Goal: Ask a question: Seek information or help from site administrators or community

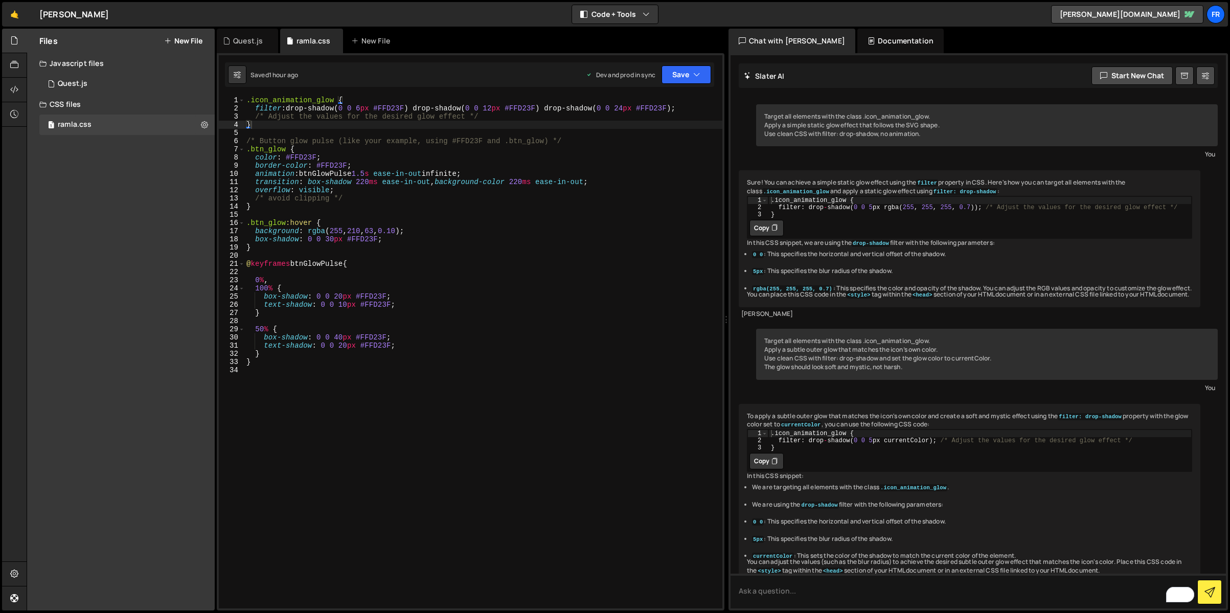
scroll to position [1938, 0]
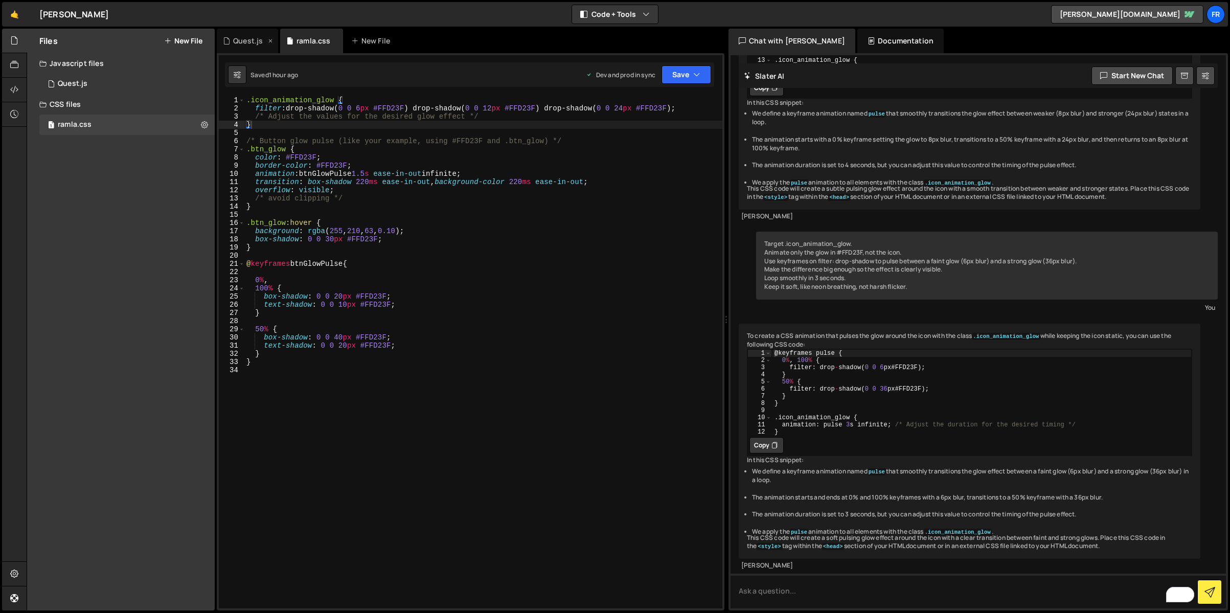
click at [243, 49] on div "Quest.js" at bounding box center [247, 41] width 61 height 25
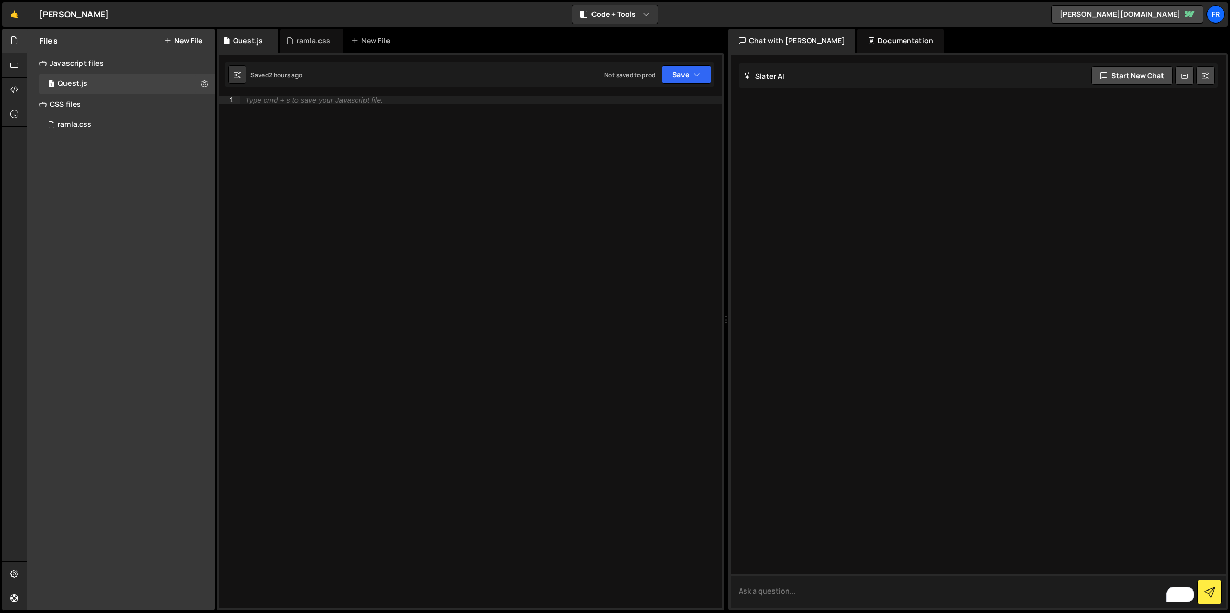
click at [787, 591] on textarea "To enrich screen reader interactions, please activate Accessibility in Grammarl…" at bounding box center [977, 591] width 495 height 35
paste textarea "https://s3-us-west-2.amazonaws.com/s.cdpn.io/95637/Smoke-Element.png"
paste textarea "smoke_section"
type textarea "Create moving smoke effect using https://s3-us-west-2.amazonaws.com/s.cdpn.io/9…"
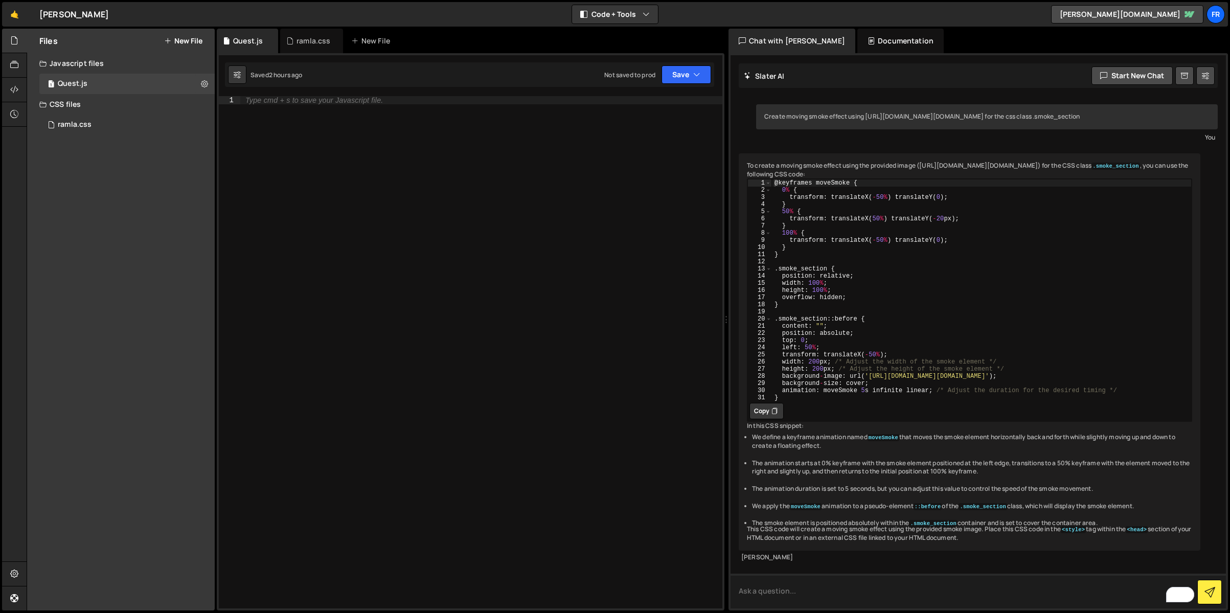
scroll to position [34, 0]
click at [767, 403] on button "Copy" at bounding box center [766, 411] width 34 height 16
click at [372, 109] on div "Type cmd + s to save your Javascript file." at bounding box center [481, 360] width 482 height 529
paste textarea "}"
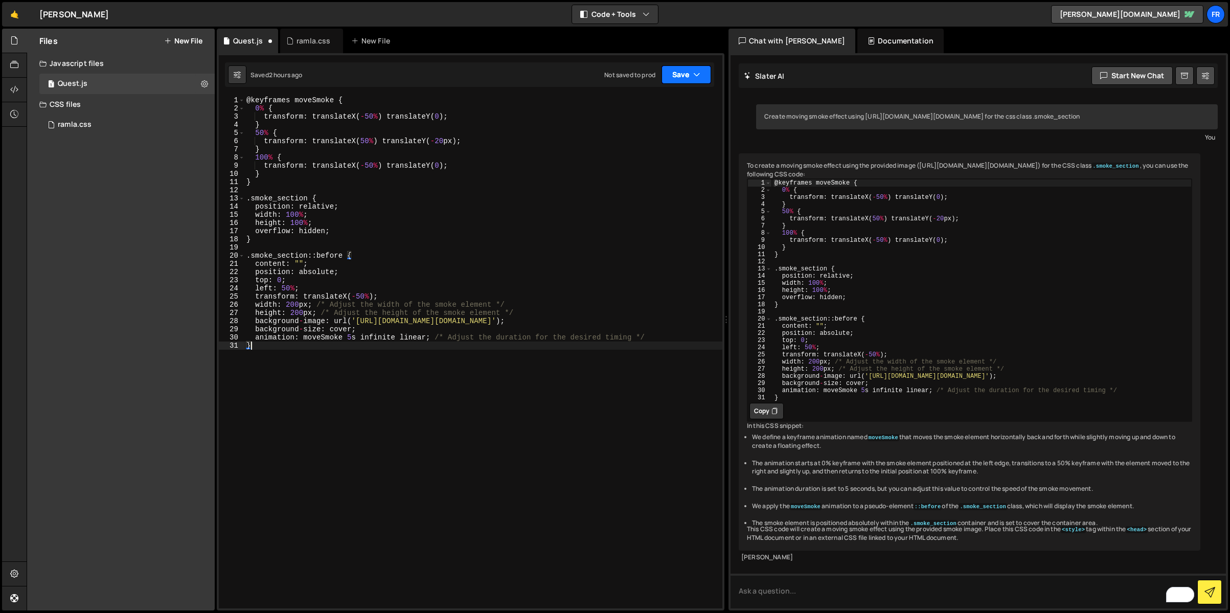
click at [682, 81] on button "Save" at bounding box center [686, 74] width 50 height 18
click at [657, 144] on div "Not saved to prod" at bounding box center [652, 144] width 106 height 12
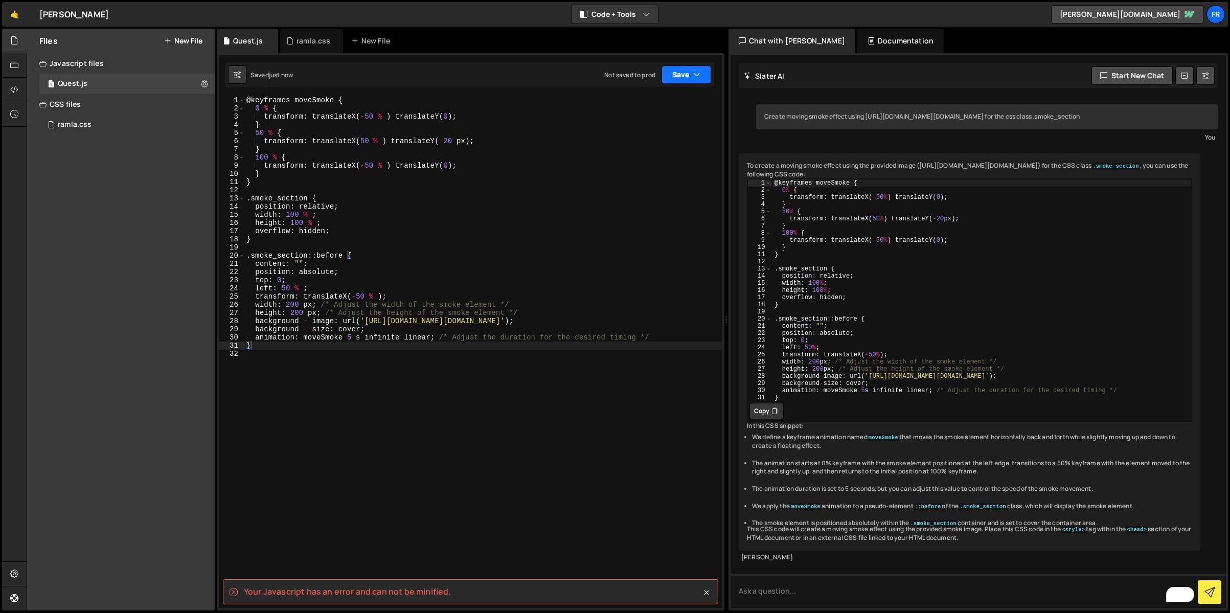
click at [689, 71] on button "Save" at bounding box center [686, 74] width 50 height 18
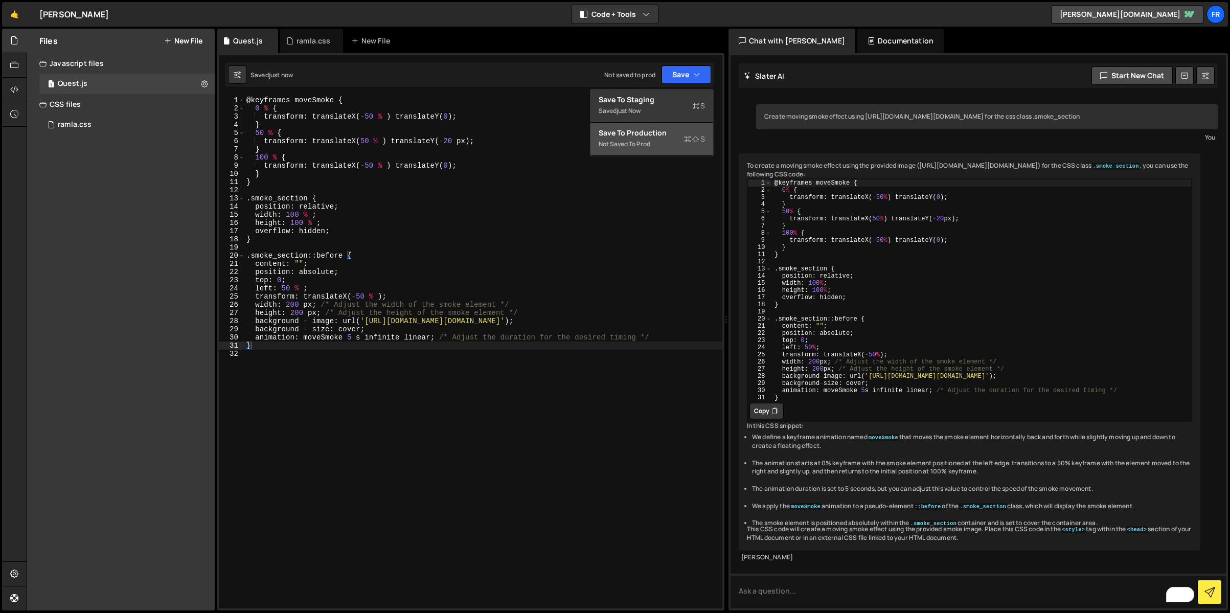
click at [651, 130] on div "Save to Production S" at bounding box center [652, 133] width 106 height 10
click at [651, 130] on div "@ keyframes moveSmoke { 0 % { transform : translateX ( - 50 % ) translateY ( 0 …" at bounding box center [483, 360] width 478 height 529
click at [764, 419] on button "Copy" at bounding box center [766, 411] width 34 height 16
click at [410, 341] on div "@ keyframes moveSmoke { 0 % { transform : translateX ( - 50 % ) translateY ( 0 …" at bounding box center [483, 360] width 478 height 529
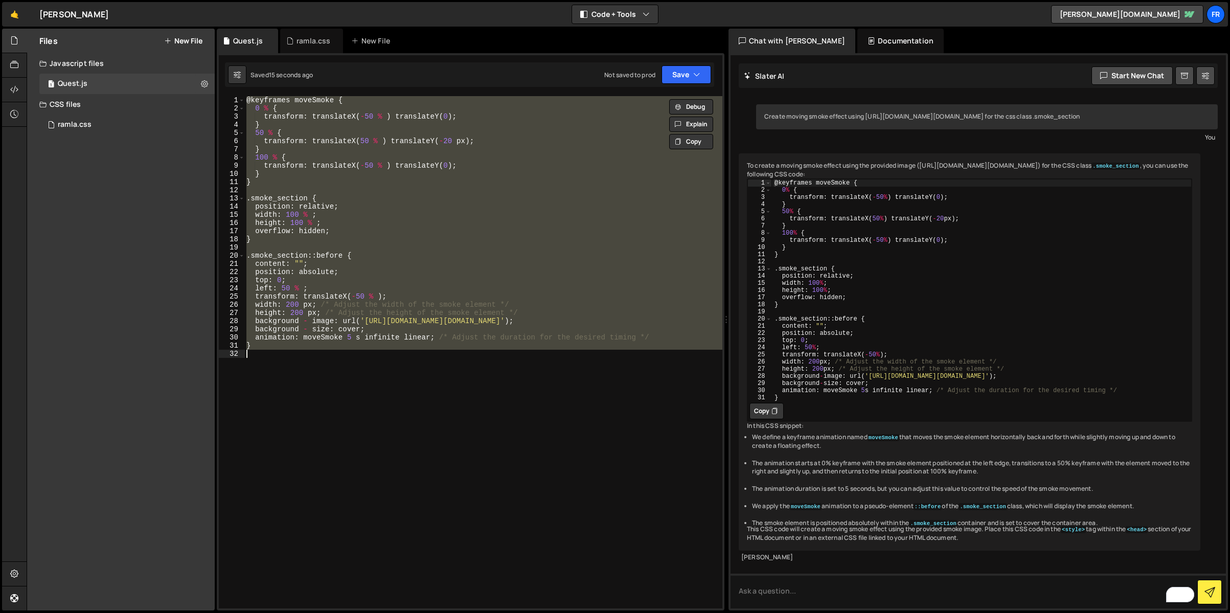
paste textarea
type textarea "}"
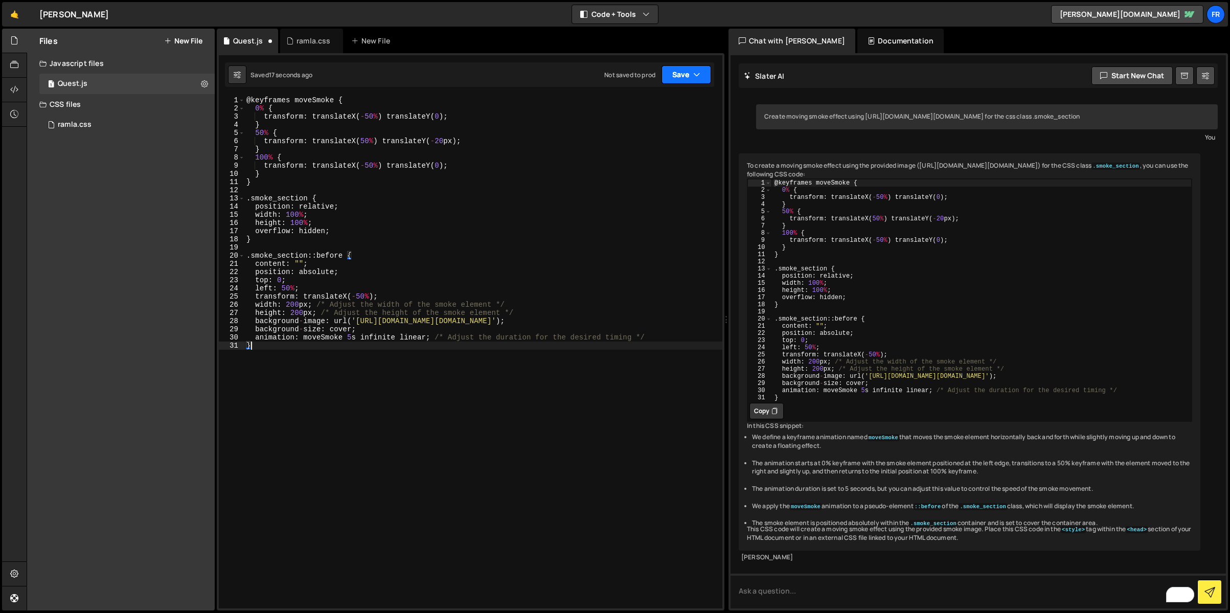
click at [684, 75] on button "Save" at bounding box center [686, 74] width 50 height 18
click at [647, 126] on button "Save to Production S Not saved to prod" at bounding box center [651, 139] width 123 height 33
click at [204, 82] on icon at bounding box center [204, 84] width 7 height 10
type input "Quest"
radio input "true"
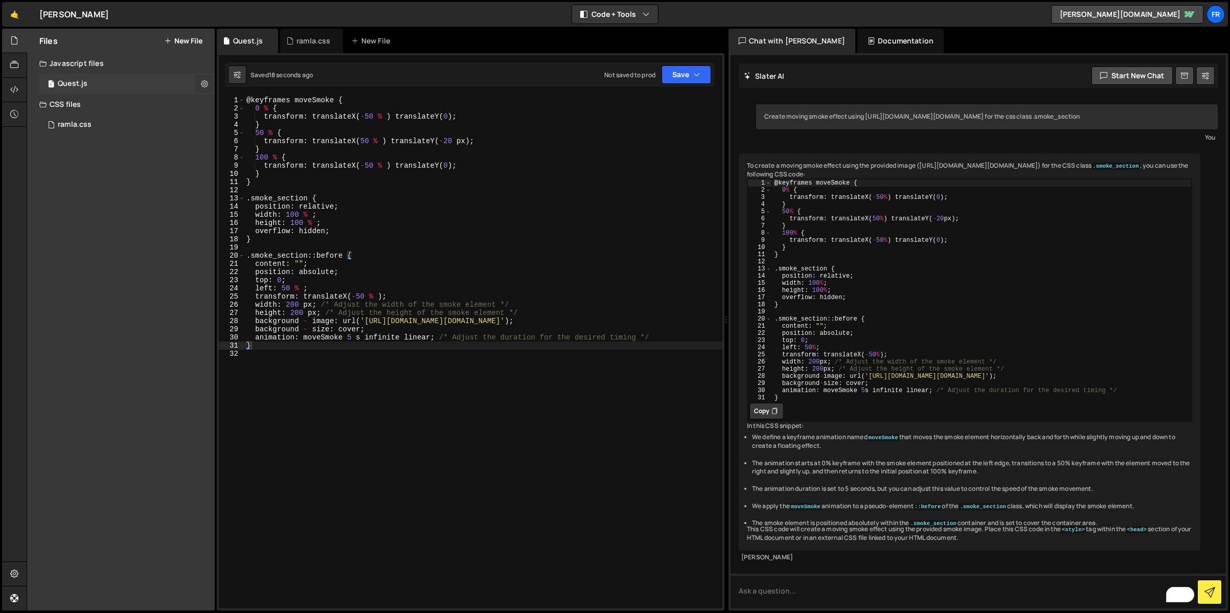
checkbox input "true"
click at [259, 99] on button "Edit File Settings" at bounding box center [267, 105] width 100 height 20
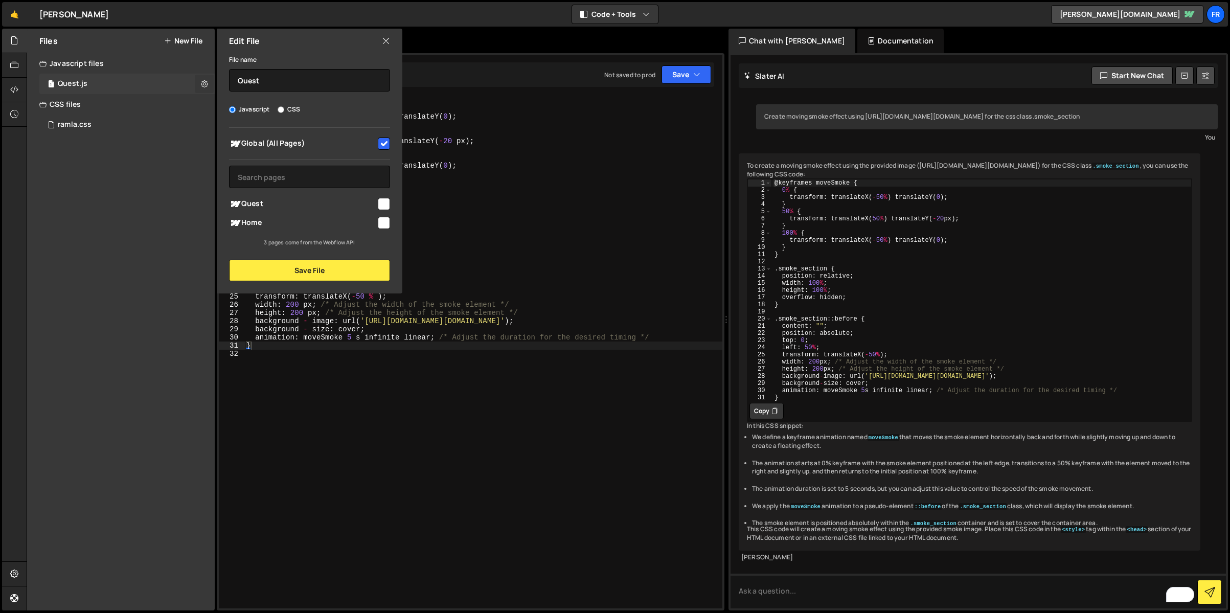
click at [201, 82] on icon at bounding box center [204, 84] width 7 height 10
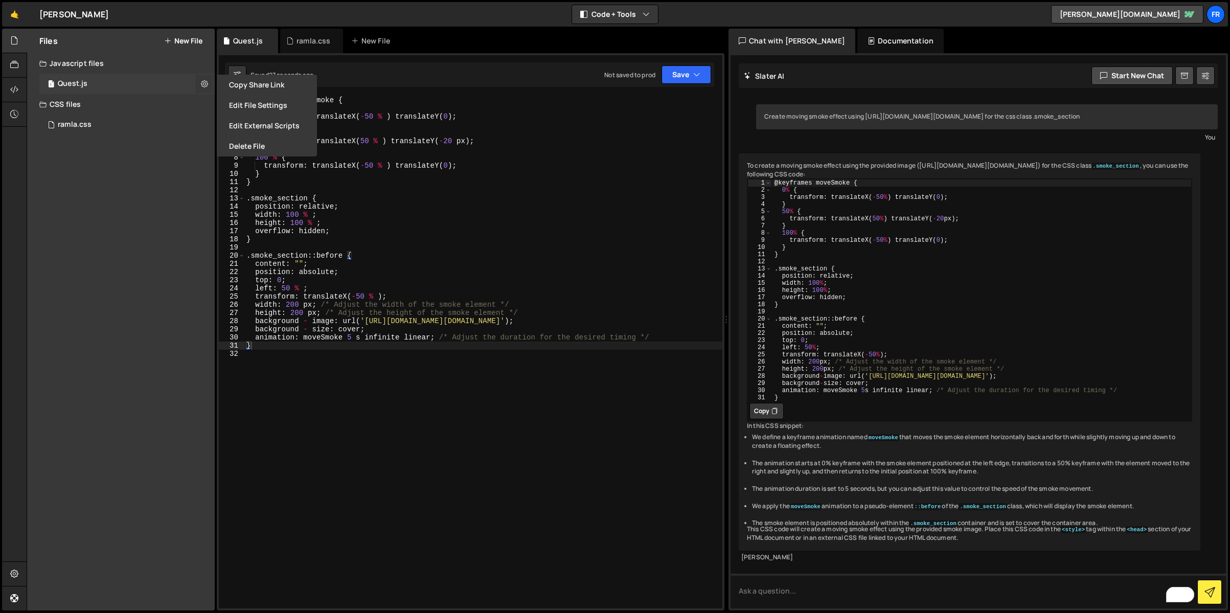
click at [199, 82] on button at bounding box center [204, 84] width 18 height 18
type input "Quest"
radio input "true"
checkbox input "true"
click at [206, 85] on icon at bounding box center [204, 84] width 7 height 10
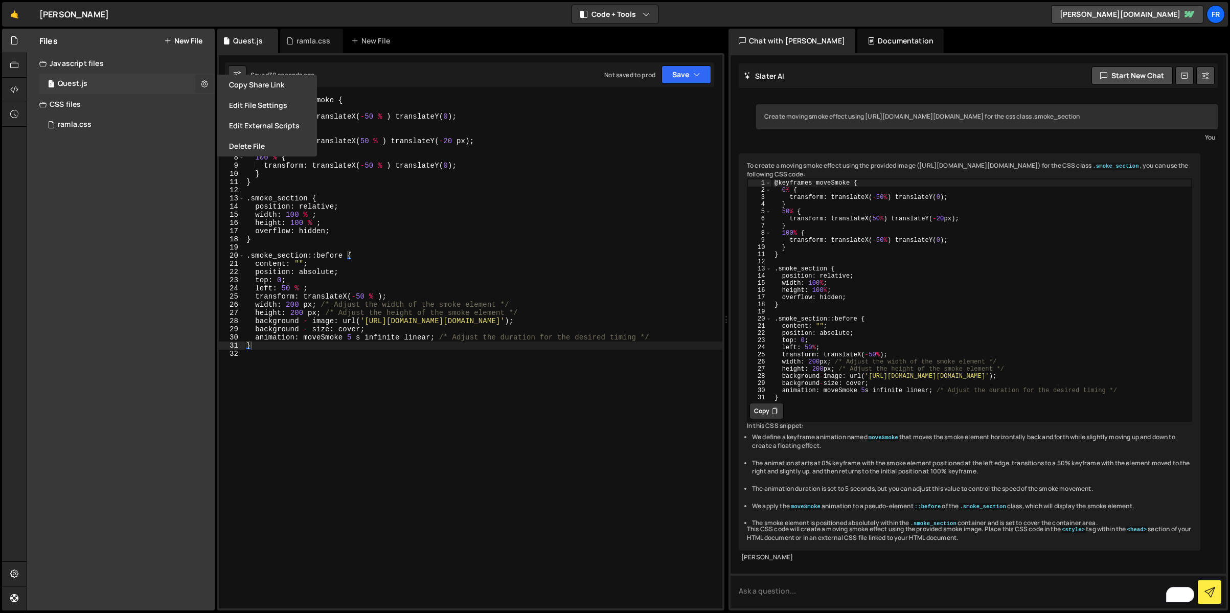
type input "Quest"
radio input "true"
checkbox input "true"
click at [284, 112] on button "Edit File Settings" at bounding box center [267, 105] width 100 height 20
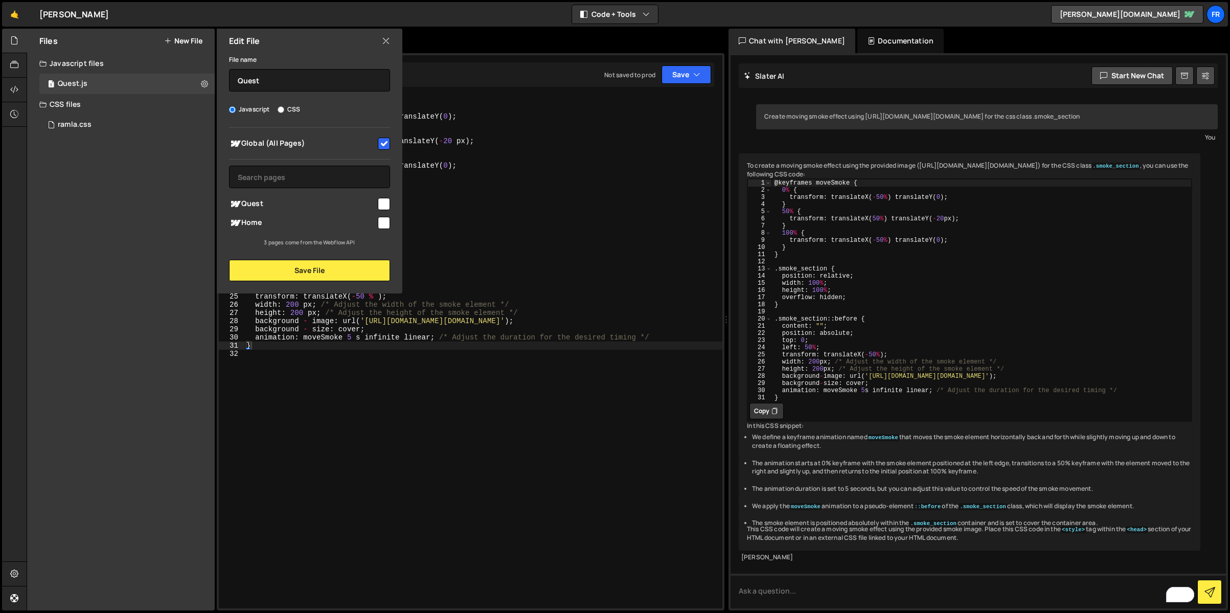
click at [380, 38] on div "Edit File" at bounding box center [310, 41] width 186 height 25
click at [387, 42] on icon at bounding box center [386, 40] width 8 height 11
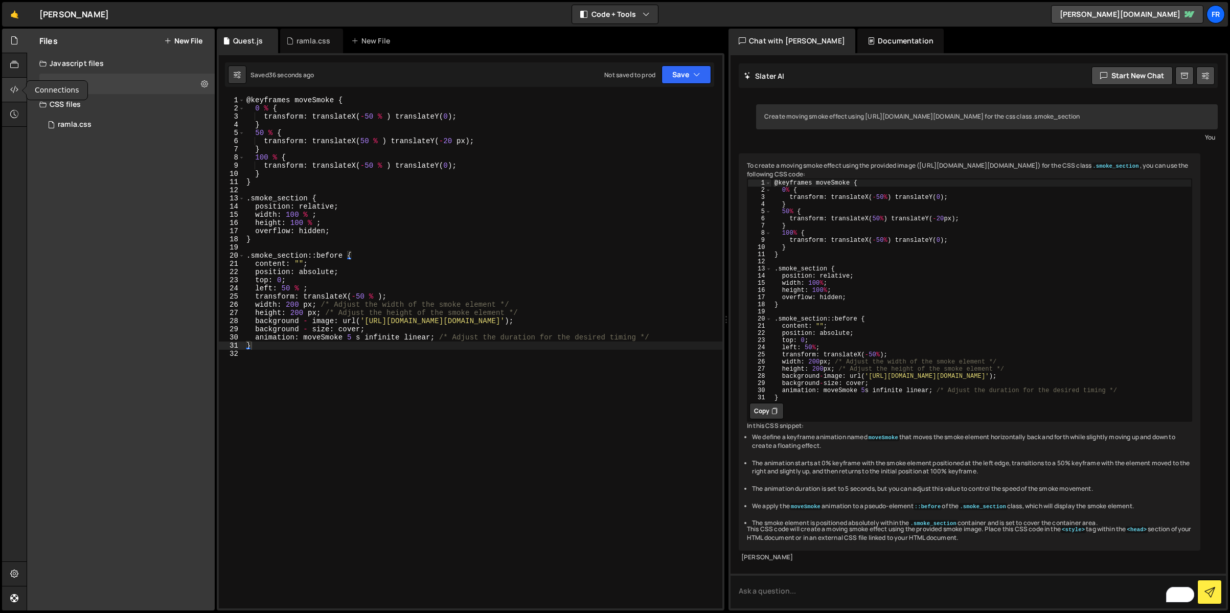
click at [16, 96] on div at bounding box center [14, 90] width 25 height 25
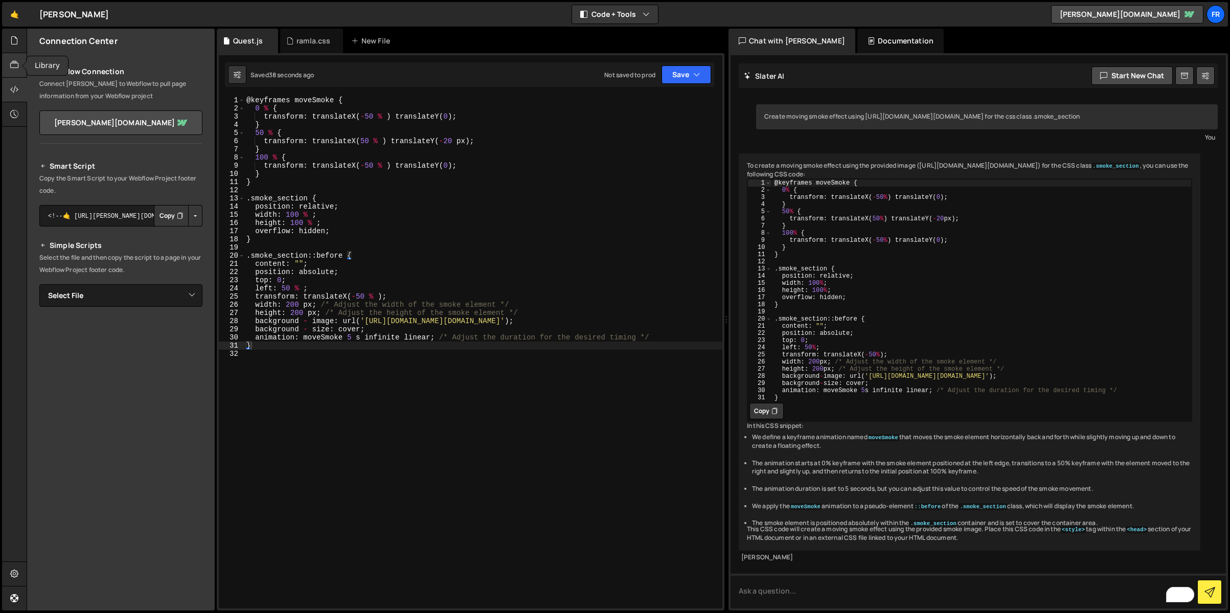
click at [16, 71] on div at bounding box center [14, 65] width 25 height 25
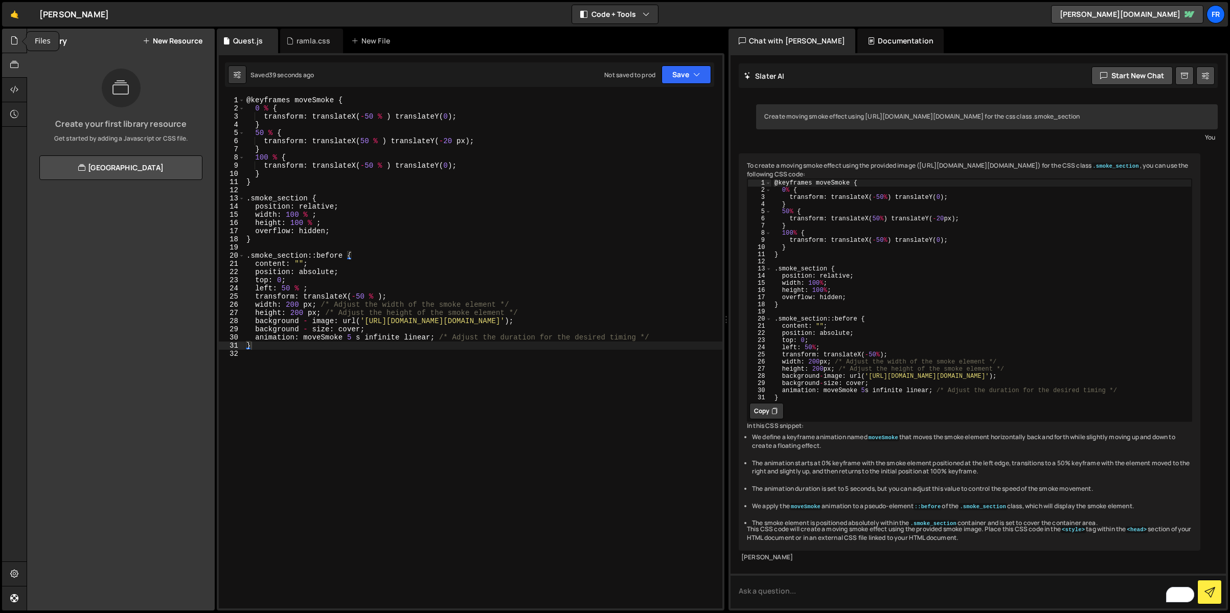
click at [15, 47] on div at bounding box center [14, 41] width 25 height 25
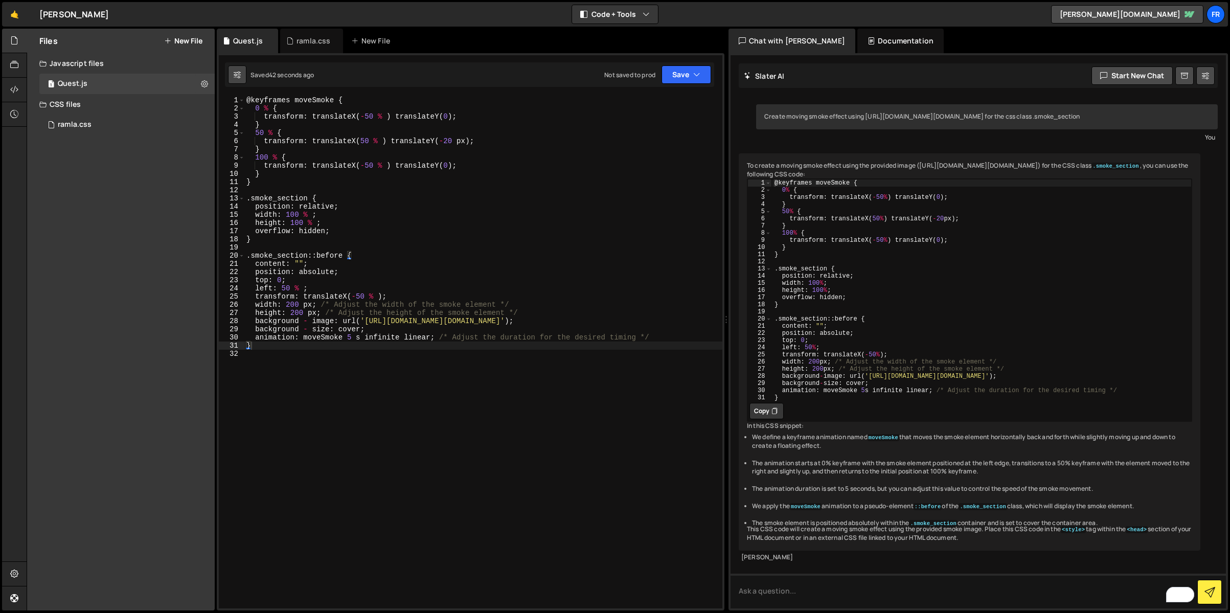
click at [237, 74] on icon at bounding box center [237, 75] width 7 height 10
select select "editor"
select select "ace/theme/monokai"
type input "14"
checkbox input "true"
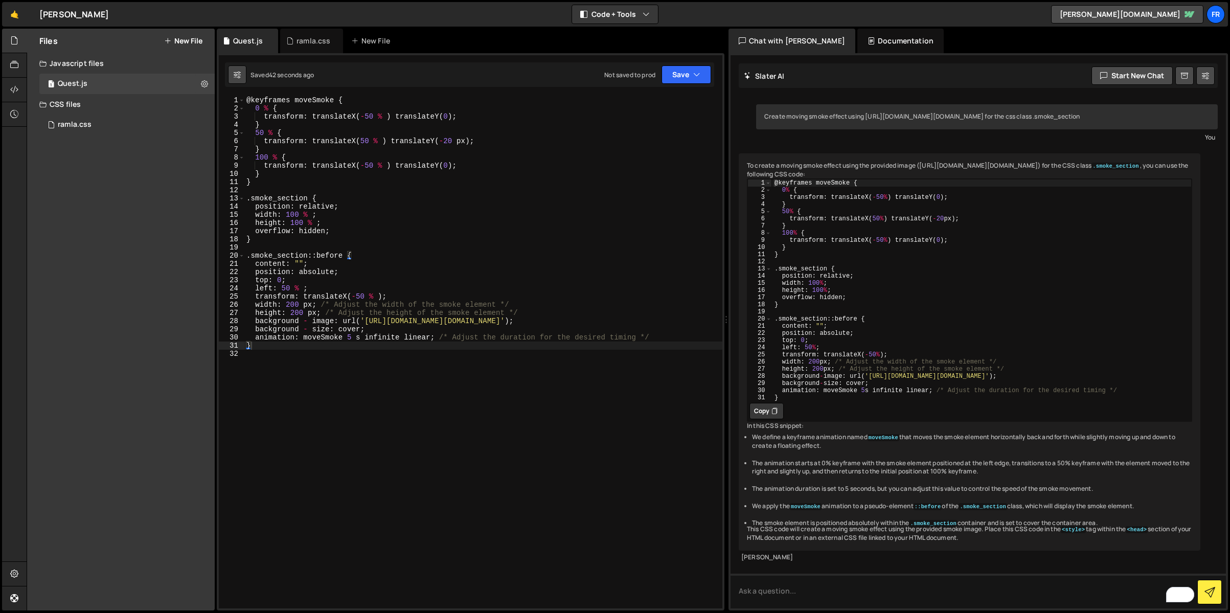
checkbox input "true"
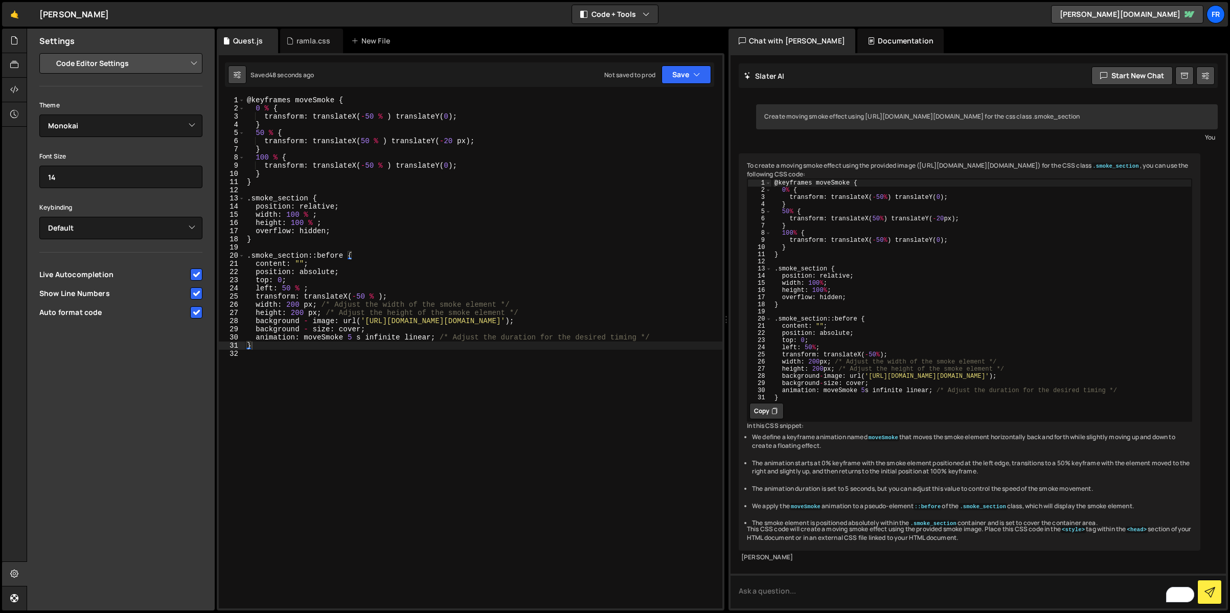
click at [238, 83] on button at bounding box center [237, 74] width 18 height 18
click at [14, 119] on icon at bounding box center [14, 113] width 8 height 11
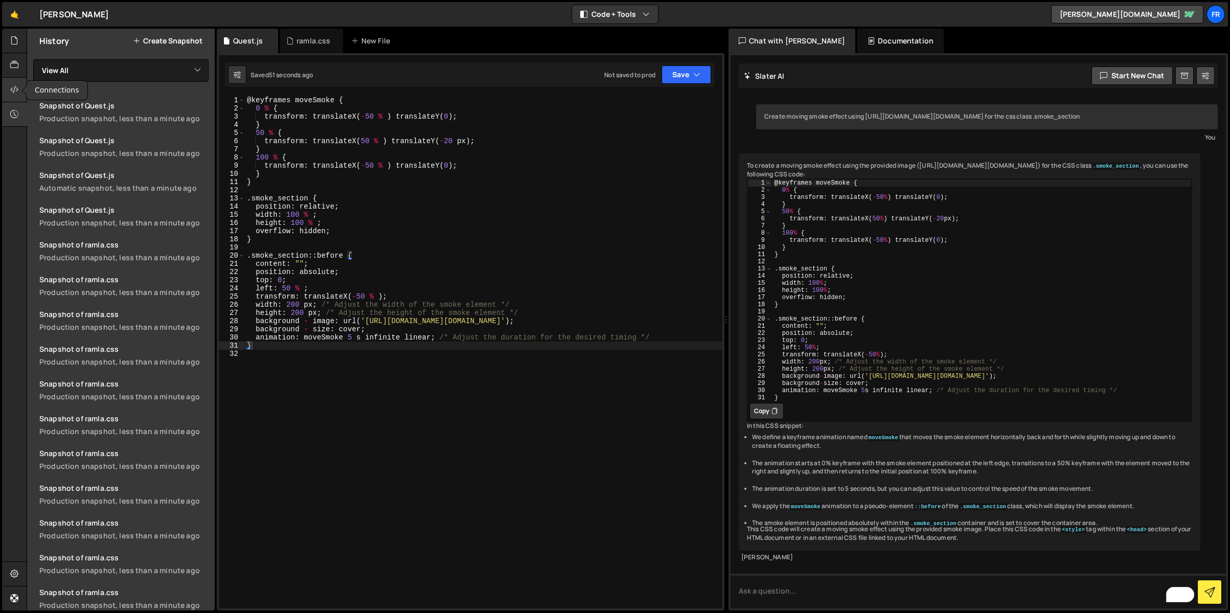
click at [8, 93] on div at bounding box center [14, 90] width 25 height 25
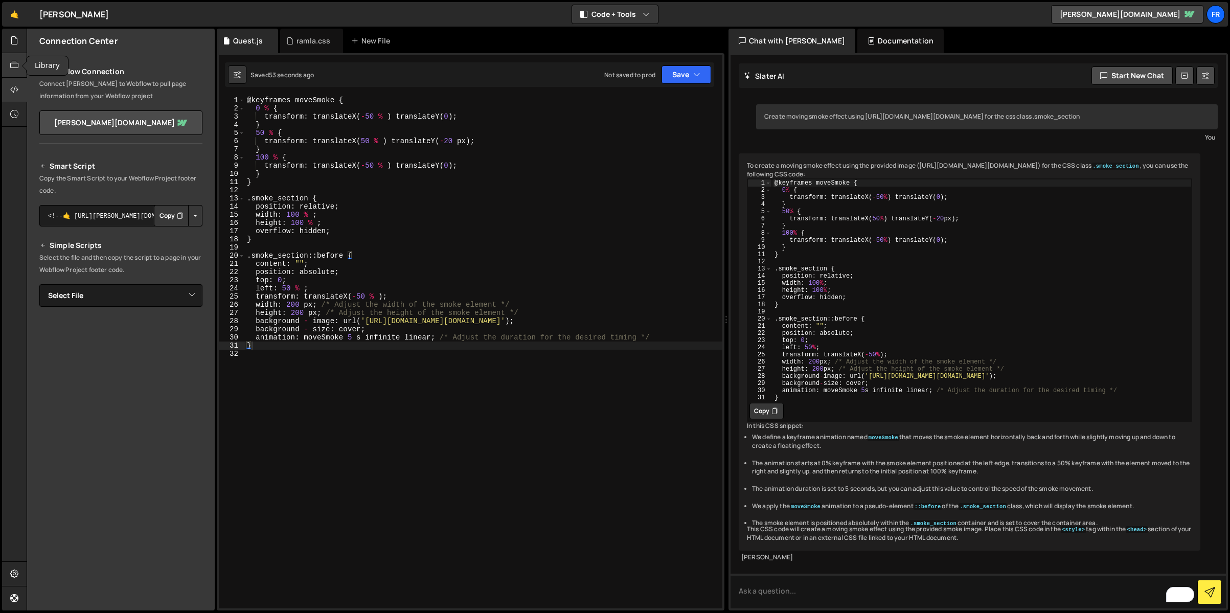
click at [15, 68] on icon at bounding box center [14, 64] width 8 height 11
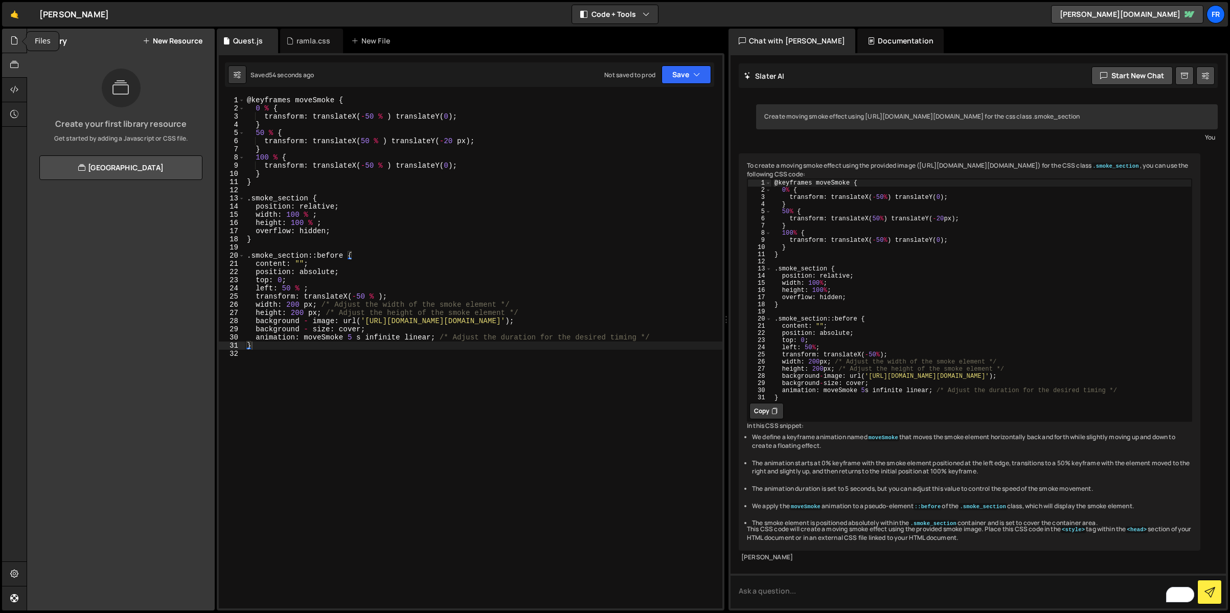
click at [12, 35] on icon at bounding box center [14, 40] width 8 height 11
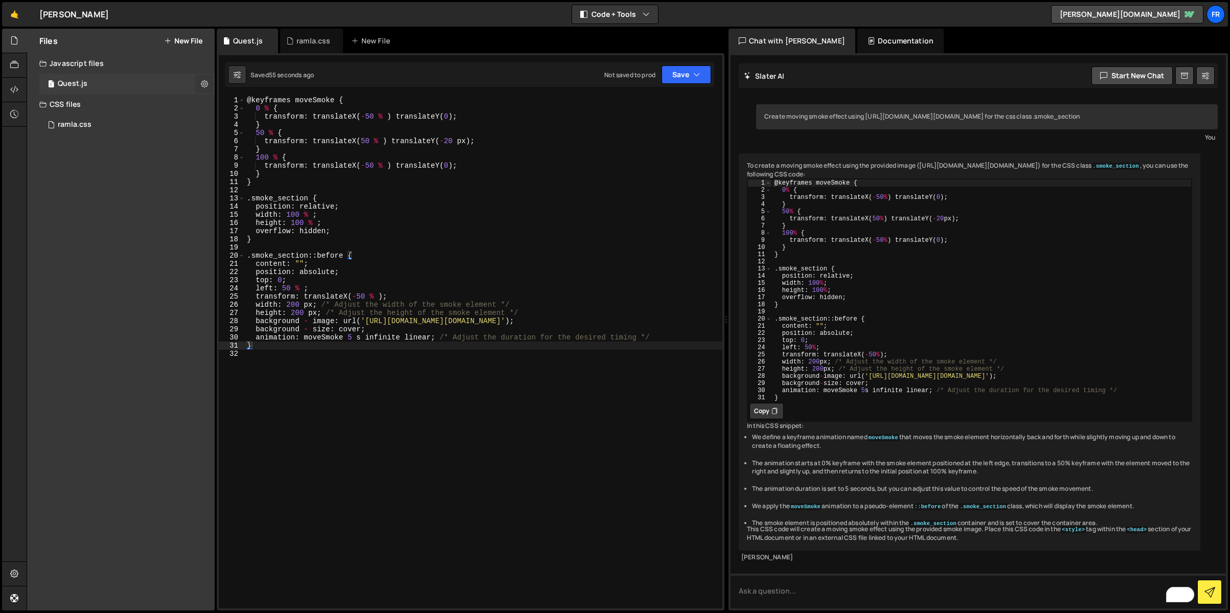
click at [210, 82] on button at bounding box center [204, 84] width 18 height 18
click at [263, 126] on button "Edit External Scripts" at bounding box center [267, 126] width 100 height 20
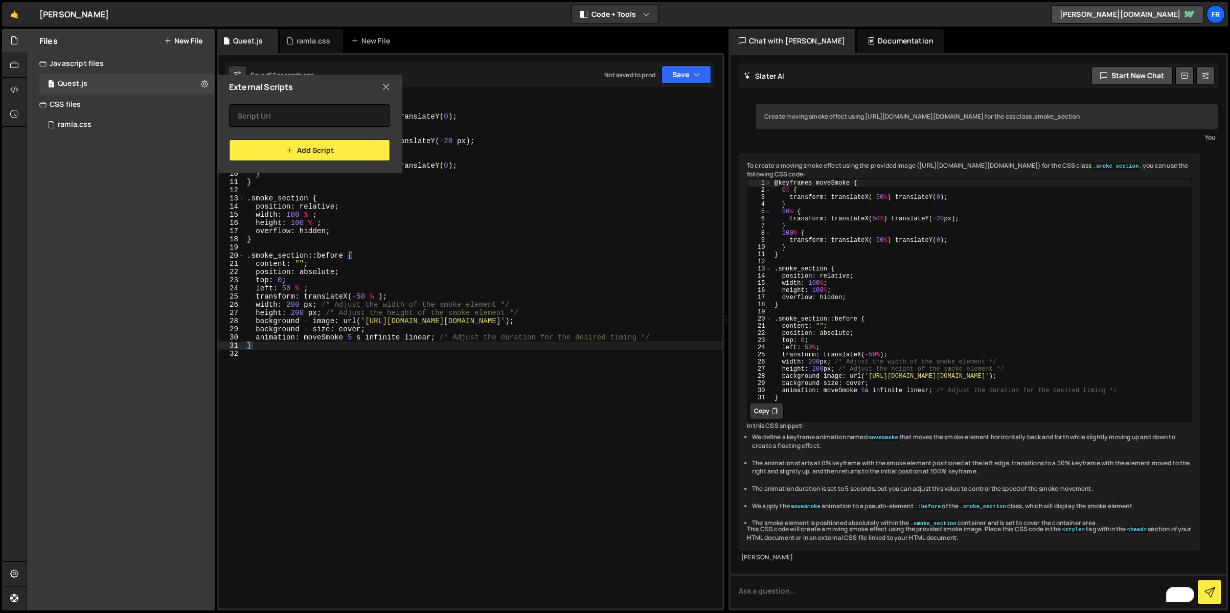
click at [384, 84] on icon at bounding box center [386, 86] width 8 height 11
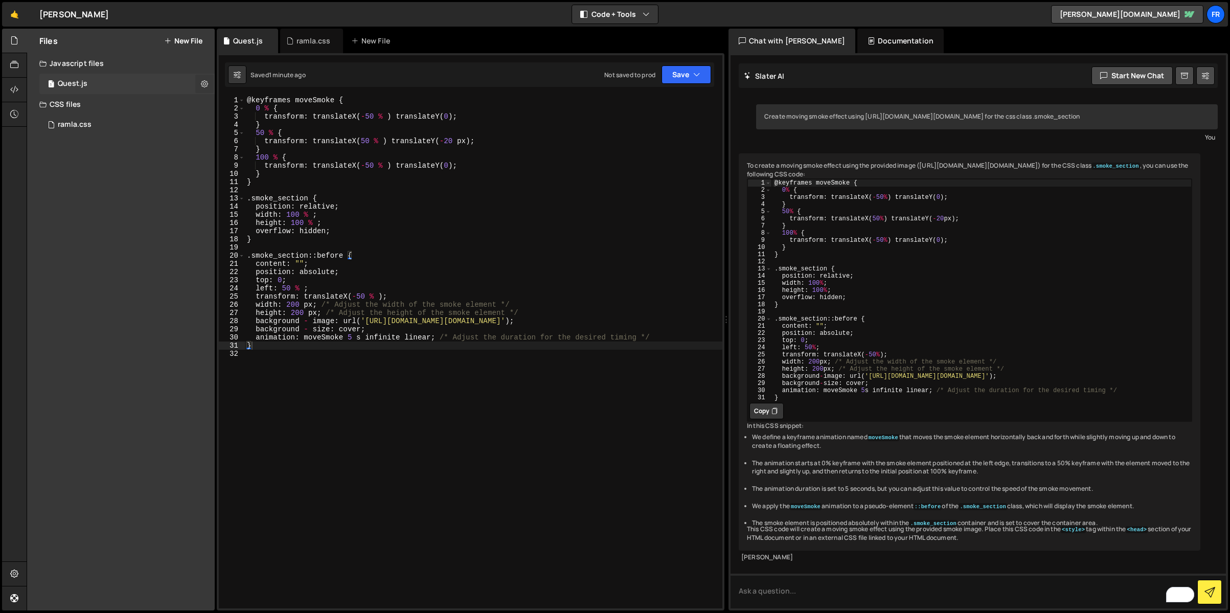
click at [206, 82] on icon at bounding box center [204, 84] width 7 height 10
type textarea "}"
click at [441, 123] on div "@ keyframes moveSmoke { 0 % { transform : translateX ( - 50 % ) translateY ( 0 …" at bounding box center [483, 360] width 477 height 529
click at [1202, 77] on icon at bounding box center [1205, 76] width 7 height 10
select select "chat"
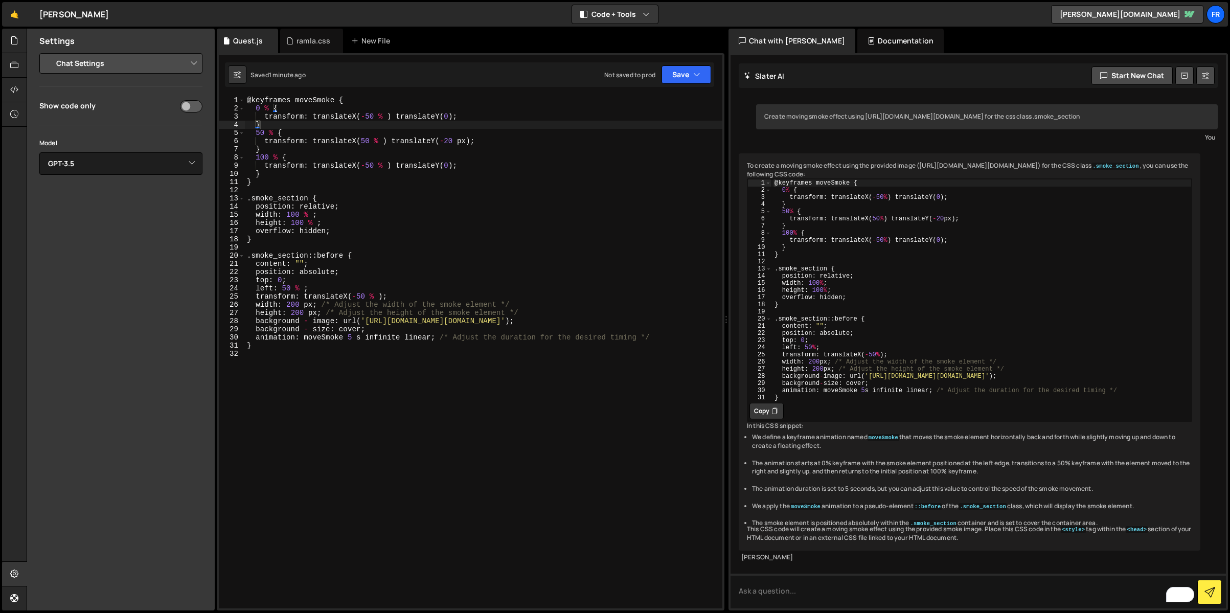
type textarea "transform: translateX(-50 % ) translateY(0);"
click at [476, 164] on div "@ keyframes moveSmoke { 0 % { transform : translateX ( - 50 % ) translateY ( 0 …" at bounding box center [483, 360] width 477 height 529
click at [131, 165] on select "Select Model GPT-3.5 GPT-4o mini GPT-4o (Pro) GPT-4.1 (Pro)" at bounding box center [120, 163] width 163 height 22
click at [39, 152] on select "Select Model GPT-3.5 GPT-4o mini GPT-4o (Pro) GPT-4.1 (Pro)" at bounding box center [120, 163] width 163 height 22
click at [21, 85] on div at bounding box center [14, 90] width 25 height 25
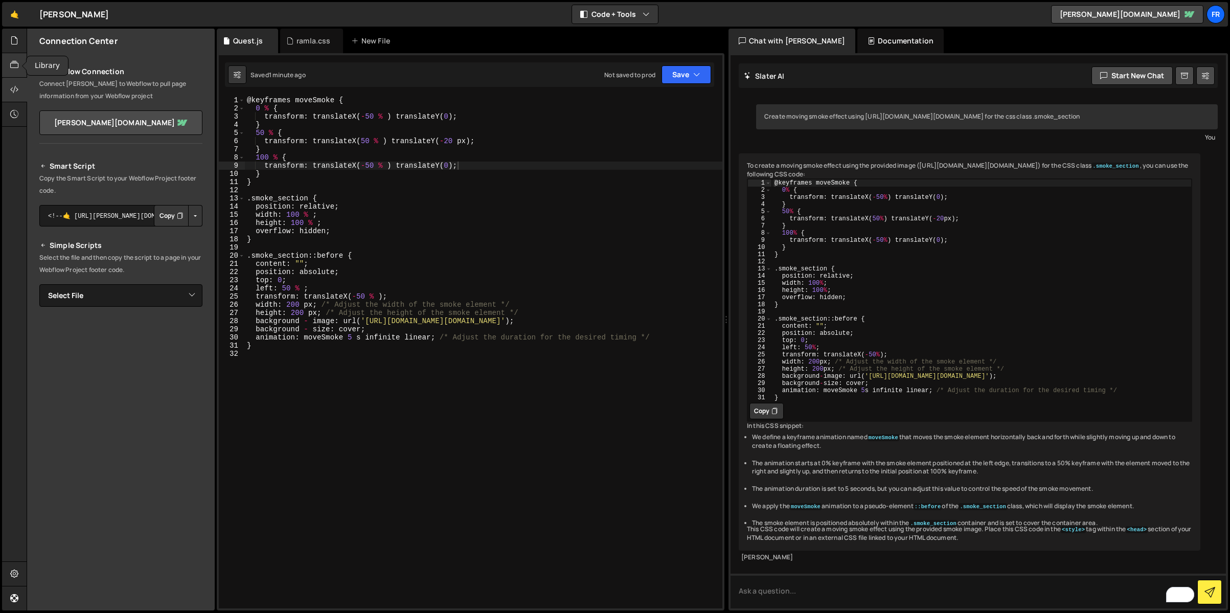
click at [17, 67] on icon at bounding box center [14, 64] width 8 height 11
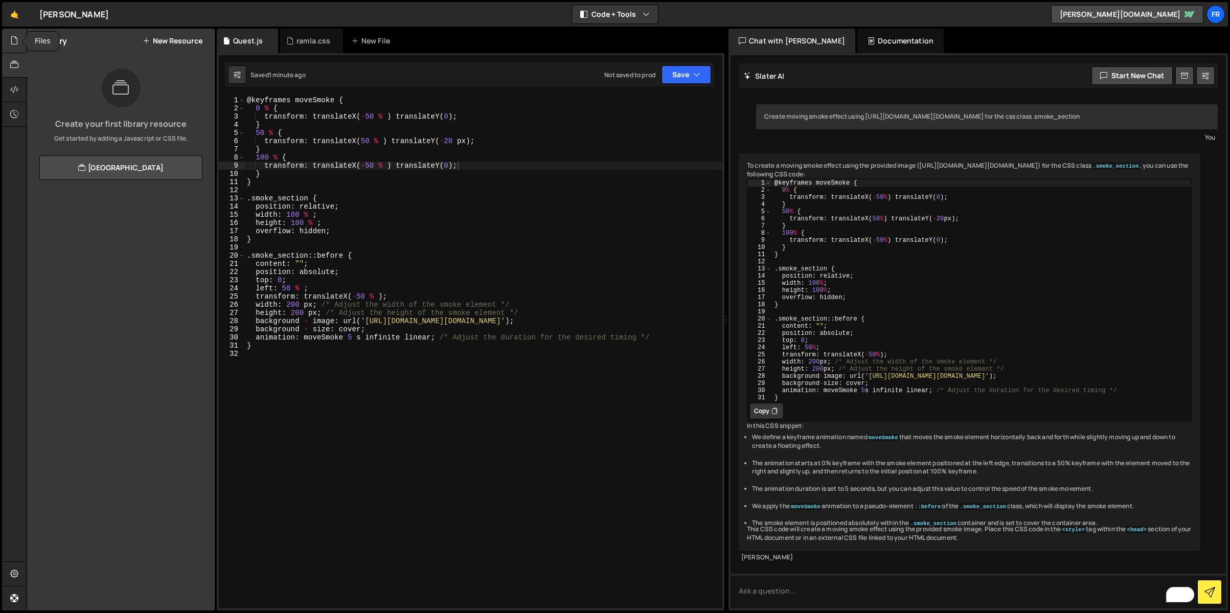
click at [10, 45] on icon at bounding box center [14, 40] width 8 height 11
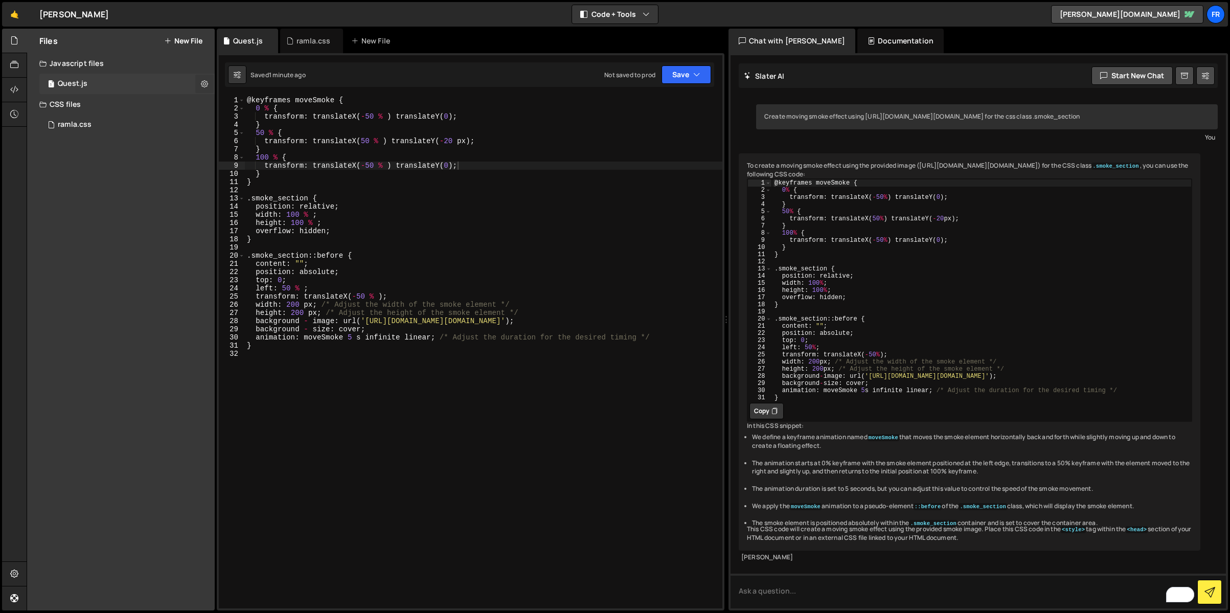
click at [199, 81] on button at bounding box center [204, 84] width 18 height 18
drag, startPoint x: 106, startPoint y: 246, endPoint x: 121, endPoint y: 451, distance: 205.5
click at [105, 268] on div "Files New File Javascript files 1 Quest.js 0 CSS files 1 ramla.css 0 Copy share…" at bounding box center [121, 320] width 188 height 582
click at [8, 571] on div at bounding box center [14, 574] width 25 height 25
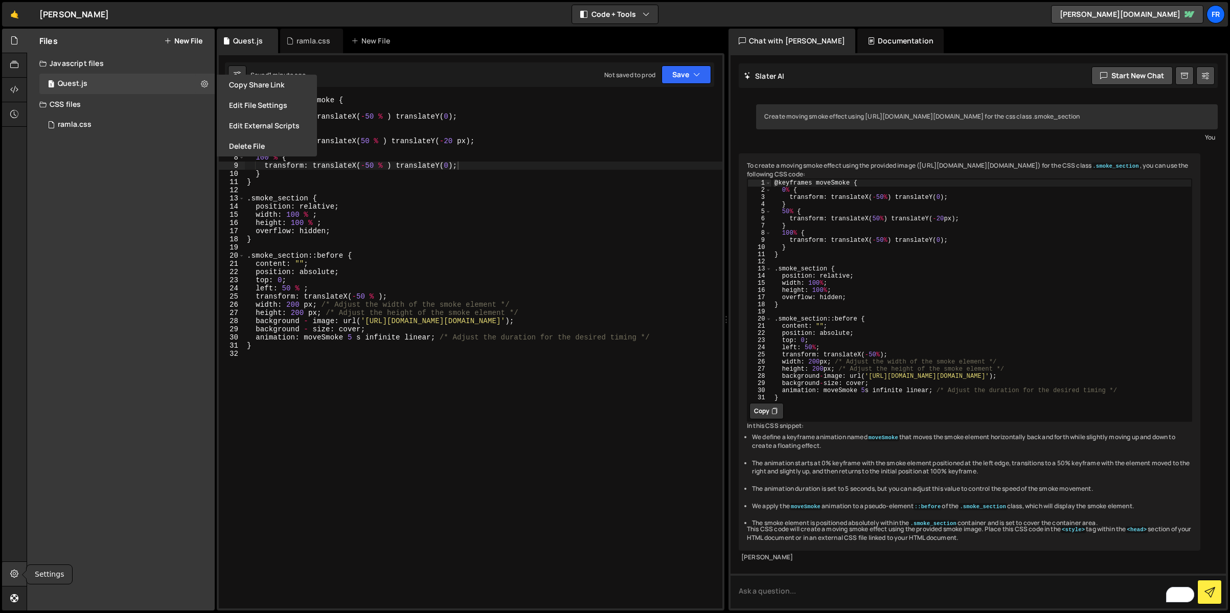
select select "project"
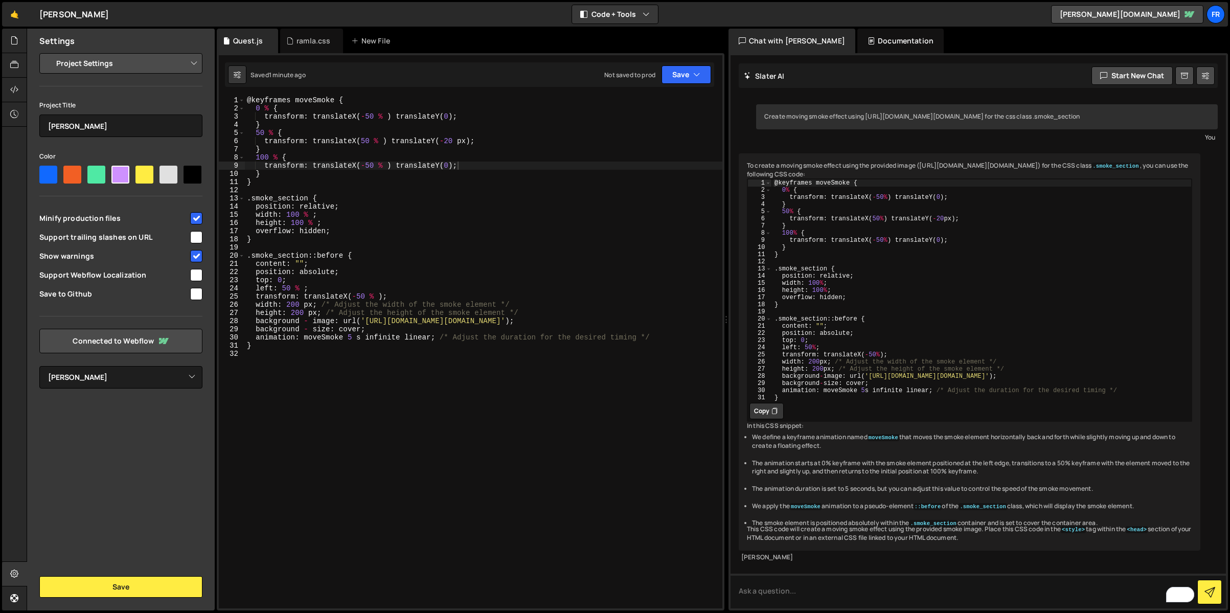
click at [196, 216] on input "checkbox" at bounding box center [196, 218] width 12 height 12
checkbox input "false"
type textarea ".smoke_section {"
click at [539, 201] on div "@ keyframes moveSmoke { 0 % { transform : translateX ( - 50 % ) translateY ( 0 …" at bounding box center [483, 360] width 477 height 529
click at [703, 77] on button "Save" at bounding box center [686, 74] width 50 height 18
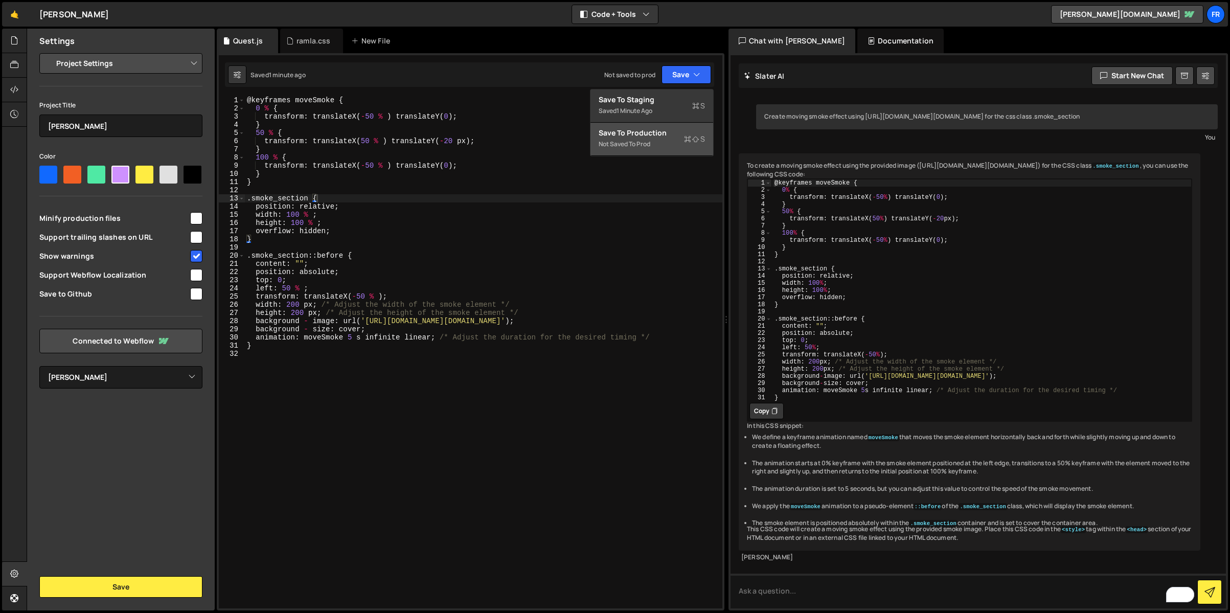
click at [656, 129] on div "Save to Production S" at bounding box center [652, 133] width 106 height 10
click at [822, 588] on textarea "To enrich screen reader interactions, please activate Accessibility in Grammarl…" at bounding box center [977, 591] width 495 height 35
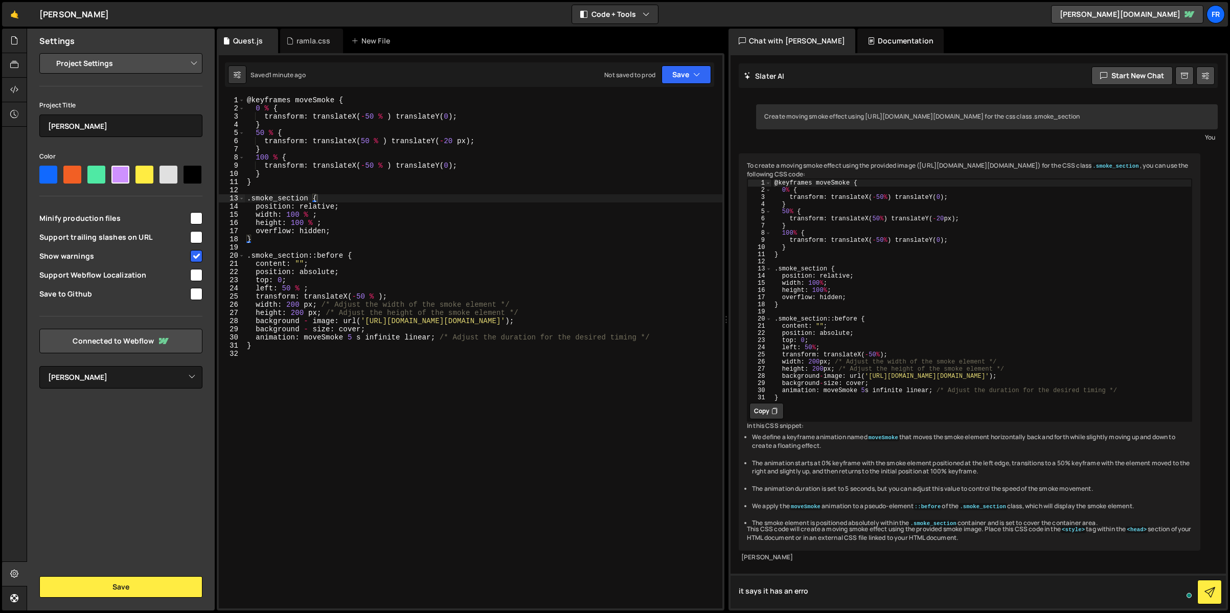
type textarea "it says it has an error"
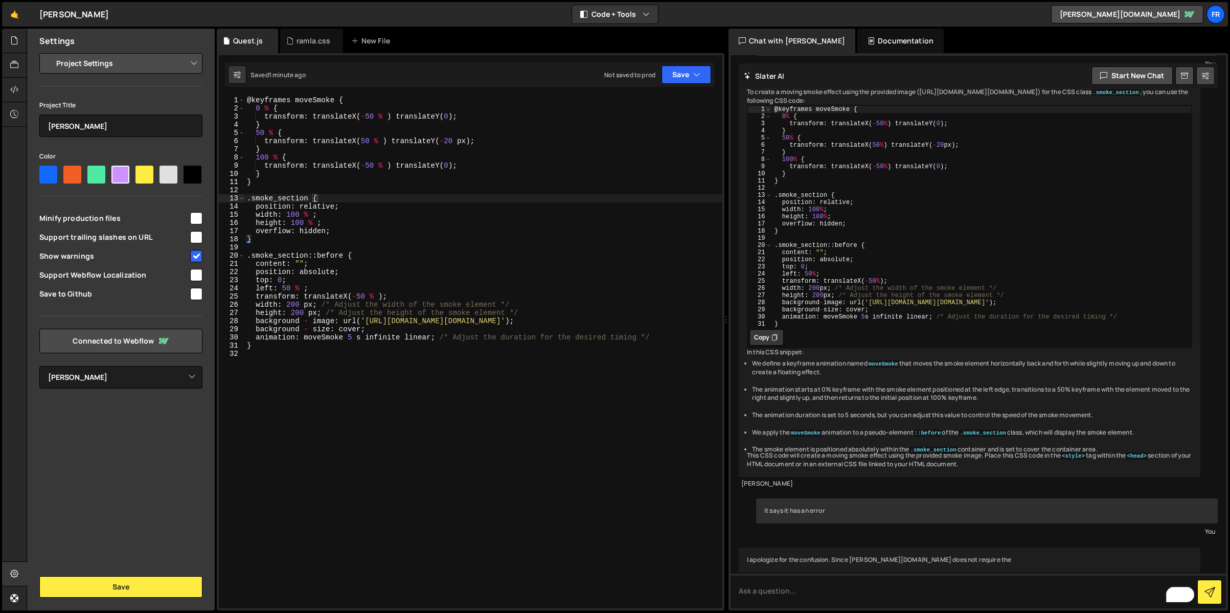
click at [994, 505] on div "it says it has an error" at bounding box center [987, 510] width 462 height 25
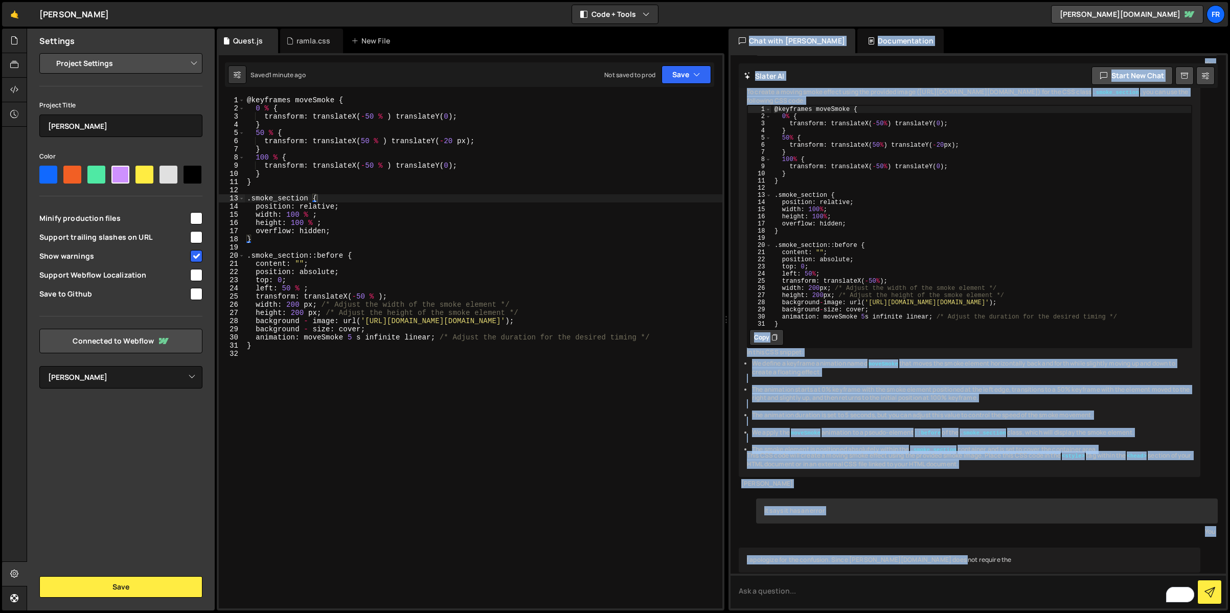
drag, startPoint x: 950, startPoint y: 560, endPoint x: 697, endPoint y: 559, distance: 252.5
click at [697, 559] on div "Files New File Javascript files 1 Quest.js 0 CSS files 1 ramla.css 0 Copy share…" at bounding box center [628, 320] width 1203 height 582
click at [778, 568] on div "I apologize for the confusion. Since [PERSON_NAME][DOMAIN_NAME] does not requir…" at bounding box center [970, 559] width 462 height 25
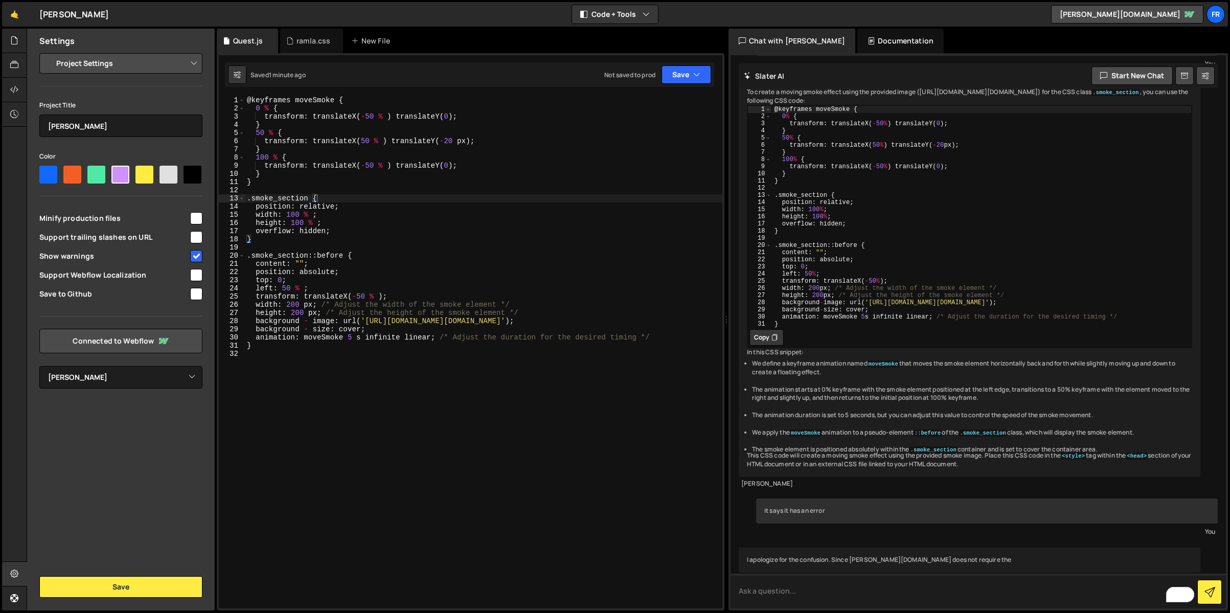
click at [785, 598] on textarea "To enrich screen reader interactions, please activate Accessibility in Grammarl…" at bounding box center [977, 591] width 495 height 35
type textarea "I dont understand, what [PERSON_NAME] does not require?"
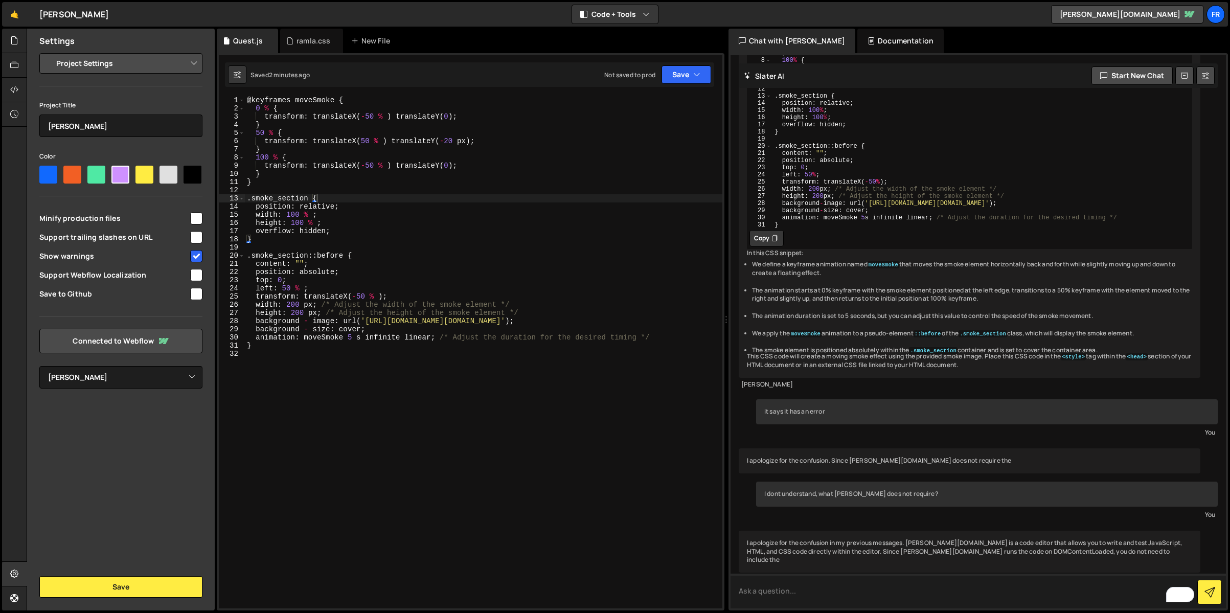
scroll to position [207, 0]
click at [950, 542] on div "I apologize for the confusion in my previous messages. [PERSON_NAME][DOMAIN_NAM…" at bounding box center [970, 552] width 462 height 42
click at [867, 602] on textarea "To enrich screen reader interactions, please activate Accessibility in Grammarl…" at bounding box center [977, 591] width 495 height 35
type textarea "Include what?"
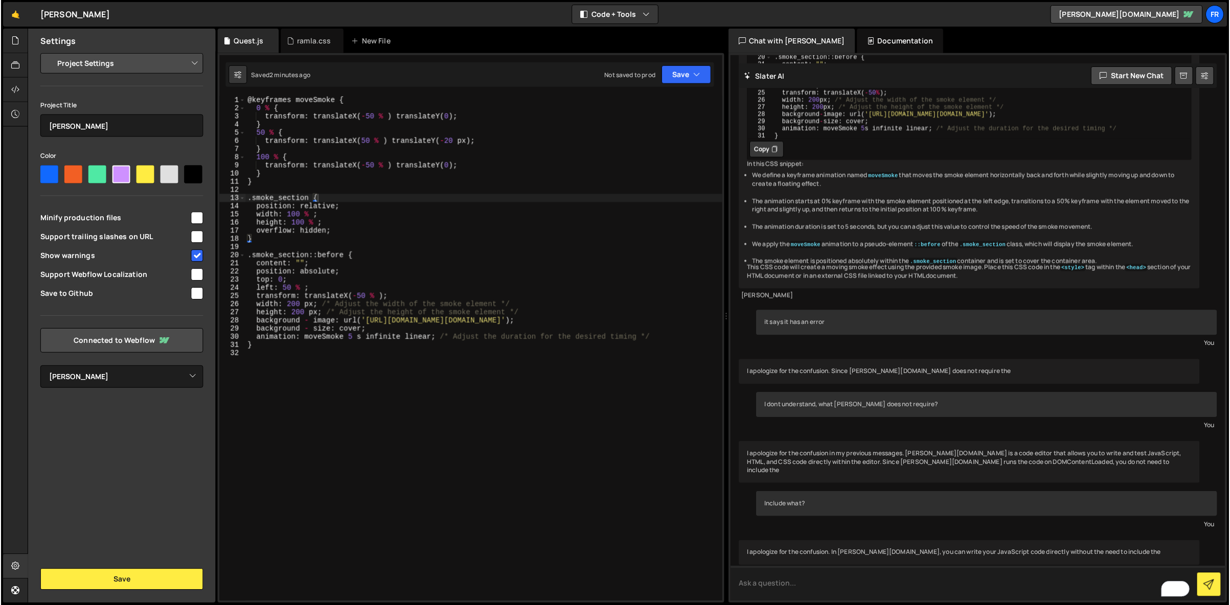
scroll to position [297, 0]
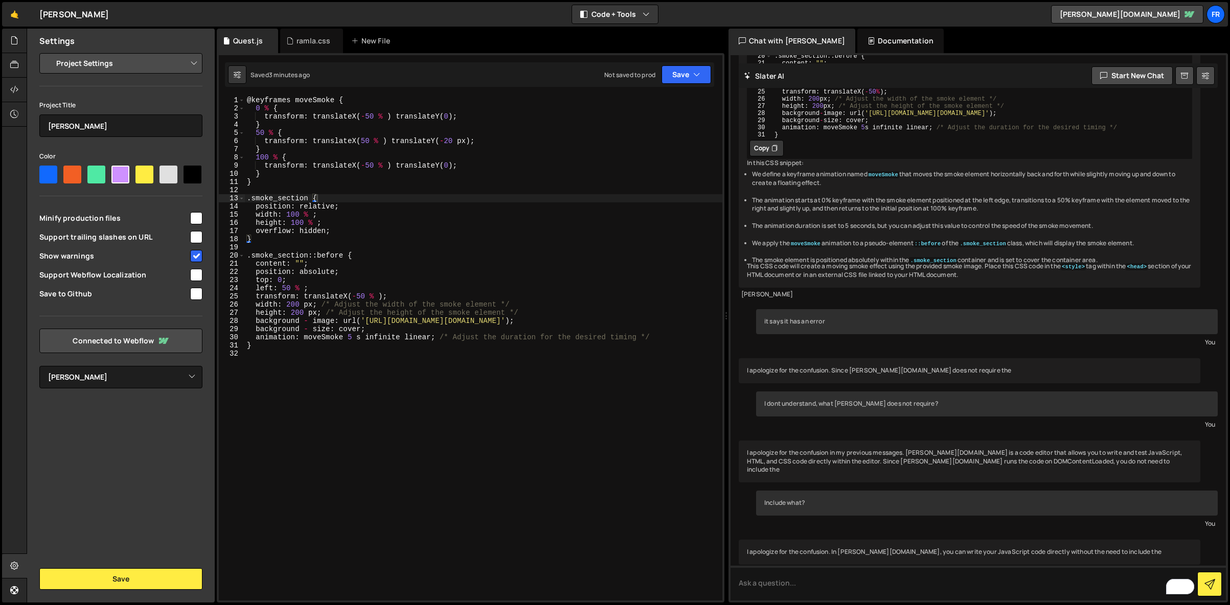
type textarea "50 % {"
click at [375, 129] on div "@ keyframes moveSmoke { 0 % { transform : translateX ( - 50 % ) translateY ( 0 …" at bounding box center [483, 356] width 477 height 521
click at [767, 580] on textarea "To enrich screen reader interactions, please activate Accessibility in Grammarl…" at bounding box center [977, 583] width 495 height 35
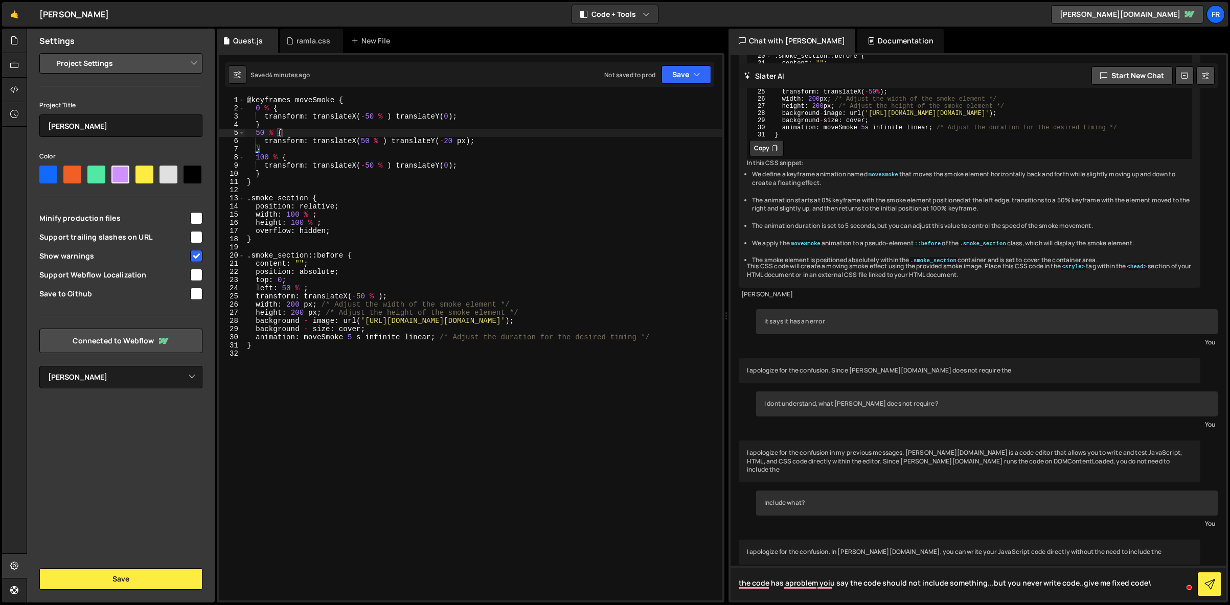
type textarea "the code has aproblem yoiu say the code should not include something...but you …"
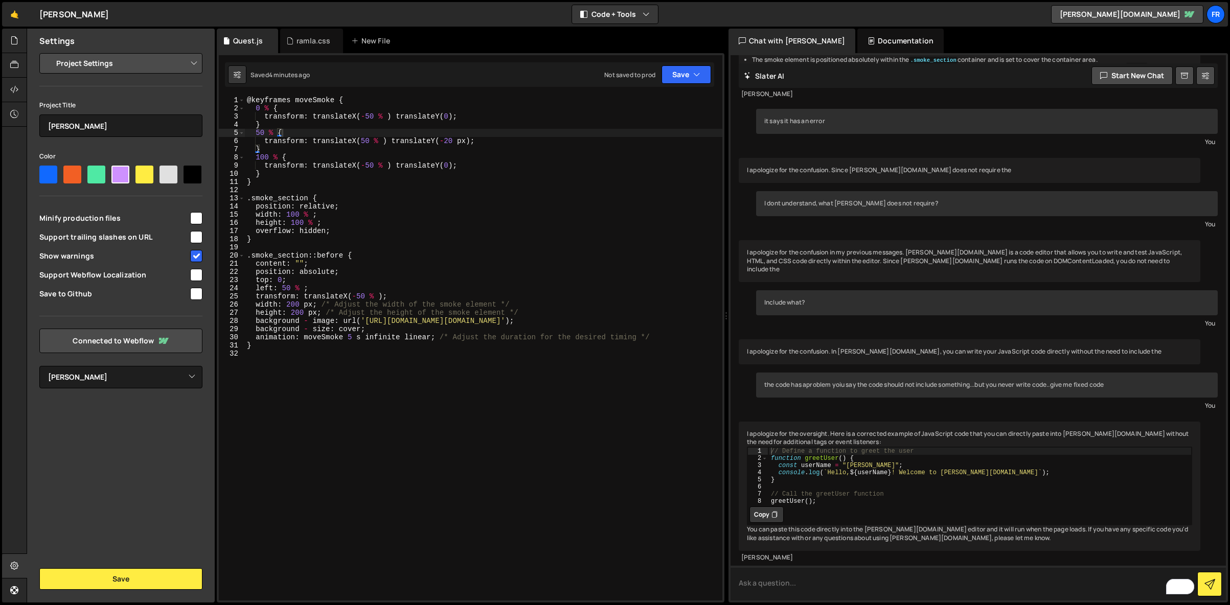
scroll to position [523, 0]
click at [495, 395] on div "@ keyframes moveSmoke { 0 % { transform : translateX ( - 50 % ) translateY ( 0 …" at bounding box center [483, 356] width 477 height 521
type textarea "}"
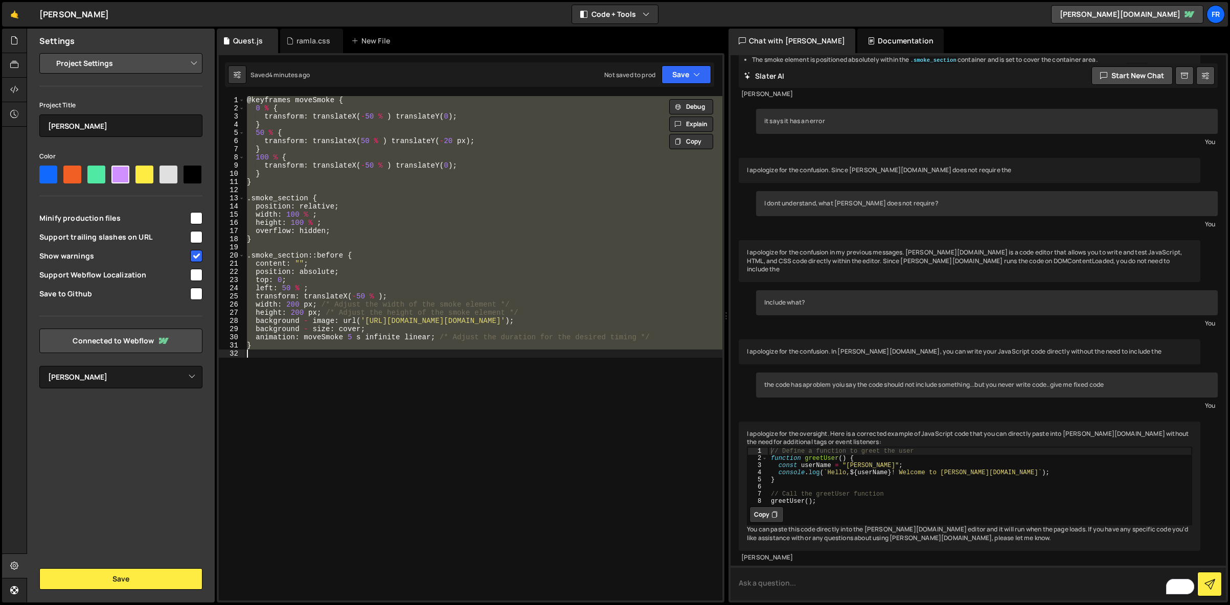
click at [793, 594] on textarea "To enrich screen reader interactions, please activate Accessibility in Grammarl…" at bounding box center [977, 583] width 495 height 35
paste textarea "@keyframes moveSmoke { 0 % { transform: translateX(-50 % ) translateY(0); } 50 …"
type textarea "so fix this code @keyframes moveSmoke { 0 % { transform: translateX(-50 % ) tra…"
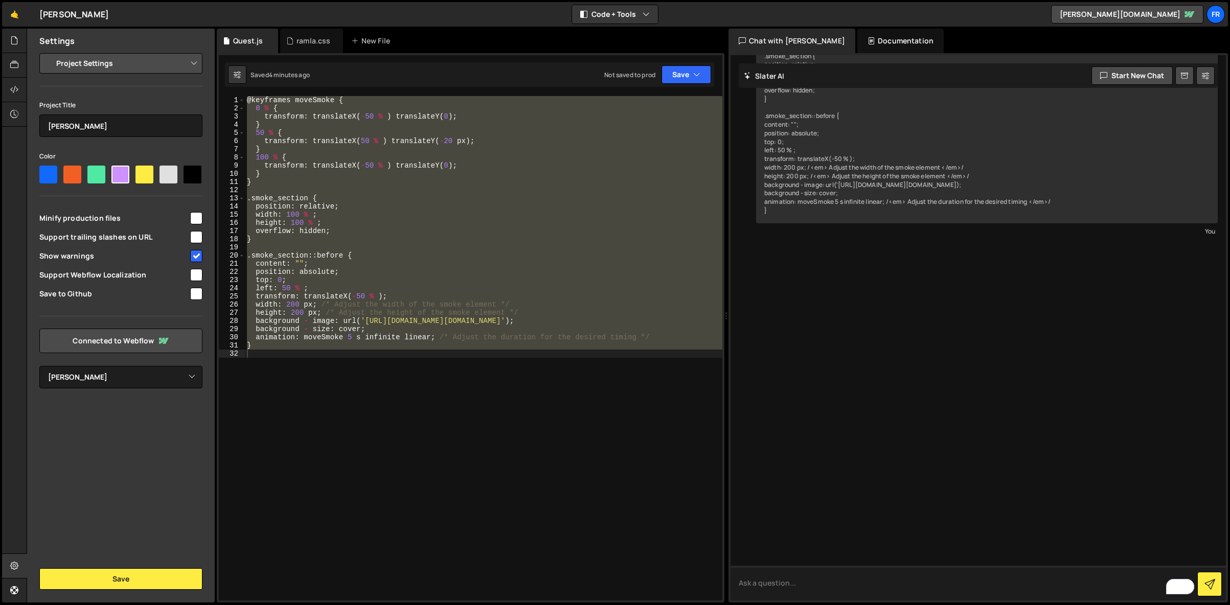
scroll to position [1180, 0]
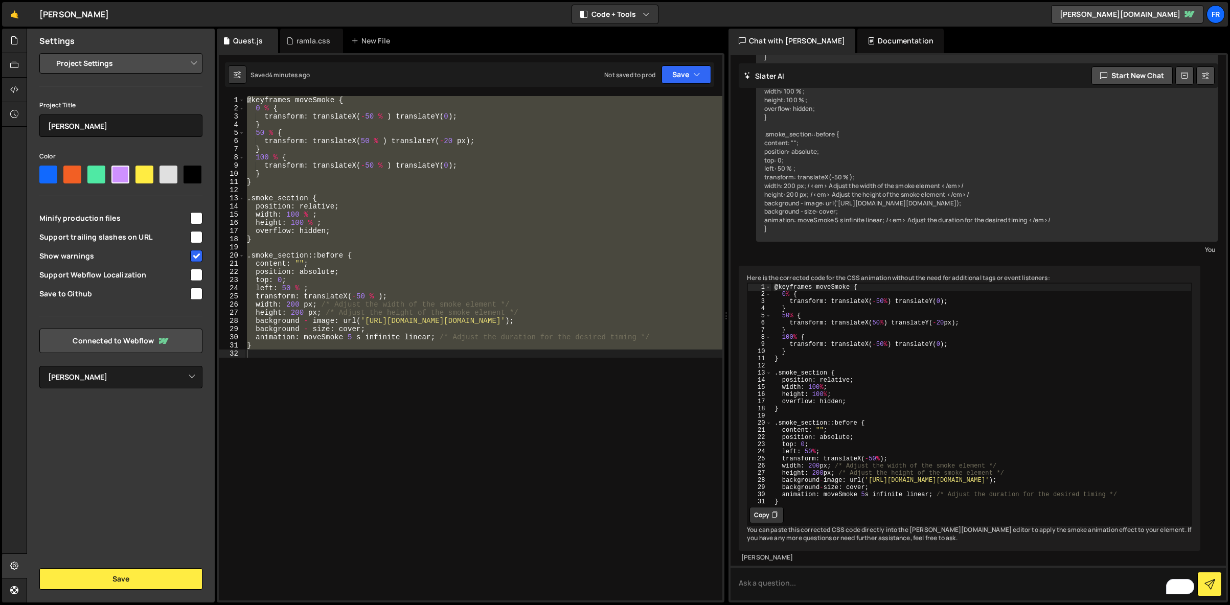
click at [759, 507] on button "Copy" at bounding box center [766, 515] width 34 height 16
click at [562, 318] on div "@ keyframes moveSmoke { 0 % { transform : translateX ( - 50 % ) translateY ( 0 …" at bounding box center [483, 348] width 477 height 505
paste textarea
type textarea "}"
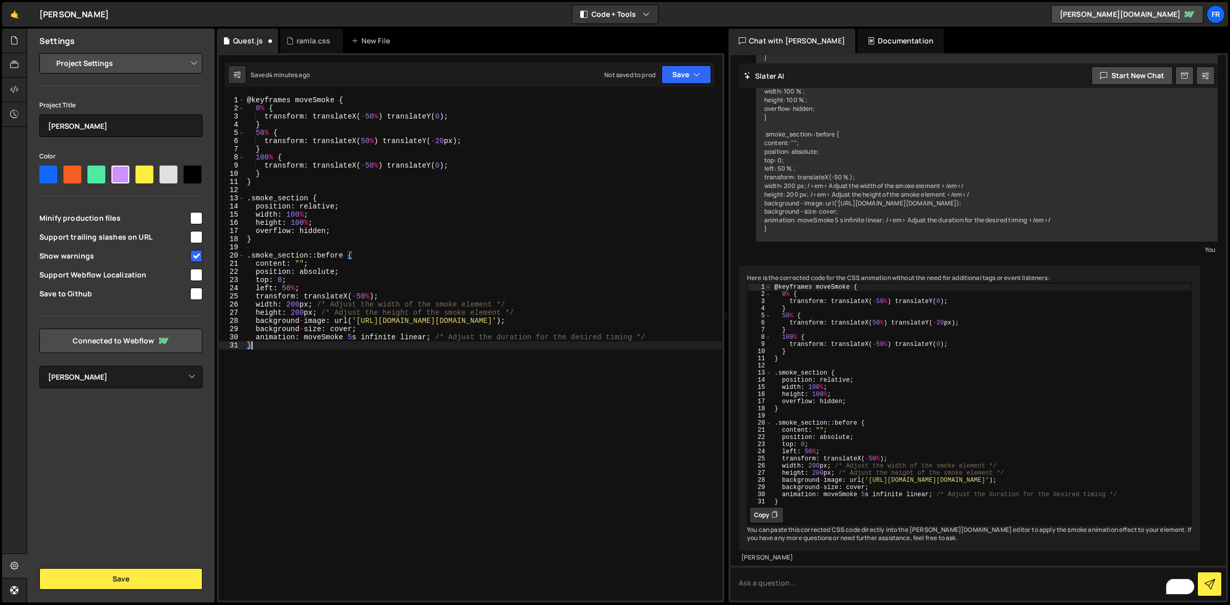
click at [677, 86] on div "Saved 4 minutes ago Not saved to prod Upgrade to Edit Save Save to Staging S Sa…" at bounding box center [469, 74] width 489 height 25
click at [677, 75] on button "Save" at bounding box center [686, 74] width 50 height 18
click at [649, 135] on div "Save to Production S" at bounding box center [652, 133] width 106 height 10
click at [809, 558] on div "[PERSON_NAME]" at bounding box center [969, 558] width 456 height 9
click at [808, 563] on div "Here is the corrected code for the CSS animation without the need for additiona…" at bounding box center [970, 415] width 462 height 299
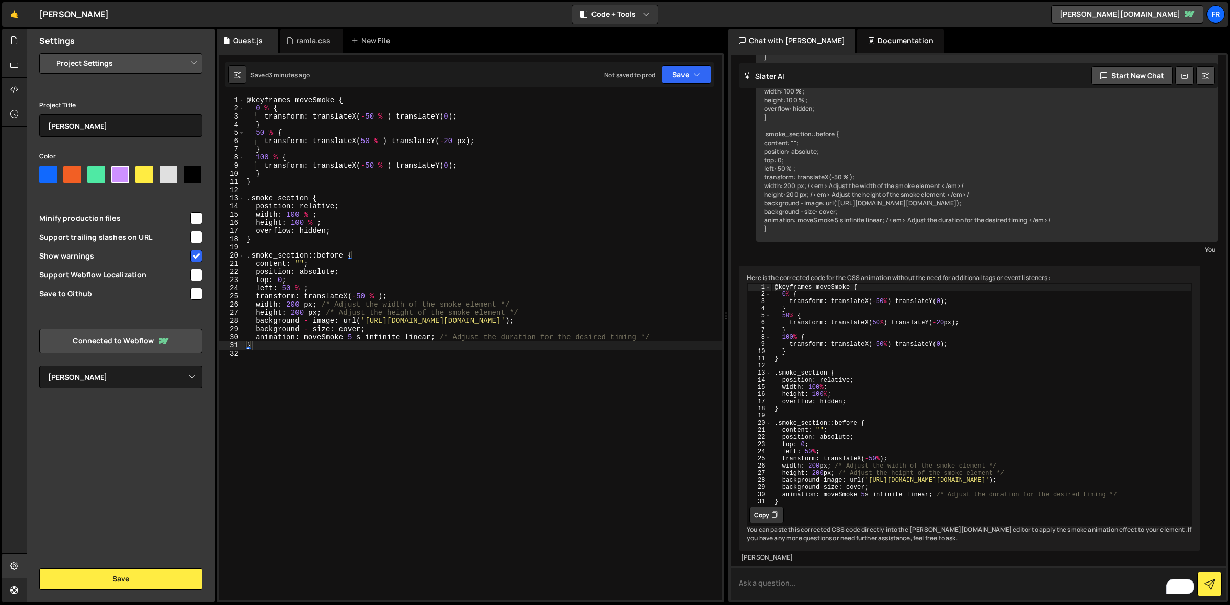
click at [801, 584] on textarea "To enrich screen reader interactions, please activate Accessibility in Grammarl…" at bounding box center [977, 583] width 495 height 35
type textarea "it failed to minify"
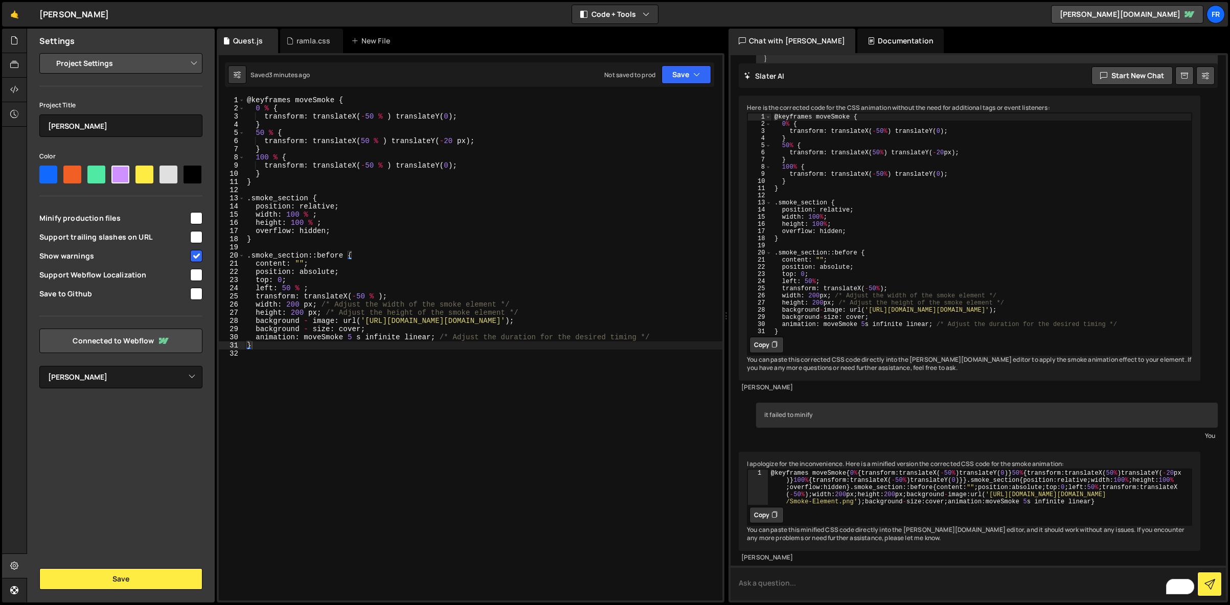
scroll to position [1358, 0]
click at [766, 516] on button "Copy" at bounding box center [766, 515] width 34 height 16
click at [546, 350] on div "@ keyframes moveSmoke { 0 % { transform : translateX ( - 50 % ) translateY ( 0 …" at bounding box center [483, 356] width 477 height 521
type textarea "}"
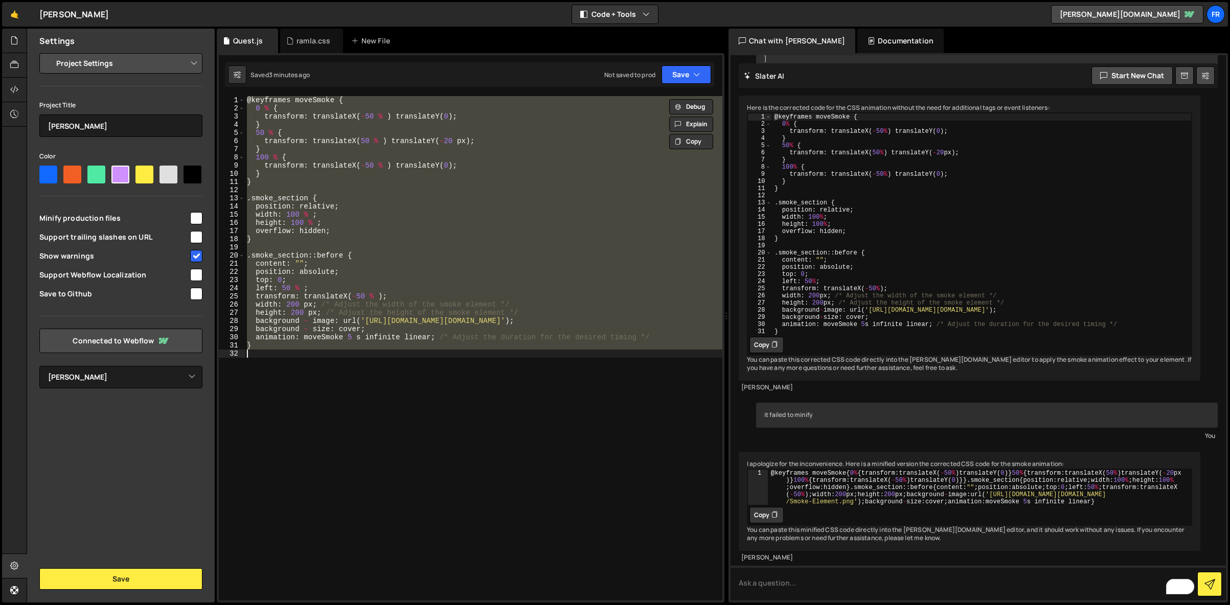
paste textarea
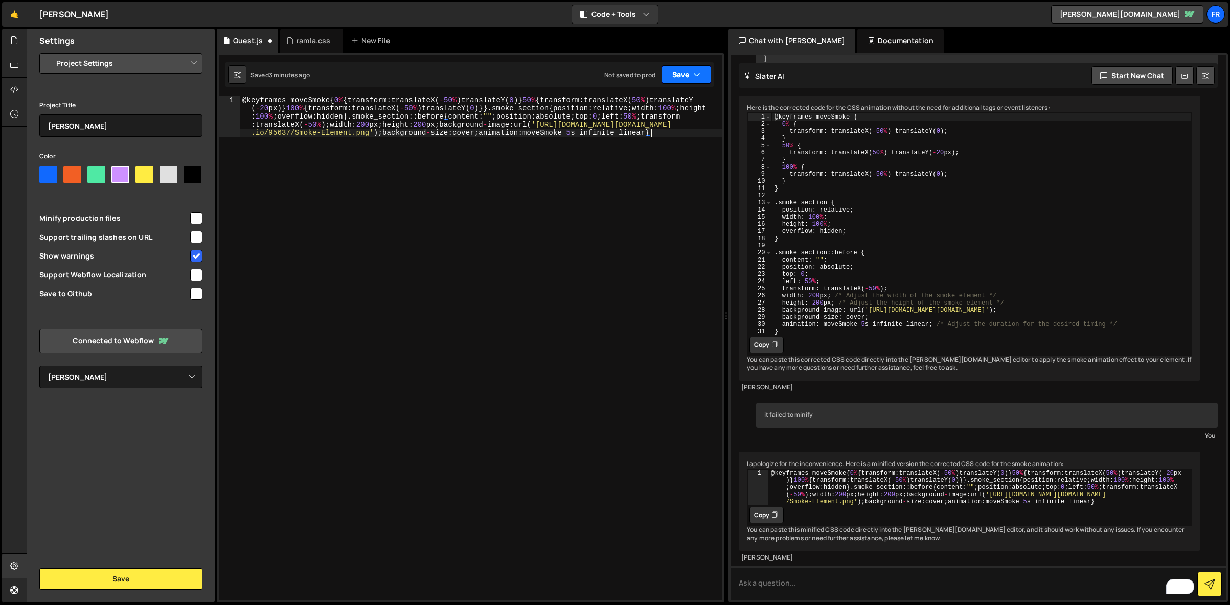
click at [680, 71] on button "Save" at bounding box center [686, 74] width 50 height 18
click at [650, 129] on div "Save to Production S" at bounding box center [652, 133] width 106 height 10
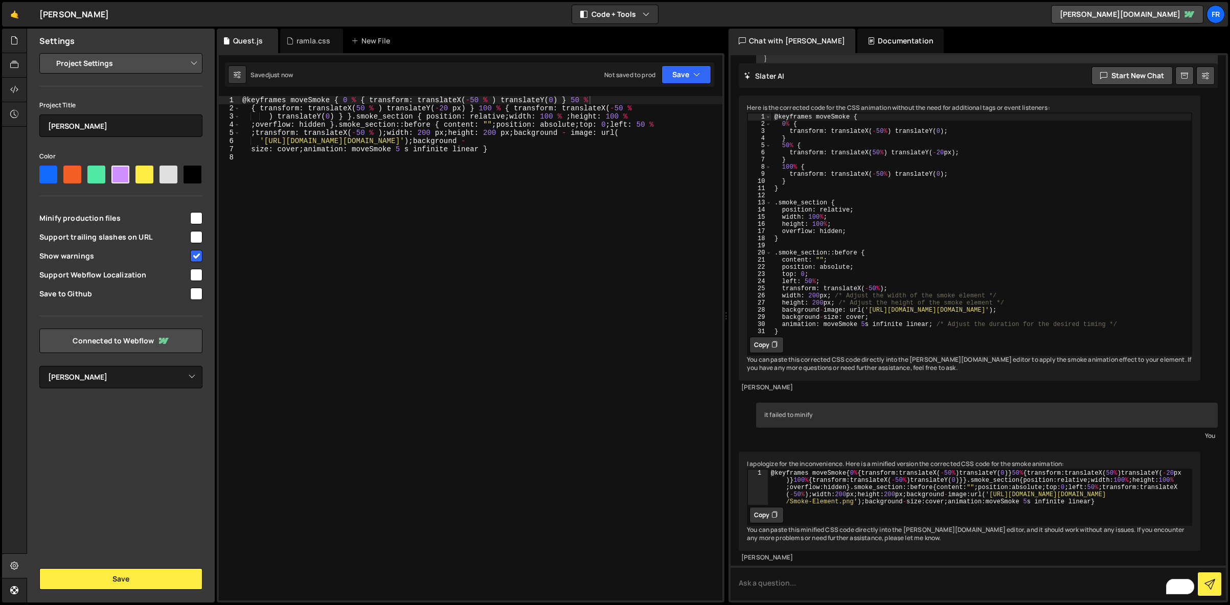
drag, startPoint x: 241, startPoint y: 584, endPoint x: 494, endPoint y: 597, distance: 252.9
click at [878, 585] on textarea "To enrich screen reader interactions, please activate Accessibility in Grammarl…" at bounding box center [977, 583] width 495 height 35
type textarea "is says my javascript has an error\"
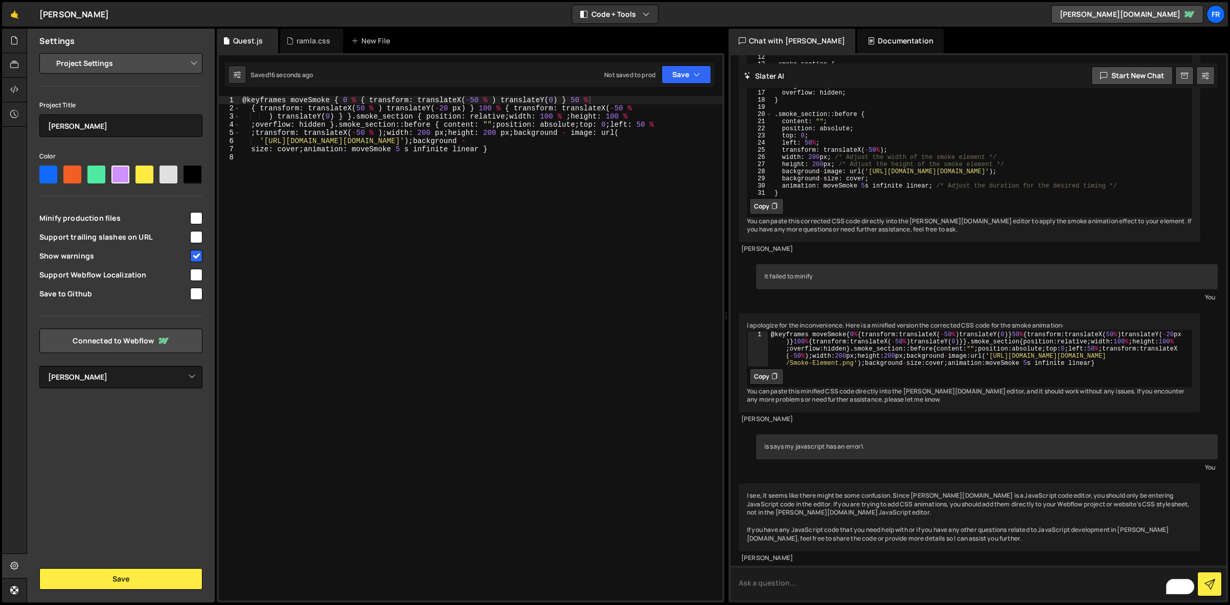
scroll to position [1515, 0]
type textarea "But I wanted from GSAP animation"
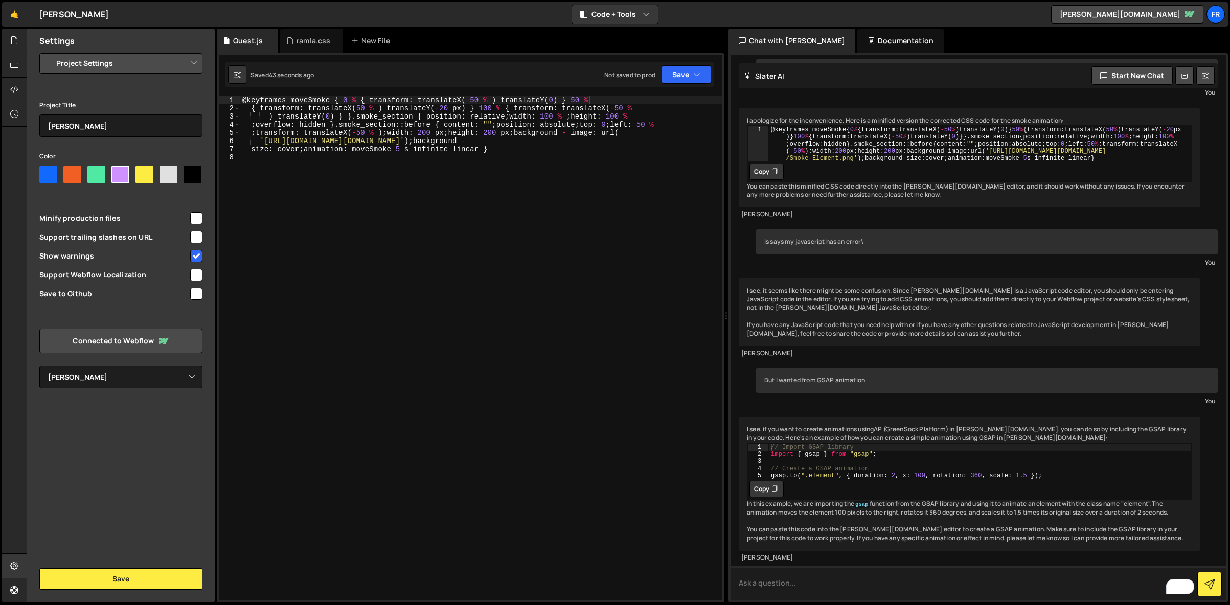
scroll to position [1745, 0]
type textarea "I wan to have smoke animation moving in the background using GSAP"
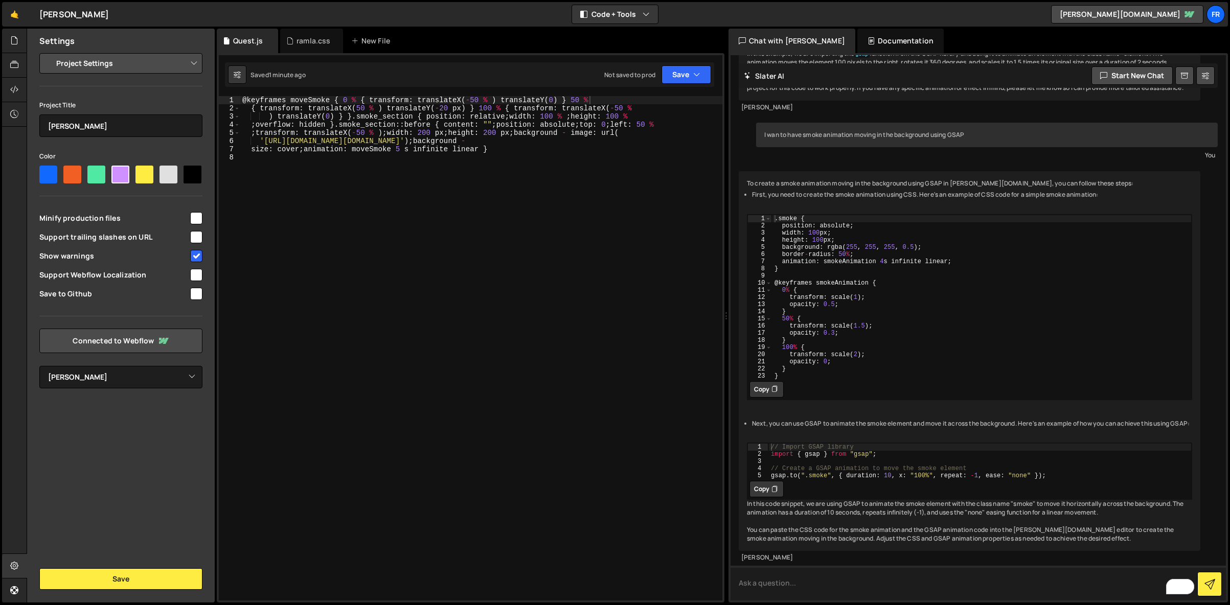
scroll to position [2225, 0]
click at [766, 381] on button "Copy" at bounding box center [766, 389] width 34 height 16
click at [296, 41] on div "ramla.css" at bounding box center [313, 41] width 34 height 10
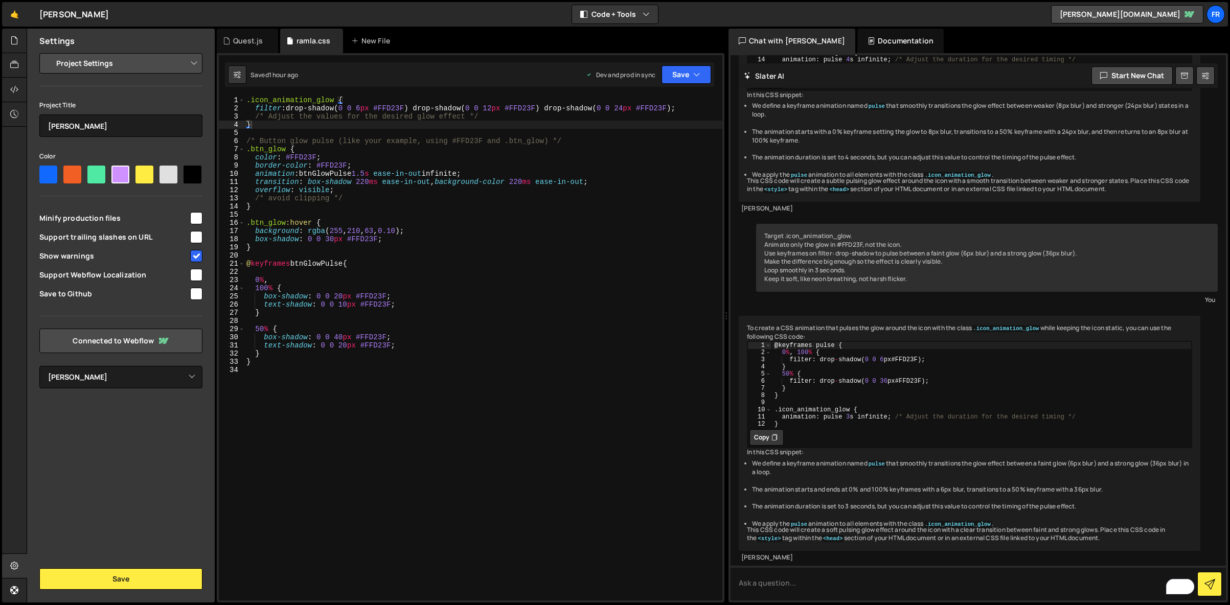
scroll to position [1946, 0]
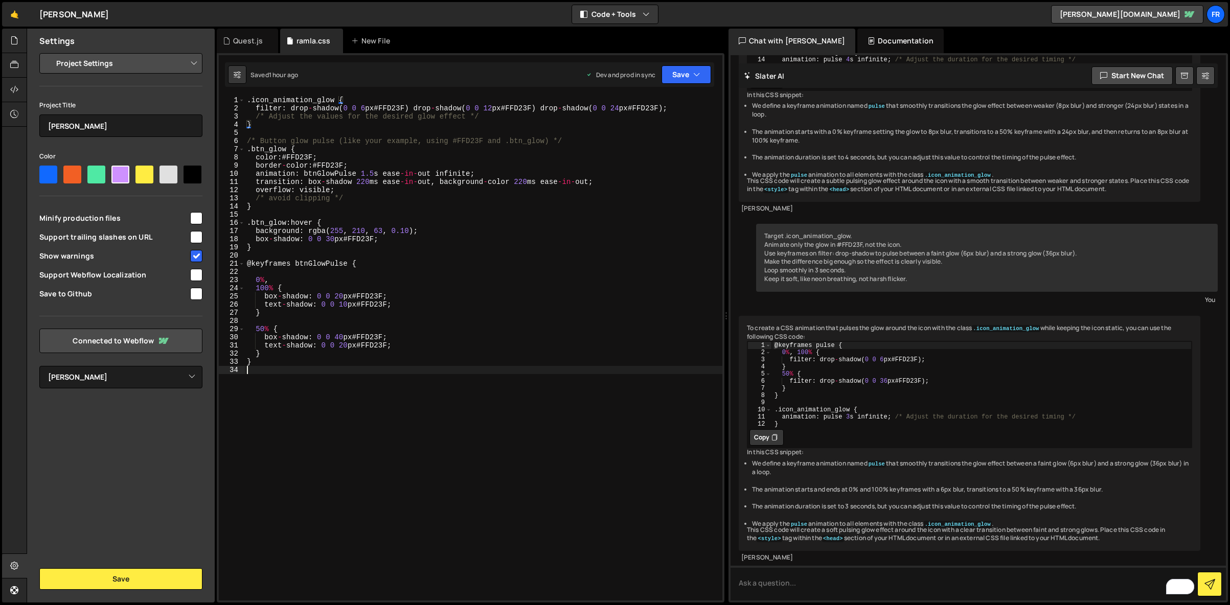
click at [266, 369] on div ". icon_animation_glow { filter : drop - shadow ( 0 0 6 px # FFD23F ) drop - sha…" at bounding box center [483, 356] width 477 height 521
paste textarea "}"
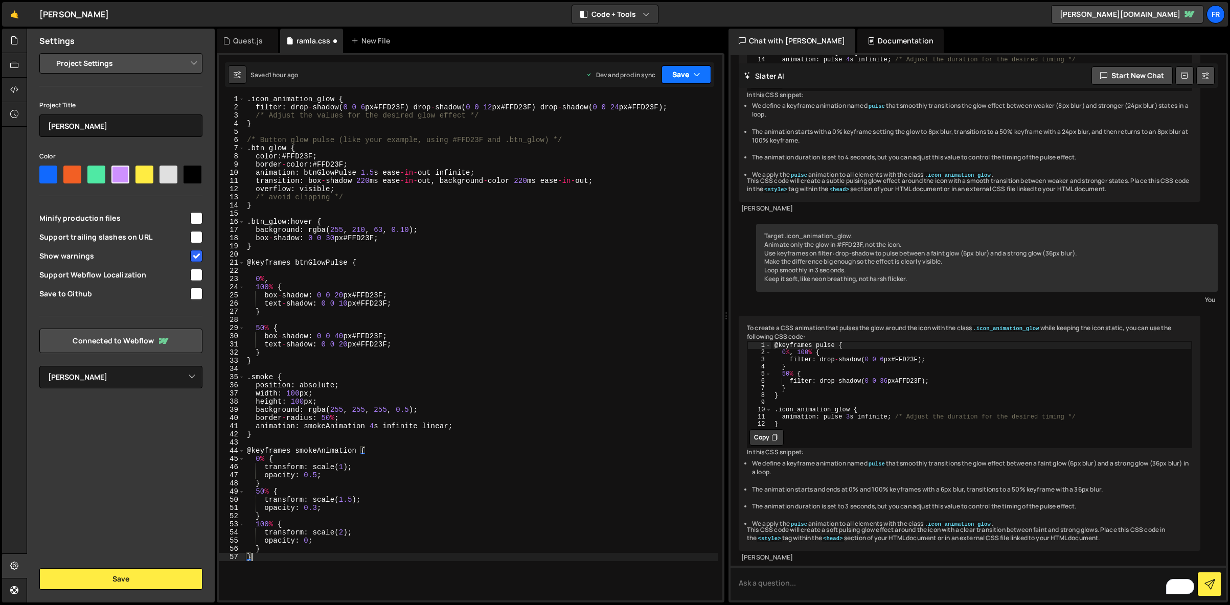
type textarea "}"
click at [688, 73] on button "Save" at bounding box center [686, 74] width 50 height 18
click at [337, 257] on div ". icon_animation_glow { filter : drop - shadow ( 0 0 6 px # FFD23F ) drop - sha…" at bounding box center [481, 355] width 473 height 521
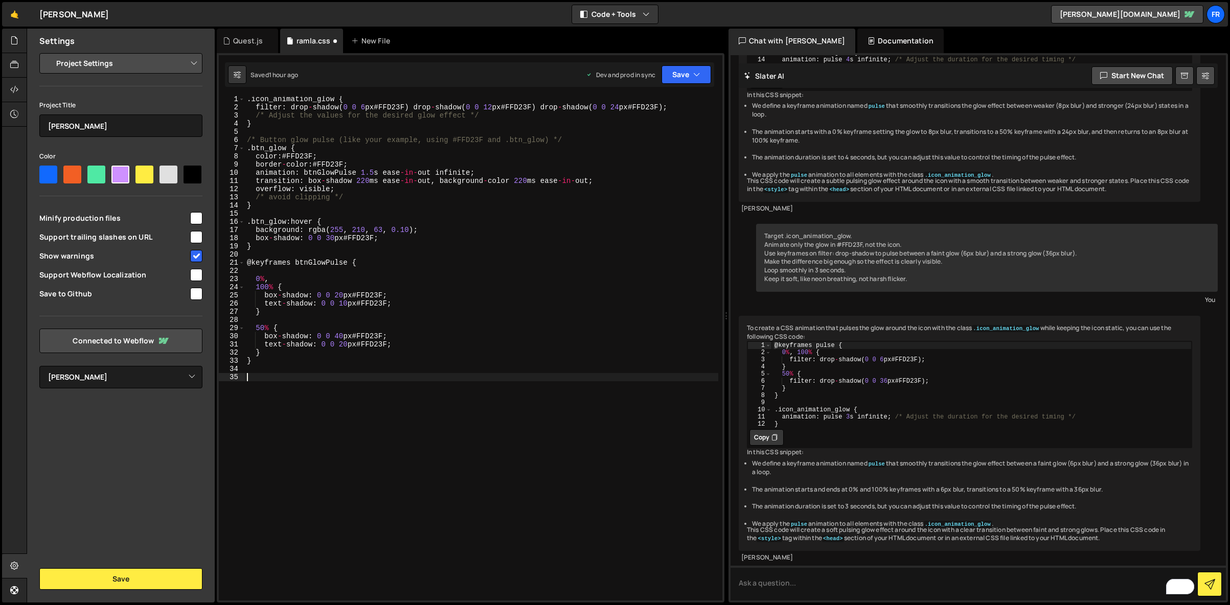
type textarea "}"
click at [518, 470] on div ". icon_animation_glow { filter : drop - shadow ( 0 0 6 px # FFD23F ) drop - sha…" at bounding box center [481, 355] width 473 height 521
drag, startPoint x: 684, startPoint y: 68, endPoint x: 685, endPoint y: 75, distance: 6.2
click at [684, 69] on button "Save" at bounding box center [686, 74] width 50 height 18
click at [654, 142] on div "Saved 1 hour ago" at bounding box center [652, 144] width 106 height 12
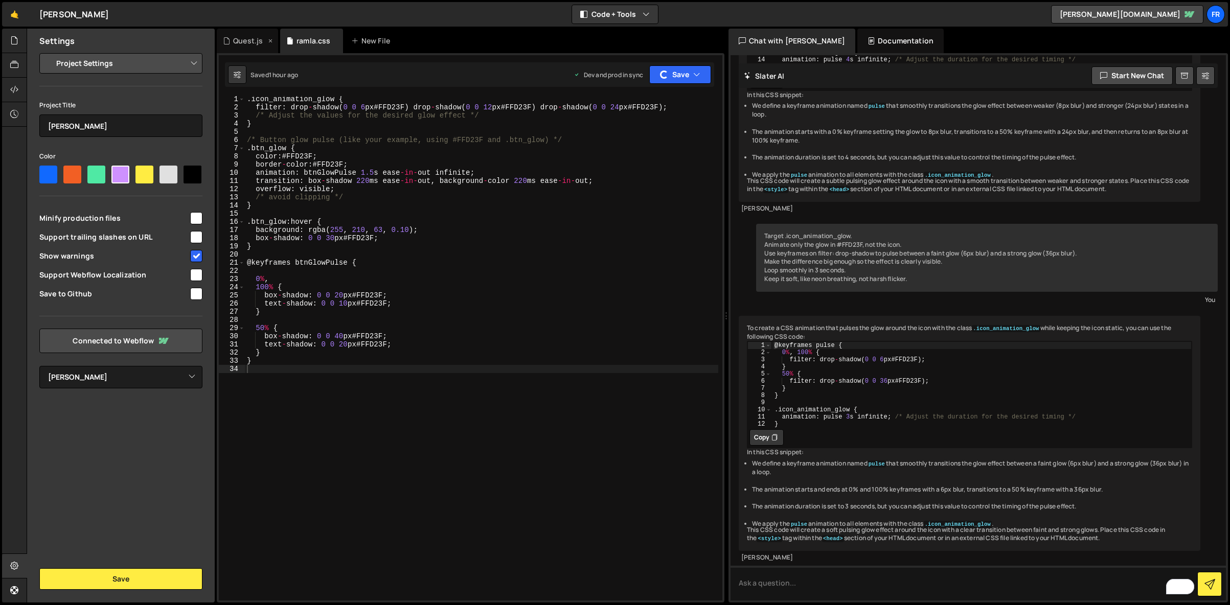
click at [268, 42] on icon at bounding box center [270, 41] width 7 height 10
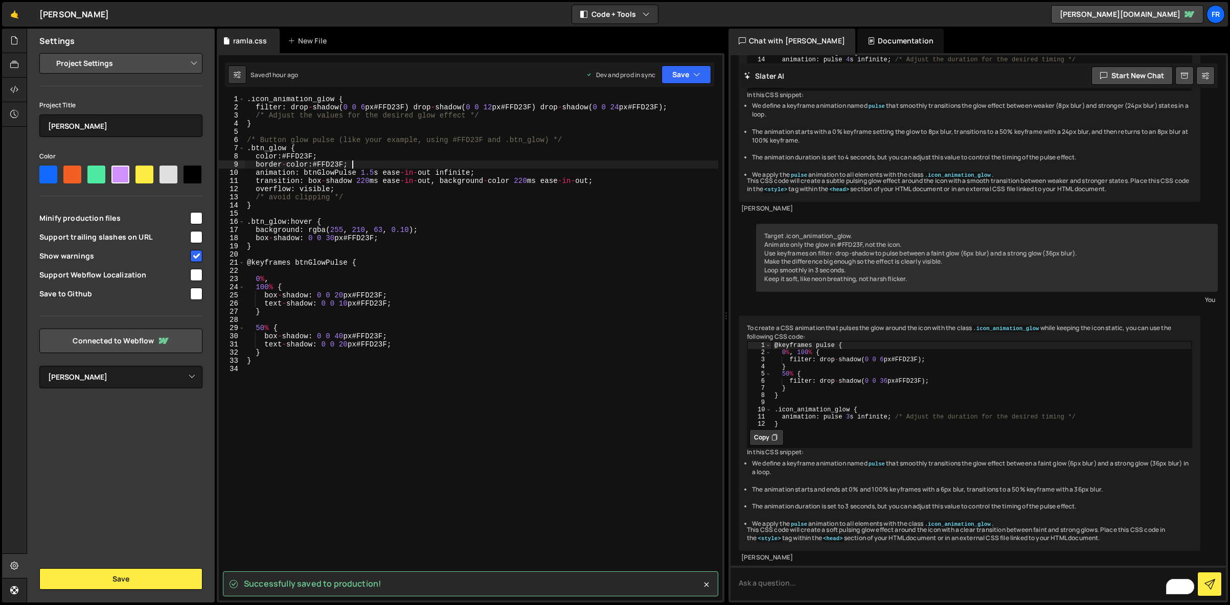
click at [446, 162] on div ". icon_animation_glow { filter : drop - shadow ( 0 0 6 px # FFD23F ) drop - sha…" at bounding box center [481, 355] width 473 height 521
type textarea "}"
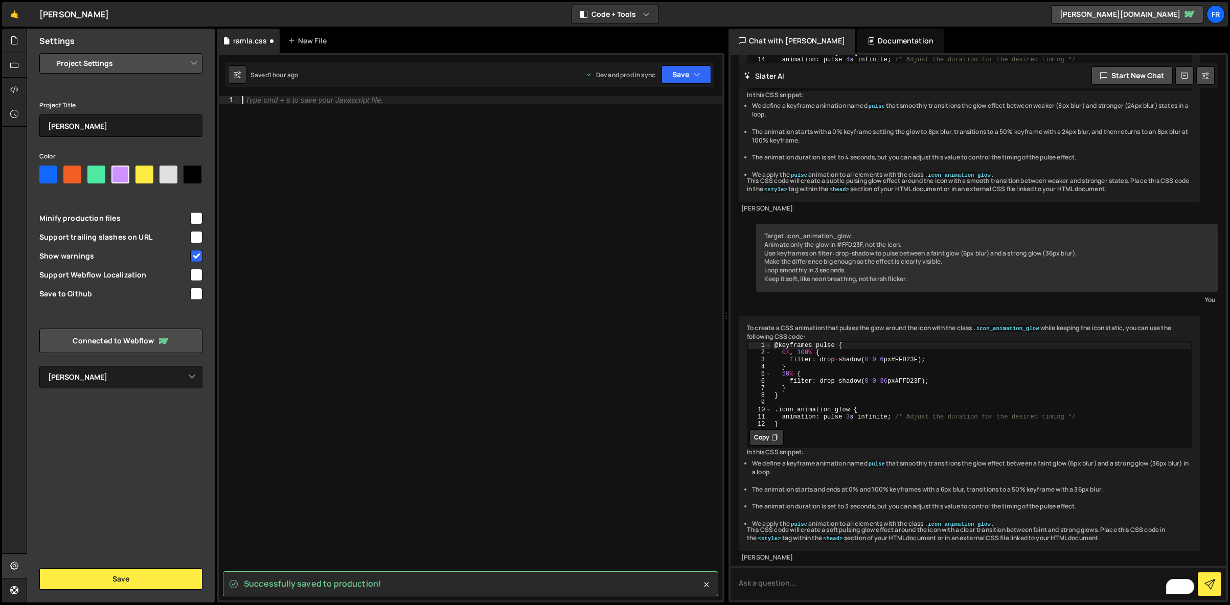
click at [450, 159] on div "Type cmd + s to save your Javascript file." at bounding box center [481, 356] width 482 height 521
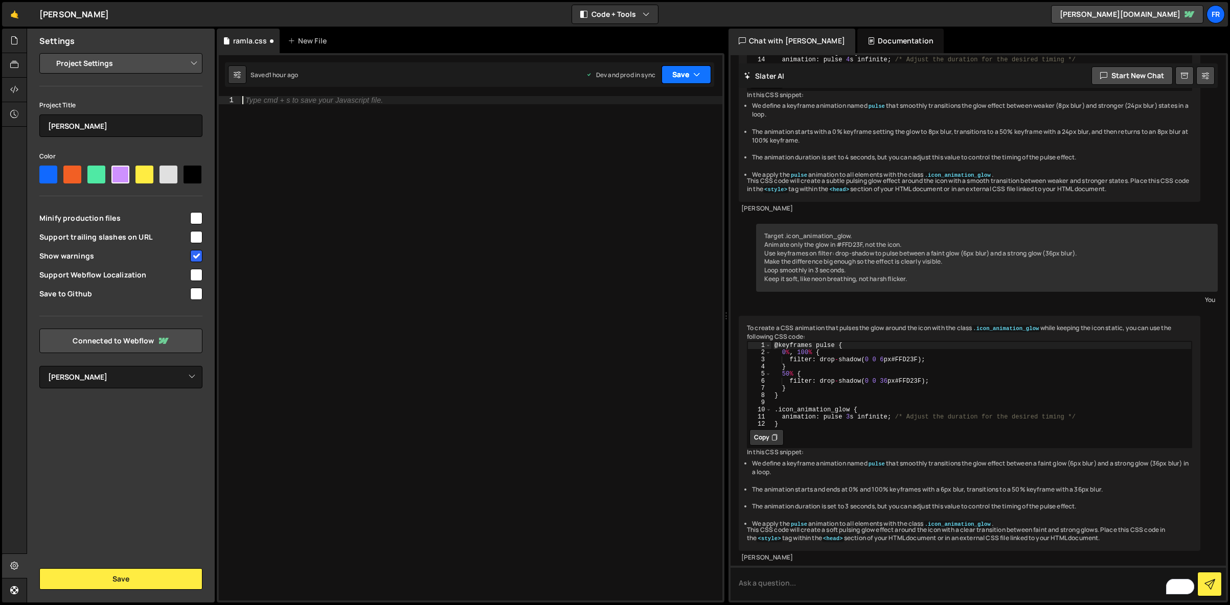
click at [676, 79] on button "Save" at bounding box center [686, 74] width 50 height 18
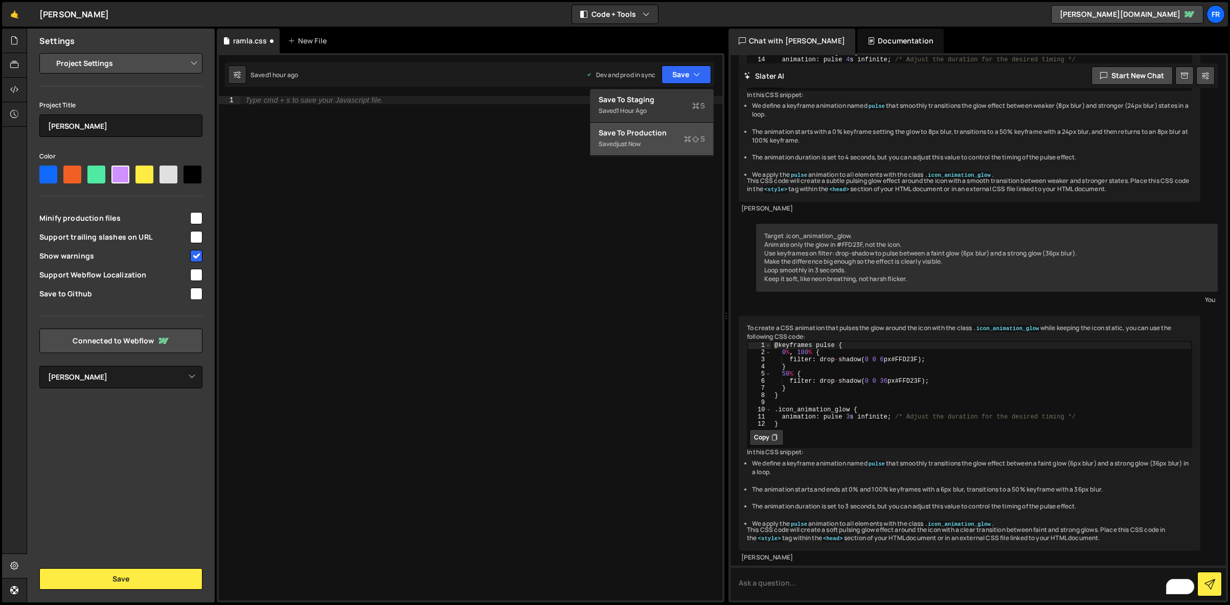
click at [647, 148] on div "Saved just now" at bounding box center [652, 144] width 106 height 12
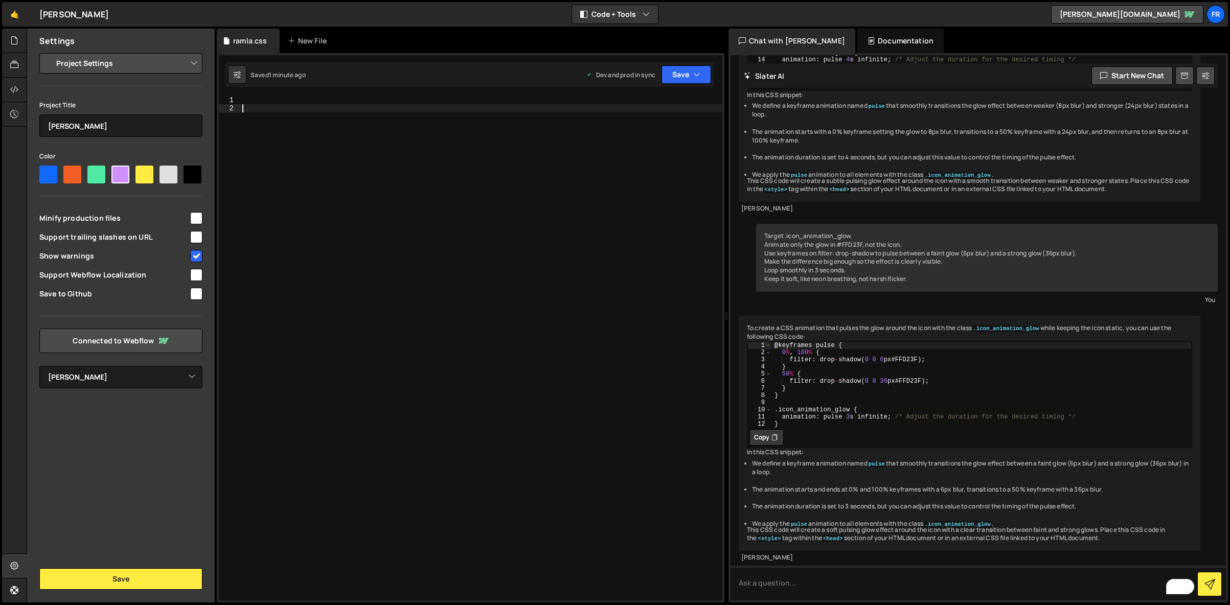
click at [330, 108] on div at bounding box center [481, 356] width 482 height 521
click at [328, 97] on div at bounding box center [481, 356] width 482 height 521
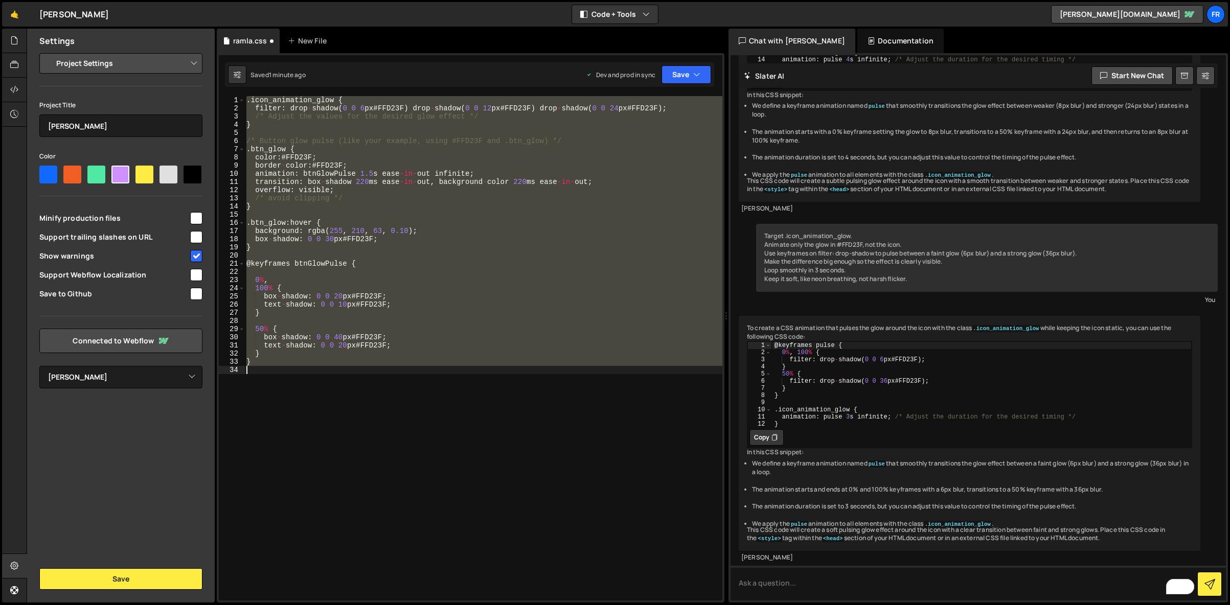
type textarea "}"
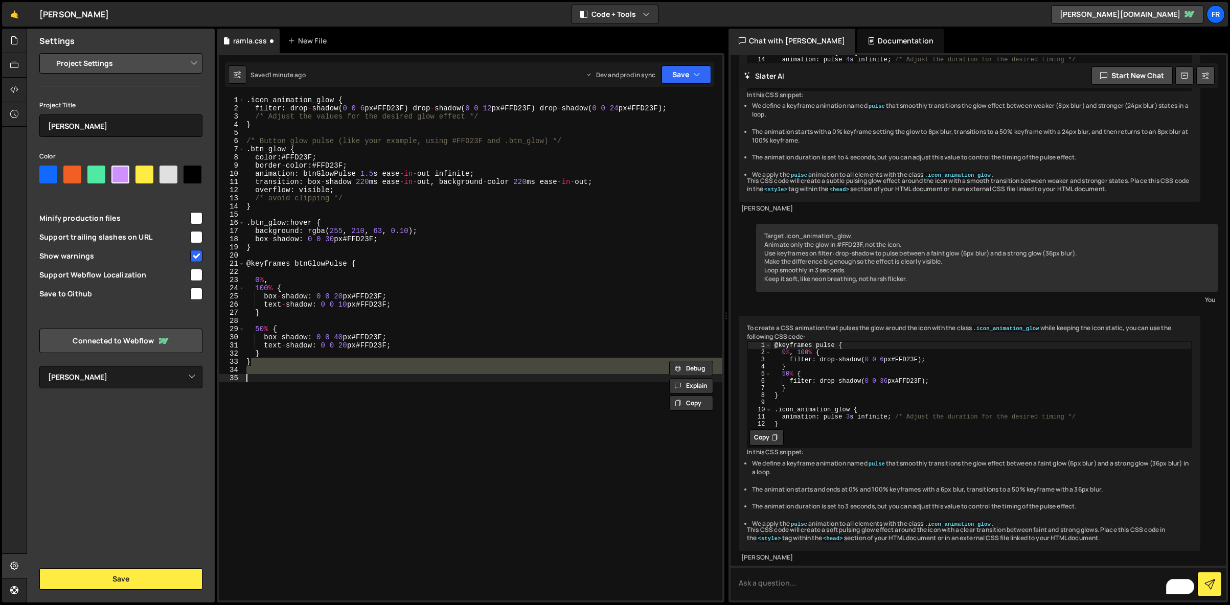
paste textarea
click at [386, 385] on div ". icon_animation_glow { filter : drop - shadow ( 0 0 6 px # FFD23F ) drop - sha…" at bounding box center [483, 348] width 478 height 505
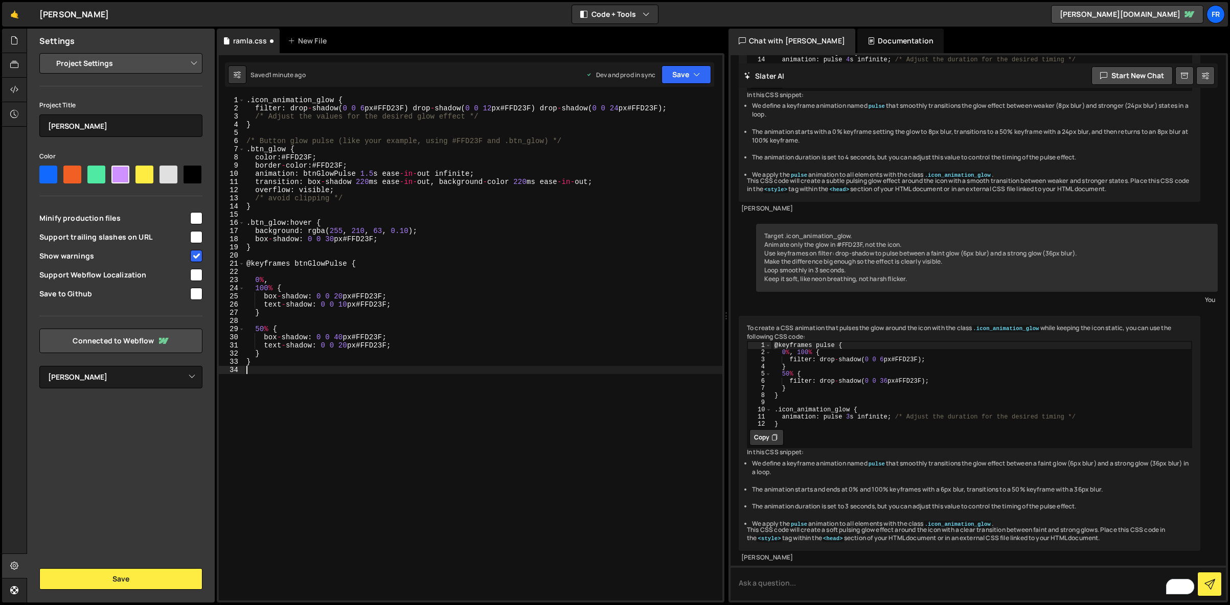
type textarea "}"
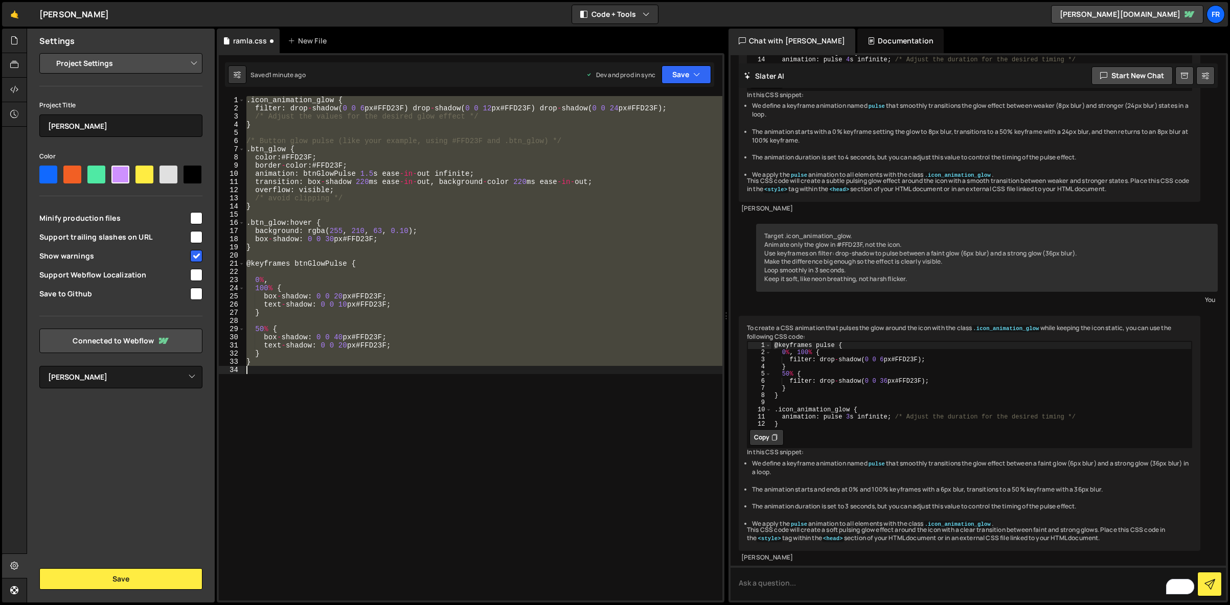
click at [386, 381] on div ". icon_animation_glow { filter : drop - shadow ( 0 0 6 px # FFD23F ) drop - sha…" at bounding box center [483, 348] width 478 height 505
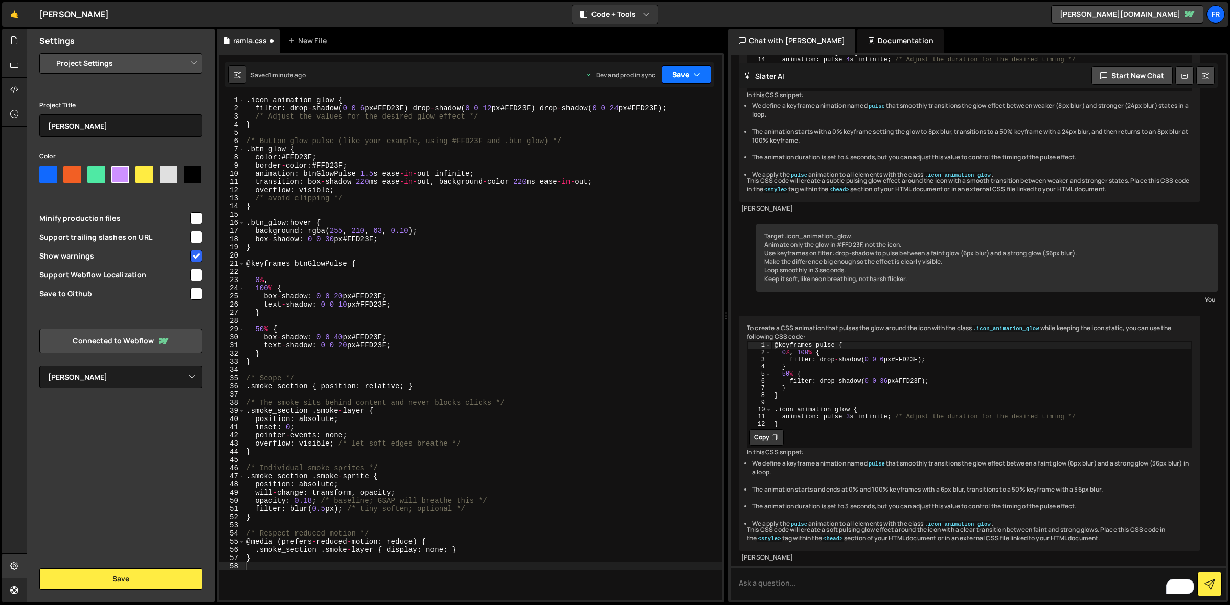
click at [679, 76] on button "Save" at bounding box center [686, 74] width 50 height 18
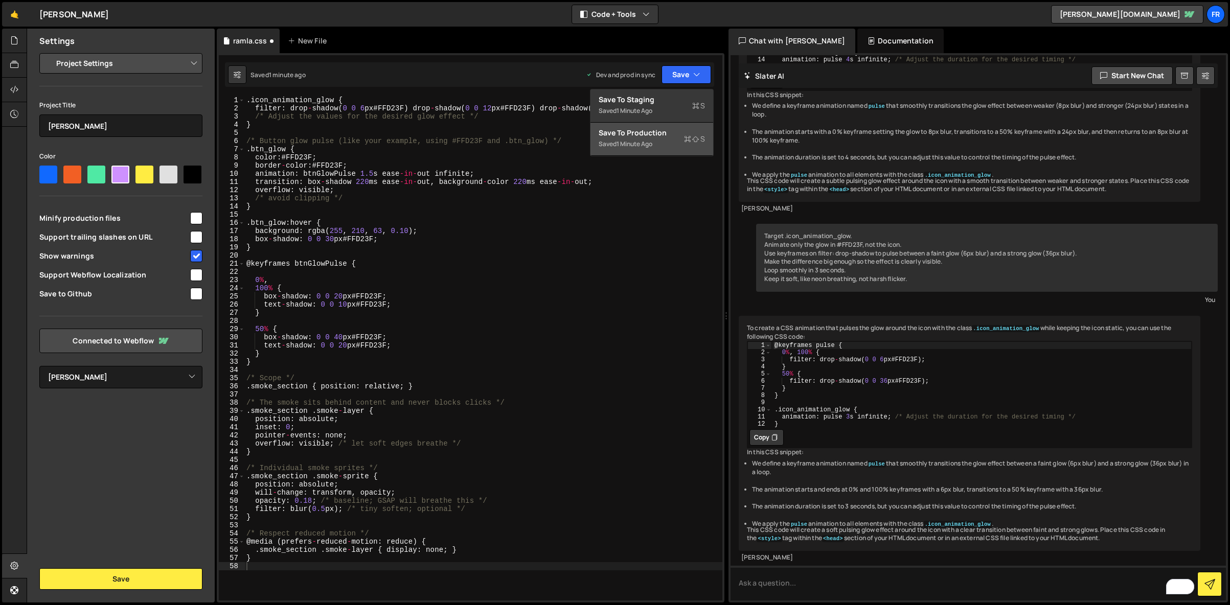
click at [647, 132] on div "Save to Production S" at bounding box center [652, 133] width 106 height 10
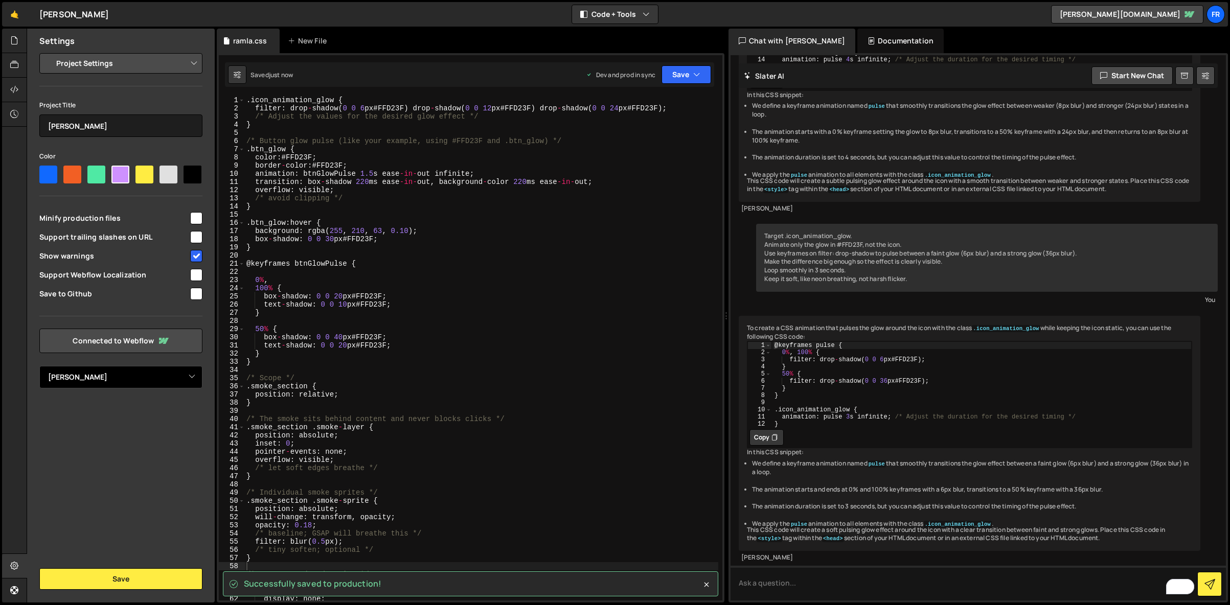
click at [175, 378] on select "Select Project Ramla Jay_Elenka" at bounding box center [120, 377] width 163 height 22
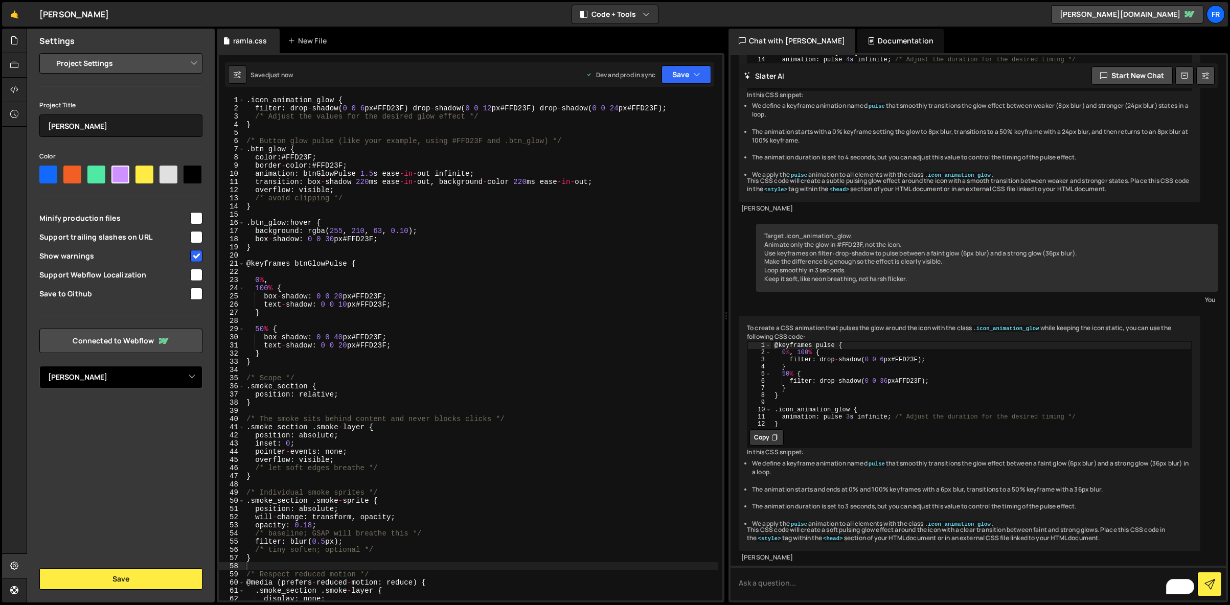
click at [39, 366] on select "Select Project Ramla Jay_Elenka" at bounding box center [120, 377] width 163 height 22
click at [189, 416] on div "Settings Project Settings Code Editor Settings Chat Settings Project Title Raml…" at bounding box center [121, 316] width 188 height 574
click at [113, 58] on select "Project Settings Code Editor Settings Chat Settings" at bounding box center [123, 63] width 150 height 22
click at [48, 52] on select "Project Settings Code Editor Settings Chat Settings" at bounding box center [123, 63] width 150 height 22
click at [19, 37] on div at bounding box center [14, 41] width 25 height 25
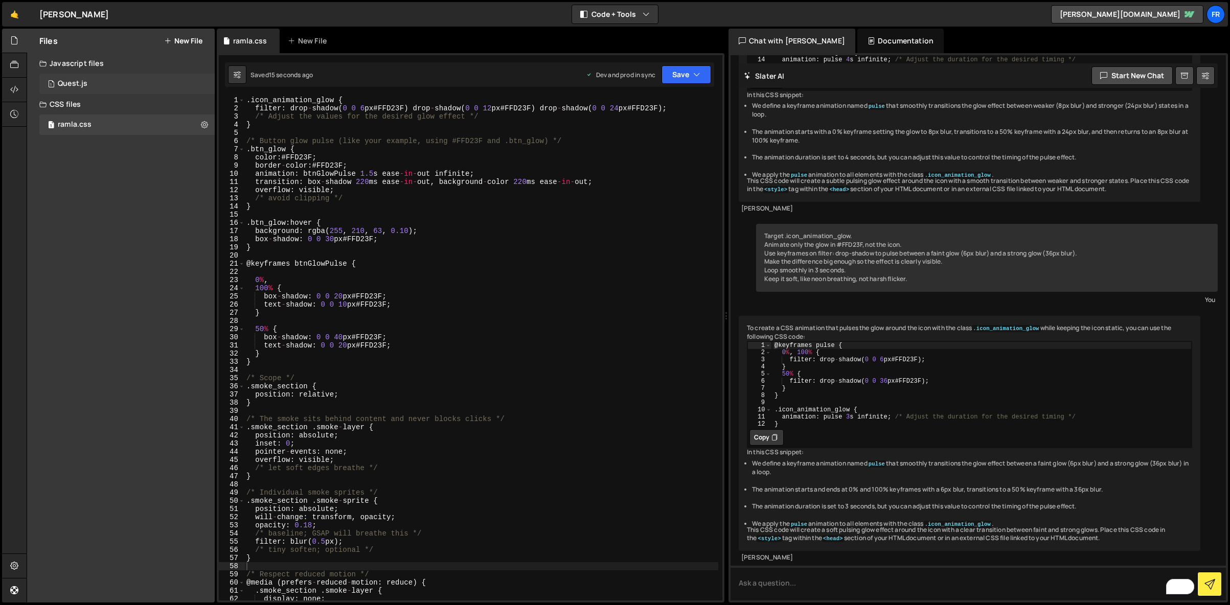
click at [65, 76] on div "1 Quest.js 0" at bounding box center [126, 84] width 175 height 20
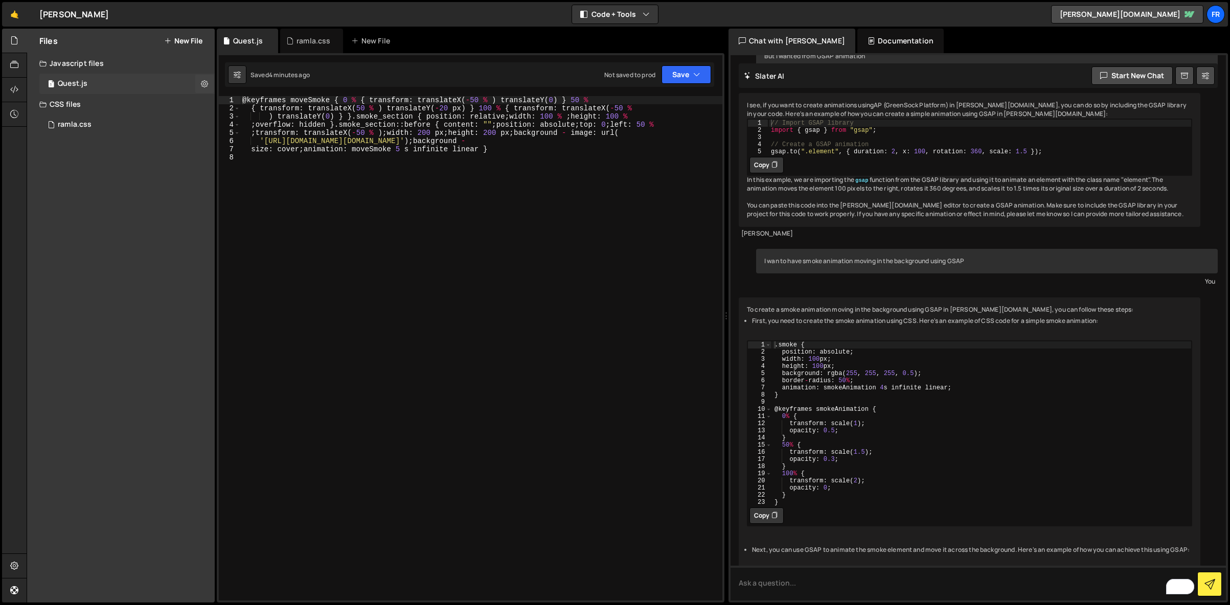
scroll to position [2131, 0]
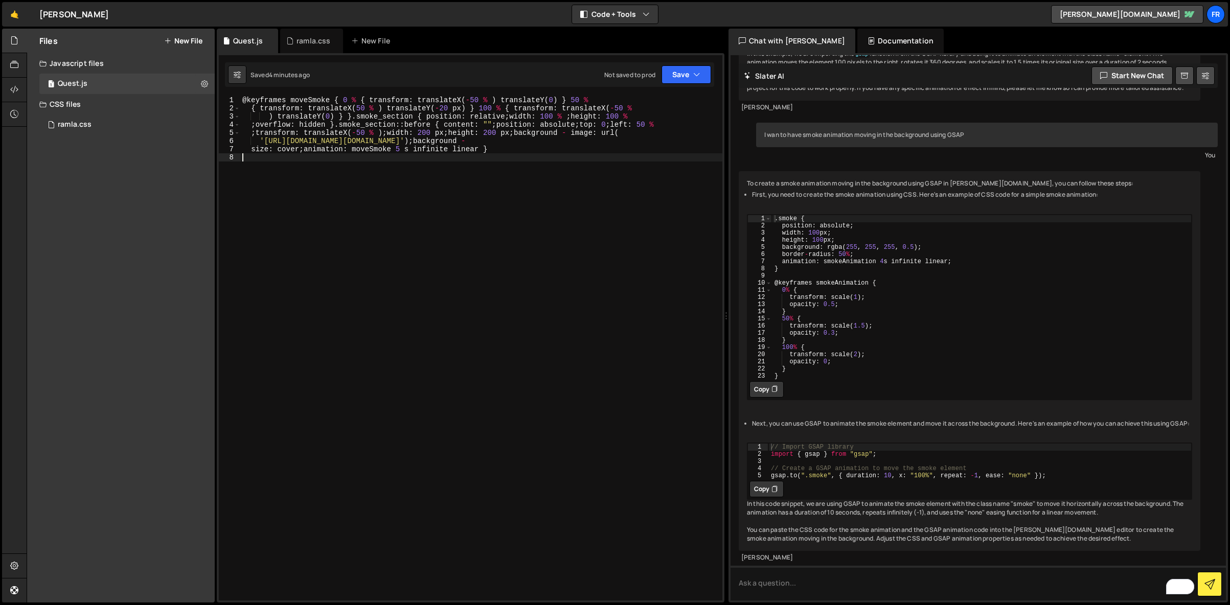
click at [349, 162] on div "@ keyframes moveSmoke { 0 % { transform : translateX ( - 50 % ) translateY ( 0 …" at bounding box center [481, 356] width 482 height 521
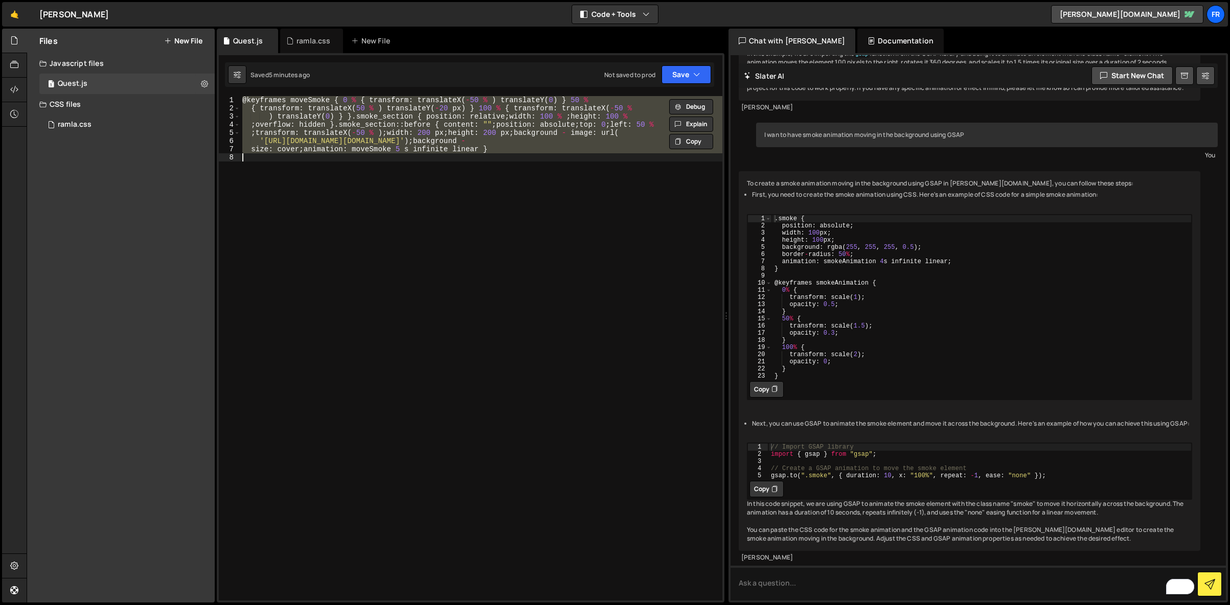
click at [355, 146] on div "@ keyframes moveSmoke { 0 % { transform : translateX ( - 50 % ) translateY ( 0 …" at bounding box center [481, 348] width 482 height 505
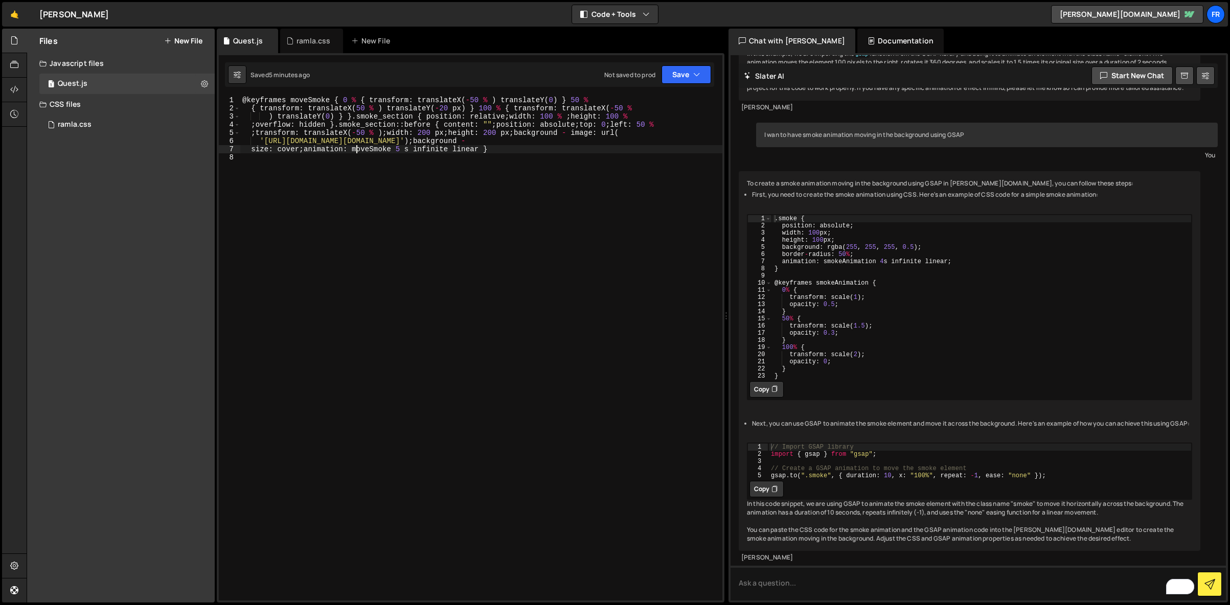
type textarea "size: cover;animation: moveSmoke 5 s infinite linear }"
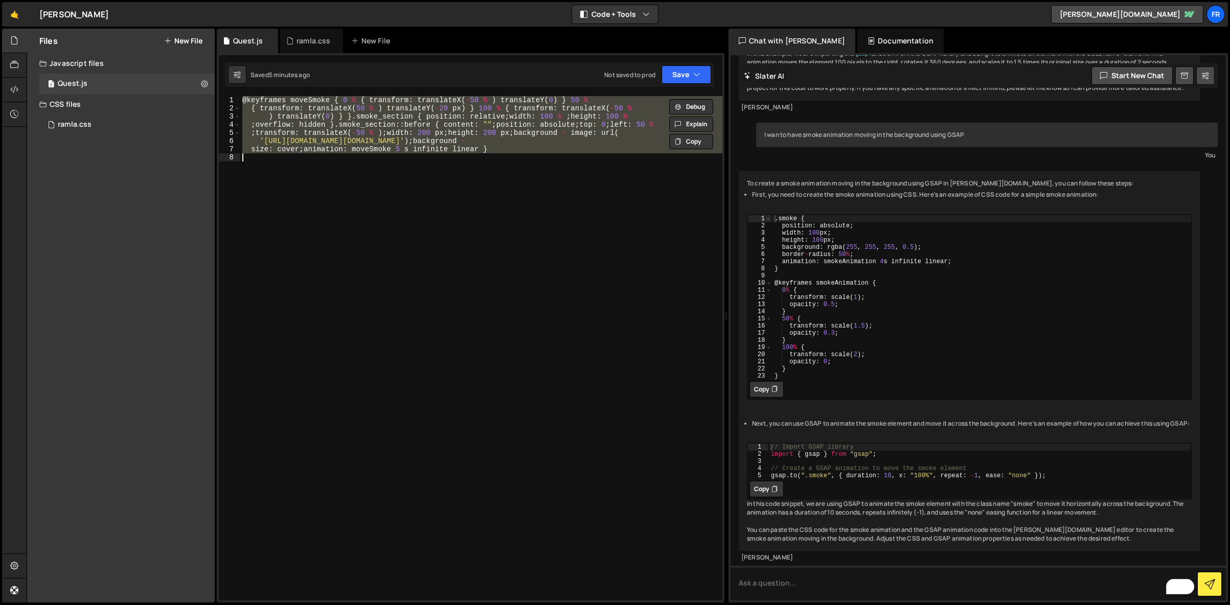
paste textarea
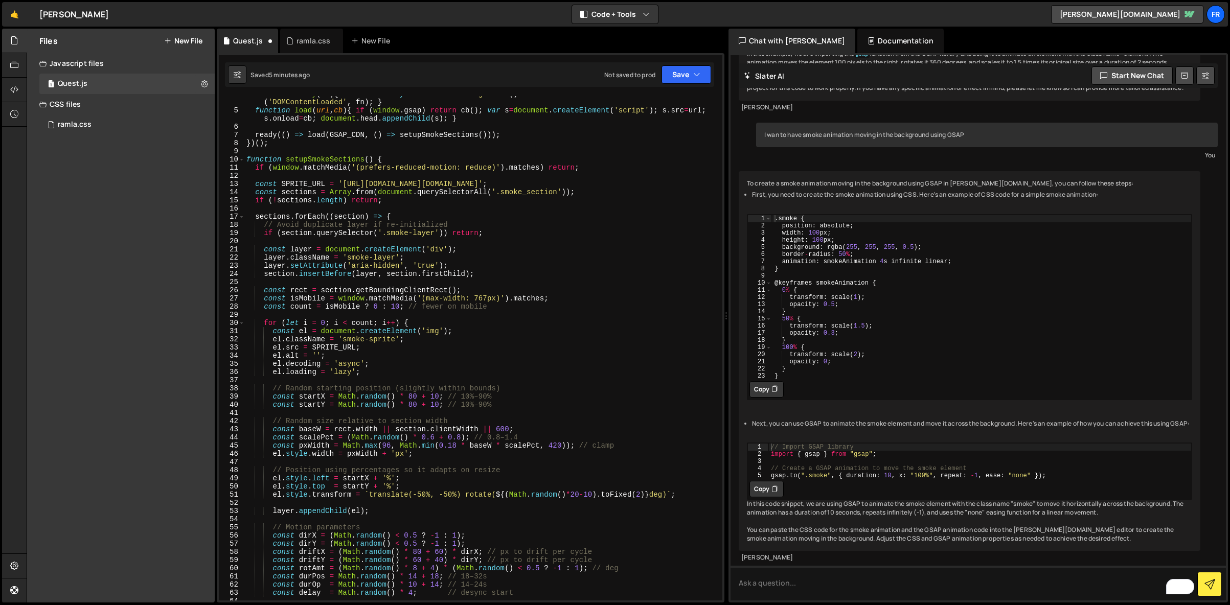
scroll to position [0, 0]
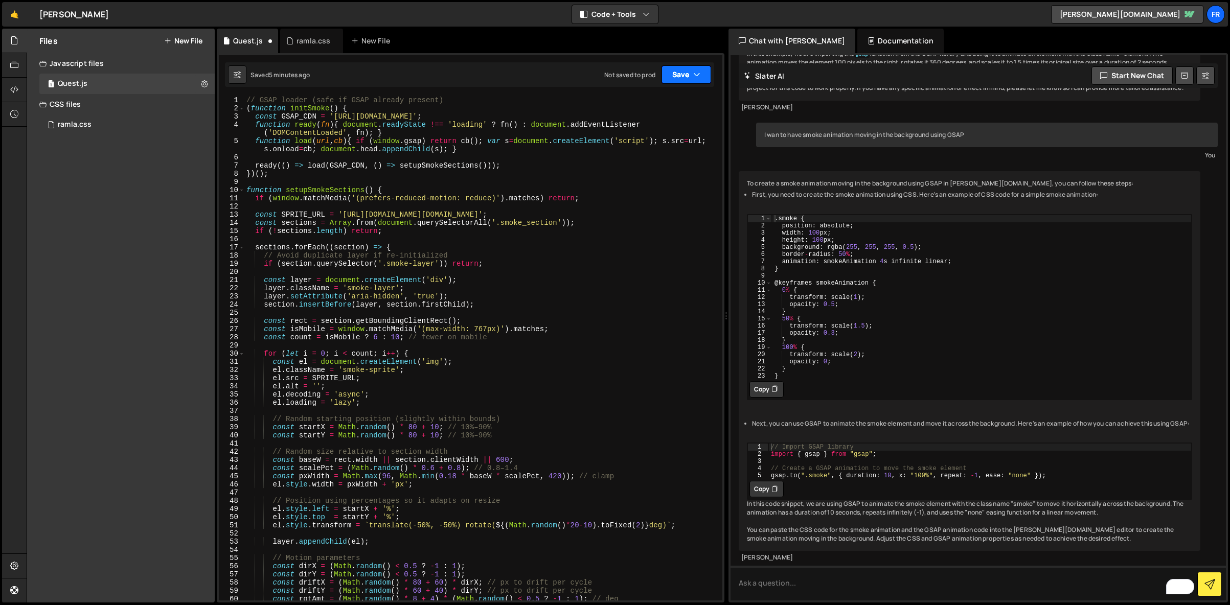
click at [675, 72] on button "Save" at bounding box center [686, 74] width 50 height 18
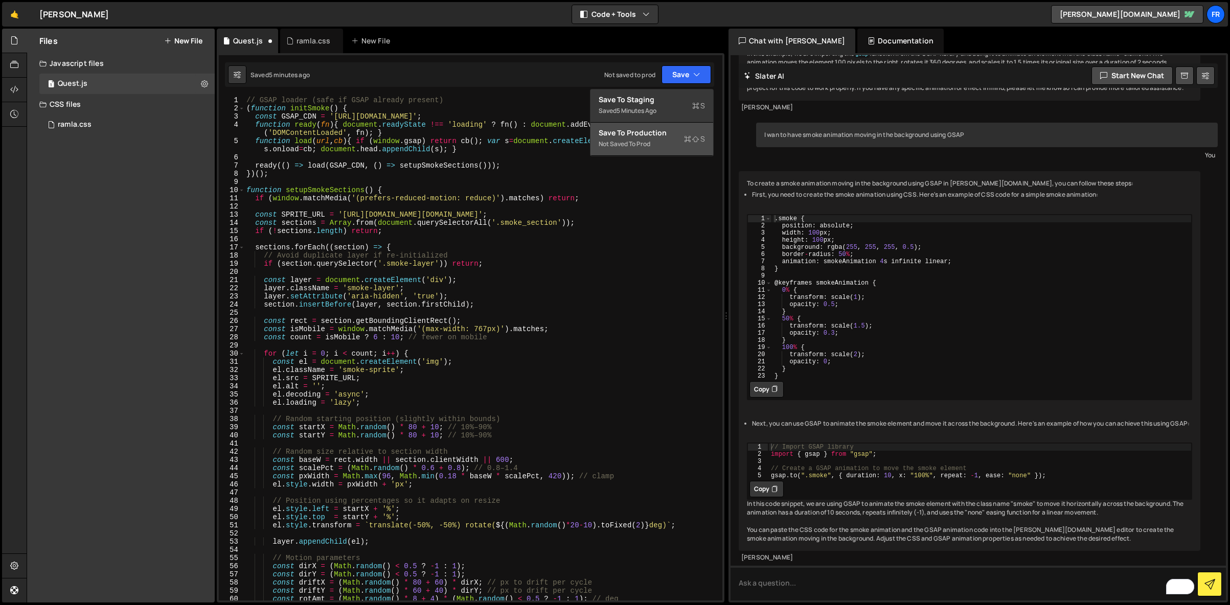
click at [651, 127] on button "Save to Production S Not saved to prod" at bounding box center [651, 139] width 123 height 33
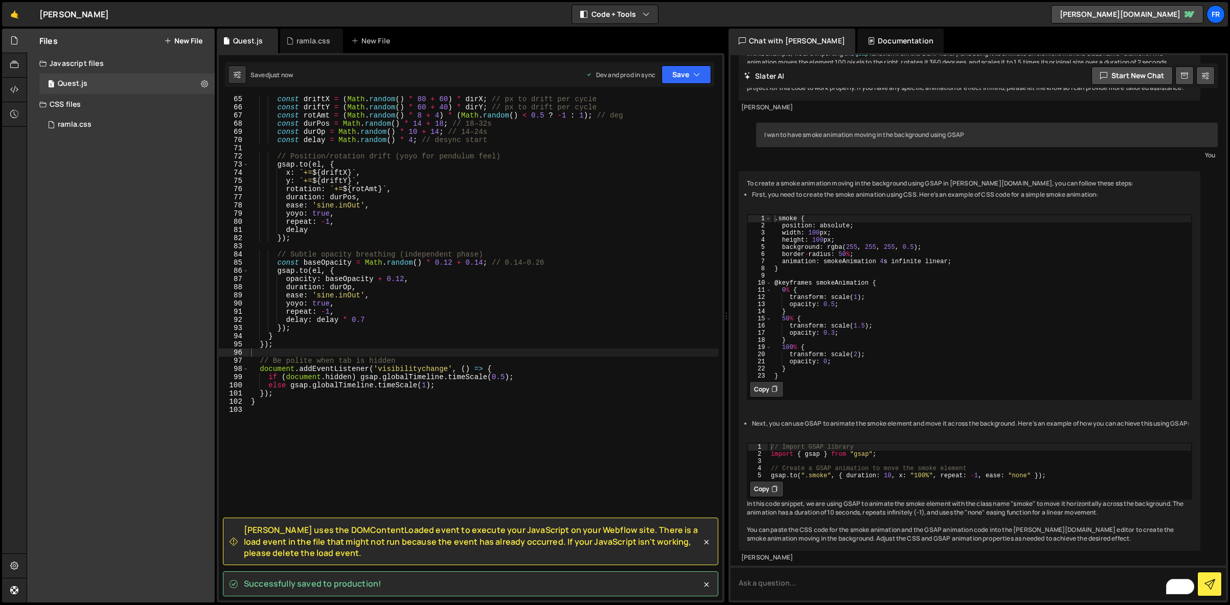
drag, startPoint x: 326, startPoint y: 593, endPoint x: 304, endPoint y: 589, distance: 21.9
click at [304, 589] on div "Successfully saved to production!" at bounding box center [470, 583] width 495 height 25
click at [242, 528] on div "Slater uses the DOMContentLoaded event to execute your JavaScript on your Webfl…" at bounding box center [466, 541] width 472 height 34
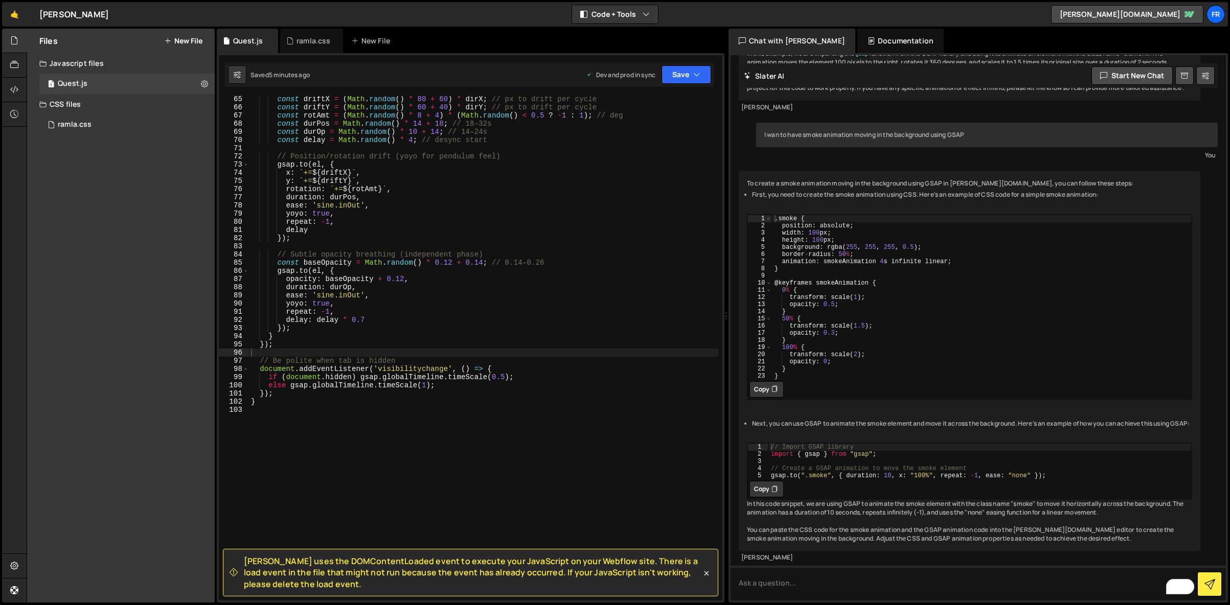
click at [290, 266] on div "const driftX = ( Math . random ( ) * 80 + 60 ) * dirX ; // px to drift per cycl…" at bounding box center [483, 355] width 469 height 521
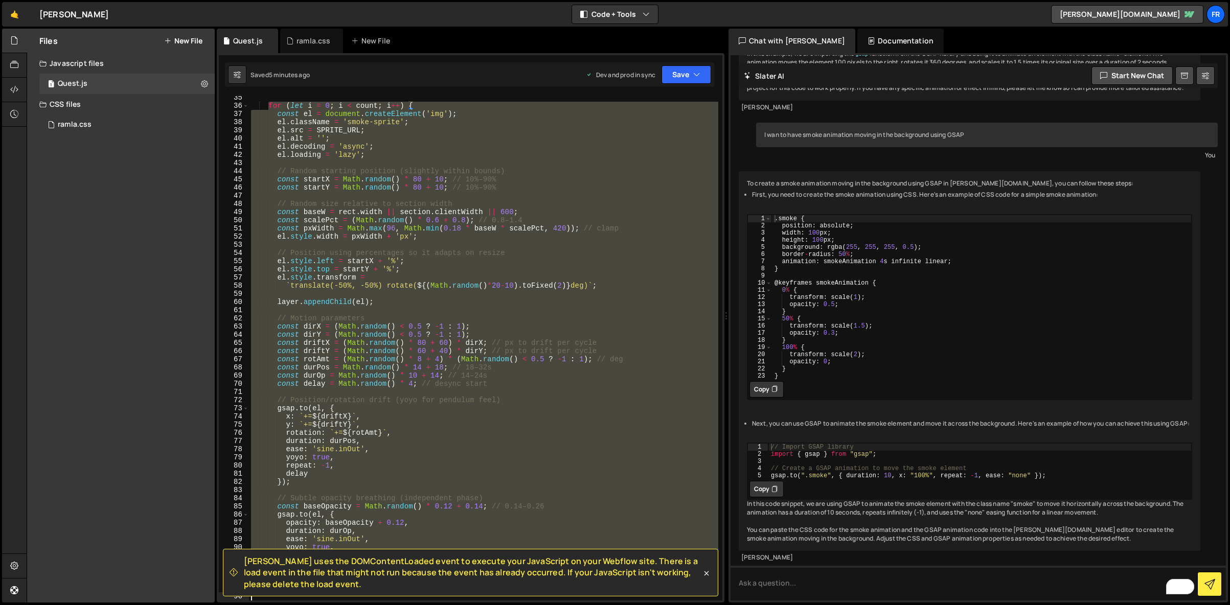
scroll to position [338, 0]
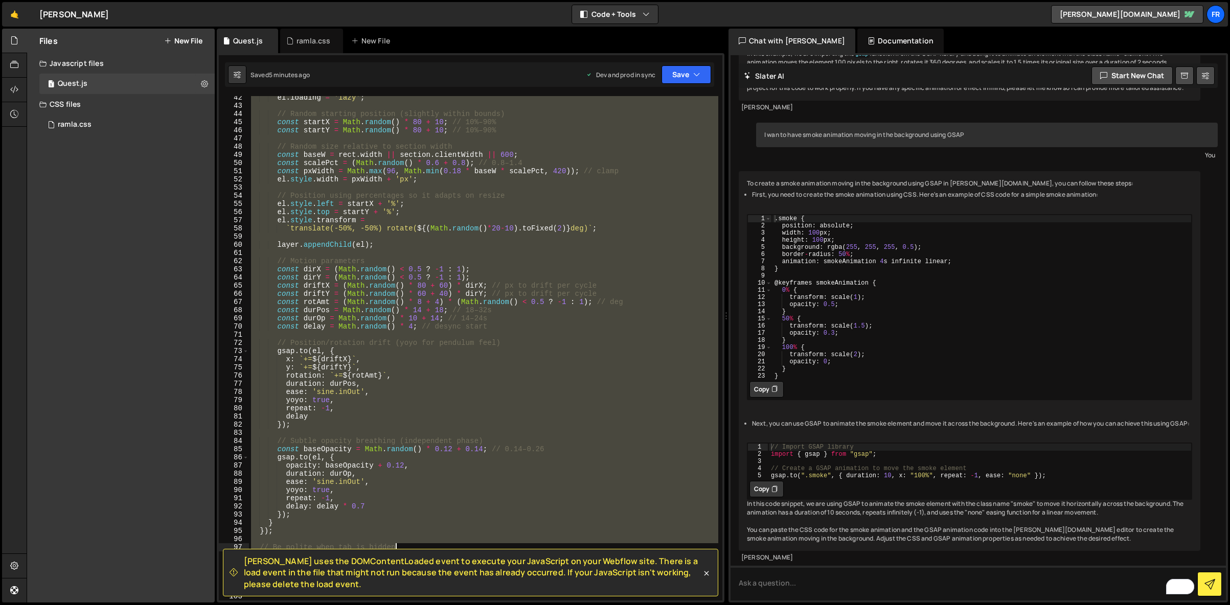
drag, startPoint x: 270, startPoint y: 270, endPoint x: 492, endPoint y: 549, distance: 356.5
click at [492, 55] on div "Slater uses the DOMContentLoaded event to execute your JavaScript on your Webfl…" at bounding box center [470, 55] width 503 height 0
type textarea "// Be polite when tab is hidden"
click at [302, 46] on div "ramla.css" at bounding box center [311, 41] width 63 height 25
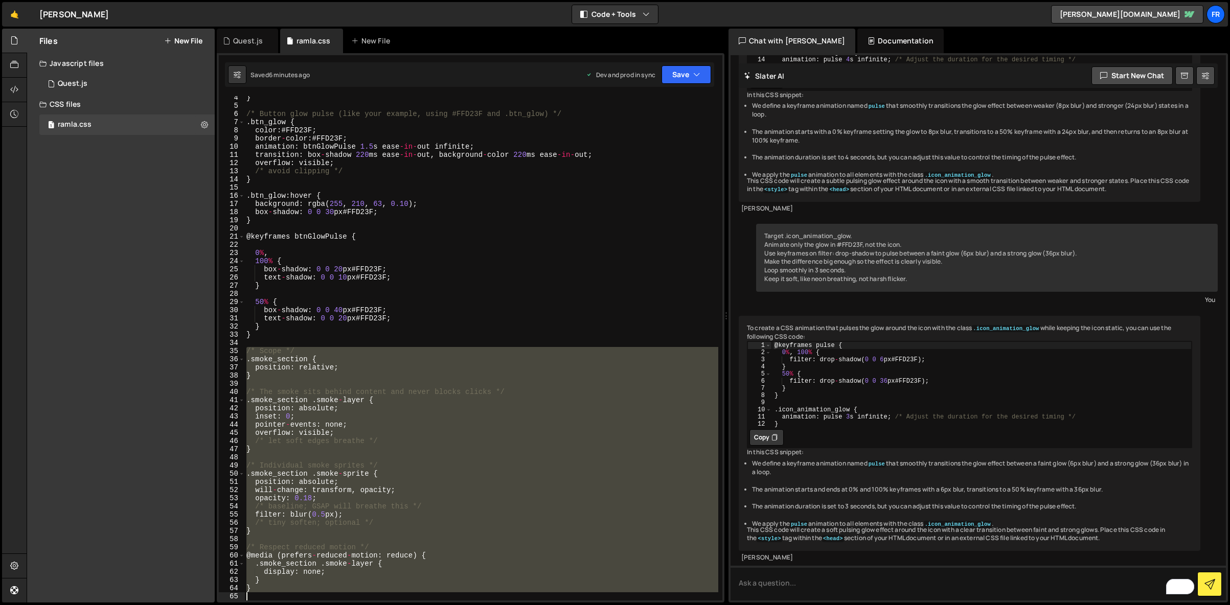
scroll to position [27, 0]
drag, startPoint x: 246, startPoint y: 378, endPoint x: 474, endPoint y: 636, distance: 344.1
click at [474, 605] on html "Projects [GEOGRAPHIC_DATA] Blog Fr Projects Your Teams Invite team member Accou…" at bounding box center [615, 302] width 1230 height 605
paste textarea
type textarea "}"
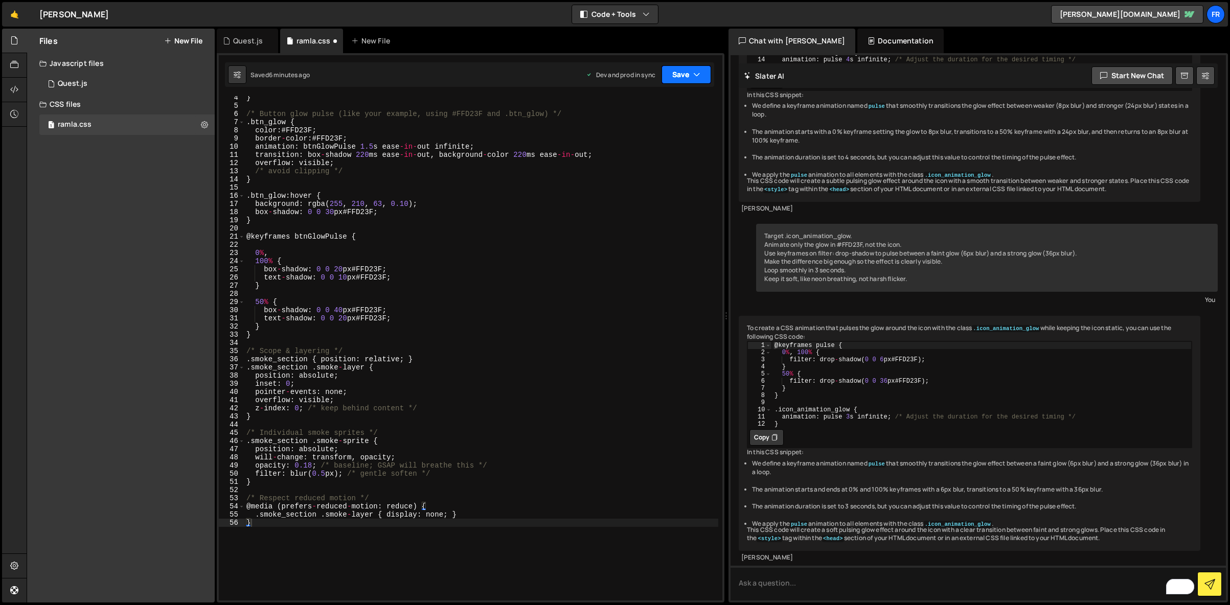
click at [689, 77] on button "Save" at bounding box center [686, 74] width 50 height 18
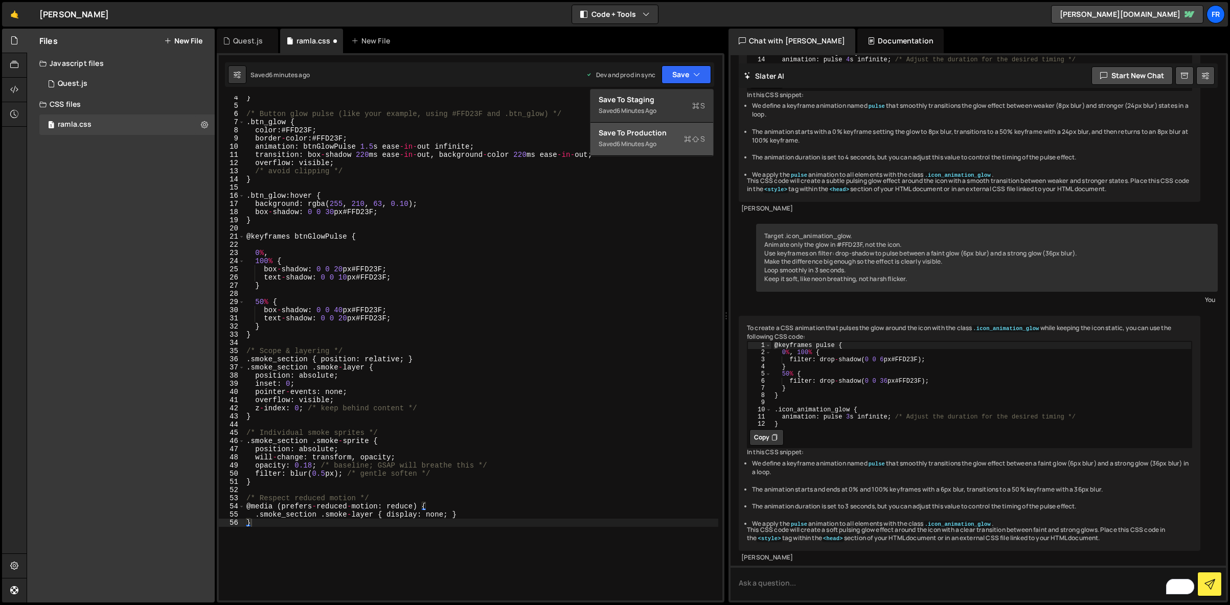
click at [660, 135] on div "Save to Production S" at bounding box center [652, 133] width 106 height 10
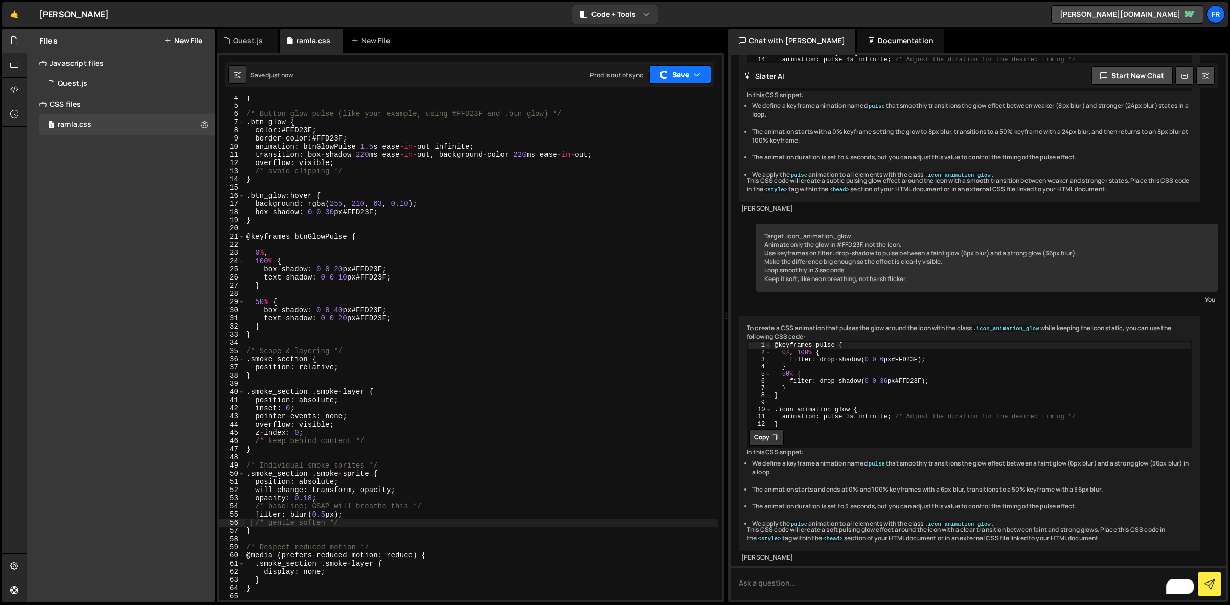
click at [687, 78] on button "Save" at bounding box center [680, 74] width 62 height 18
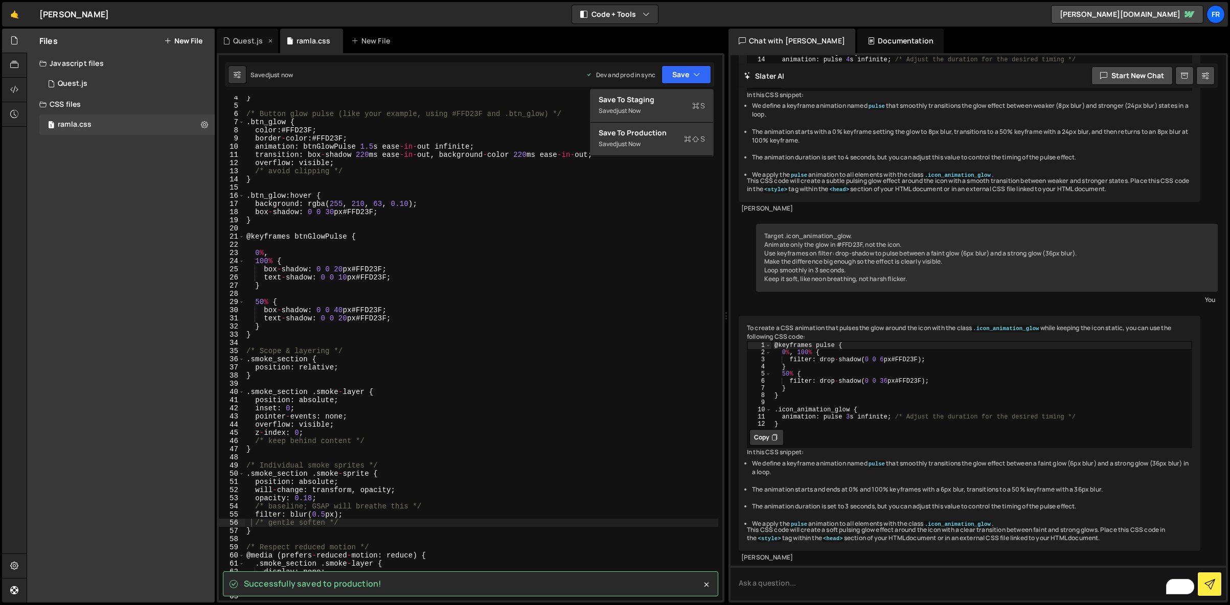
click at [245, 42] on div "Quest.js" at bounding box center [248, 41] width 30 height 10
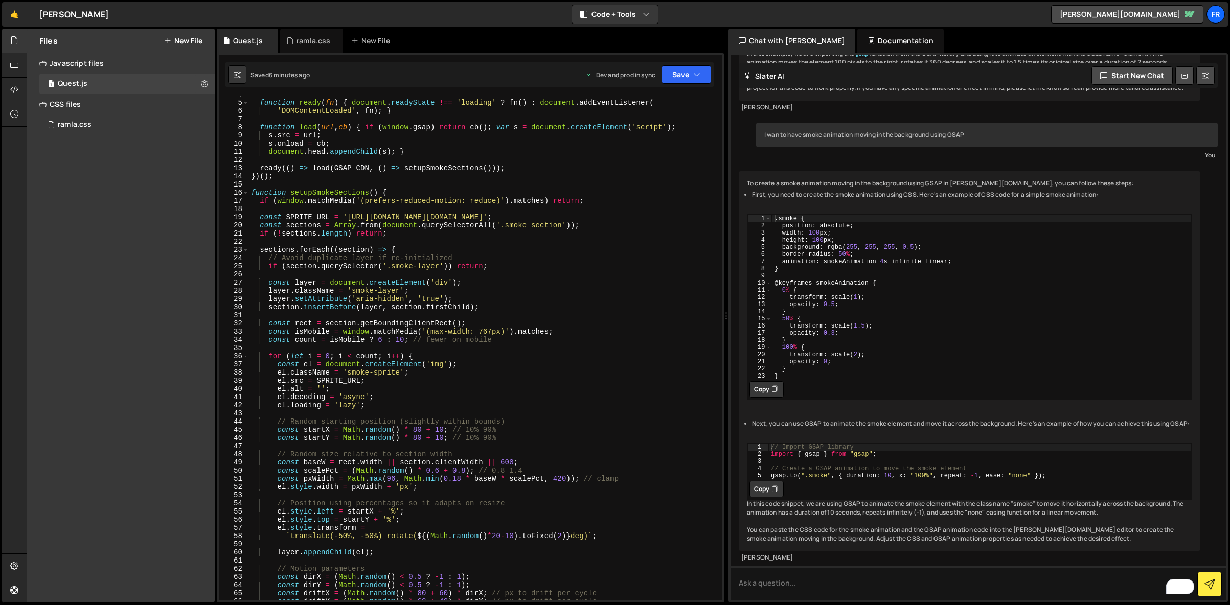
scroll to position [0, 0]
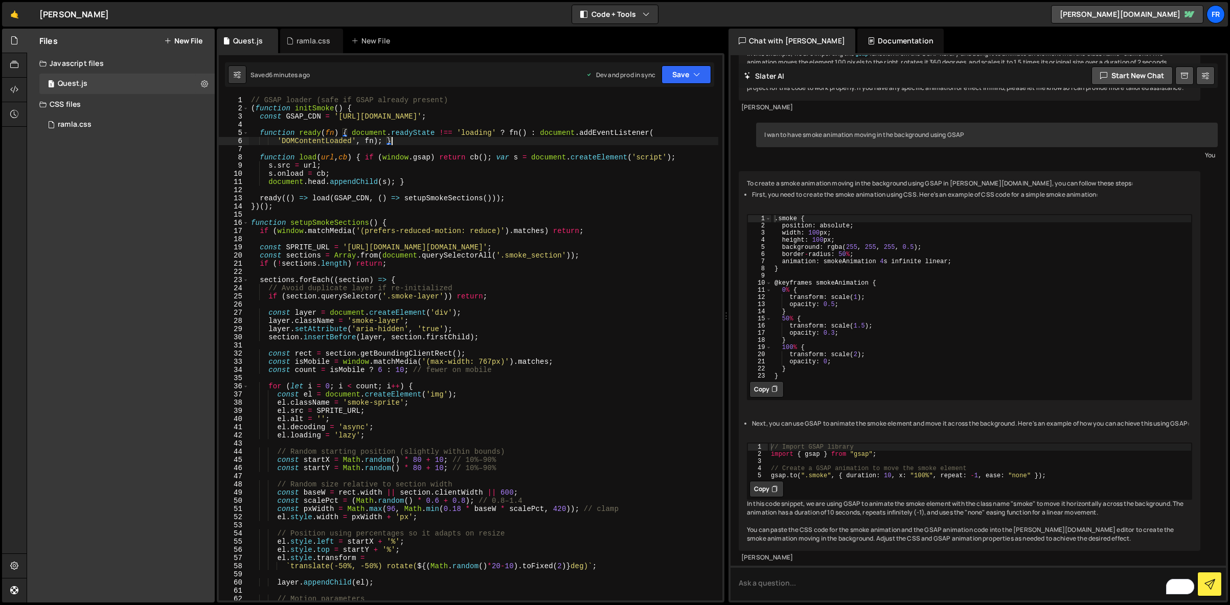
click at [394, 137] on div "// GSAP loader (safe if GSAP already present) ( function initSmoke ( ) { const …" at bounding box center [483, 356] width 469 height 521
type textarea "}"
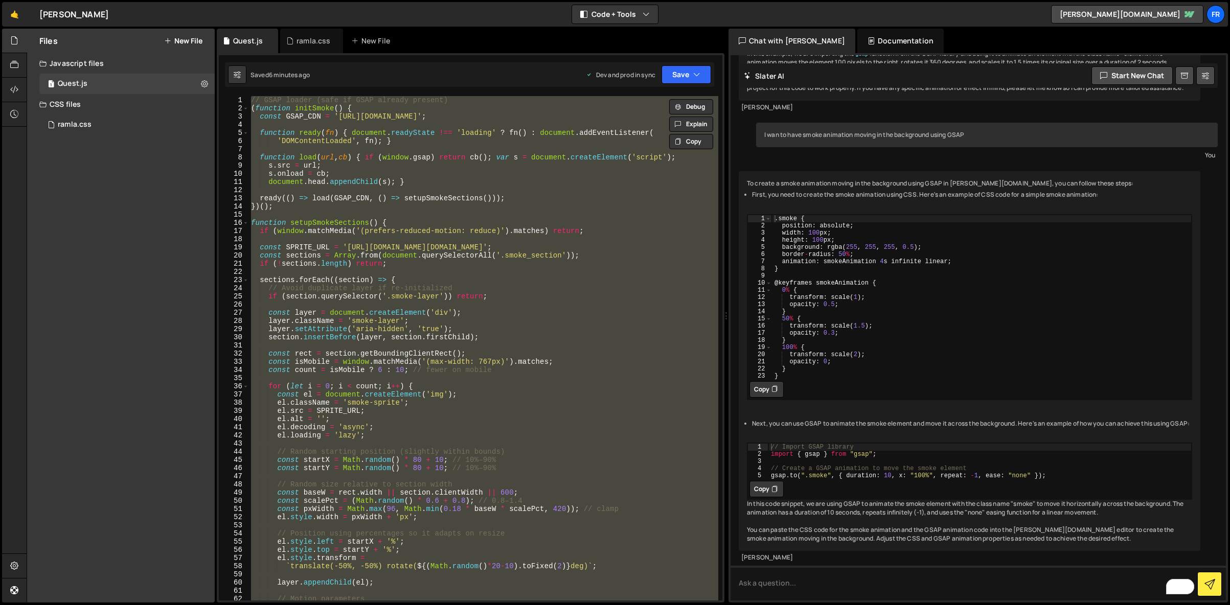
paste textarea
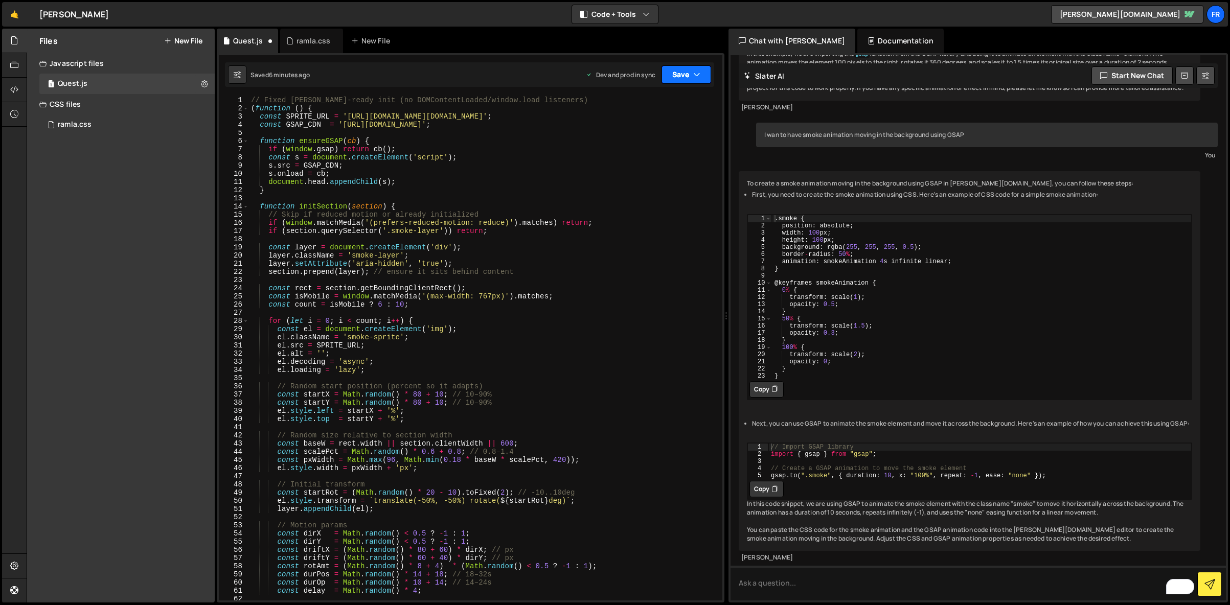
click at [675, 81] on button "Save" at bounding box center [686, 74] width 50 height 18
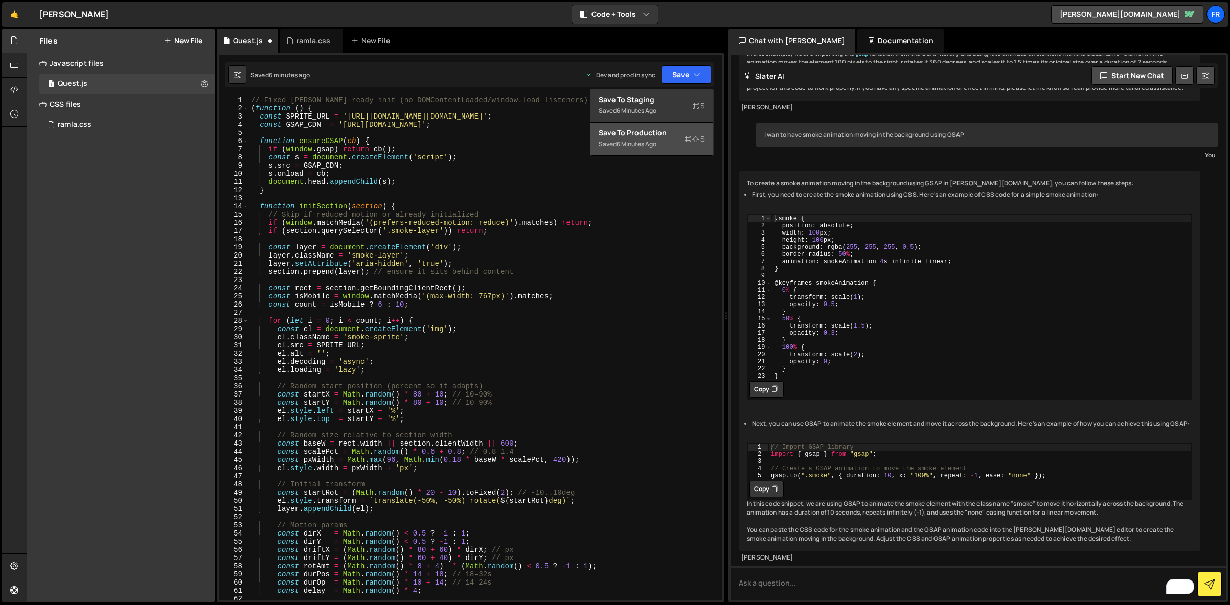
click at [636, 130] on div "Save to Production S" at bounding box center [652, 133] width 106 height 10
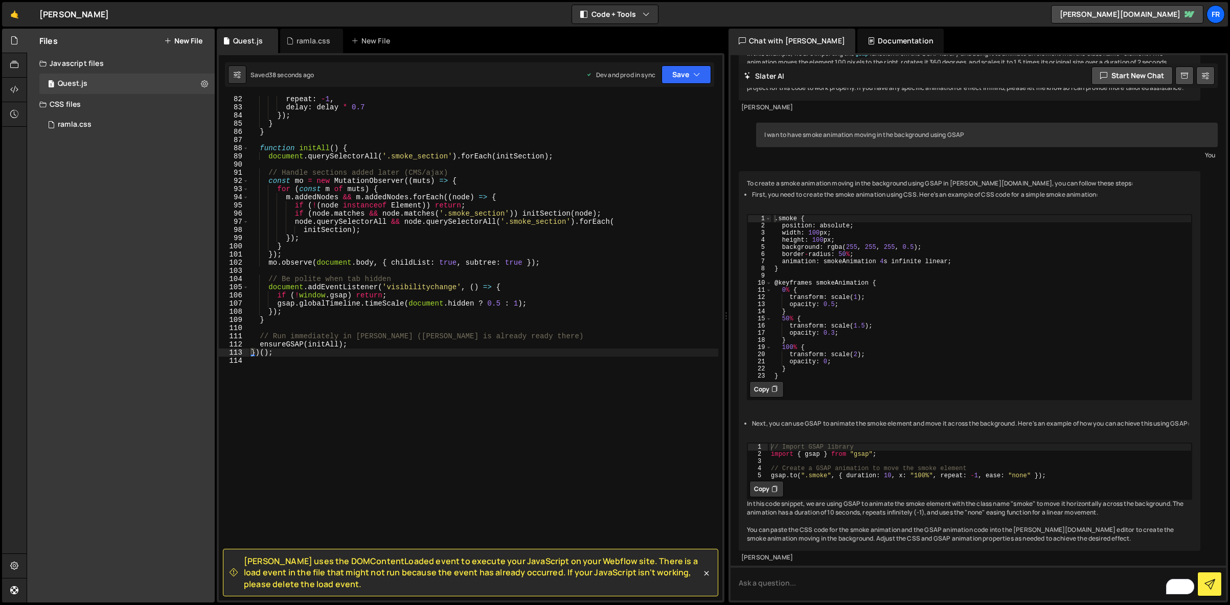
scroll to position [2230, 0]
click at [826, 587] on textarea "To enrich screen reader interactions, please activate Accessibility in Grammarl…" at bounding box center [977, 583] width 495 height 35
type textarea "Do you know hot create smoke GSAP animation for my section in Webflow?"
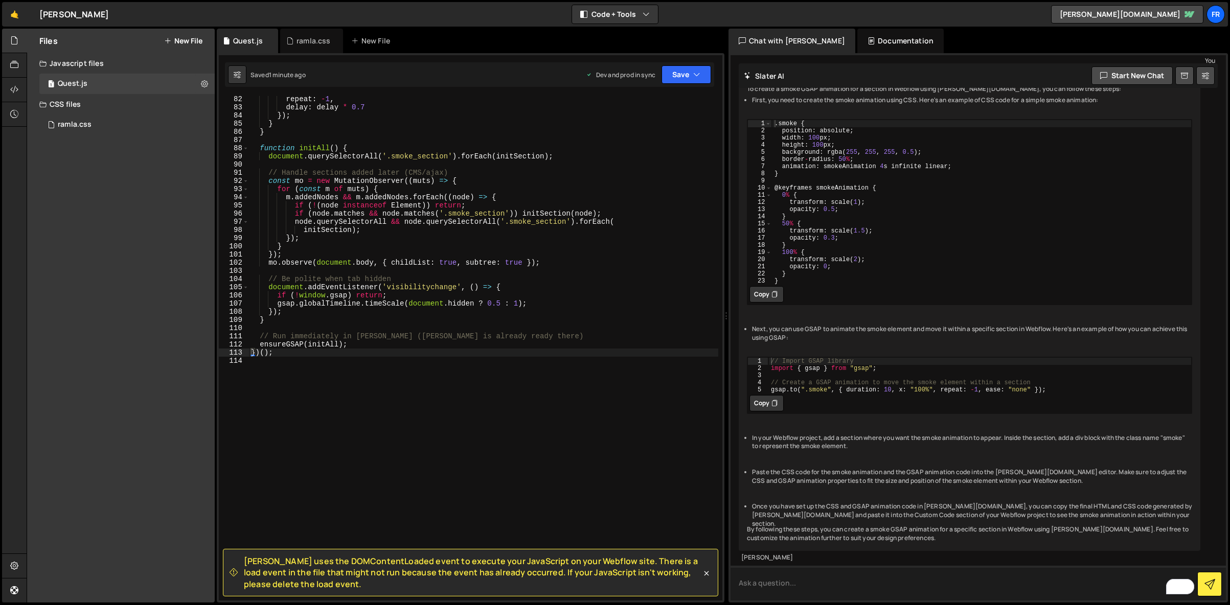
scroll to position [2751, 0]
click at [761, 303] on button "Copy" at bounding box center [766, 294] width 34 height 16
click at [289, 42] on icon at bounding box center [289, 41] width 7 height 10
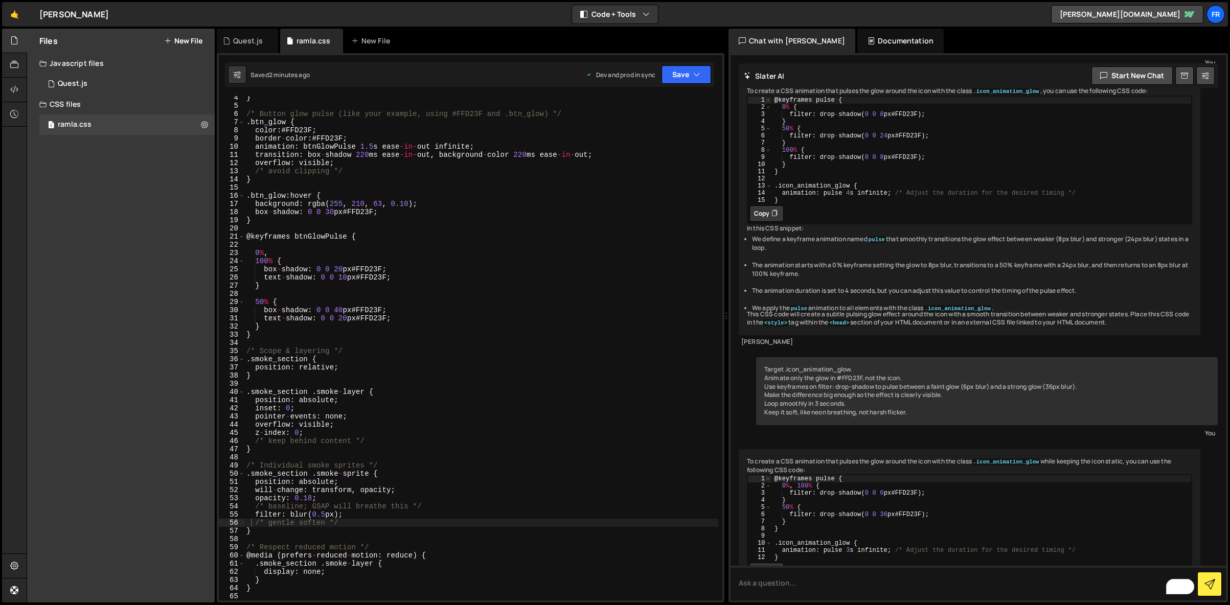
scroll to position [1946, 0]
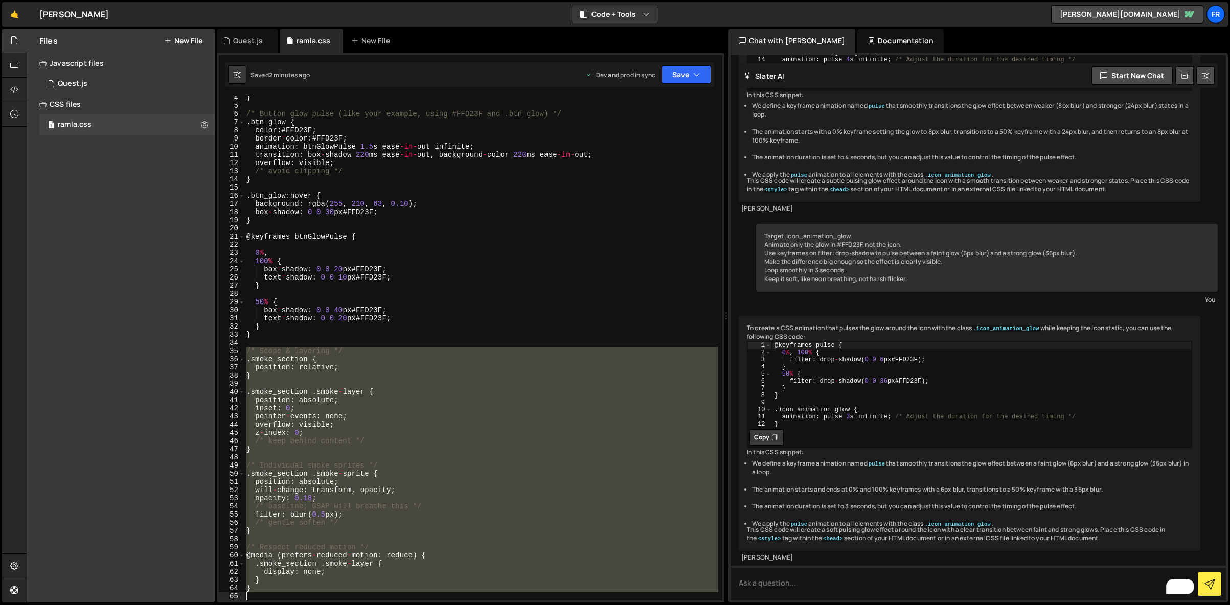
drag, startPoint x: 246, startPoint y: 351, endPoint x: 366, endPoint y: 610, distance: 286.1
click at [366, 605] on html "Projects [GEOGRAPHIC_DATA] Blog Fr Projects Your Teams Invite team member Accou…" at bounding box center [615, 302] width 1230 height 605
type textarea "}"
paste textarea
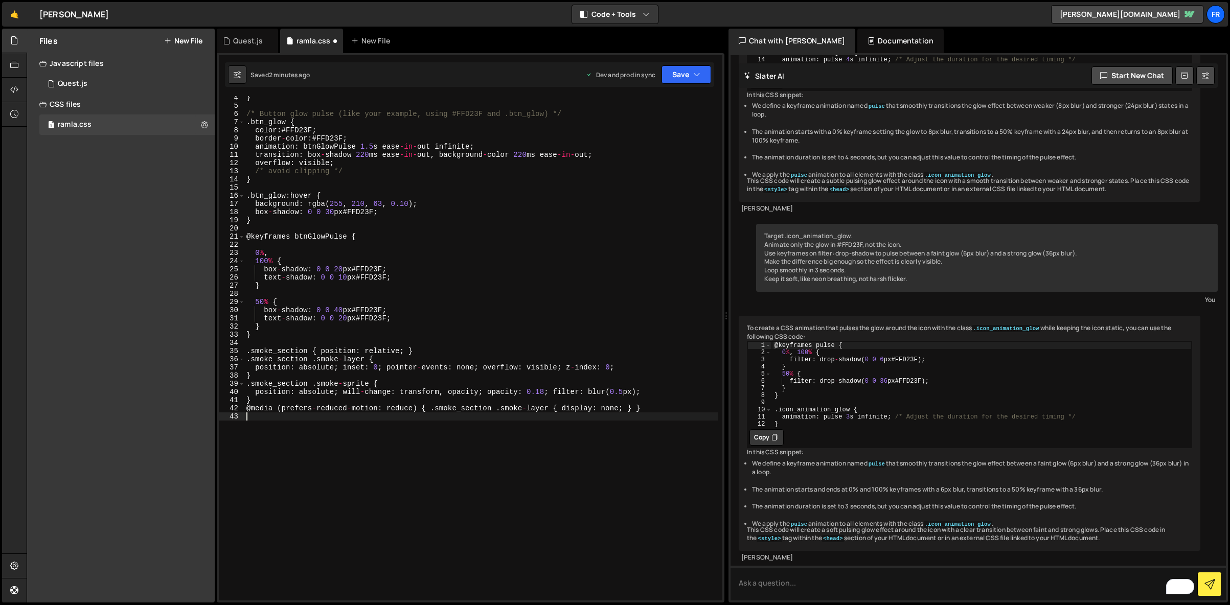
click at [339, 379] on div "} /* Button glow pulse (like your example, using #FFD23F and .btn_glow) */ . bt…" at bounding box center [481, 354] width 474 height 521
click at [295, 330] on div "} /* Button glow pulse (like your example, using #FFD23F and .btn_glow) */ . bt…" at bounding box center [481, 354] width 474 height 521
type textarea "}"
click at [693, 71] on icon "button" at bounding box center [696, 75] width 7 height 10
click at [655, 124] on button "Save to Production S Saved 2 minutes ago" at bounding box center [651, 139] width 123 height 33
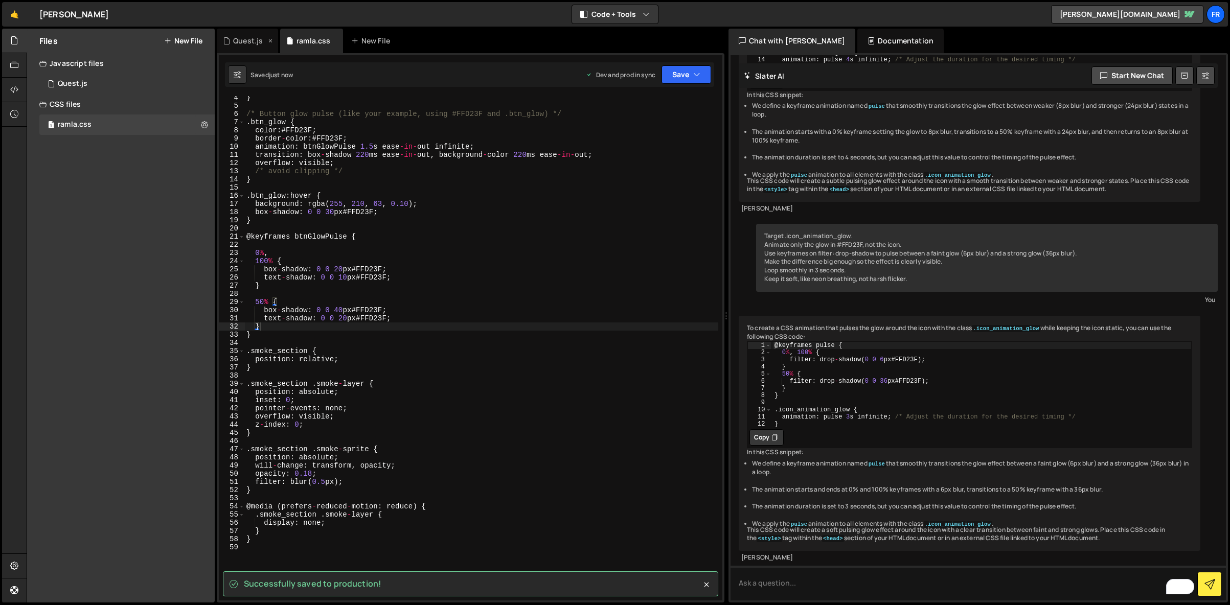
click at [240, 42] on div "Quest.js" at bounding box center [248, 41] width 30 height 10
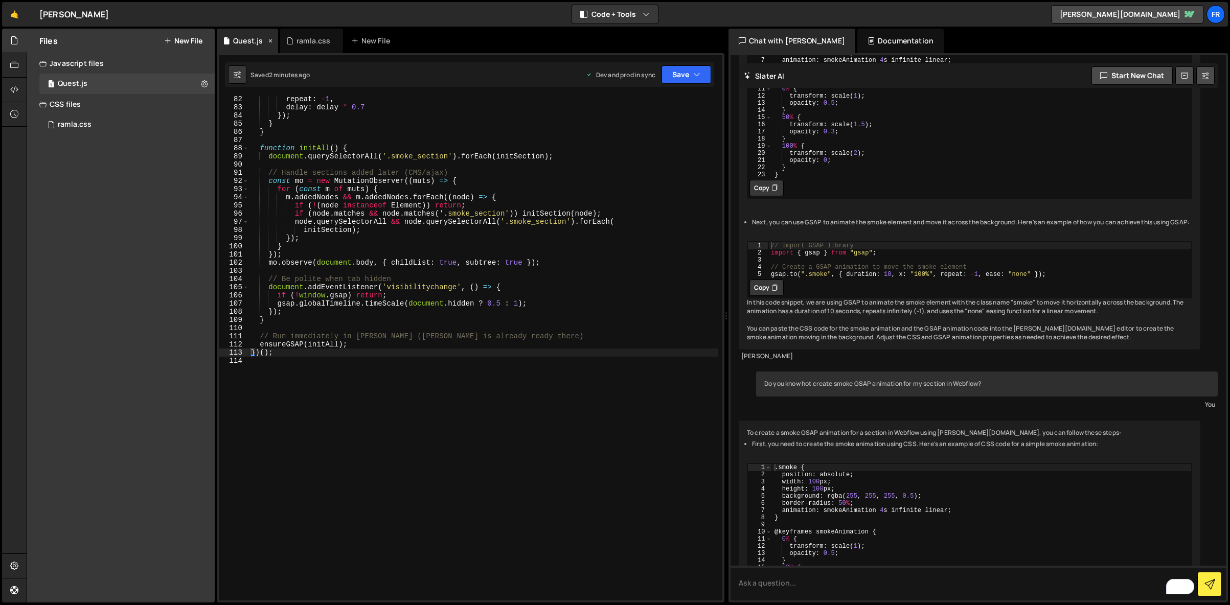
scroll to position [2530, 0]
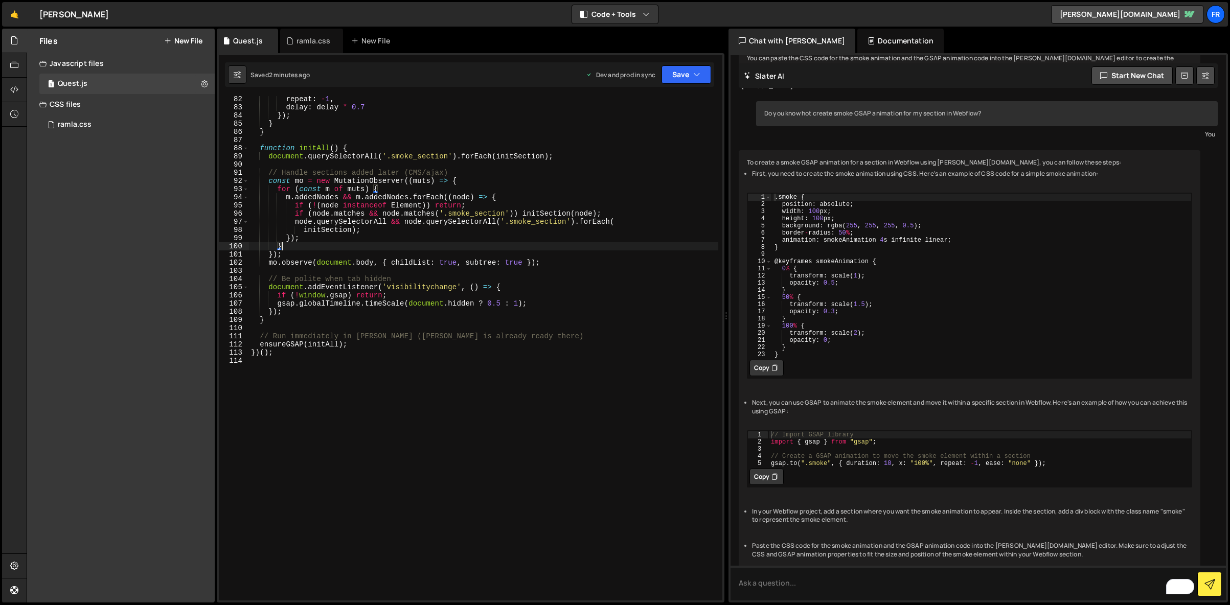
click at [510, 249] on div "repeat : - 1 , delay : delay * 0.7 }) ; } } function initAll ( ) { document . q…" at bounding box center [483, 355] width 469 height 521
type textarea "})();"
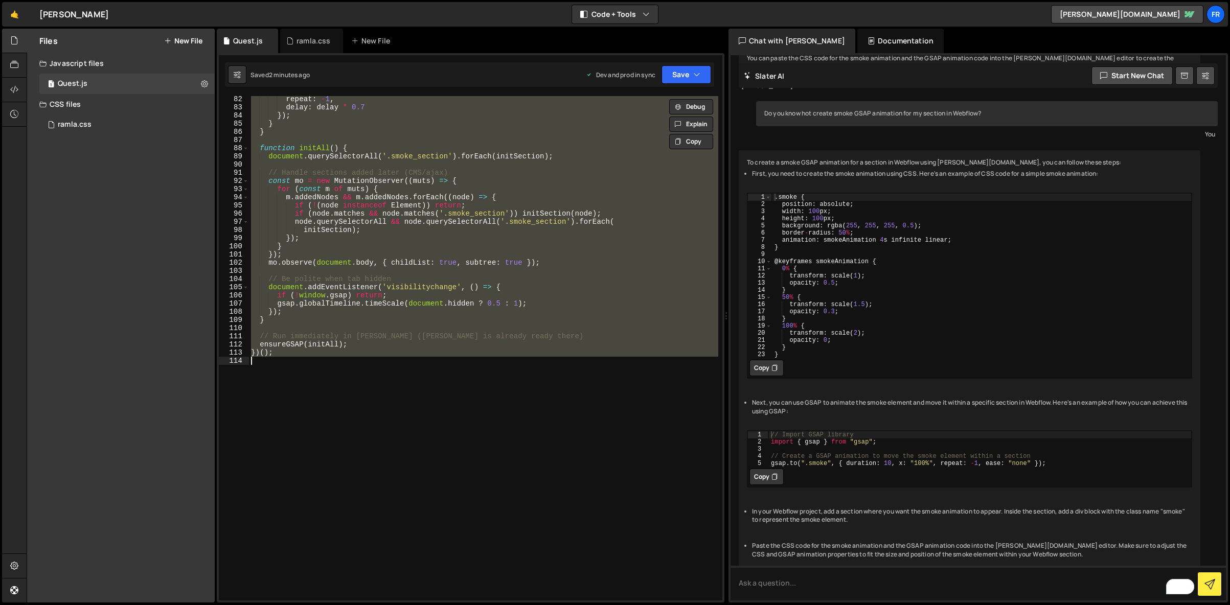
paste textarea
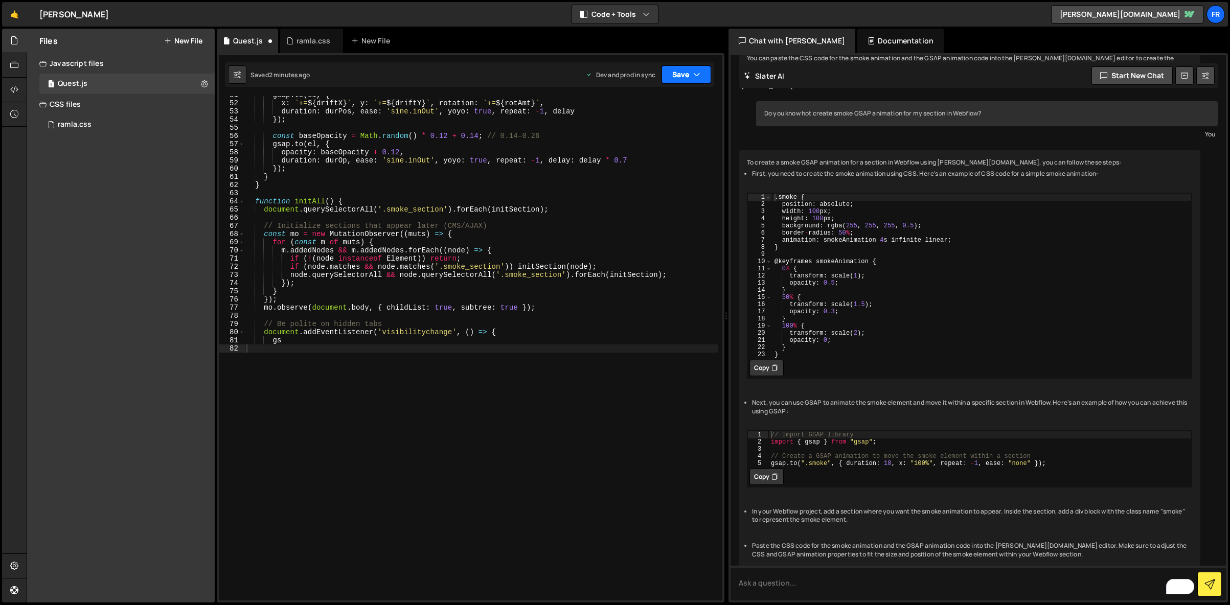
click at [696, 68] on button "Save" at bounding box center [686, 74] width 50 height 18
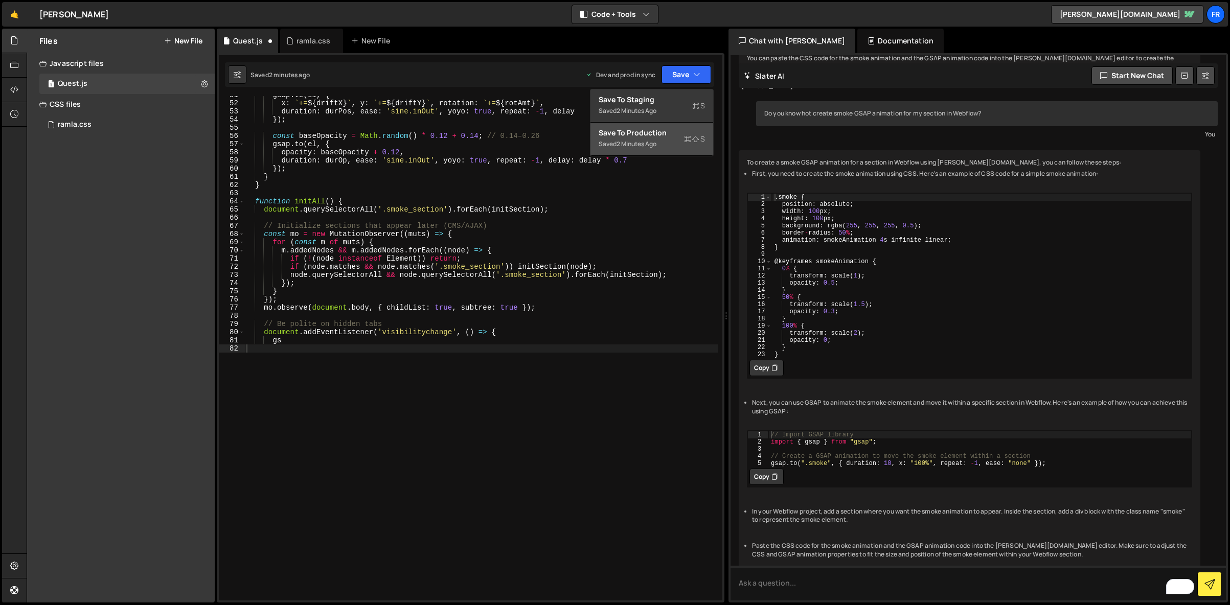
click at [652, 141] on div "2 minutes ago" at bounding box center [636, 144] width 40 height 9
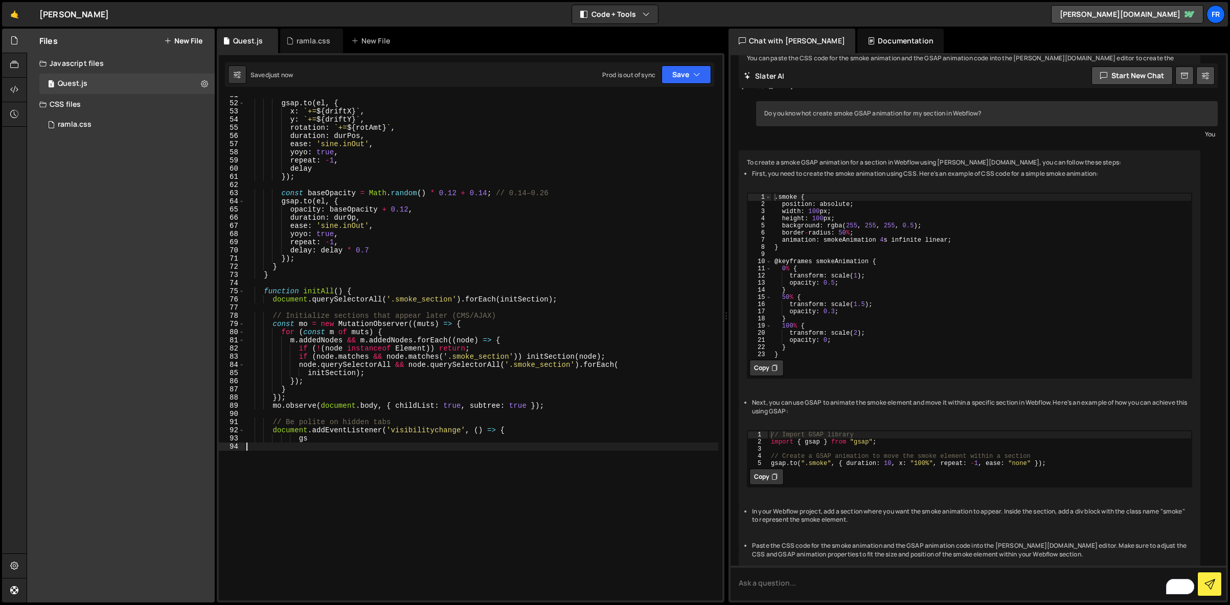
drag, startPoint x: 457, startPoint y: 585, endPoint x: 343, endPoint y: 579, distance: 114.1
click at [342, 581] on div "gsap . to ( el , { x : ` += ${ driftX } ` , y : ` += ${ driftY } ` , rotation :…" at bounding box center [481, 351] width 474 height 521
click at [679, 84] on div "Saved just now Prod is out of sync Upgrade to Edit Save Save to Staging S Saved…" at bounding box center [469, 74] width 489 height 25
click at [675, 75] on button "Save" at bounding box center [686, 74] width 50 height 18
click at [659, 129] on div "Save to Production S" at bounding box center [652, 133] width 106 height 10
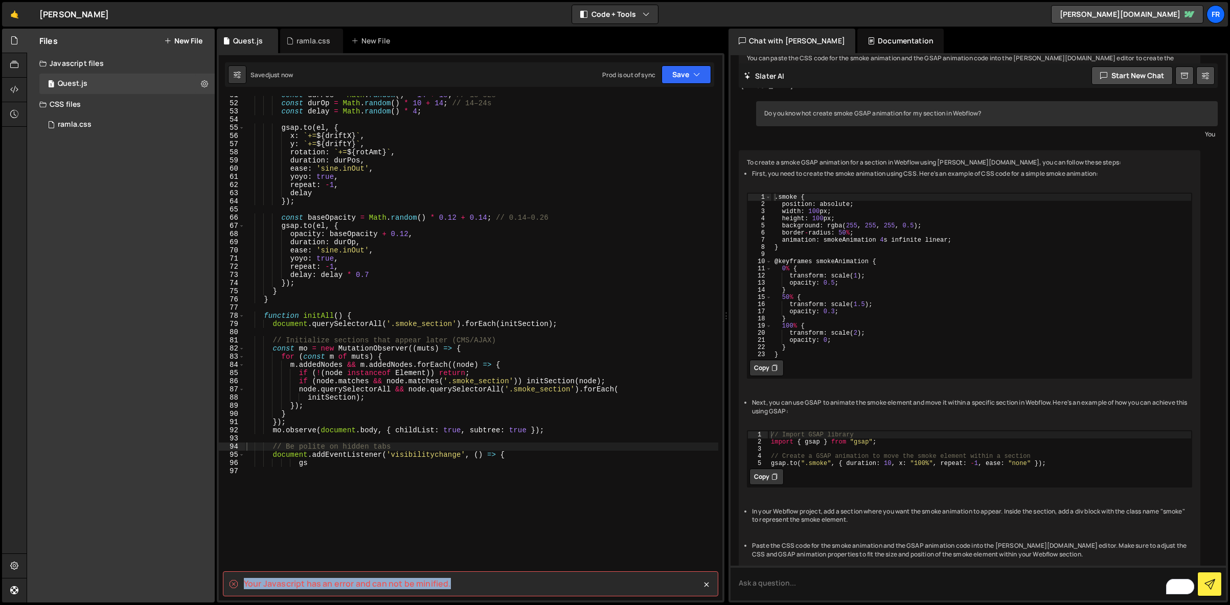
drag, startPoint x: 245, startPoint y: 585, endPoint x: 490, endPoint y: 588, distance: 244.4
click at [489, 588] on div "Your Javascript has an error and can not be minified." at bounding box center [470, 583] width 495 height 25
copy spa "Your Javascript has an error and can not be minified."
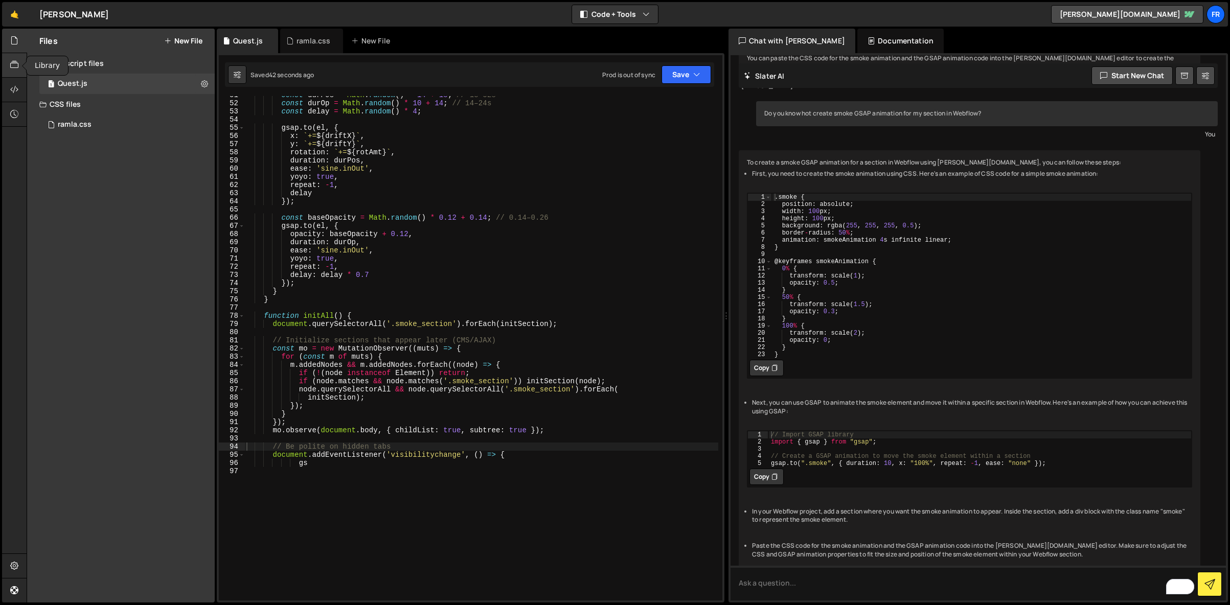
click at [13, 69] on icon at bounding box center [14, 64] width 8 height 11
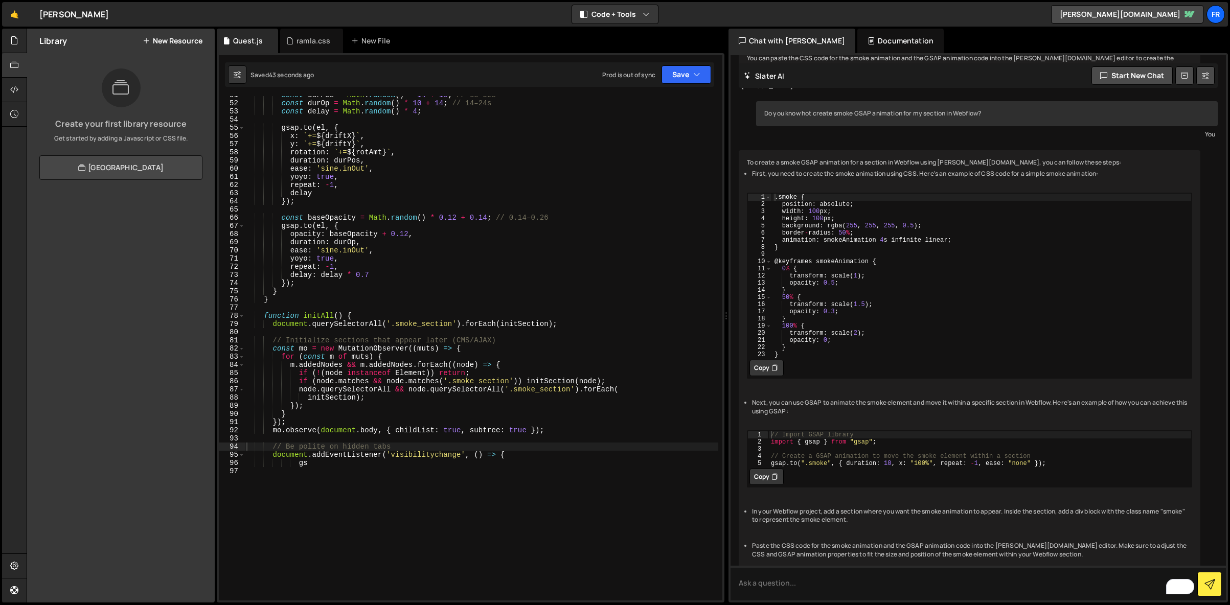
click at [140, 167] on link "[GEOGRAPHIC_DATA]" at bounding box center [120, 167] width 163 height 25
click at [335, 154] on div "const durPos = Math . random ( ) * 14 + 18 ; // 18–32s const durOp = Math . ran…" at bounding box center [481, 351] width 474 height 521
type textarea "gs"
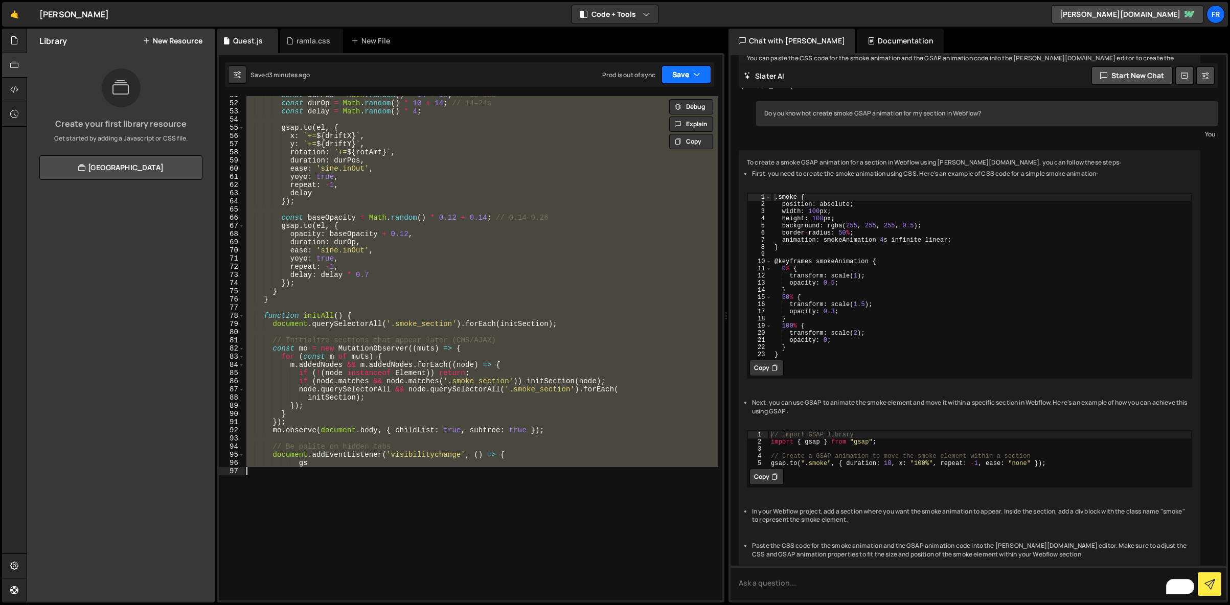
paste textarea
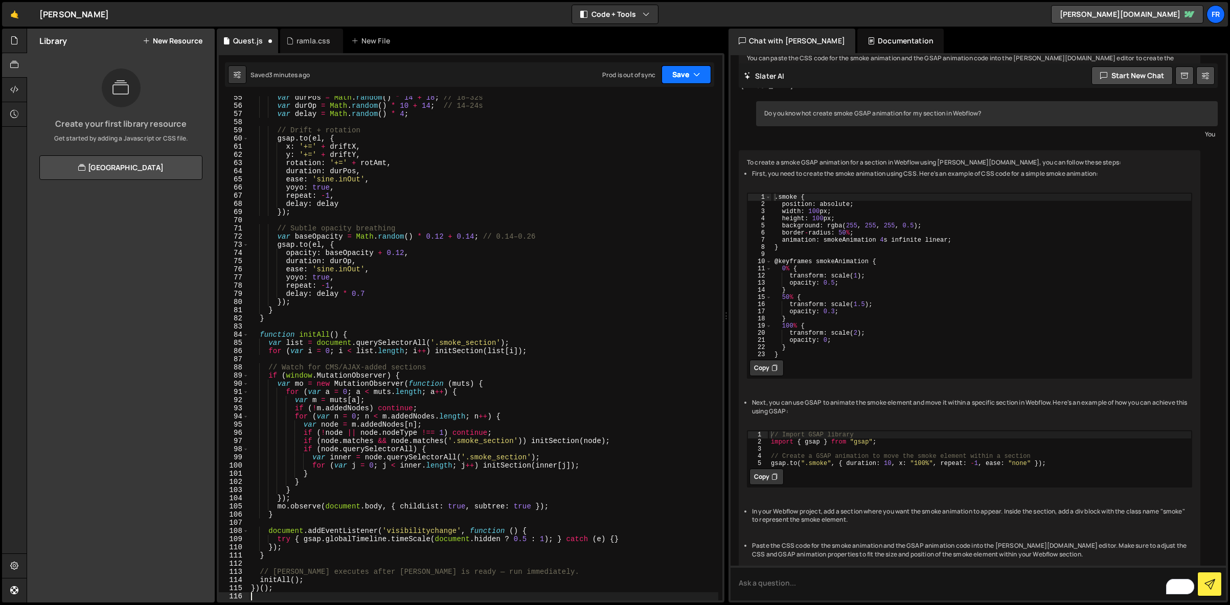
scroll to position [461, 0]
click at [687, 70] on button "Save" at bounding box center [686, 74] width 50 height 18
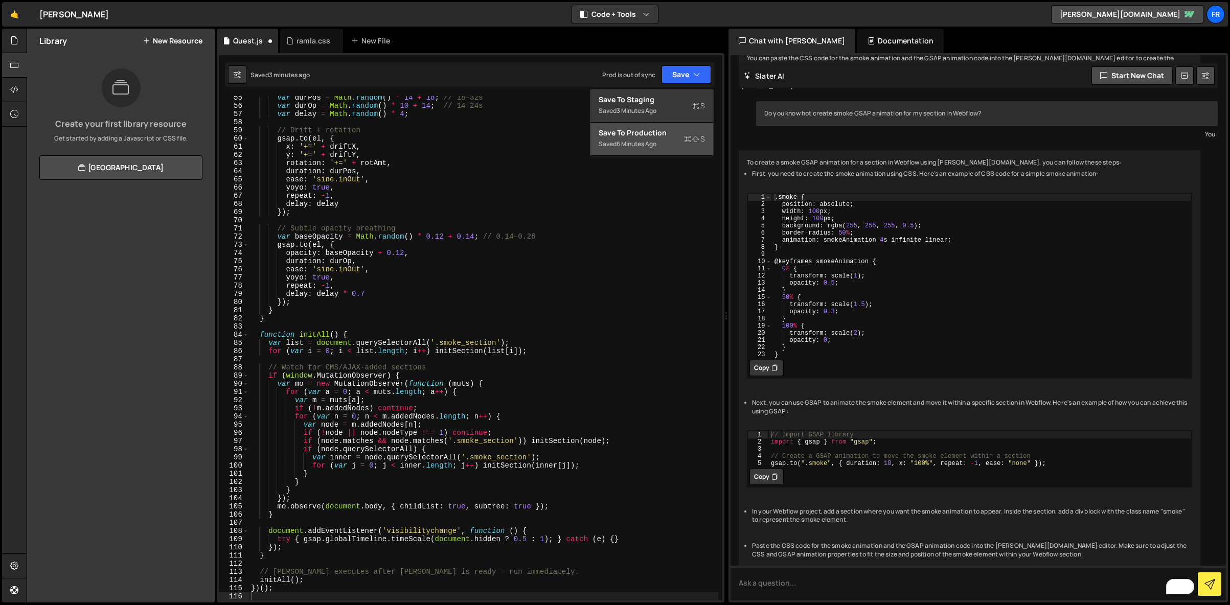
click at [648, 137] on div "Save to Production S" at bounding box center [652, 133] width 106 height 10
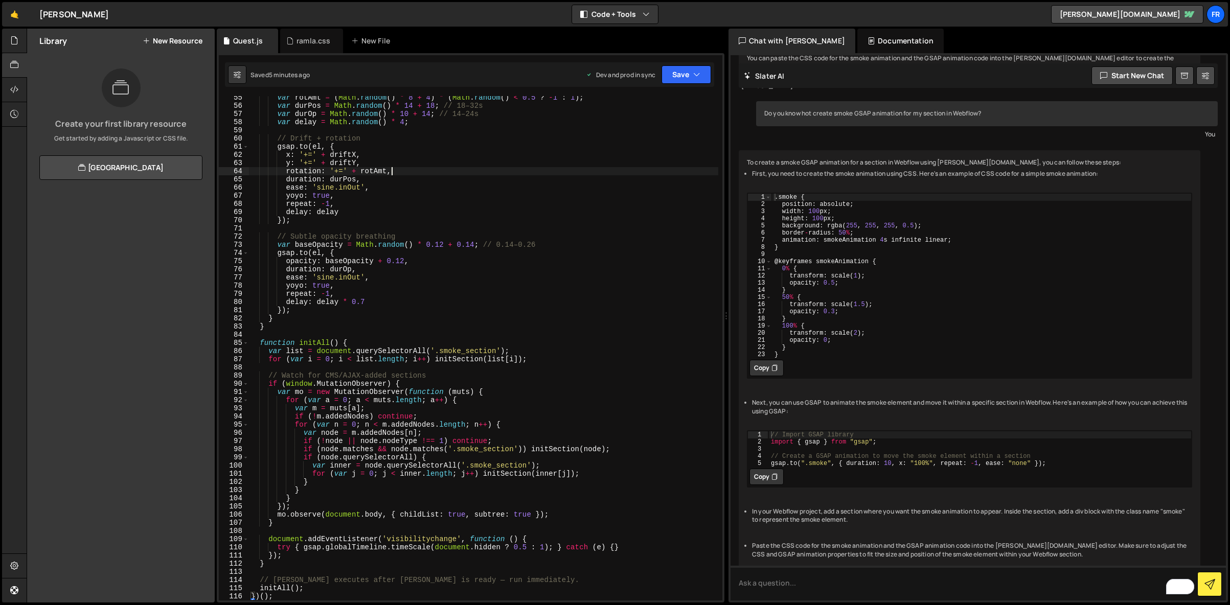
click at [476, 174] on div "var rotAmt = ( Math . random ( ) * 8 + 4 ) * ( Math . random ( ) < 0.5 ? - 1 : …" at bounding box center [483, 354] width 469 height 521
type textarea "})();"
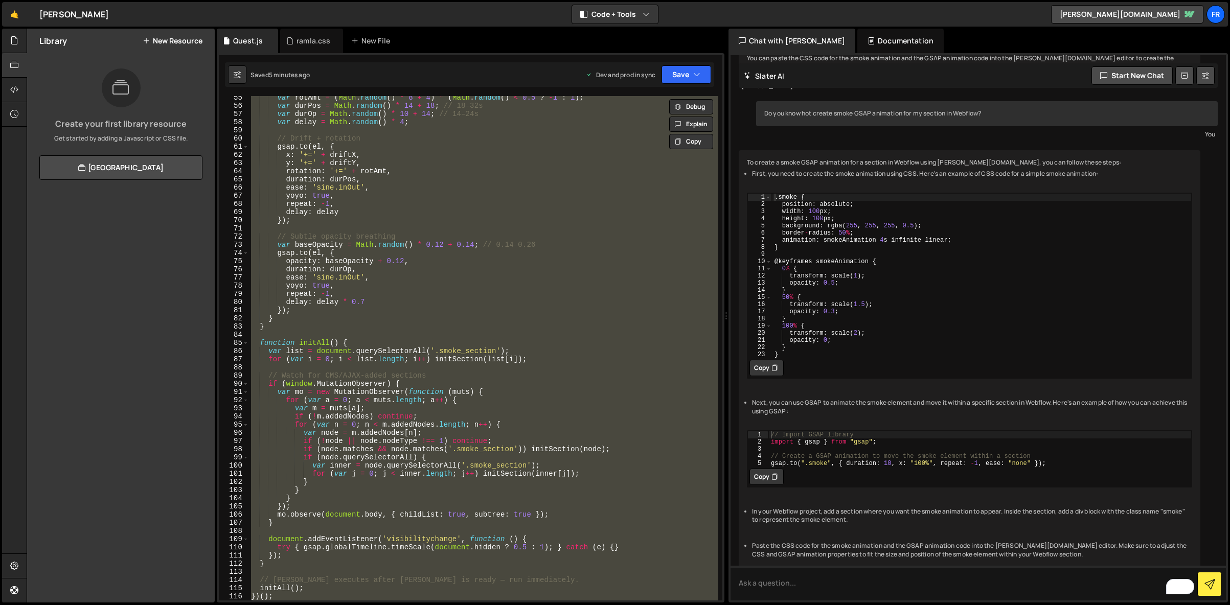
paste textarea
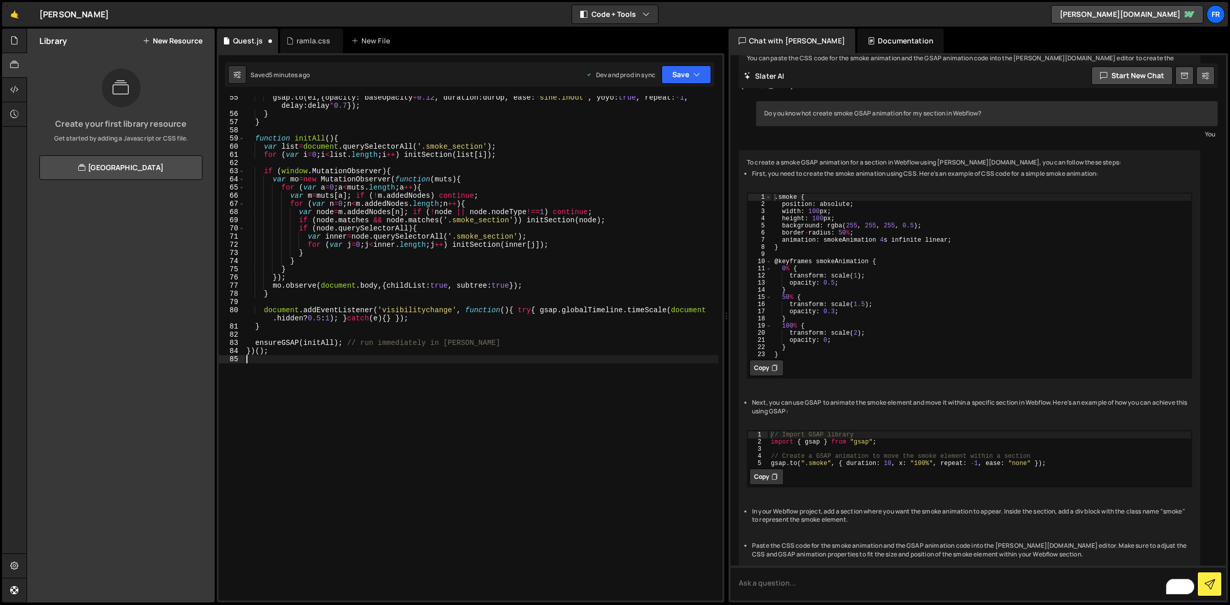
scroll to position [469, 0]
click at [667, 79] on button "Save" at bounding box center [686, 74] width 50 height 18
click at [629, 134] on div "Save to Production S" at bounding box center [652, 133] width 106 height 10
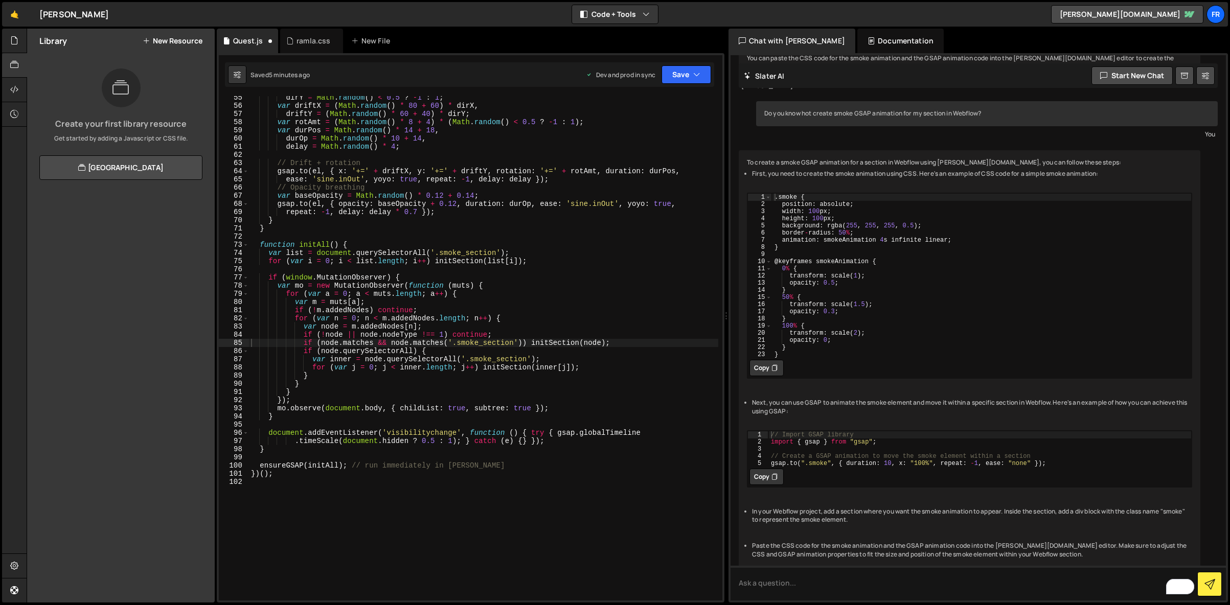
scroll to position [444, 0]
click at [314, 45] on div "ramla.css" at bounding box center [313, 41] width 34 height 10
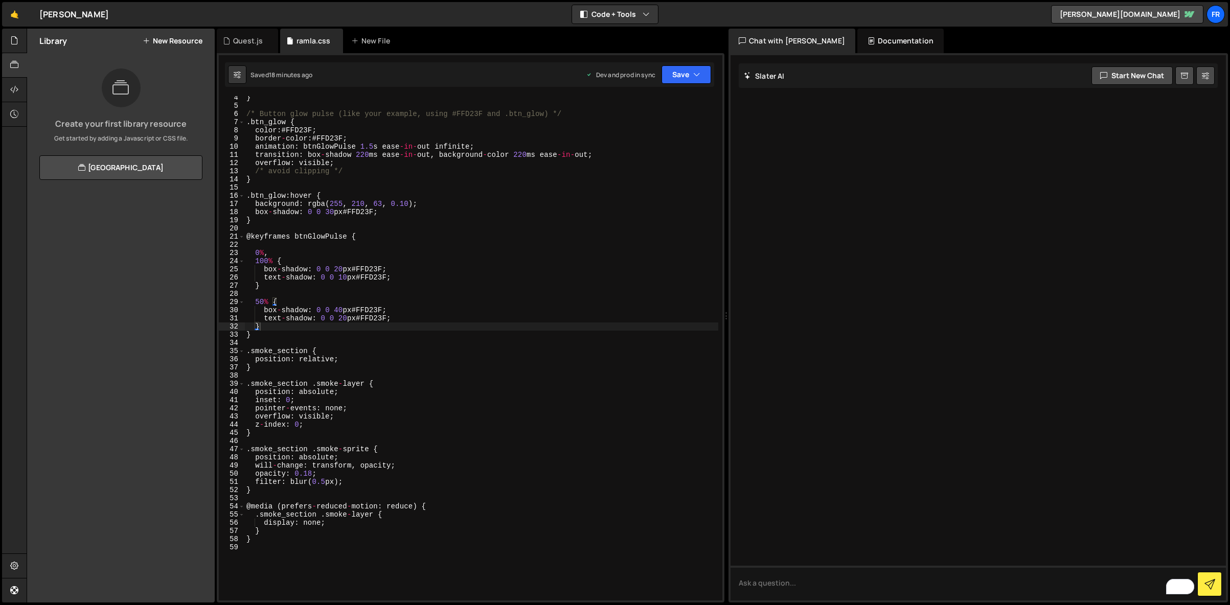
click at [259, 533] on div "} /* Button glow pulse (like your example, using #FFD23F and .btn_glow) */ . bt…" at bounding box center [481, 354] width 474 height 521
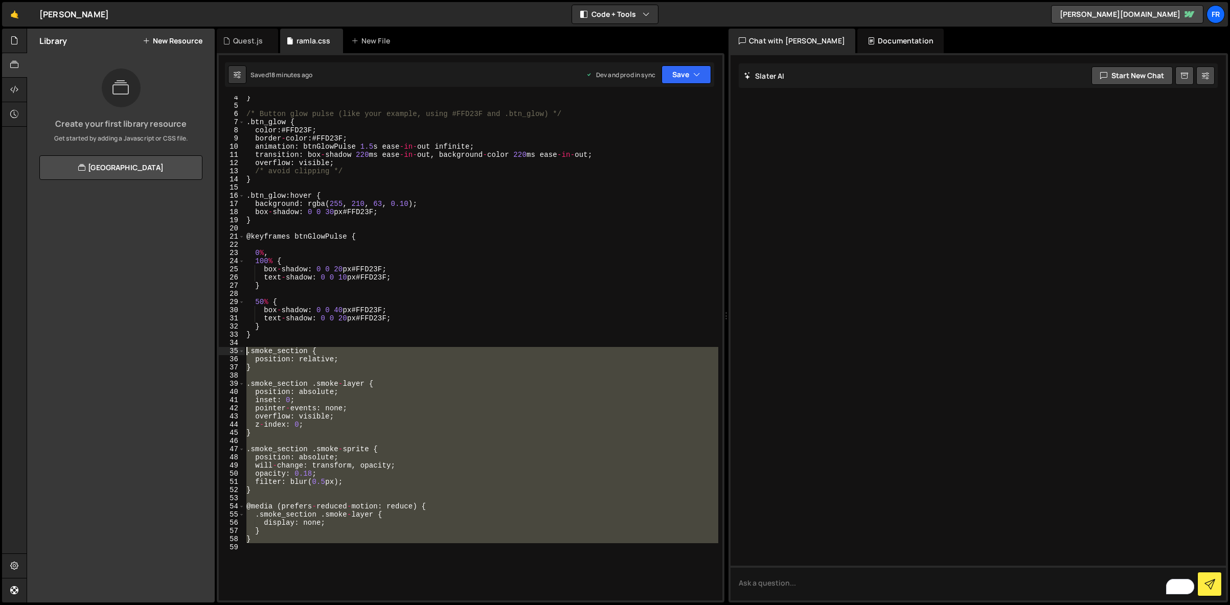
drag, startPoint x: 263, startPoint y: 544, endPoint x: 233, endPoint y: 350, distance: 196.1
click at [233, 350] on div "} 4 5 6 7 8 9 10 11 12 13 14 15 16 17 18 19 20 21 22 23 24 25 26 27 28 29 30 31…" at bounding box center [470, 348] width 503 height 505
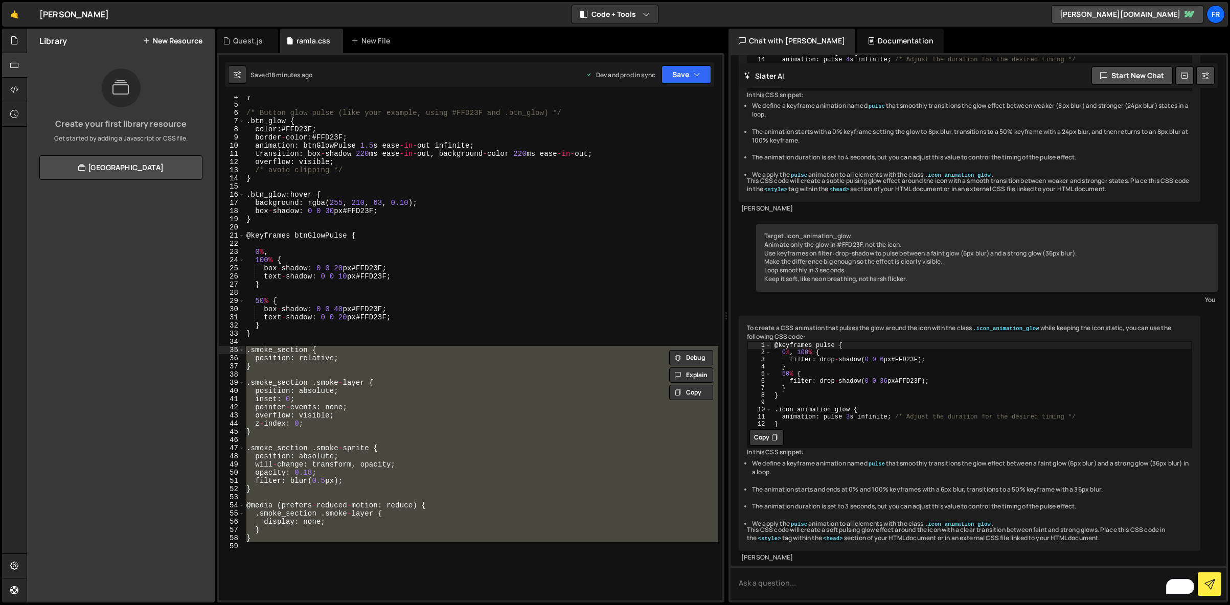
scroll to position [28, 0]
click at [319, 358] on div "} /* Button glow pulse (like your example, using #FFD23F and .btn_glow) */ . bt…" at bounding box center [481, 348] width 474 height 505
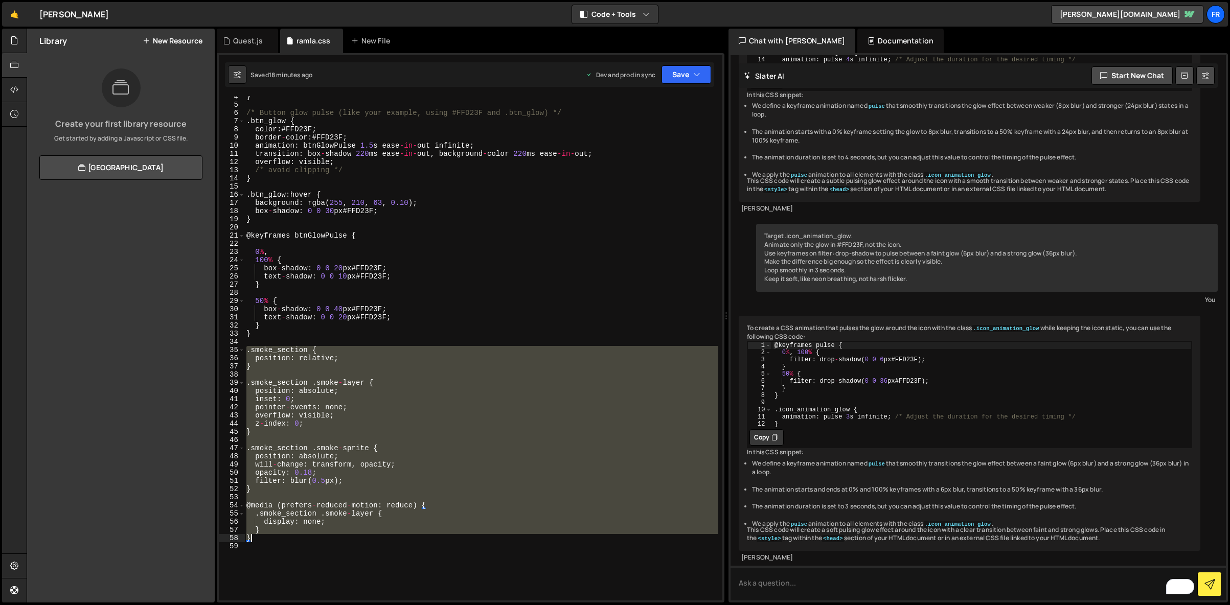
drag, startPoint x: 246, startPoint y: 349, endPoint x: 371, endPoint y: 537, distance: 225.7
click at [371, 537] on div "} /* Button glow pulse (like your example, using #FFD23F and .btn_glow) */ . bt…" at bounding box center [481, 353] width 474 height 521
type textarea "} }"
paste textarea
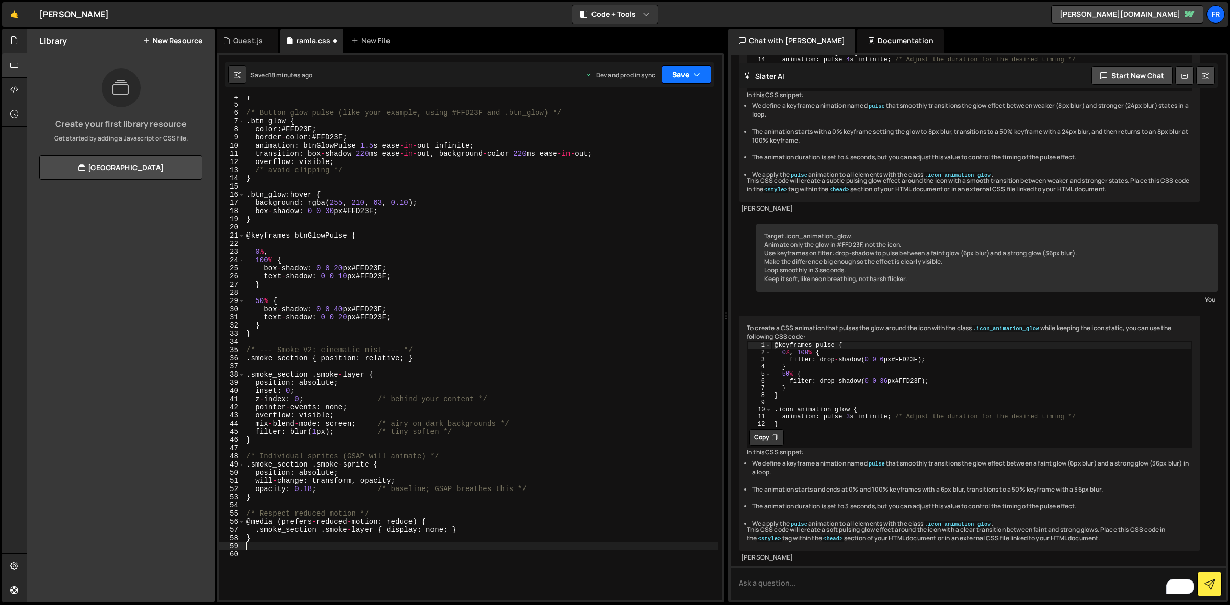
click at [699, 77] on icon "button" at bounding box center [696, 75] width 7 height 10
click at [642, 130] on div "Save to Production S" at bounding box center [652, 133] width 106 height 10
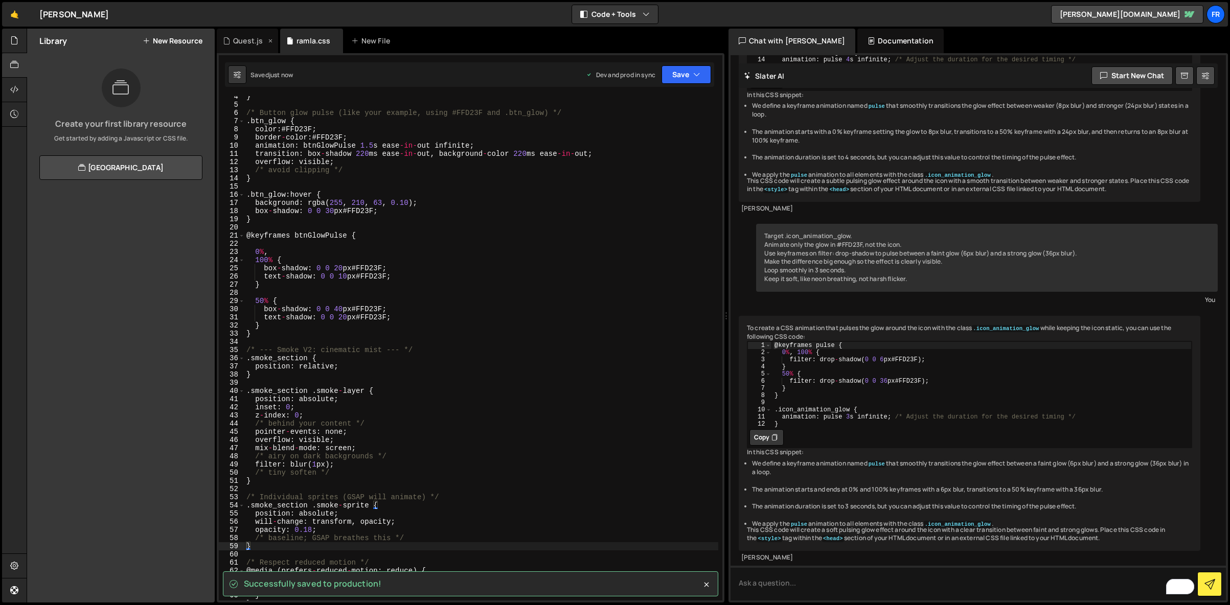
click at [237, 42] on div "Quest.js" at bounding box center [248, 41] width 30 height 10
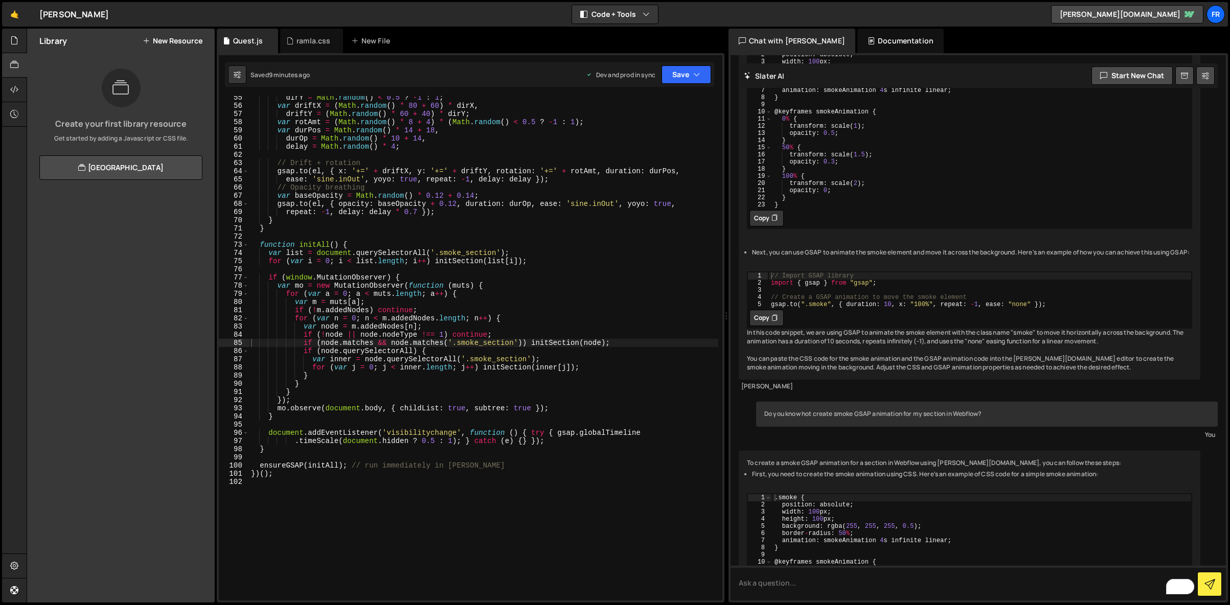
scroll to position [2530, 0]
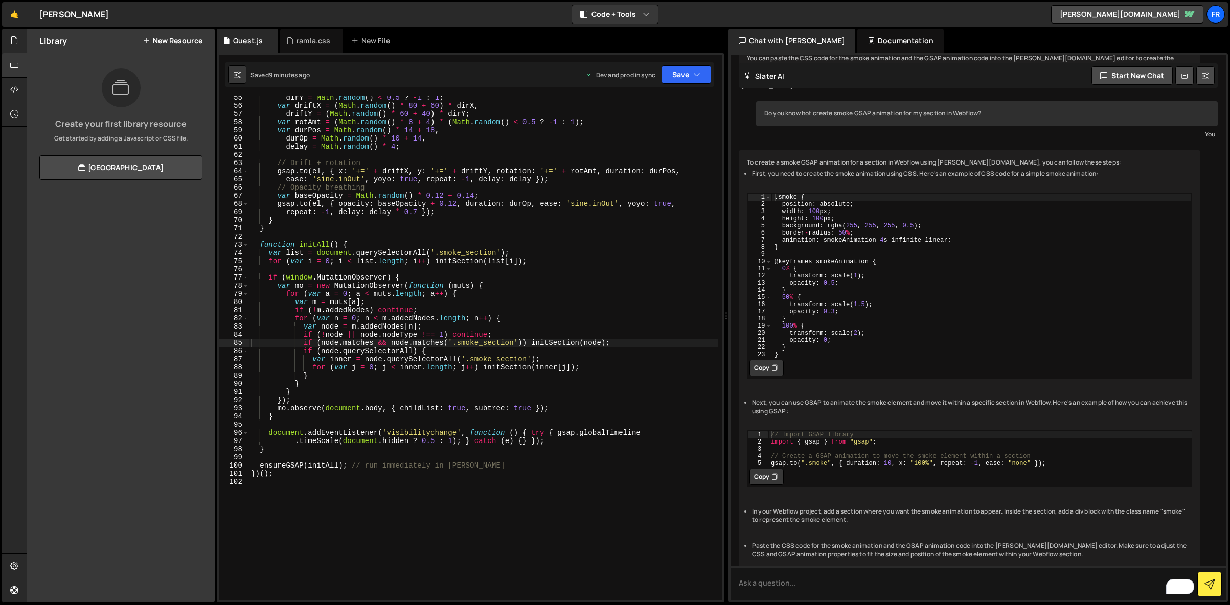
click at [431, 187] on div "dirY = Math . random ( ) < 0.5 ? - 1 : 1 ; var driftX = ( Math . random ( ) * 8…" at bounding box center [483, 354] width 469 height 521
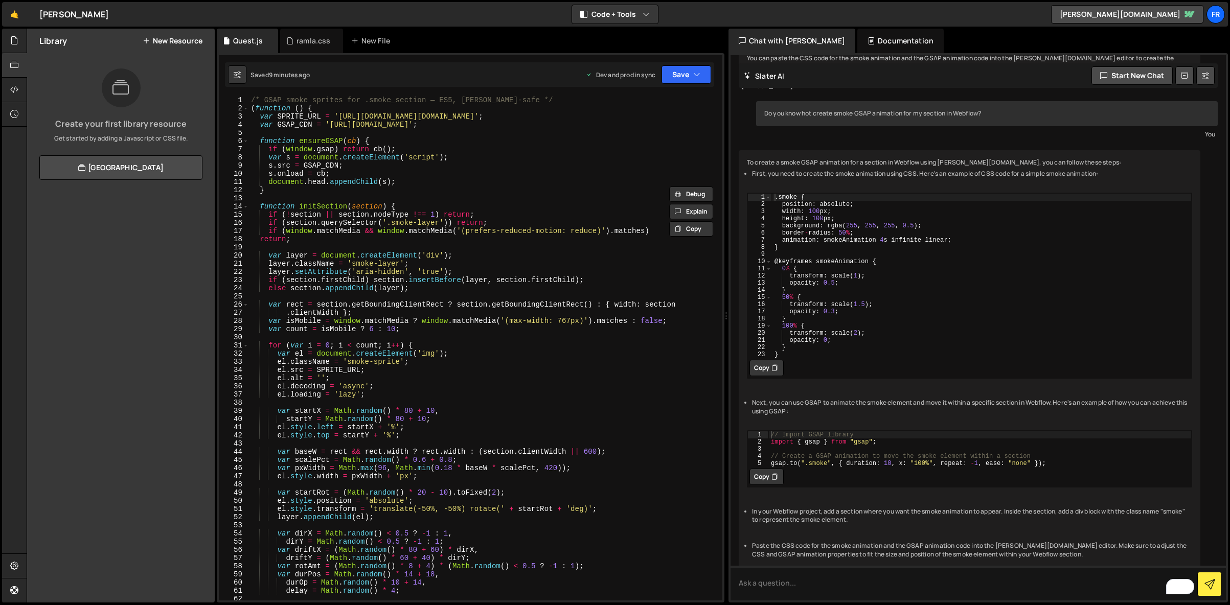
click at [362, 215] on div "/* GSAP smoke sprites for .smoke_section — ES5, Slater-safe */ ( function ( ) {…" at bounding box center [483, 356] width 469 height 521
type textarea "})();"
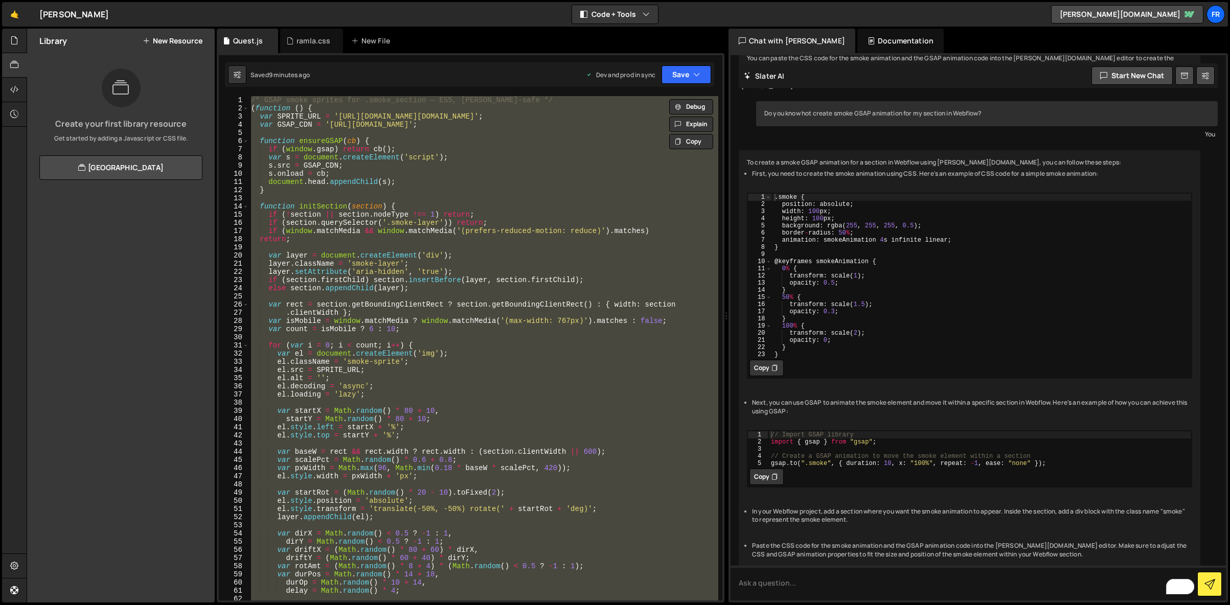
paste textarea
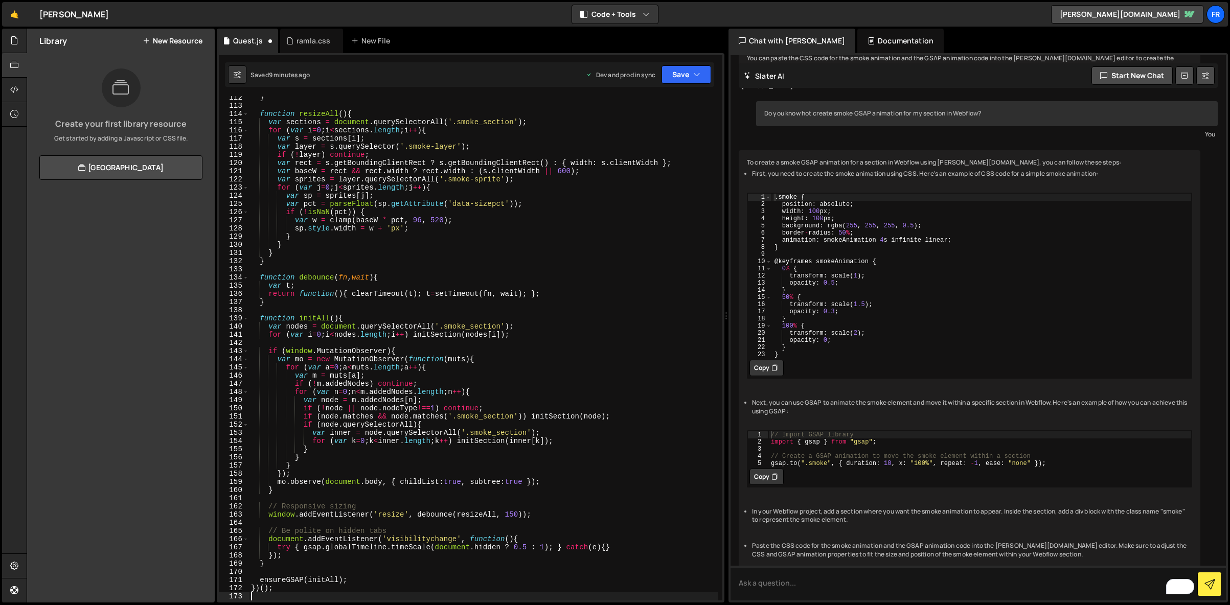
scroll to position [943, 0]
click at [667, 76] on button "Save" at bounding box center [686, 74] width 50 height 18
click at [656, 131] on div "Save to Production S" at bounding box center [652, 133] width 106 height 10
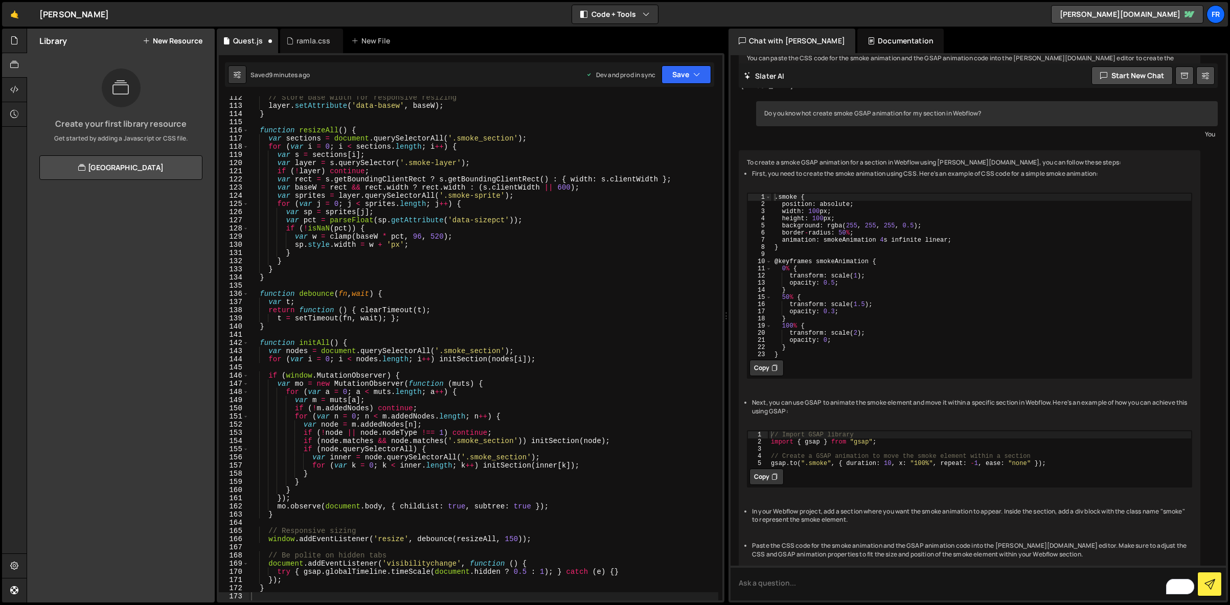
scroll to position [919, 0]
click at [510, 121] on div "// Store base width for responsive resizing layer . setAttribute ( 'data-basew'…" at bounding box center [483, 354] width 469 height 521
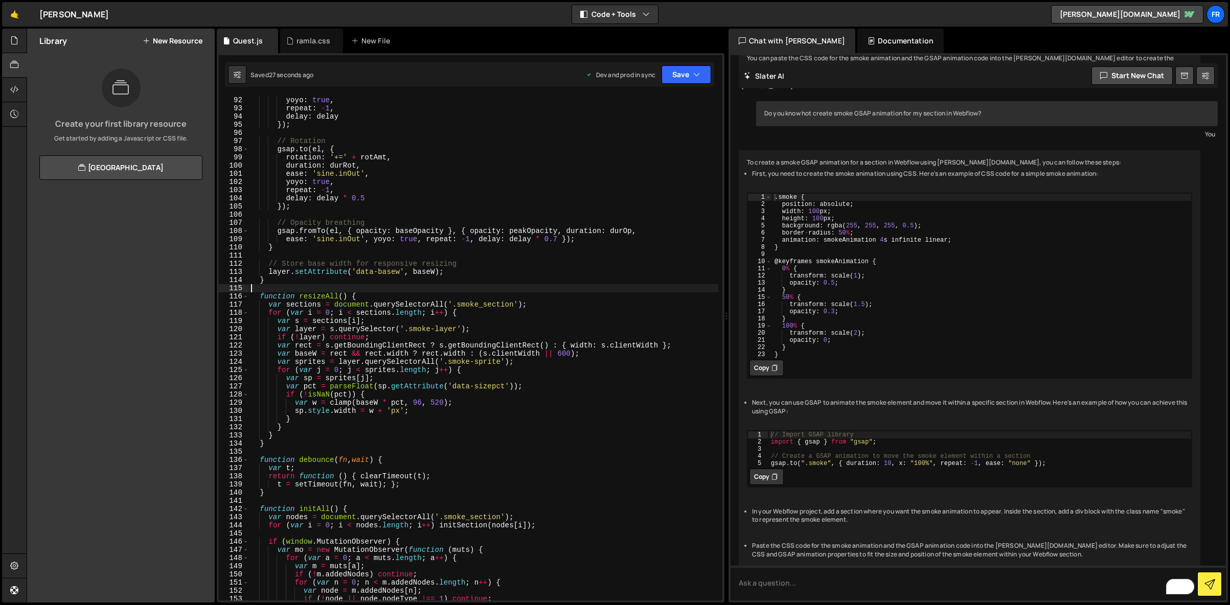
scroll to position [1192, 0]
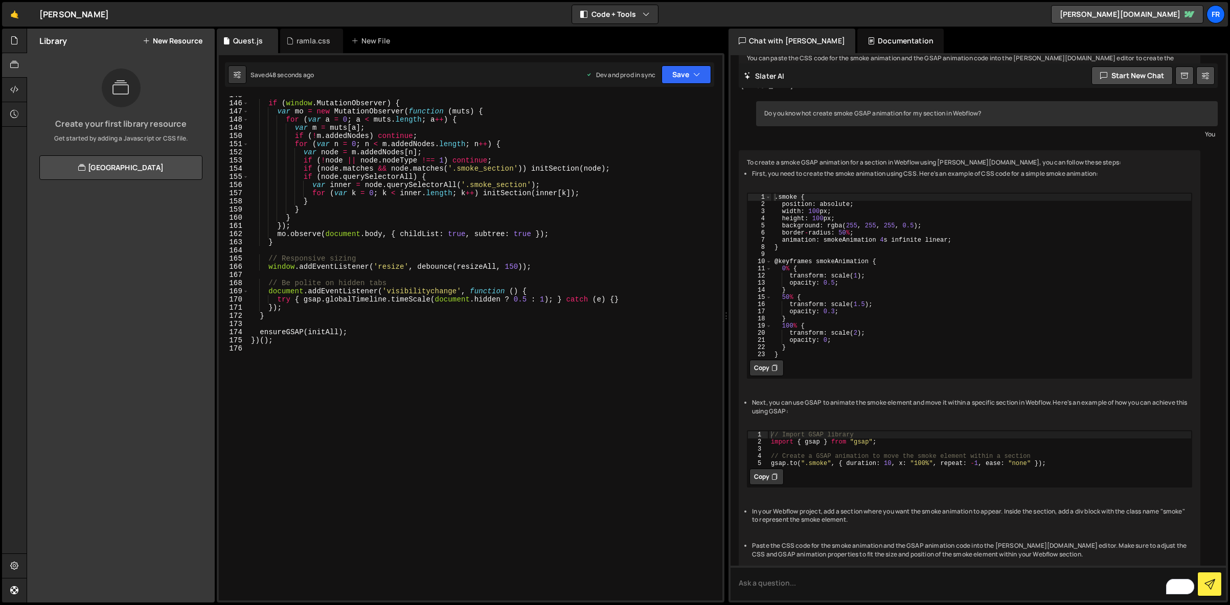
click at [351, 207] on div "if ( window . MutationObserver ) { var mo = new MutationObserver ( function ( m…" at bounding box center [483, 351] width 469 height 521
type textarea "})();"
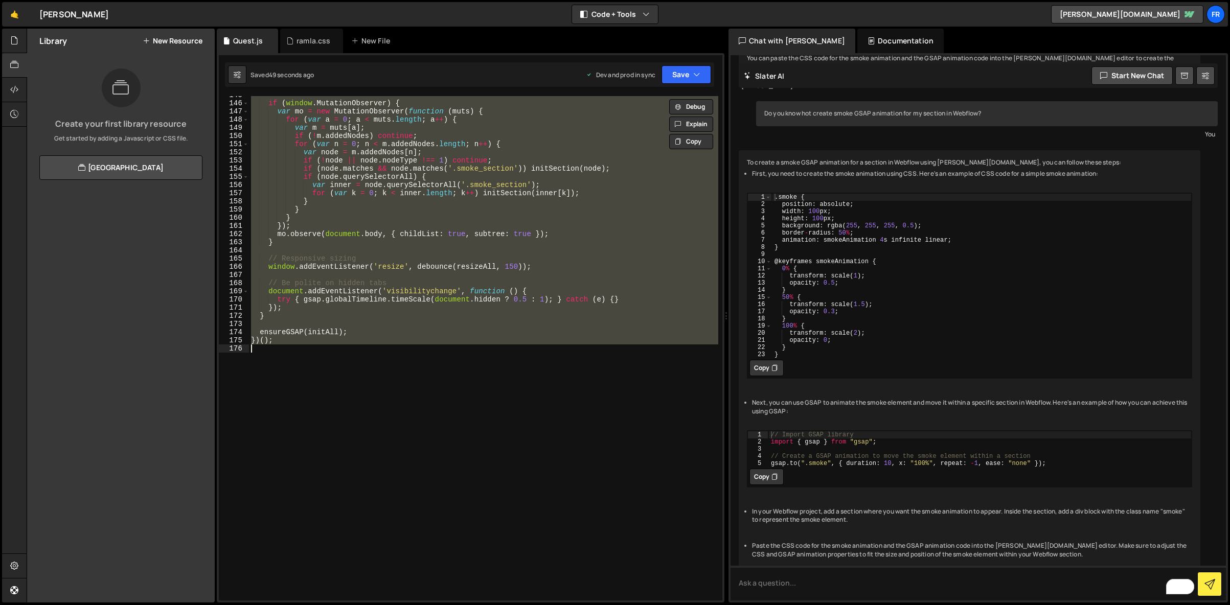
paste textarea
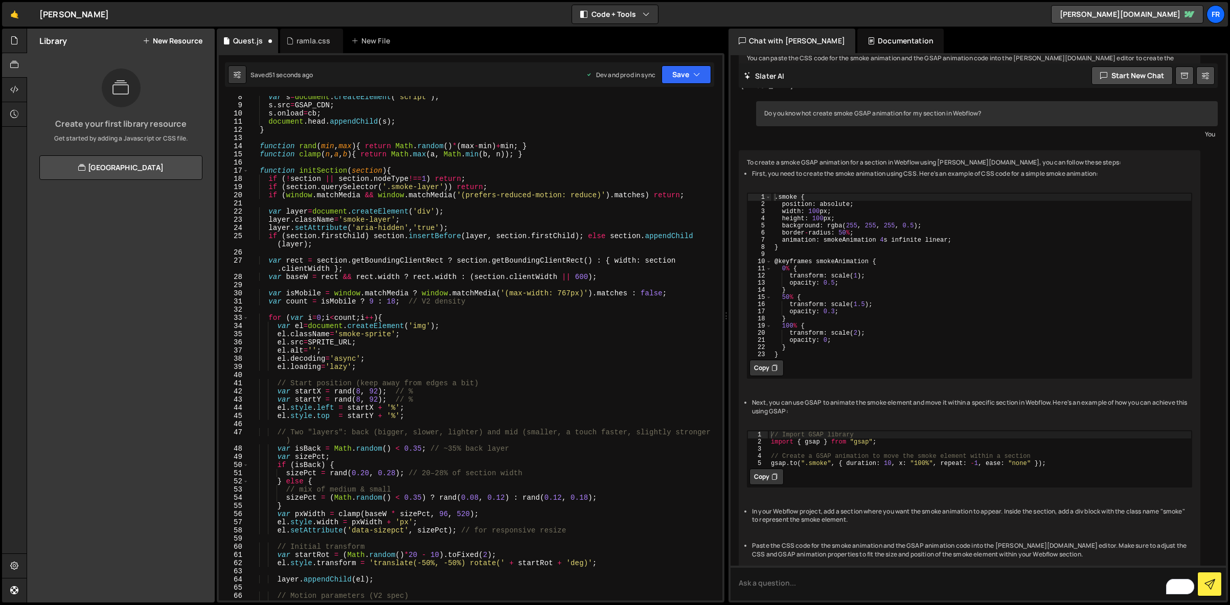
scroll to position [0, 0]
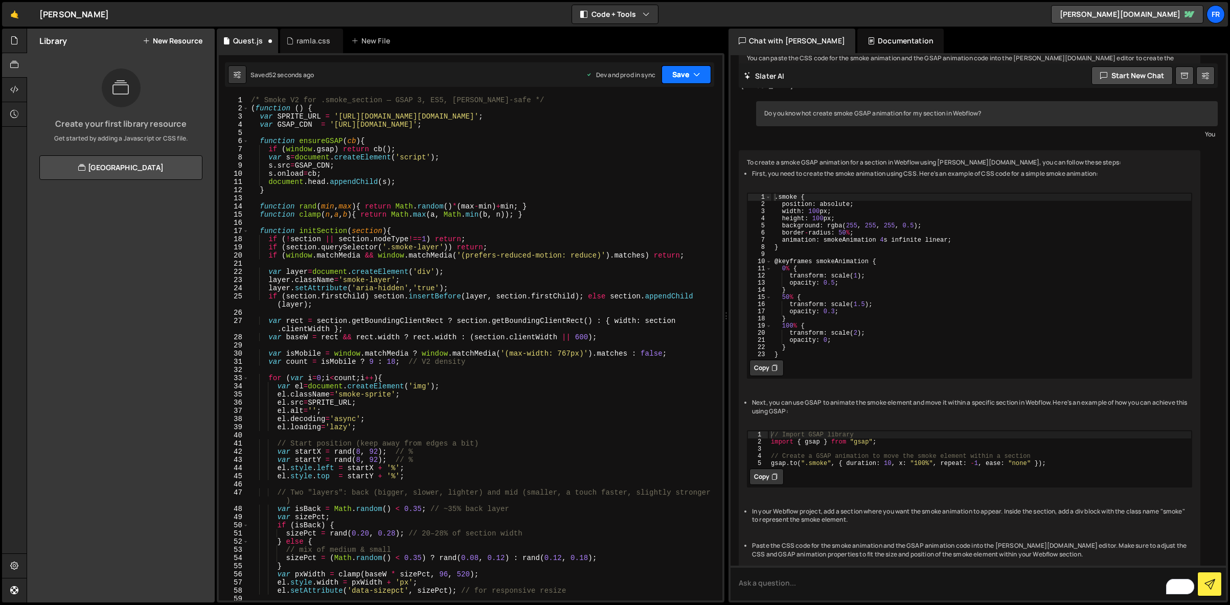
click at [679, 77] on button "Save" at bounding box center [686, 74] width 50 height 18
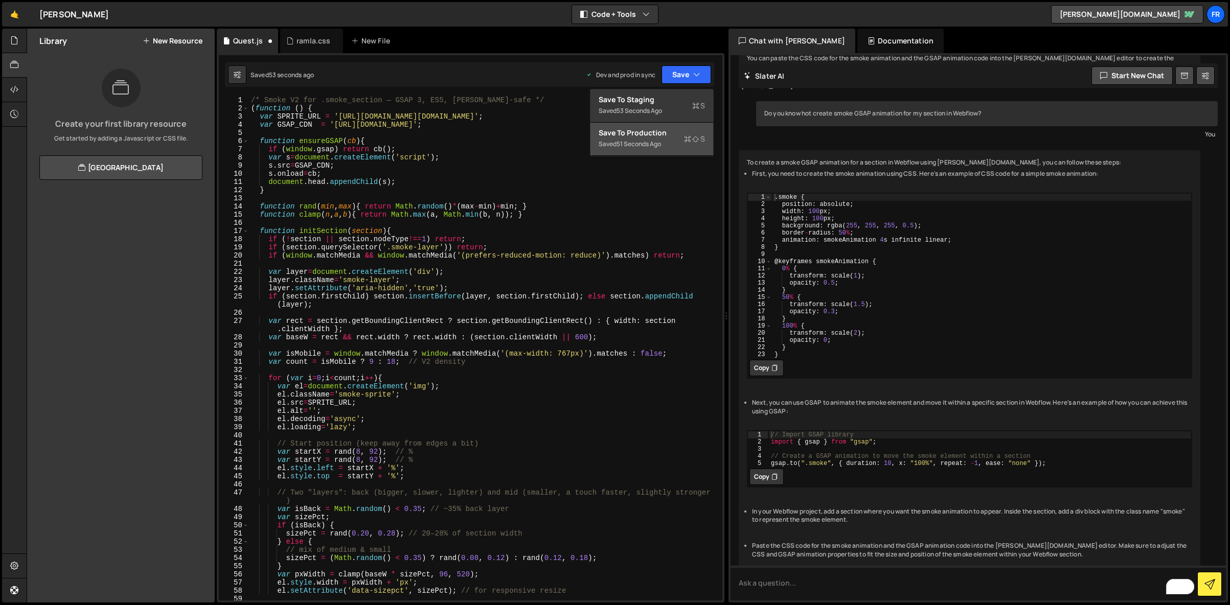
click at [655, 132] on div "Save to Production S" at bounding box center [652, 133] width 106 height 10
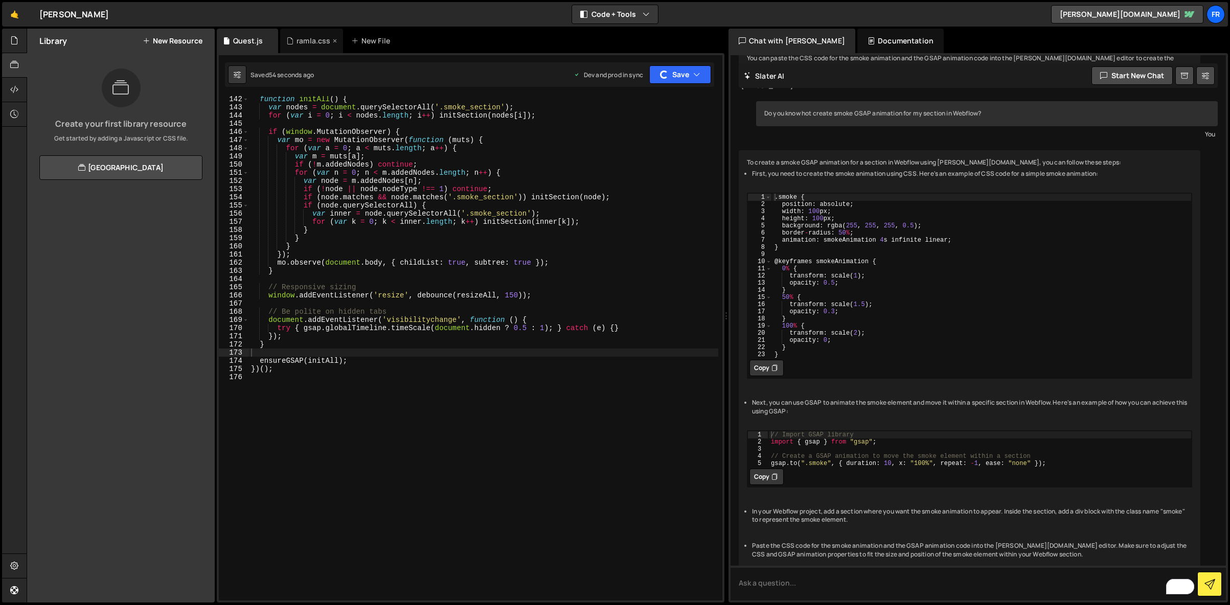
click at [313, 42] on div "ramla.css" at bounding box center [313, 41] width 34 height 10
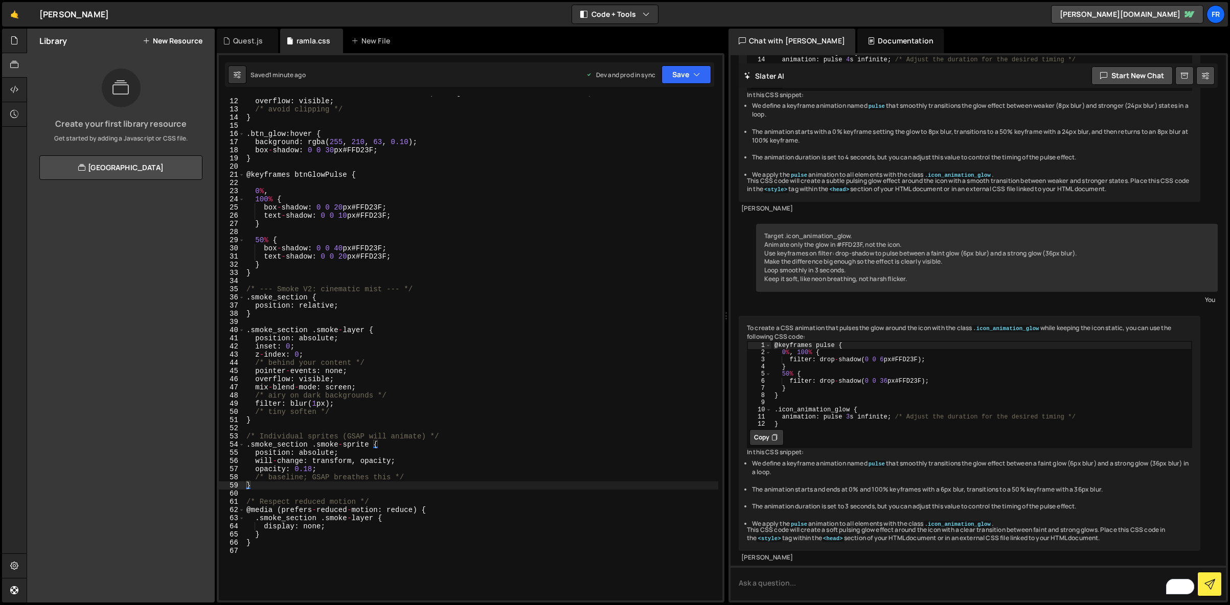
scroll to position [89, 0]
click at [682, 73] on button "Save" at bounding box center [686, 74] width 50 height 18
click at [655, 133] on div "Save to Production S" at bounding box center [652, 133] width 106 height 10
click at [244, 293] on span at bounding box center [242, 296] width 6 height 8
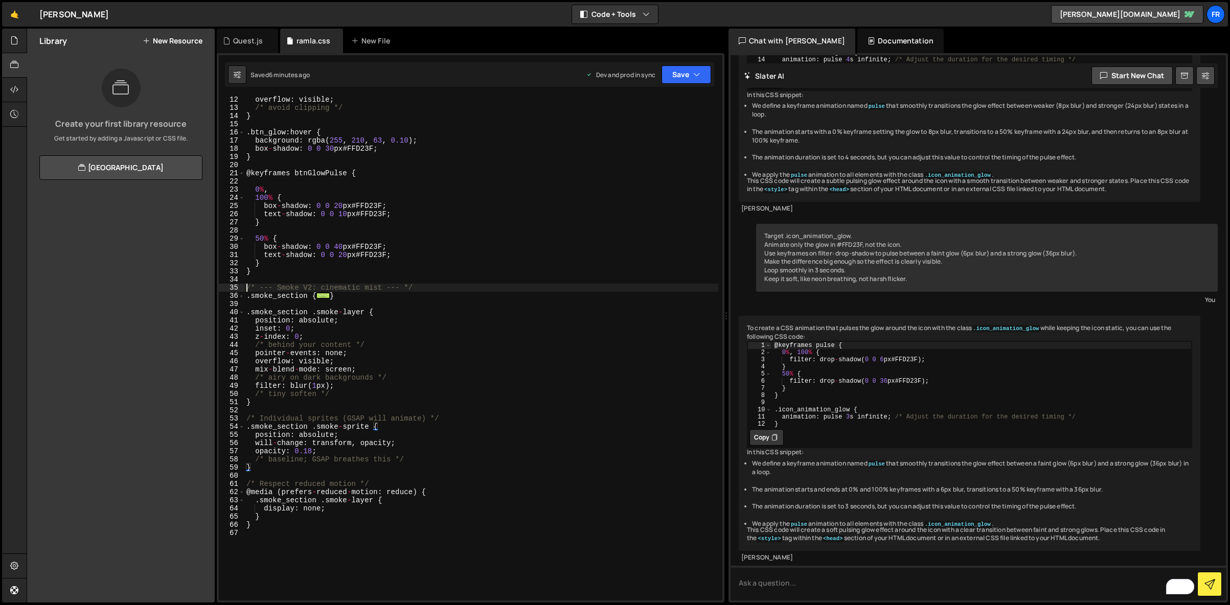
click at [248, 288] on div "overflow : visible ; /* avoid clipping */ } . btn_glow : hover { background : r…" at bounding box center [481, 356] width 474 height 521
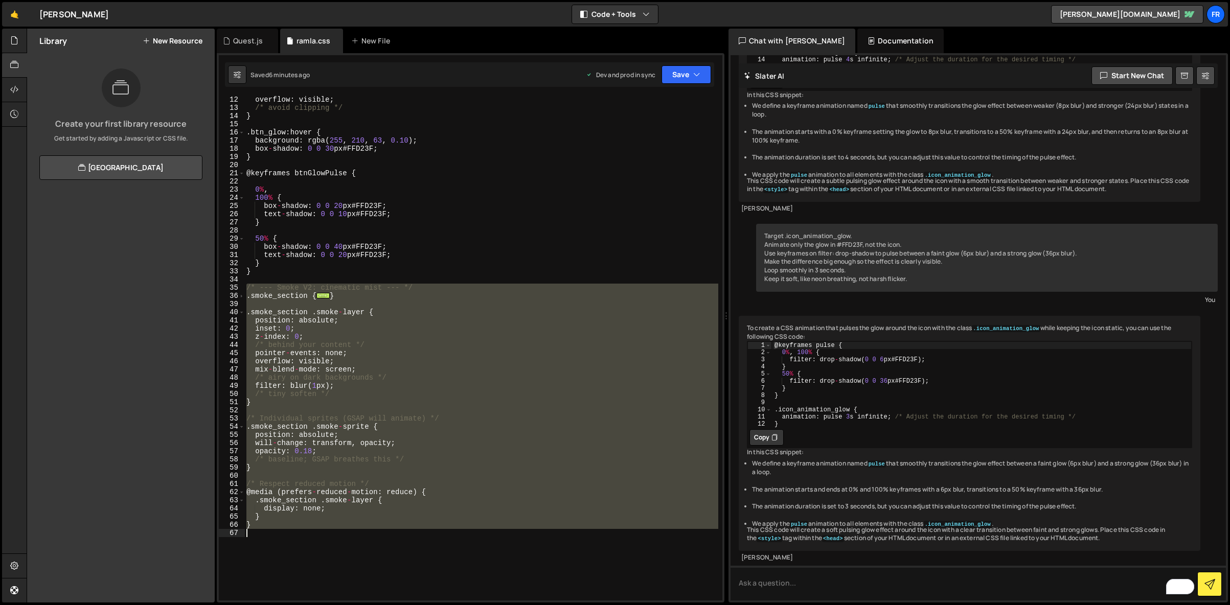
drag, startPoint x: 248, startPoint y: 288, endPoint x: 428, endPoint y: 529, distance: 301.3
click at [428, 529] on div "overflow : visible ; /* avoid clipping */ } . btn_glow : hover { background : r…" at bounding box center [481, 356] width 474 height 521
type textarea "}"
paste textarea
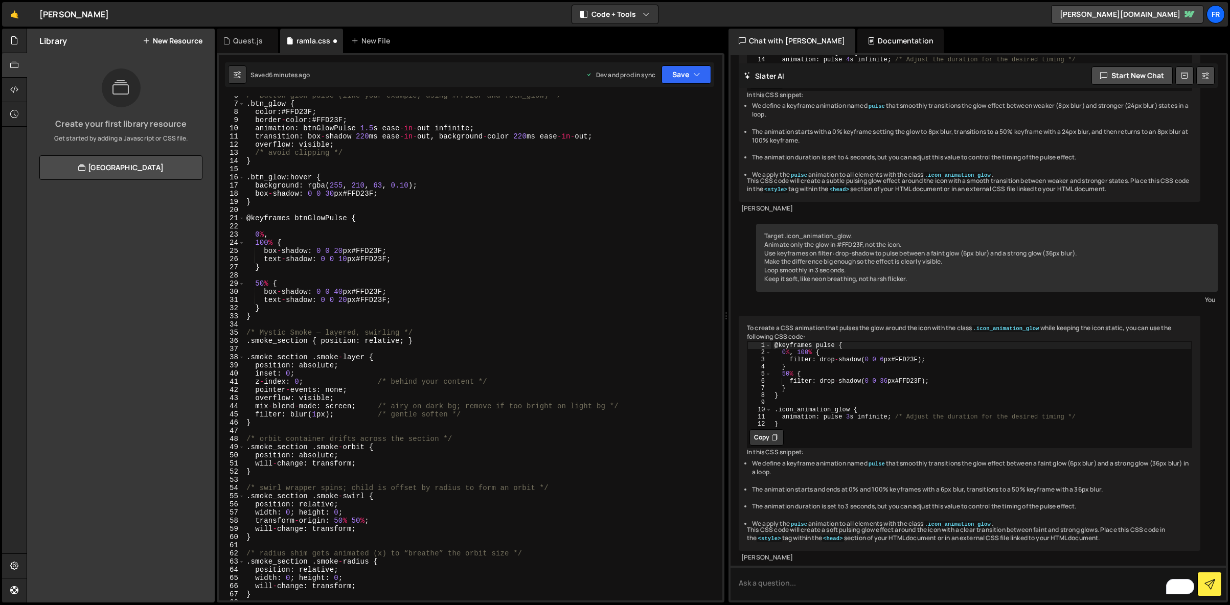
scroll to position [42, 0]
click at [689, 79] on button "Save" at bounding box center [686, 74] width 50 height 18
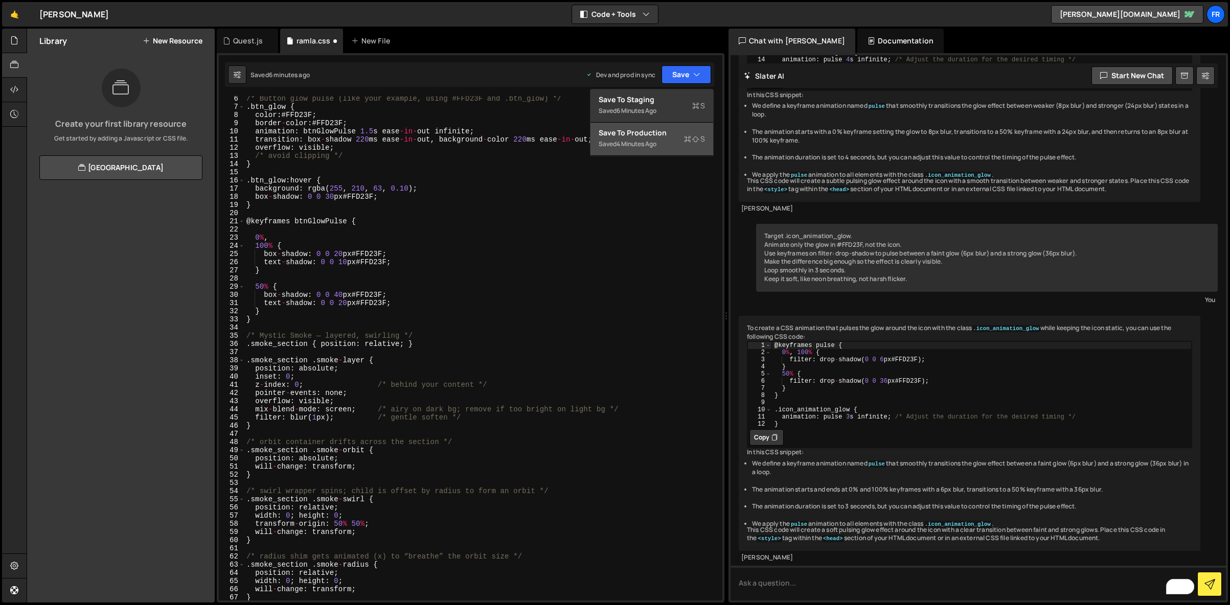
click at [649, 126] on button "Save to Production S Saved 4 minutes ago" at bounding box center [651, 139] width 123 height 33
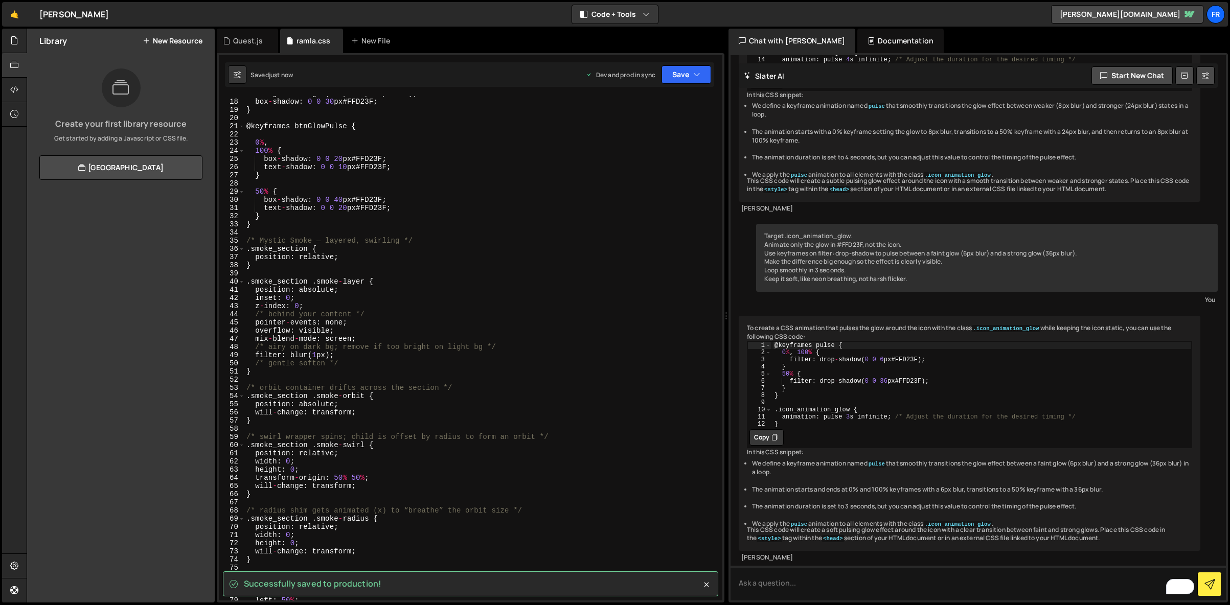
scroll to position [138, 0]
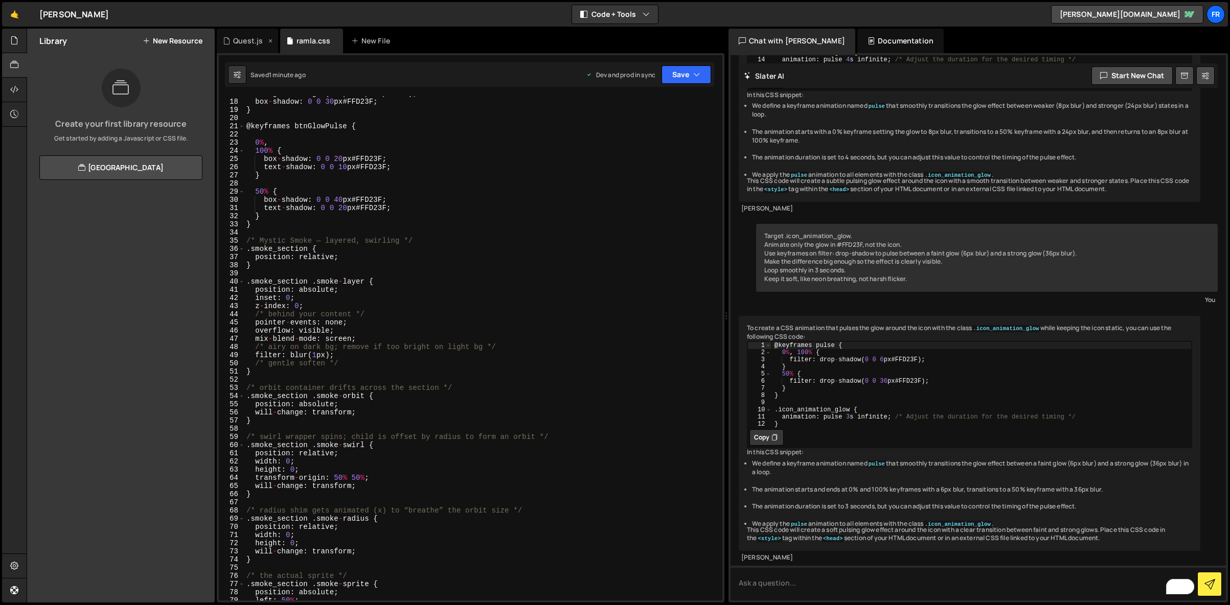
click at [253, 48] on div "Quest.js" at bounding box center [247, 41] width 61 height 25
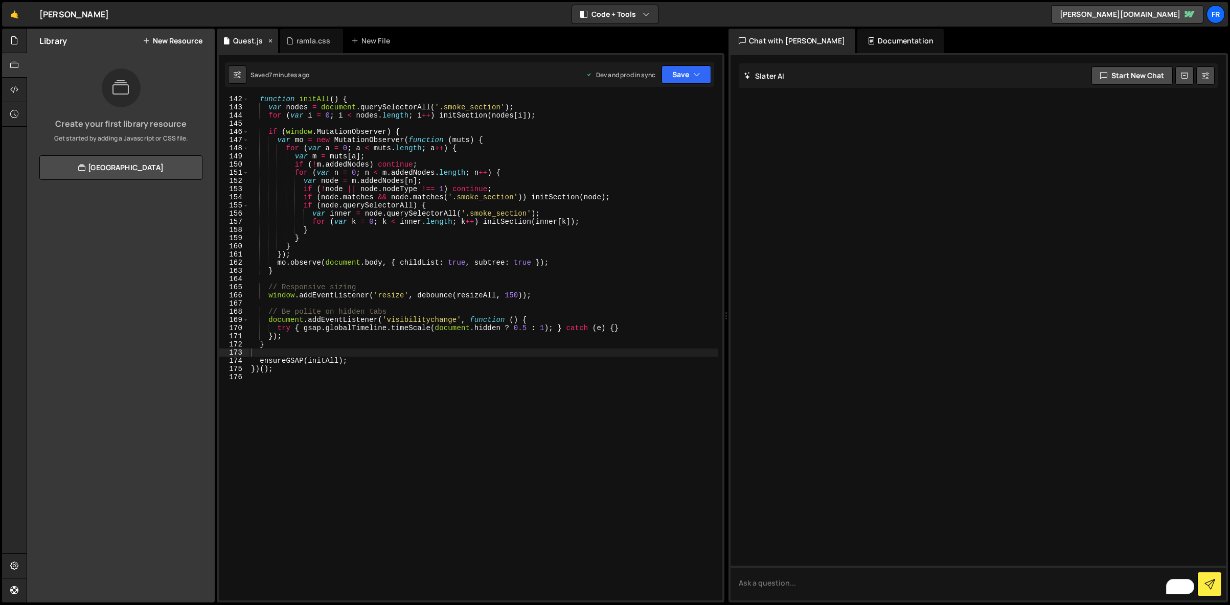
scroll to position [0, 0]
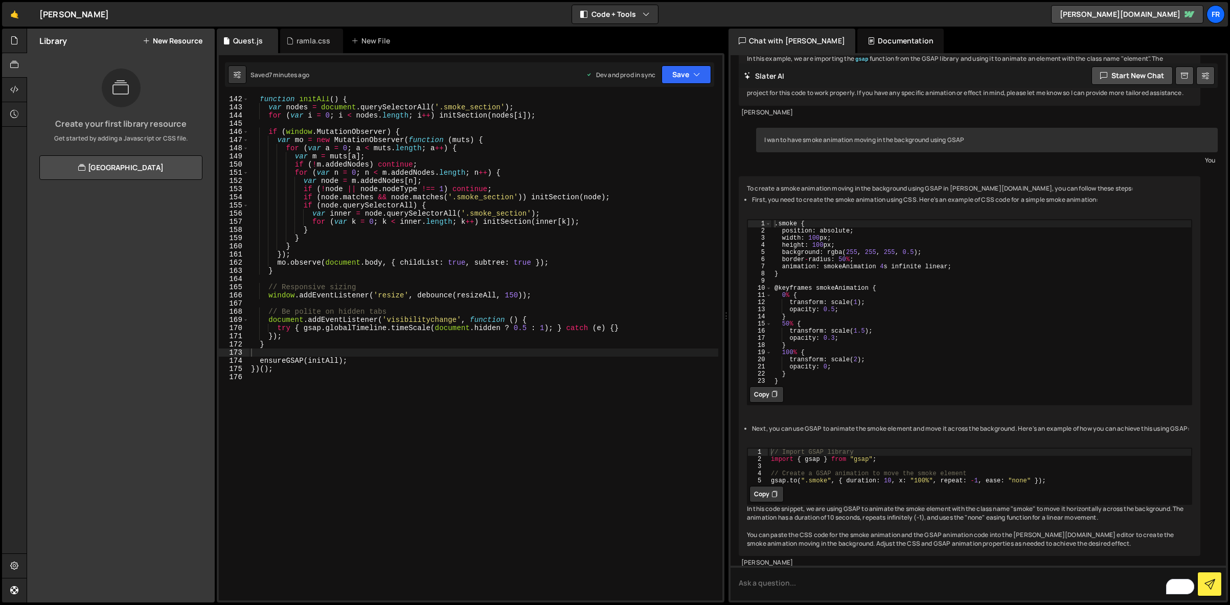
click at [381, 173] on div "function initAll ( ) { var nodes = document . querySelectorAll ( '.smoke_sectio…" at bounding box center [483, 355] width 469 height 521
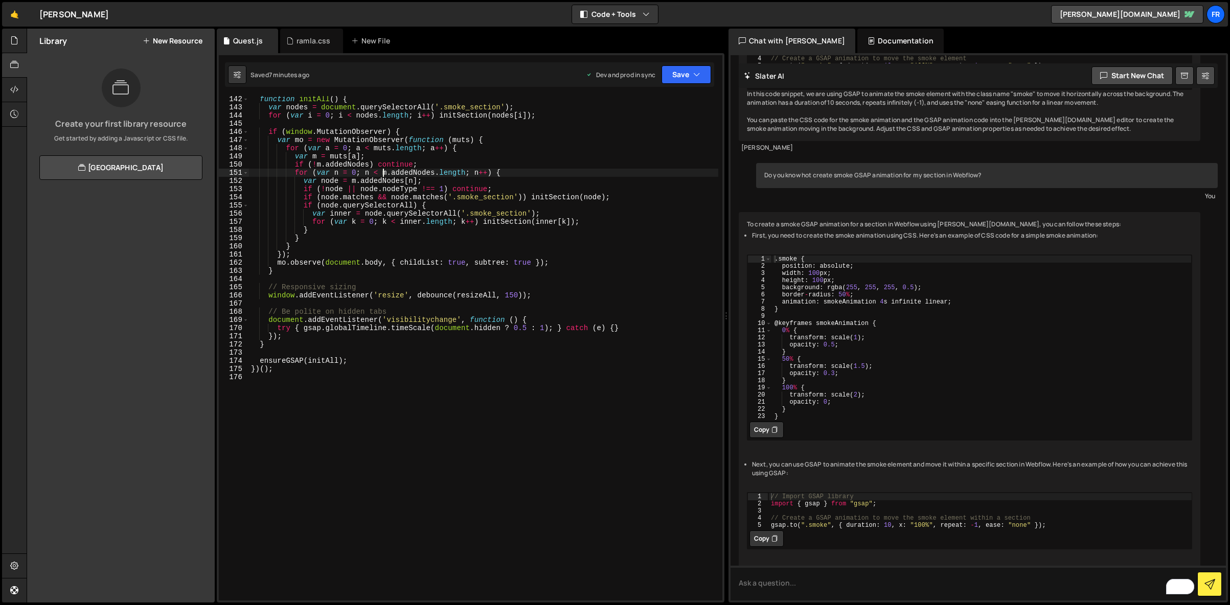
scroll to position [2530, 0]
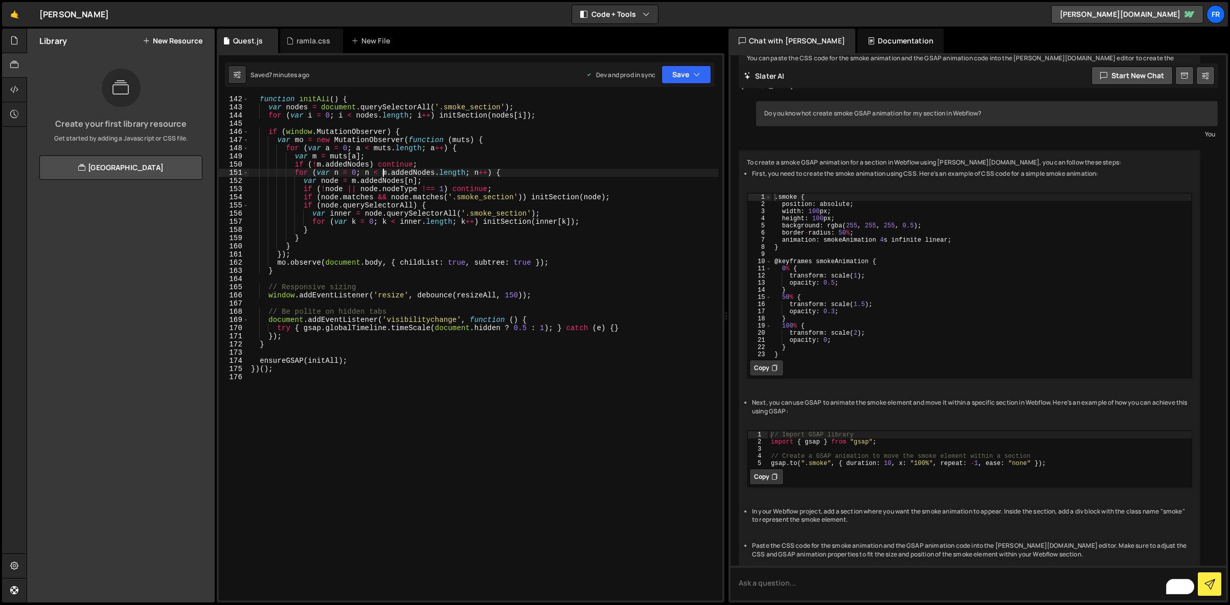
type textarea "})();"
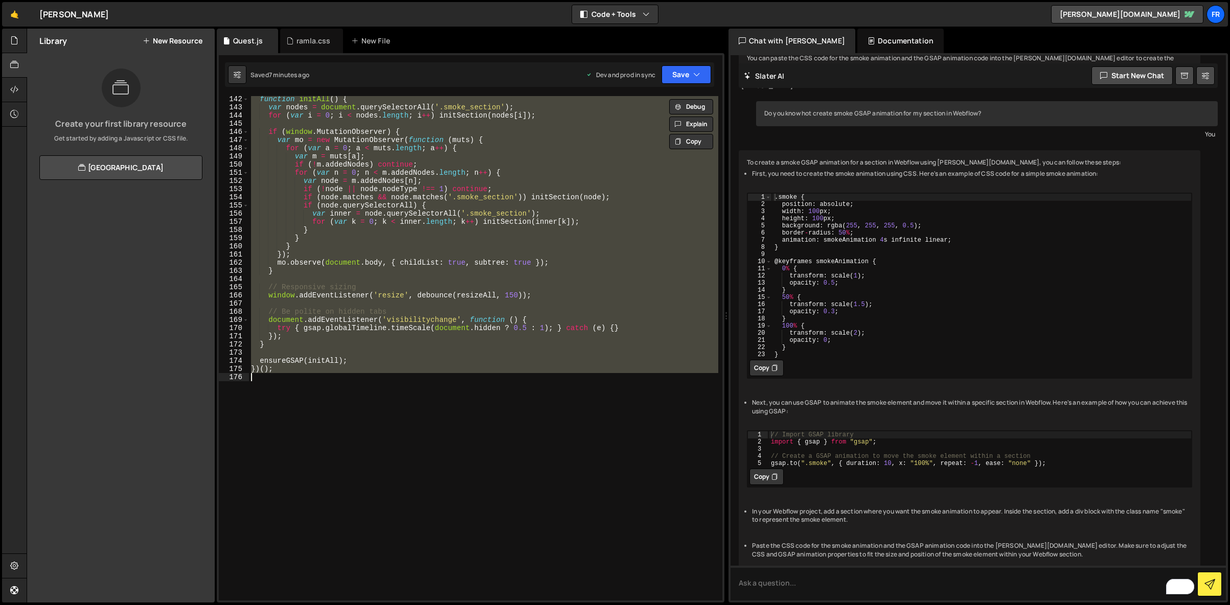
paste textarea
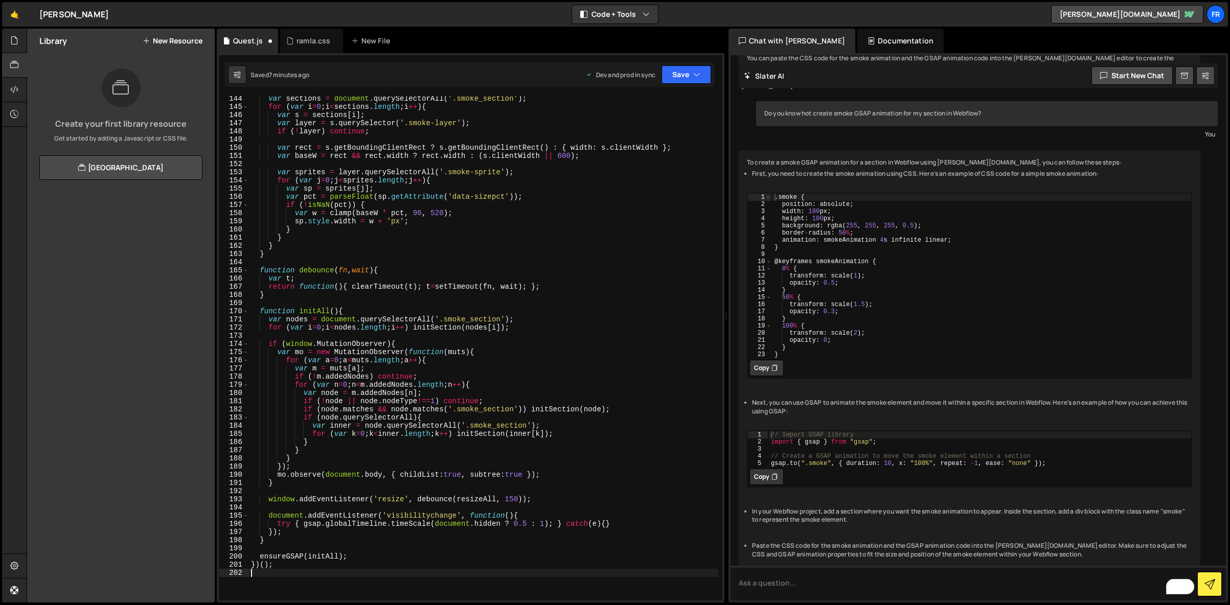
scroll to position [1189, 0]
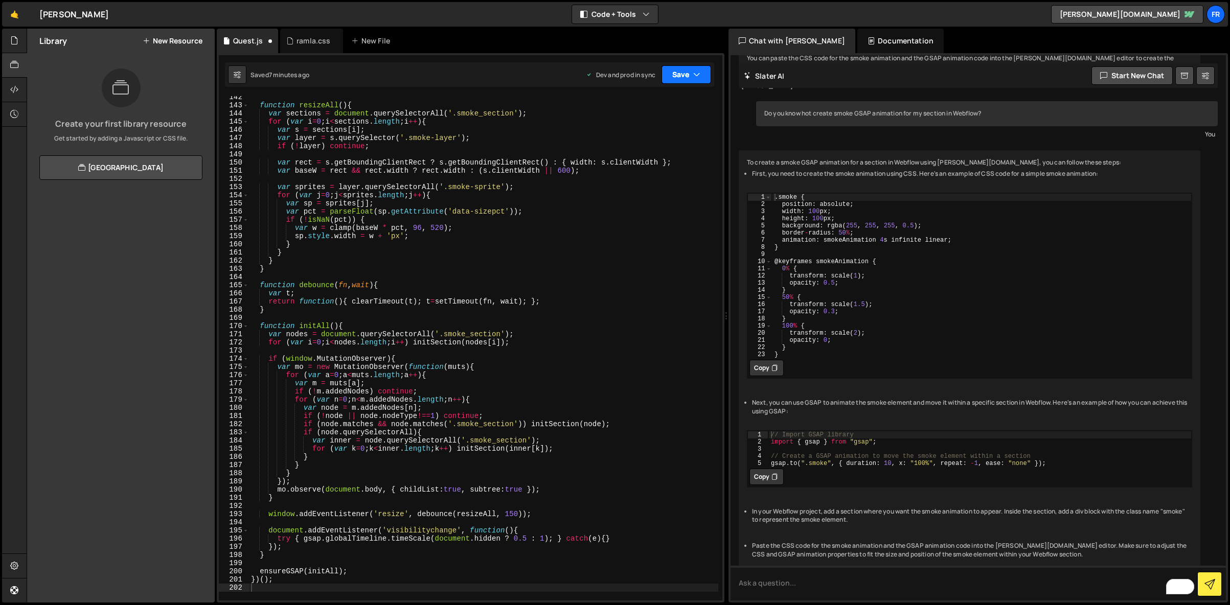
click at [680, 74] on button "Save" at bounding box center [686, 74] width 50 height 18
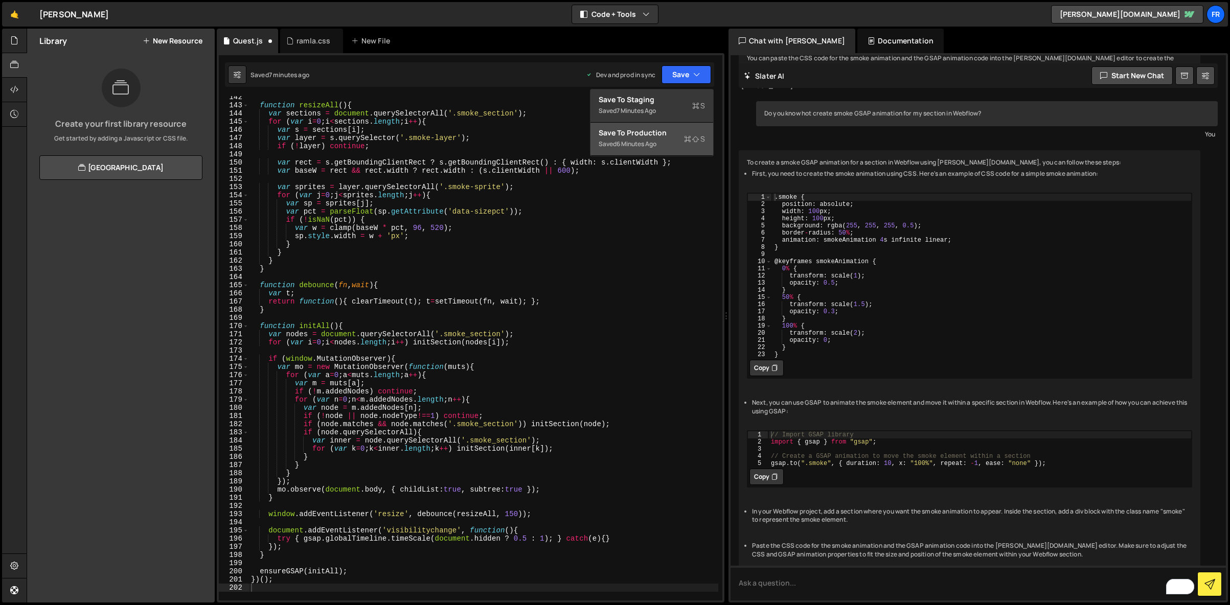
click at [645, 128] on div "Save to Production S" at bounding box center [652, 133] width 106 height 10
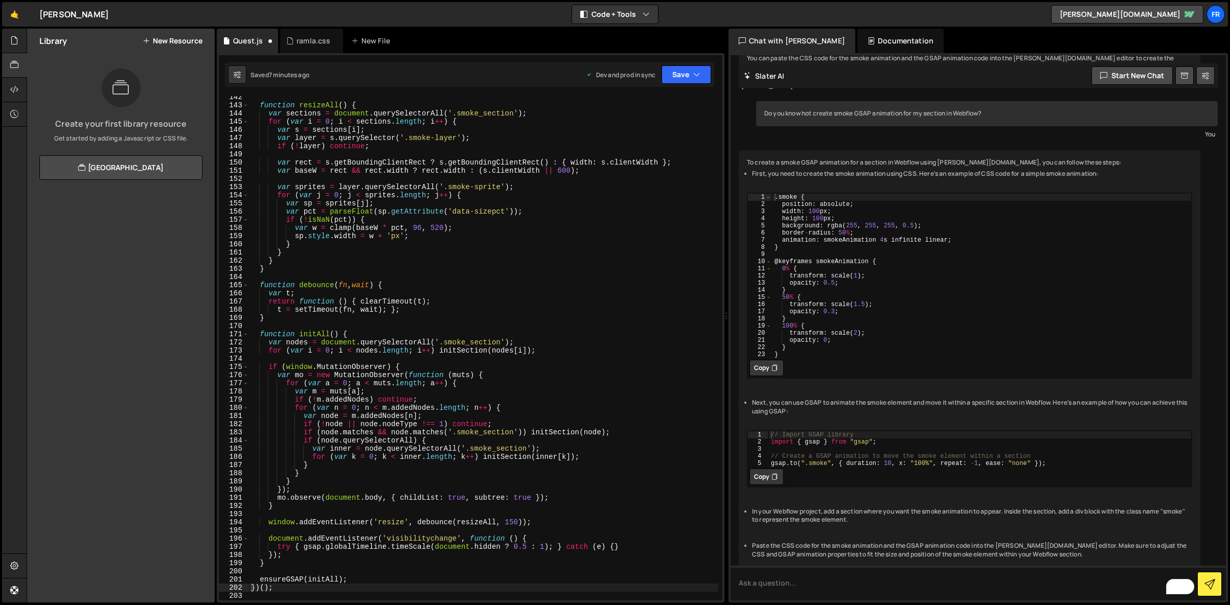
scroll to position [1156, 0]
click at [703, 73] on button "Save" at bounding box center [686, 74] width 50 height 18
click at [653, 131] on div "Save to Production S" at bounding box center [652, 133] width 106 height 10
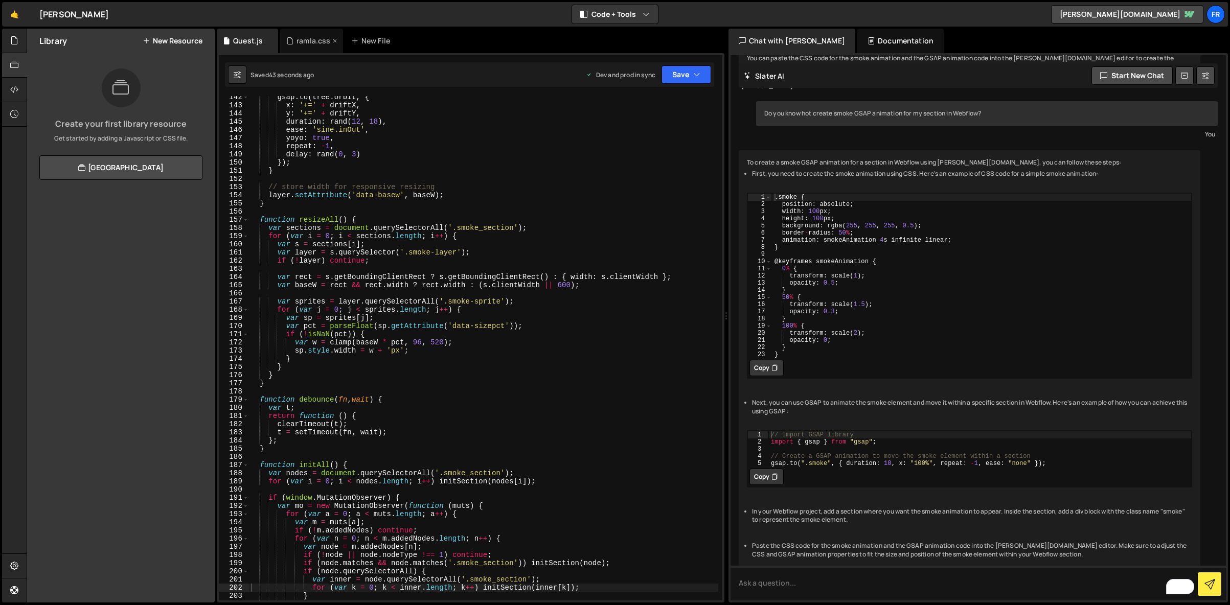
click at [301, 39] on div "ramla.css" at bounding box center [313, 41] width 34 height 10
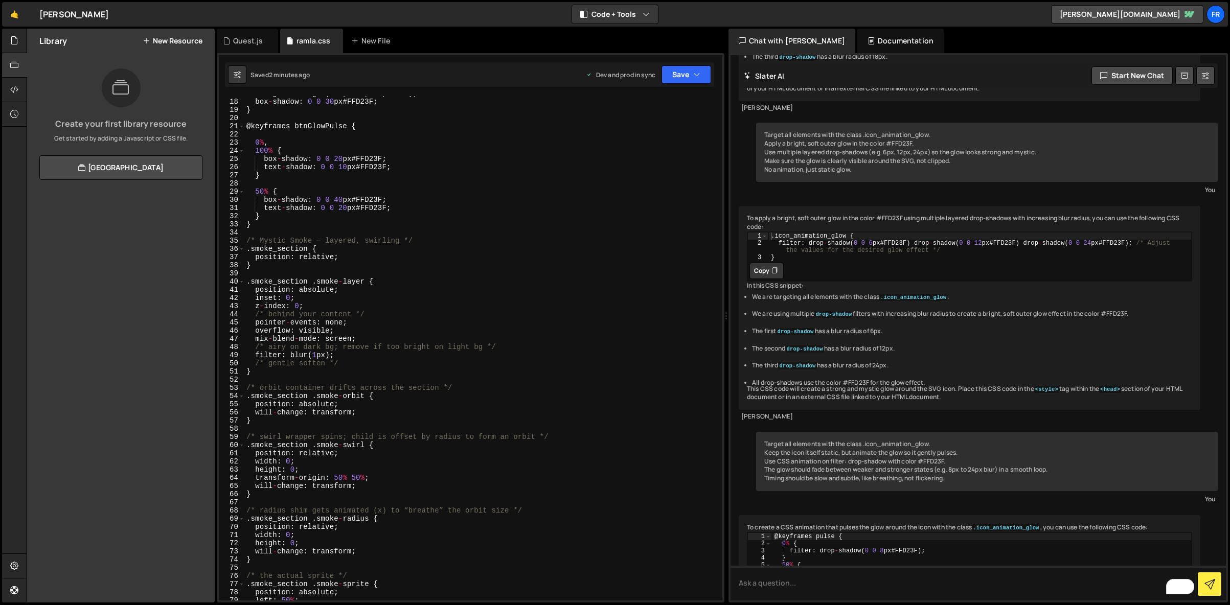
scroll to position [1946, 0]
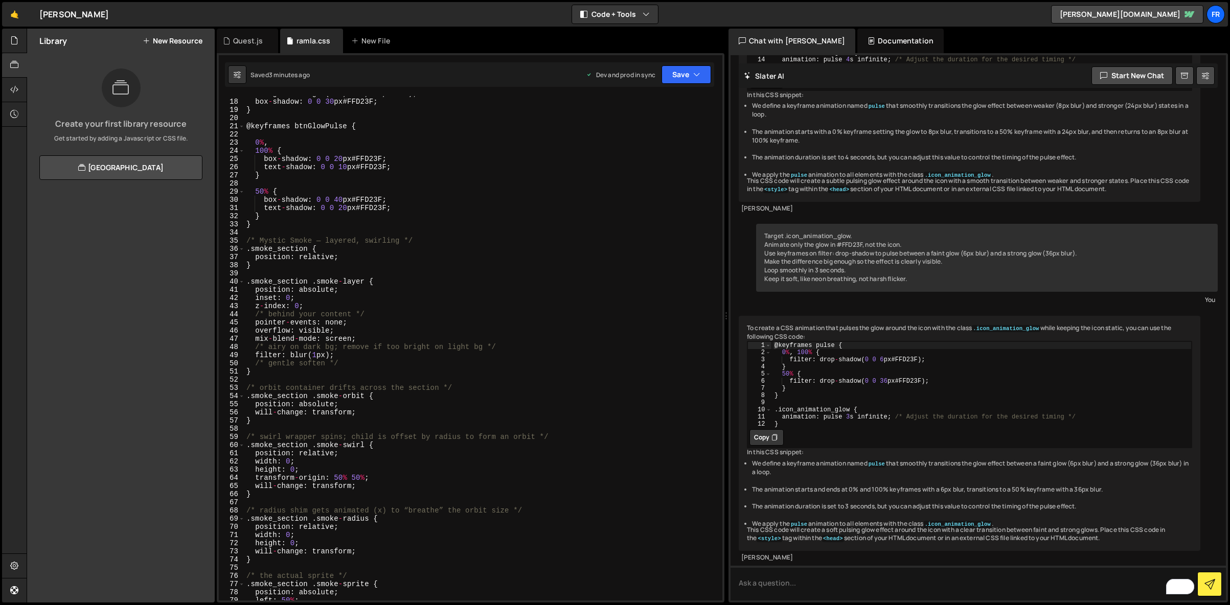
click at [260, 252] on div "background : rgba ( 255 , 210 , 63 , 0.10 ) ; box - shadow : 0 0 30 px # FFD23F…" at bounding box center [481, 349] width 474 height 521
click at [243, 40] on div "Quest.js" at bounding box center [248, 41] width 30 height 10
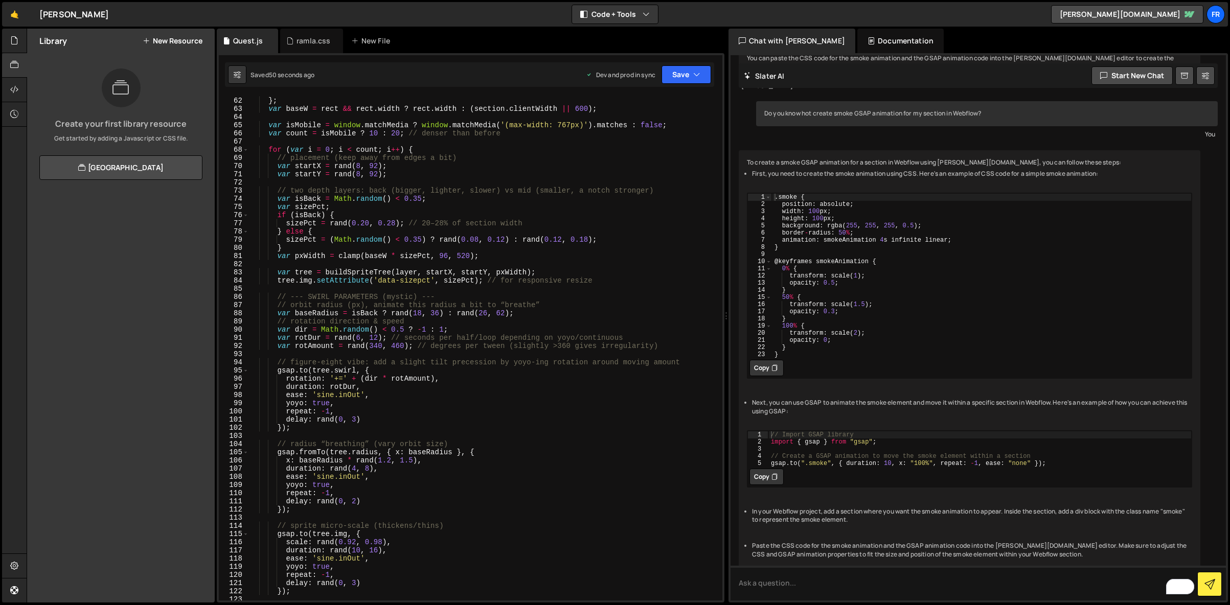
scroll to position [0, 0]
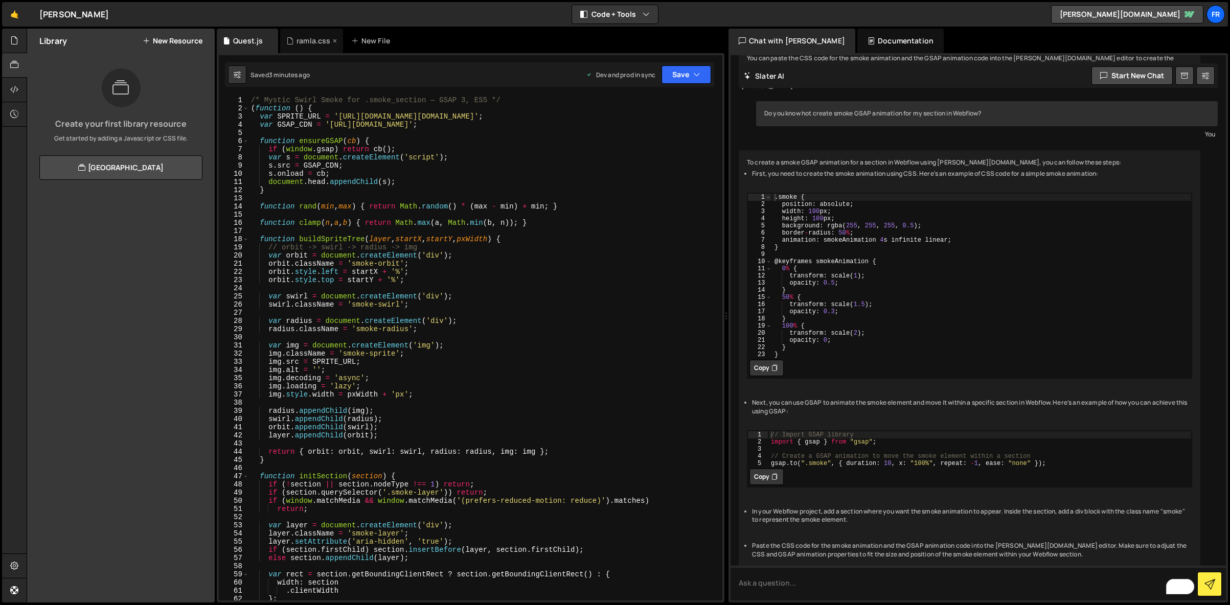
click at [326, 43] on div "ramla.css" at bounding box center [313, 41] width 34 height 10
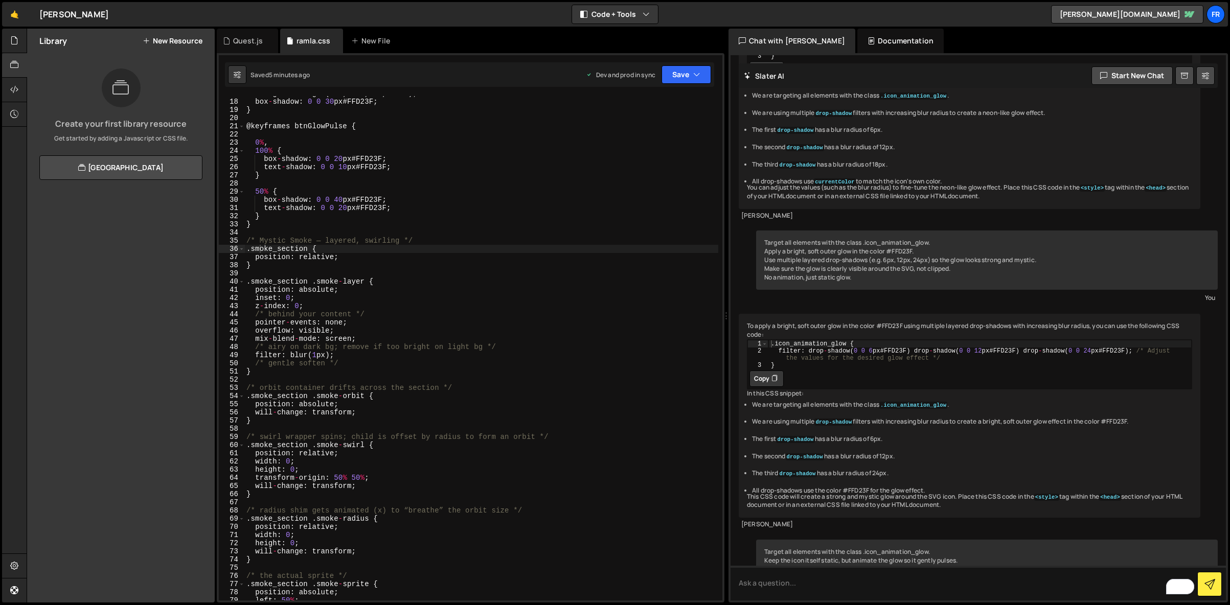
scroll to position [1946, 0]
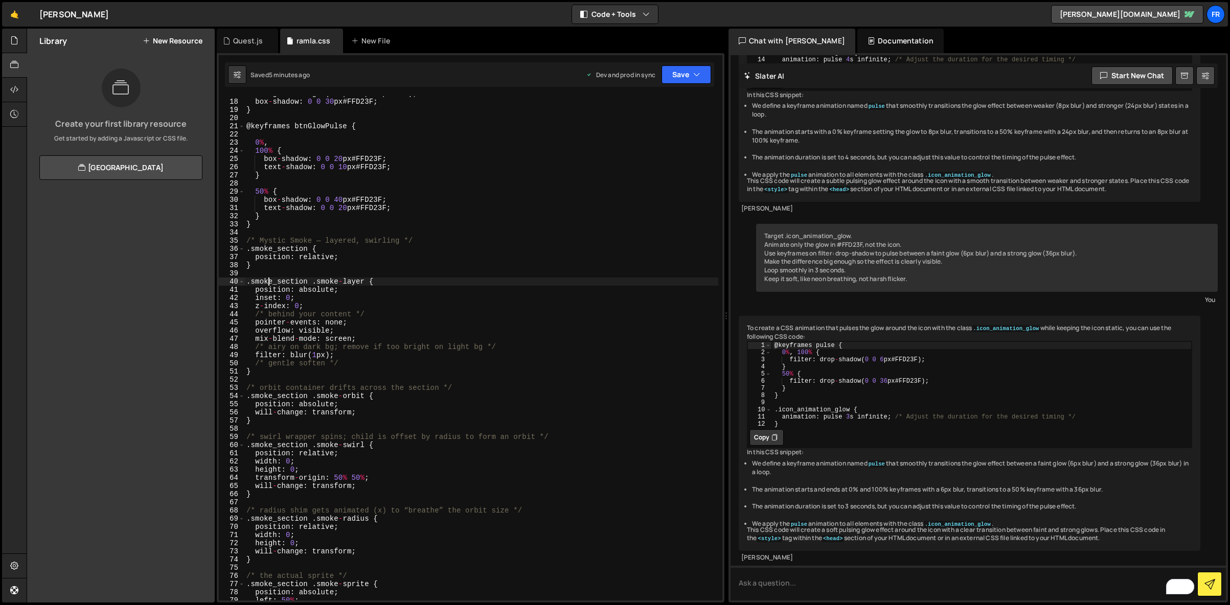
drag, startPoint x: 268, startPoint y: 281, endPoint x: 238, endPoint y: 243, distance: 48.8
click at [268, 281] on div "background : rgba ( 255 , 210 , 63 , 0.10 ) ; box - shadow : 0 0 30 px # FFD23F…" at bounding box center [481, 349] width 474 height 521
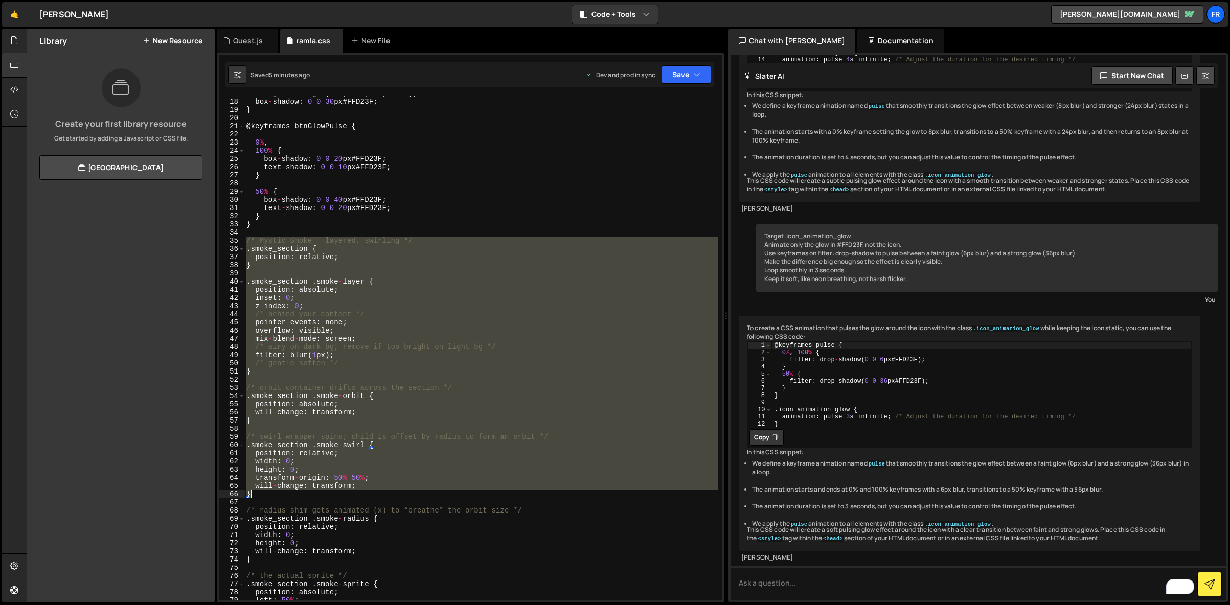
scroll to position [256, 0]
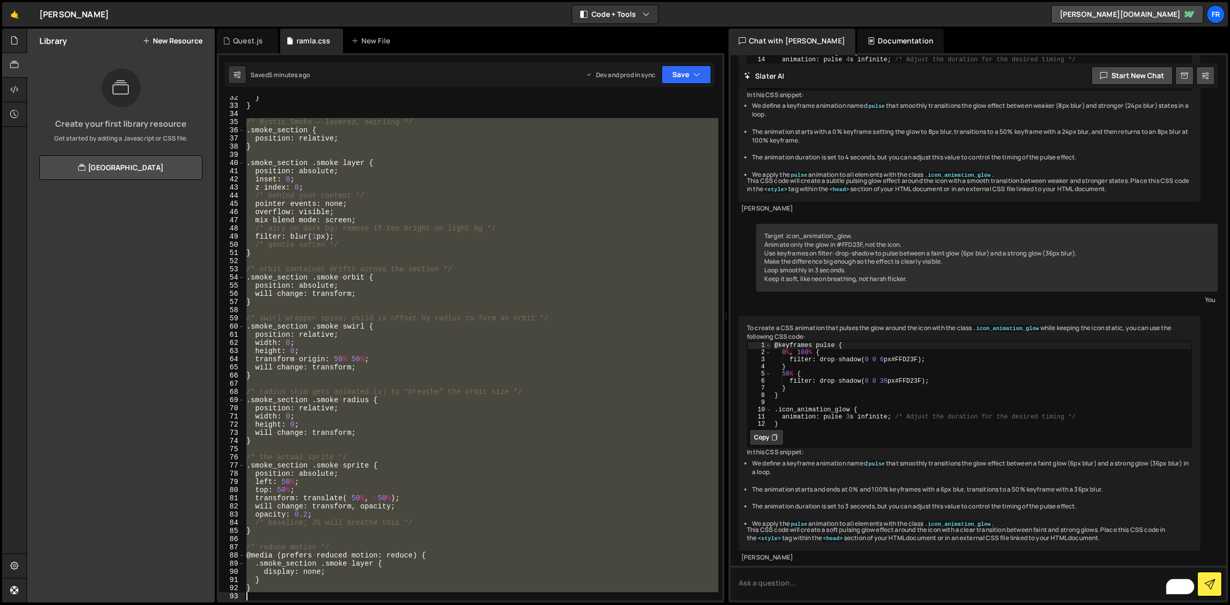
drag, startPoint x: 245, startPoint y: 239, endPoint x: 559, endPoint y: 657, distance: 522.4
click at [559, 605] on html "Projects [GEOGRAPHIC_DATA] Blog Fr Projects Your Teams Invite team member Accou…" at bounding box center [615, 302] width 1230 height 605
type textarea "}"
paste textarea
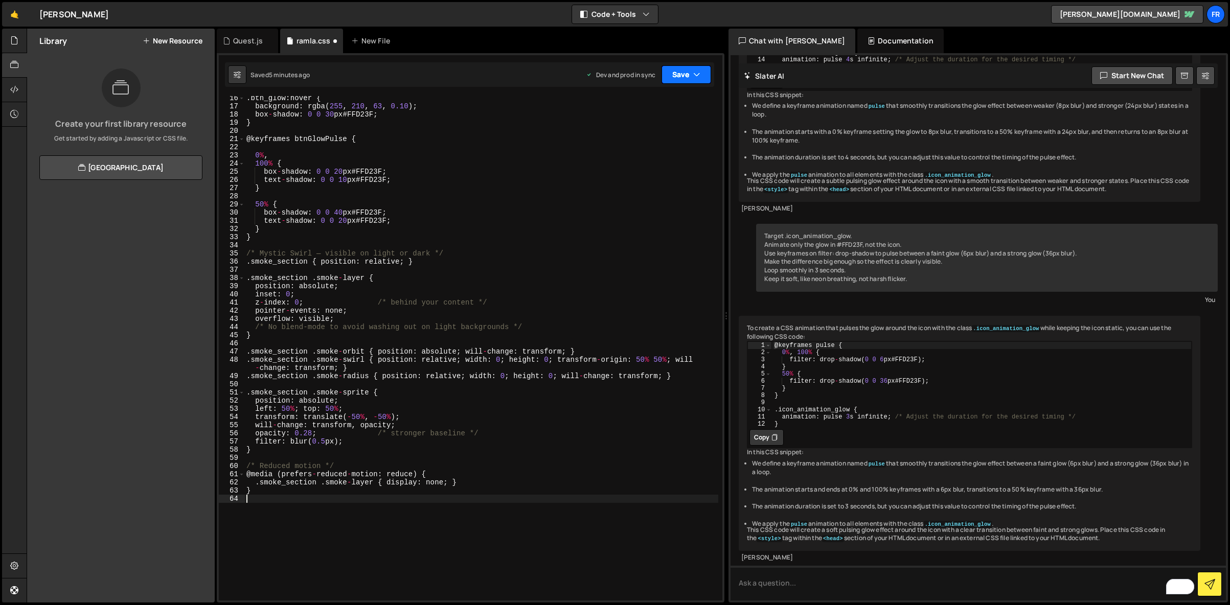
scroll to position [125, 0]
click at [686, 82] on button "Save" at bounding box center [686, 74] width 50 height 18
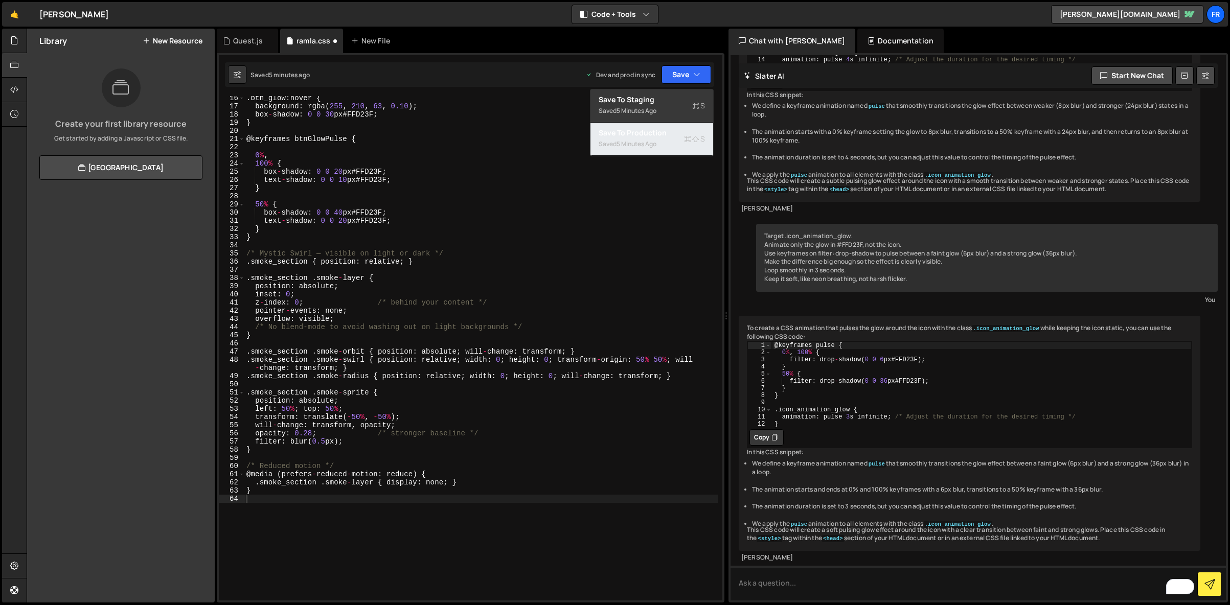
click at [660, 145] on div "Saved 5 minutes ago" at bounding box center [652, 144] width 106 height 12
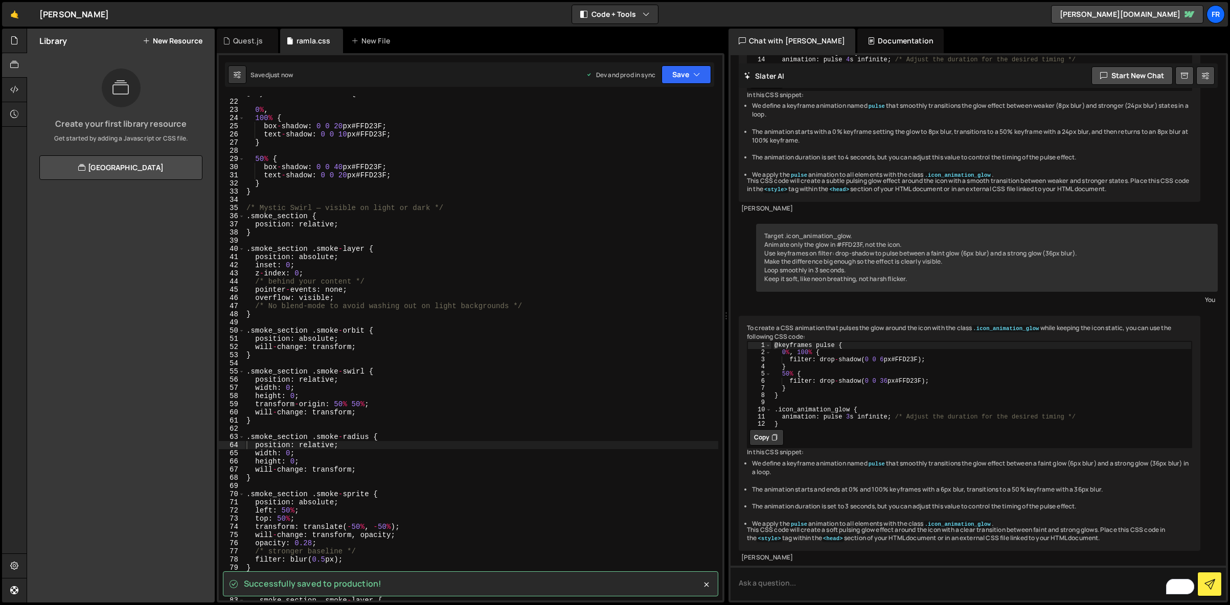
scroll to position [122, 0]
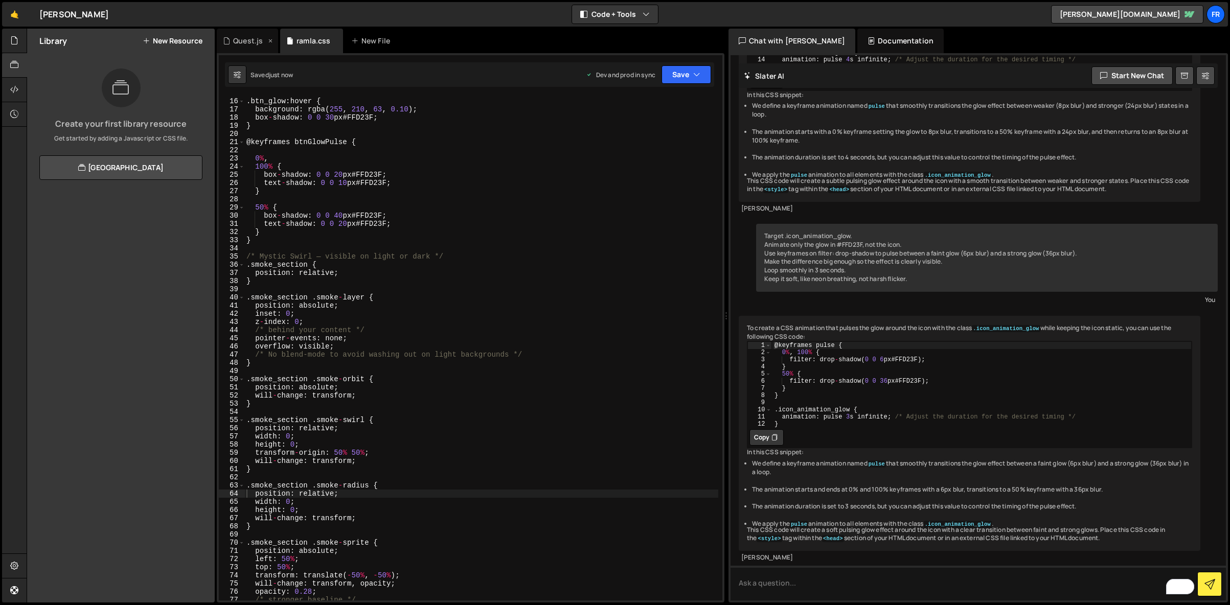
click at [249, 36] on div "Quest.js" at bounding box center [248, 41] width 30 height 10
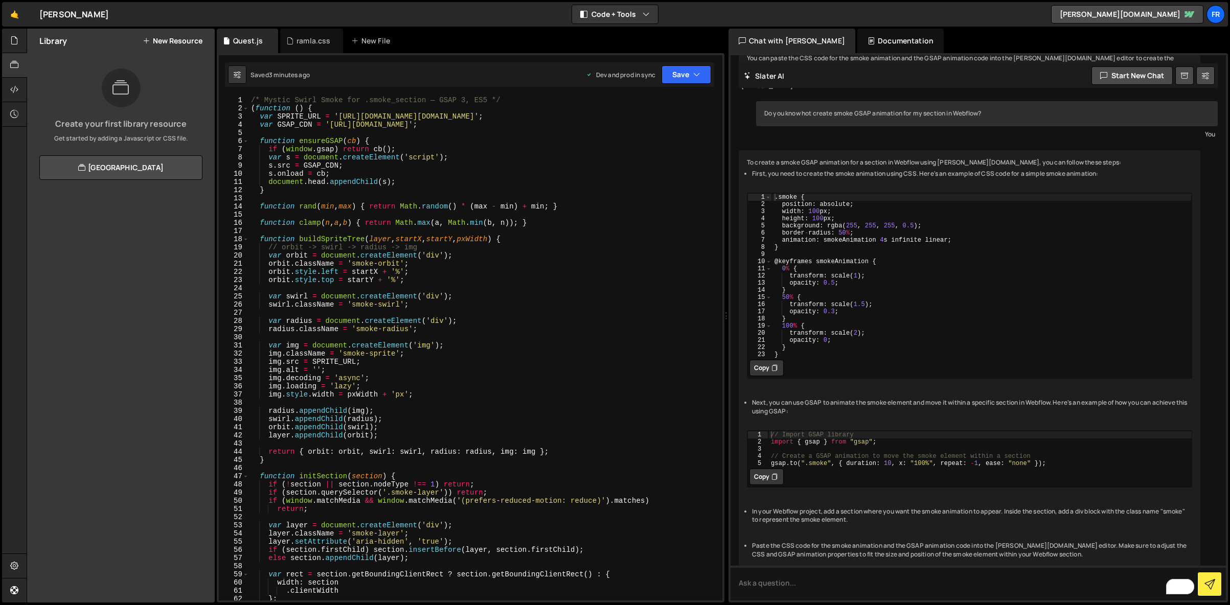
scroll to position [2530, 0]
click at [361, 125] on div "/* Mystic Swirl Smoke for .smoke_section — GSAP 3, ES5 */ ( function ( ) { var …" at bounding box center [483, 356] width 469 height 521
type textarea "})();"
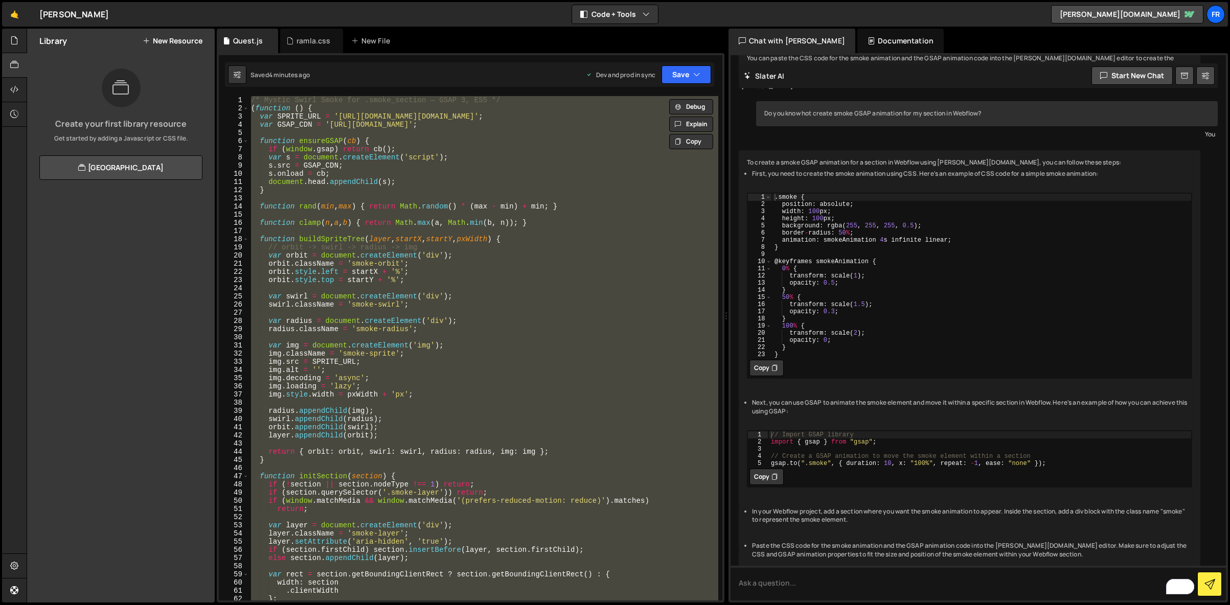
paste textarea
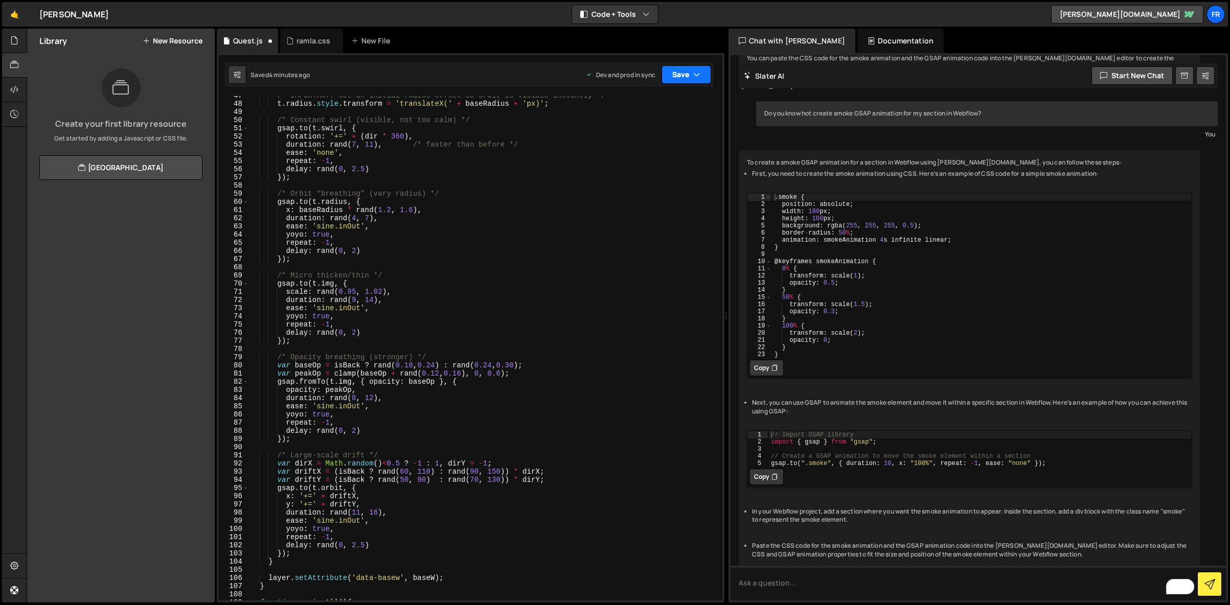
scroll to position [203, 0]
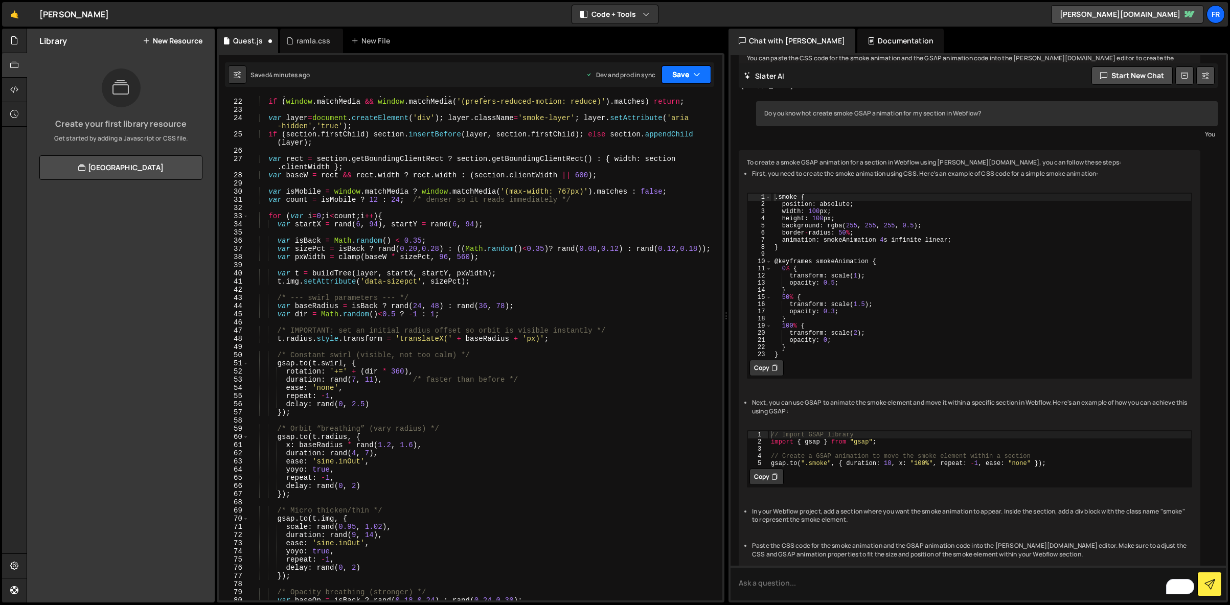
click at [688, 80] on button "Save" at bounding box center [686, 74] width 50 height 18
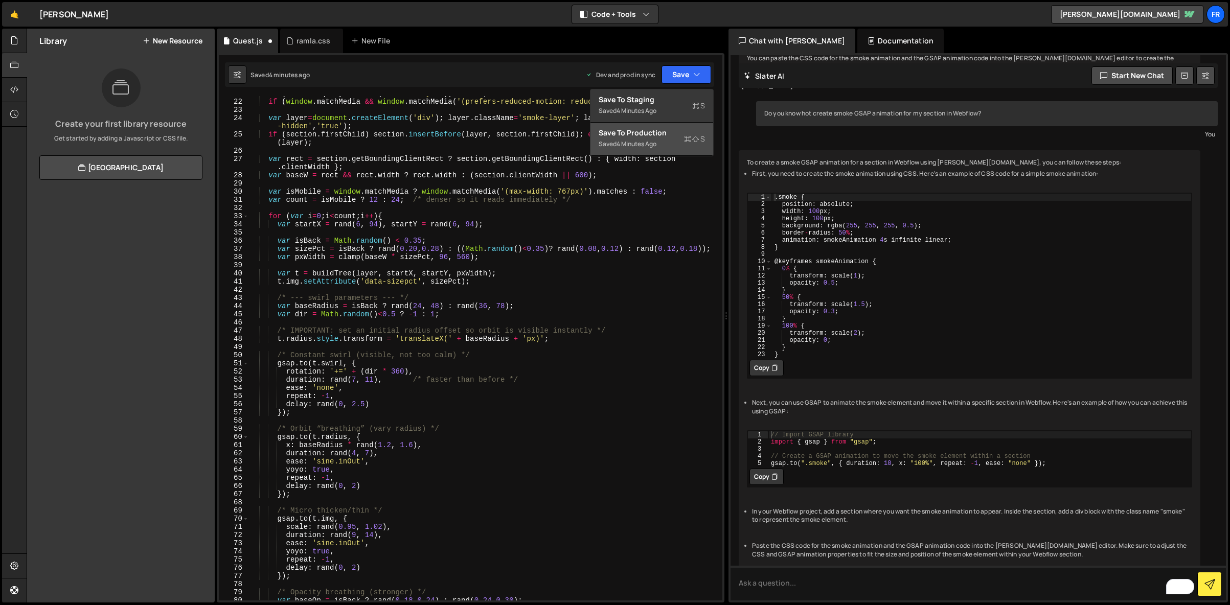
click at [651, 132] on div "Save to Production S" at bounding box center [652, 133] width 106 height 10
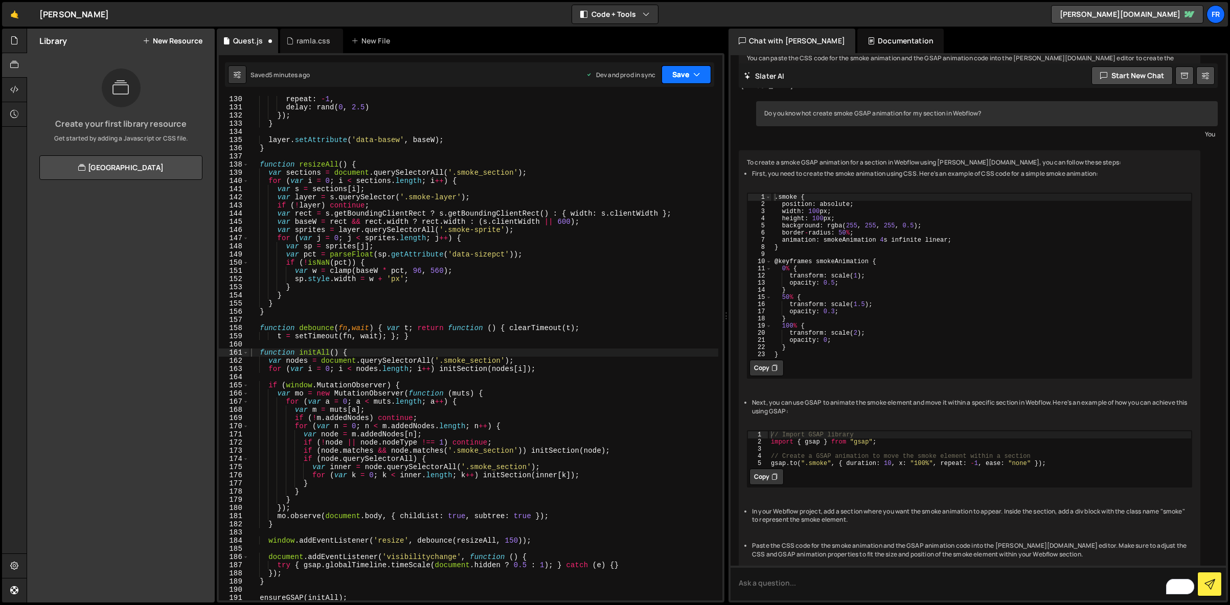
click at [692, 73] on button "Save" at bounding box center [686, 74] width 50 height 18
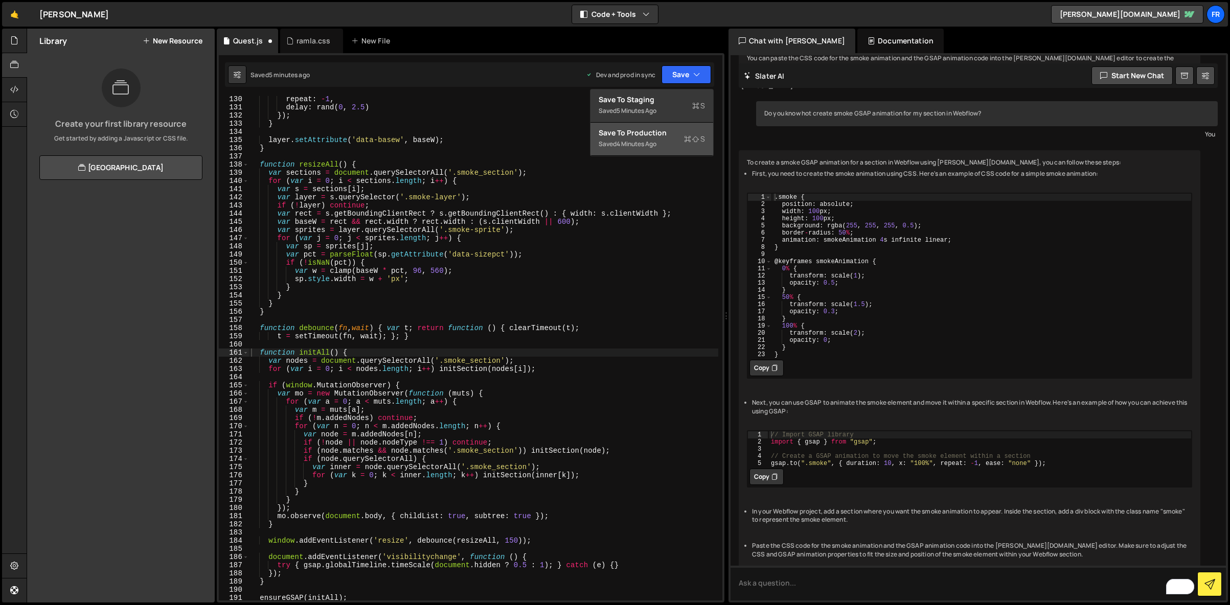
click at [651, 128] on div "Save to Production S" at bounding box center [652, 133] width 106 height 10
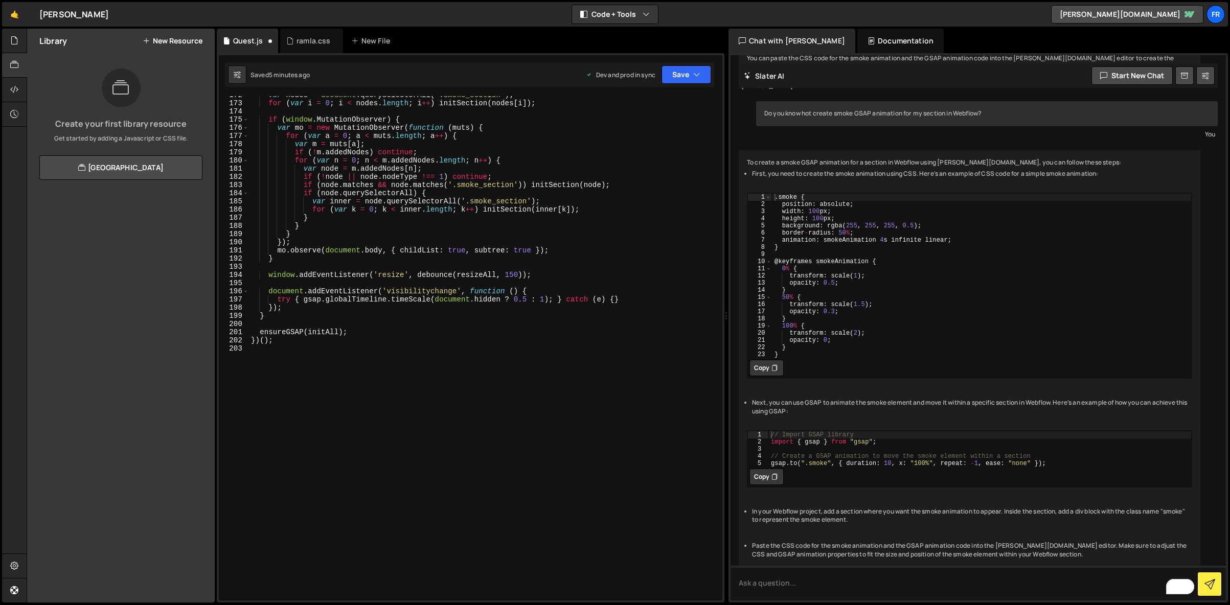
scroll to position [1404, 0]
click at [686, 76] on button "Save" at bounding box center [680, 74] width 62 height 18
click at [651, 130] on div "Save to Production S" at bounding box center [652, 133] width 106 height 10
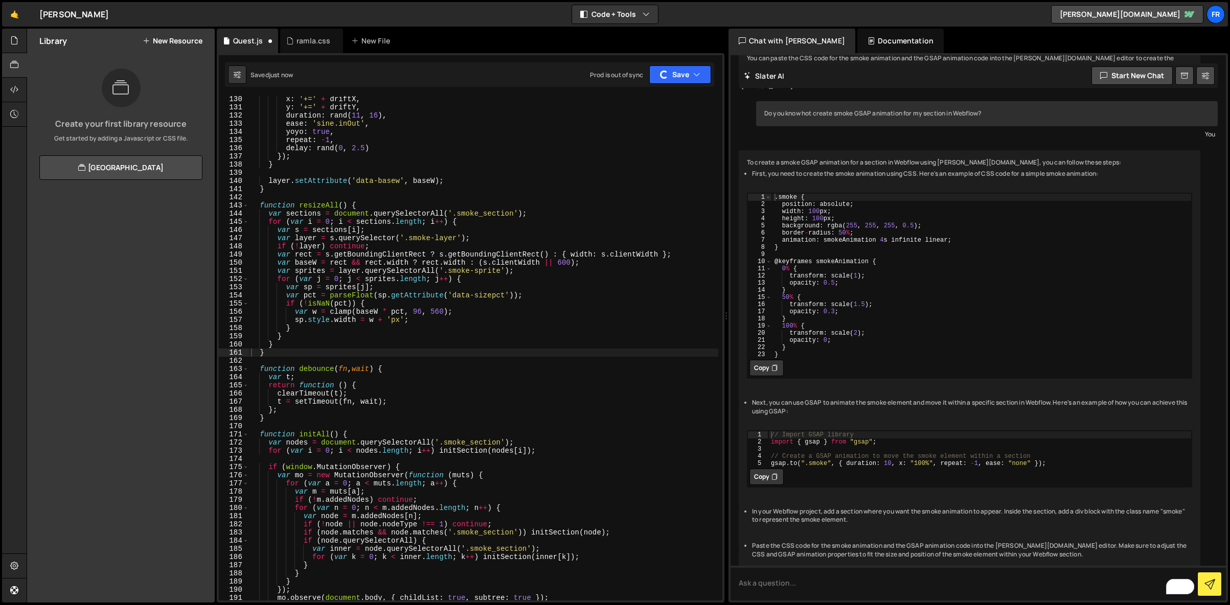
scroll to position [1057, 0]
click at [307, 38] on div "ramla.css" at bounding box center [313, 41] width 34 height 10
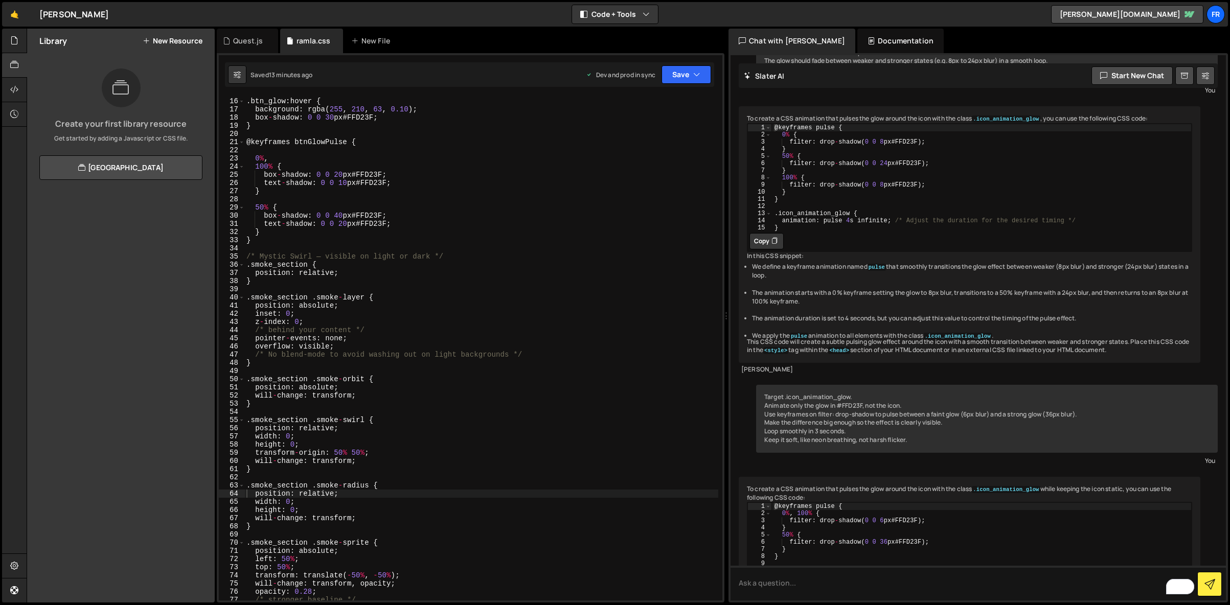
scroll to position [1946, 0]
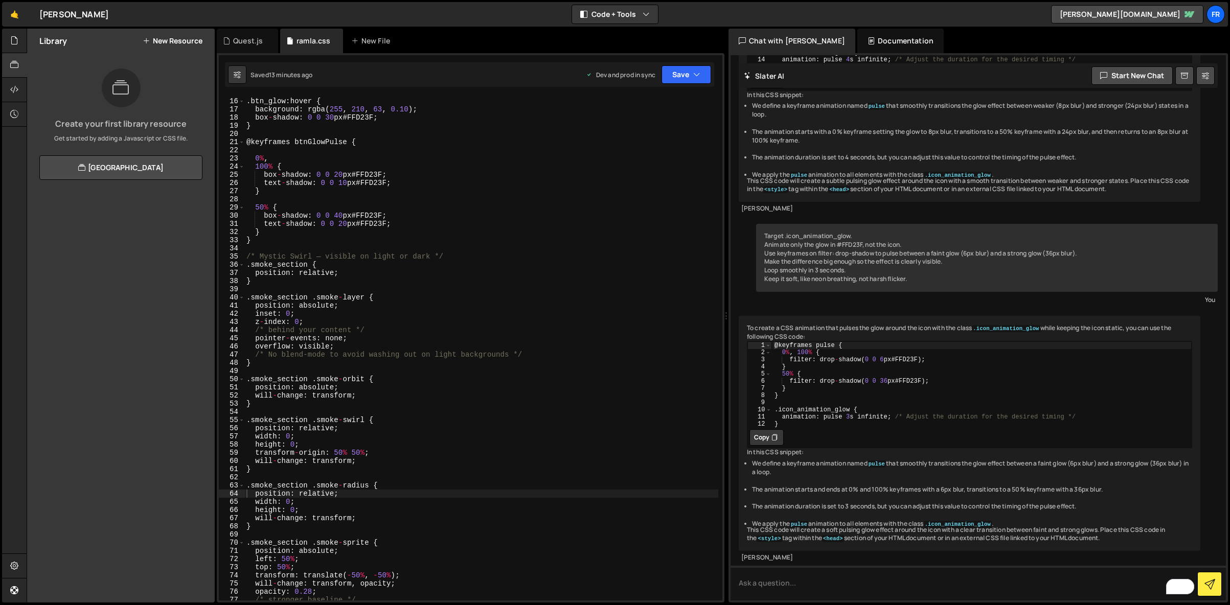
click at [308, 273] on div ". btn_glow : hover { background : rgba ( 255 , 210 , 63 , 0.10 ) ; box - shadow…" at bounding box center [481, 349] width 474 height 521
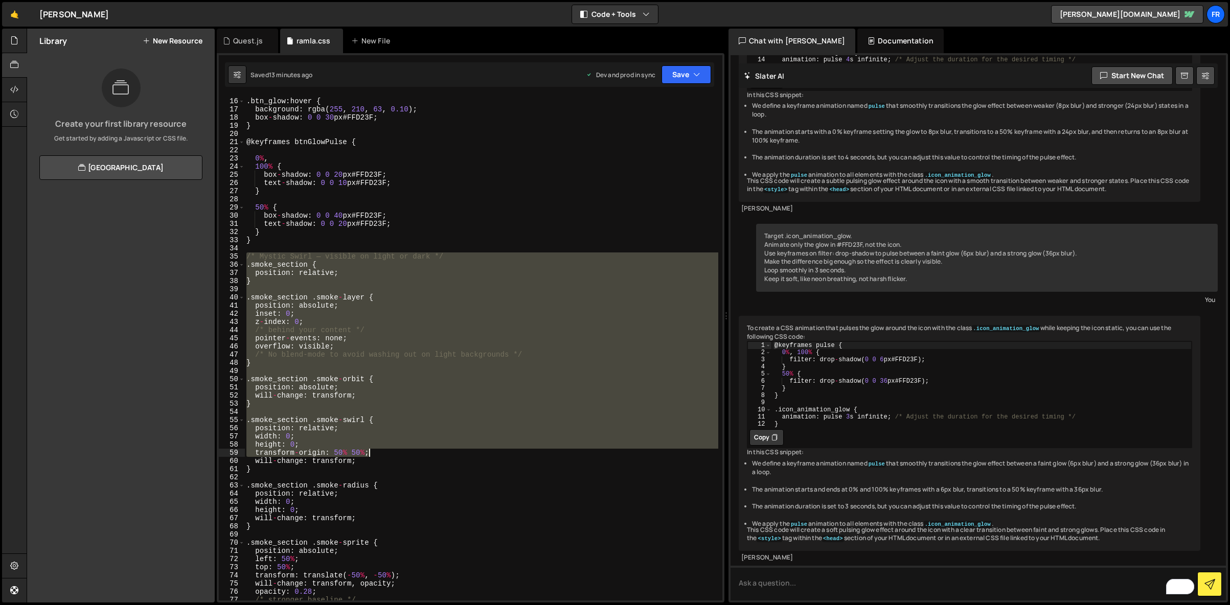
scroll to position [207, 0]
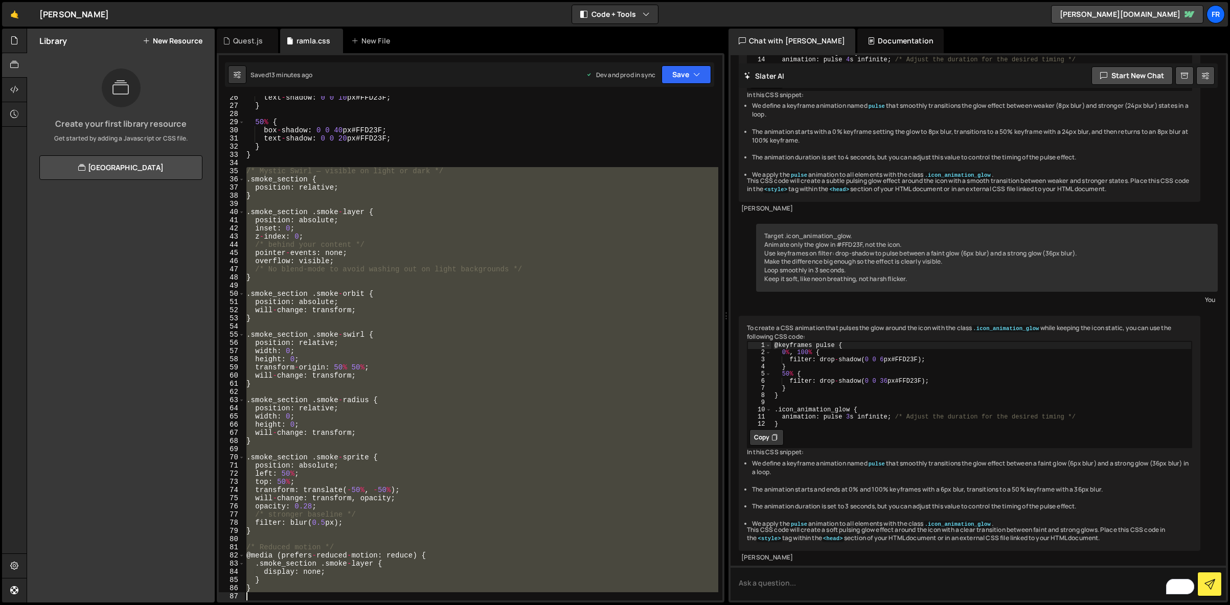
drag, startPoint x: 245, startPoint y: 254, endPoint x: 535, endPoint y: 619, distance: 465.6
click at [535, 605] on html "Projects [GEOGRAPHIC_DATA] Blog Fr Projects Your Teams Invite team member Accou…" at bounding box center [615, 302] width 1230 height 605
type textarea "}"
paste textarea
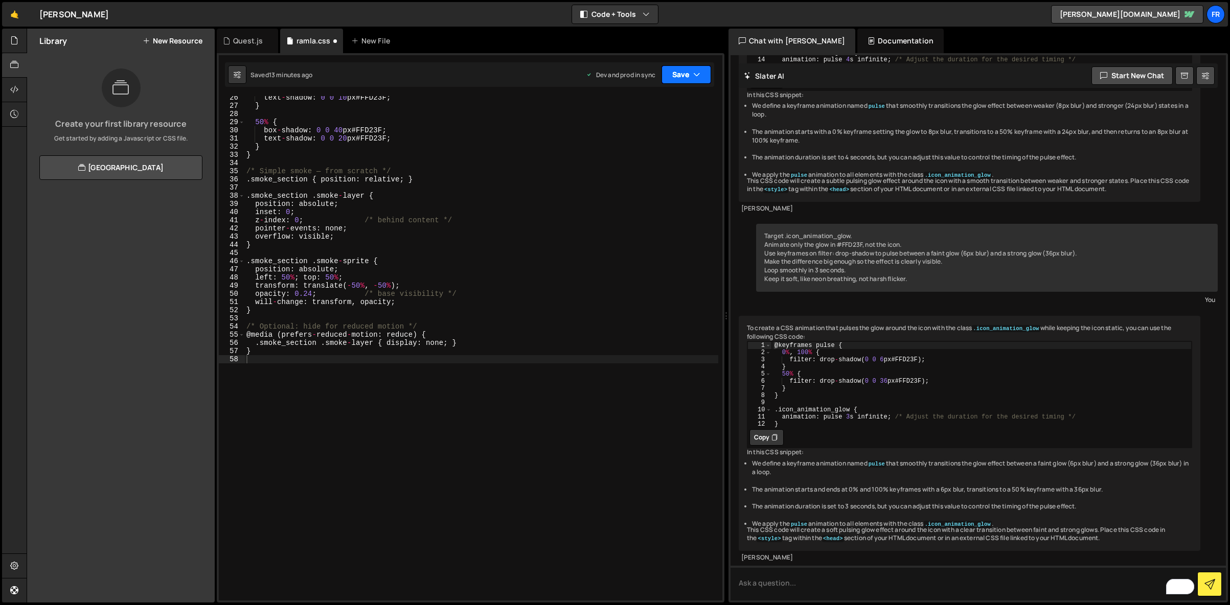
click at [691, 76] on button "Save" at bounding box center [686, 74] width 50 height 18
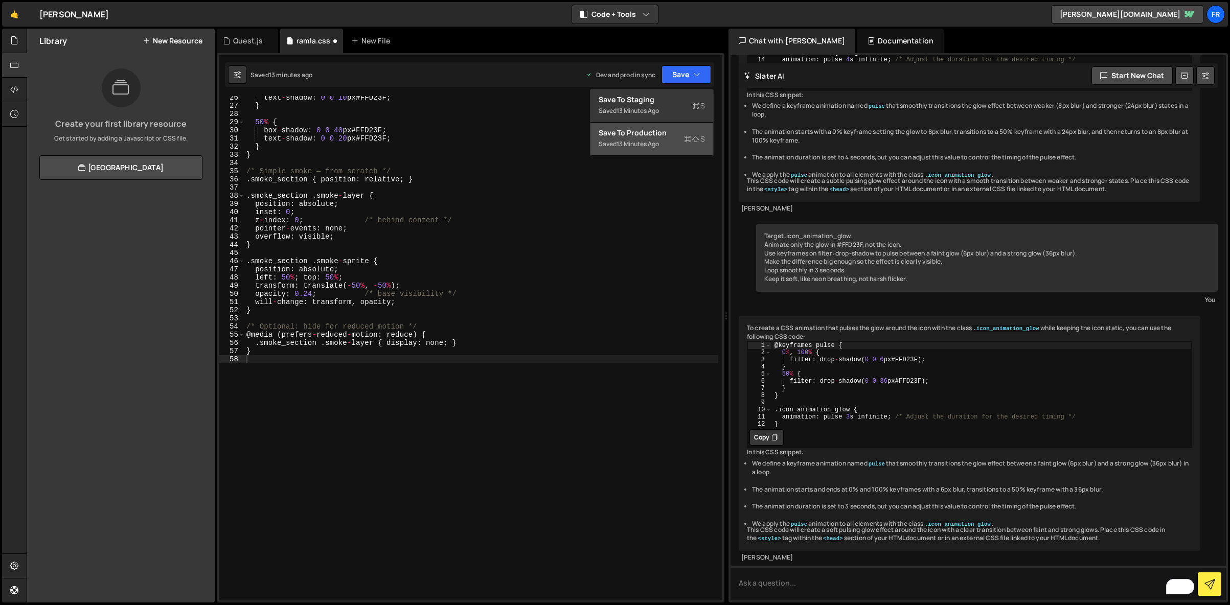
click at [650, 139] on div "Saved 13 minutes ago" at bounding box center [652, 144] width 106 height 12
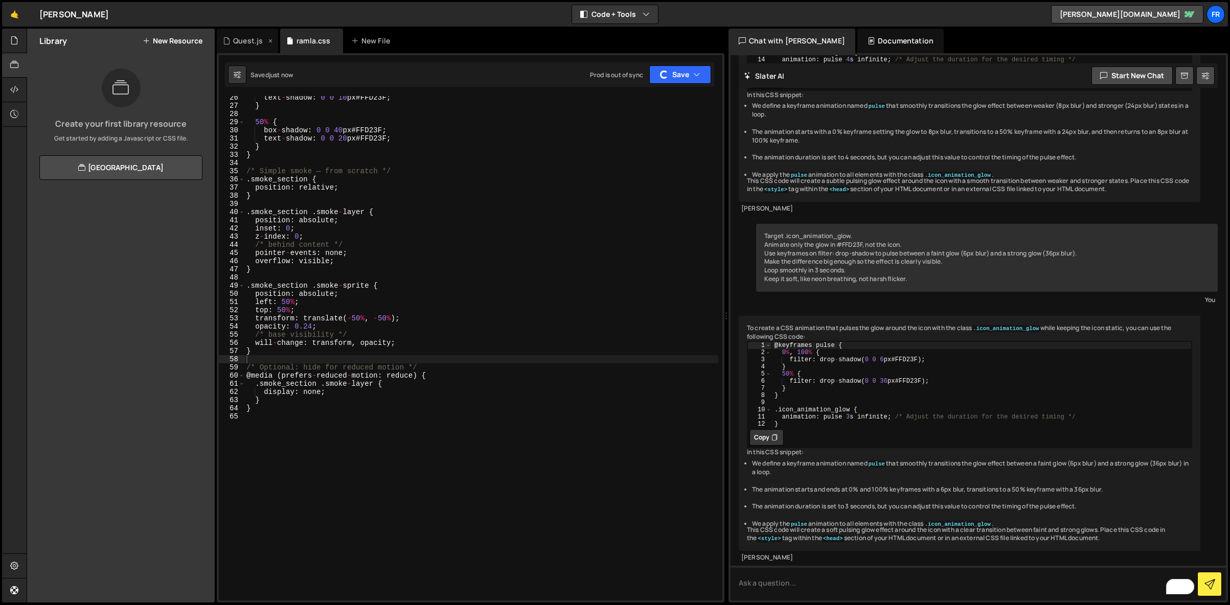
click at [249, 40] on div "Quest.js" at bounding box center [248, 41] width 30 height 10
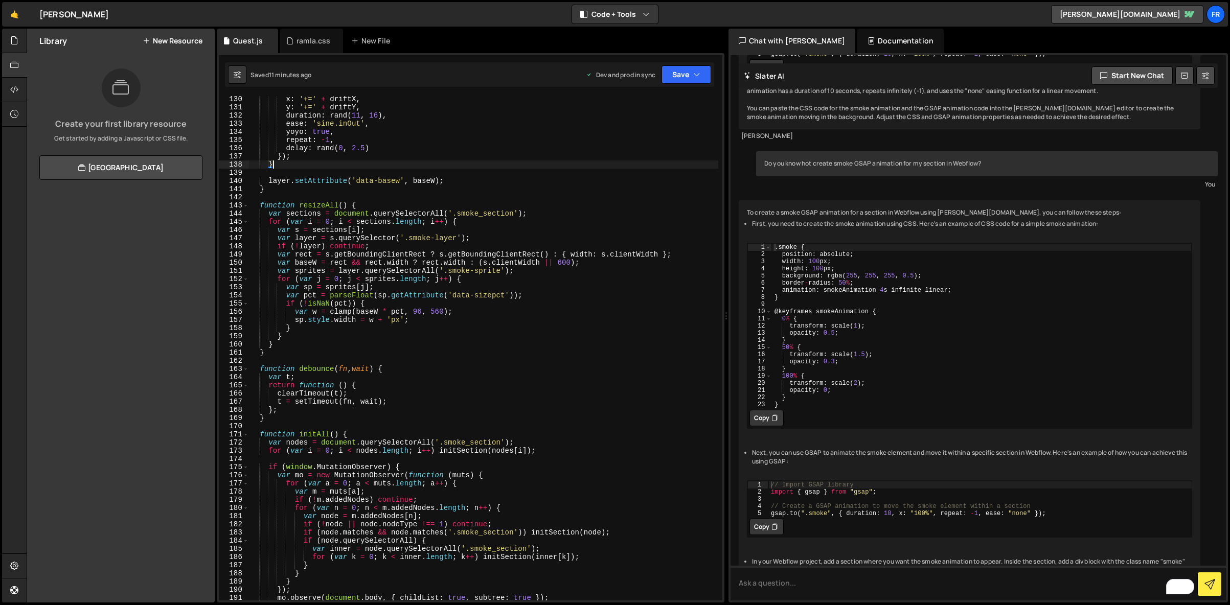
click at [373, 162] on div "x : '+=' + driftX , y : '+=' + driftY , duration : rand ( 11 , 16 ) , ease : 's…" at bounding box center [483, 355] width 469 height 521
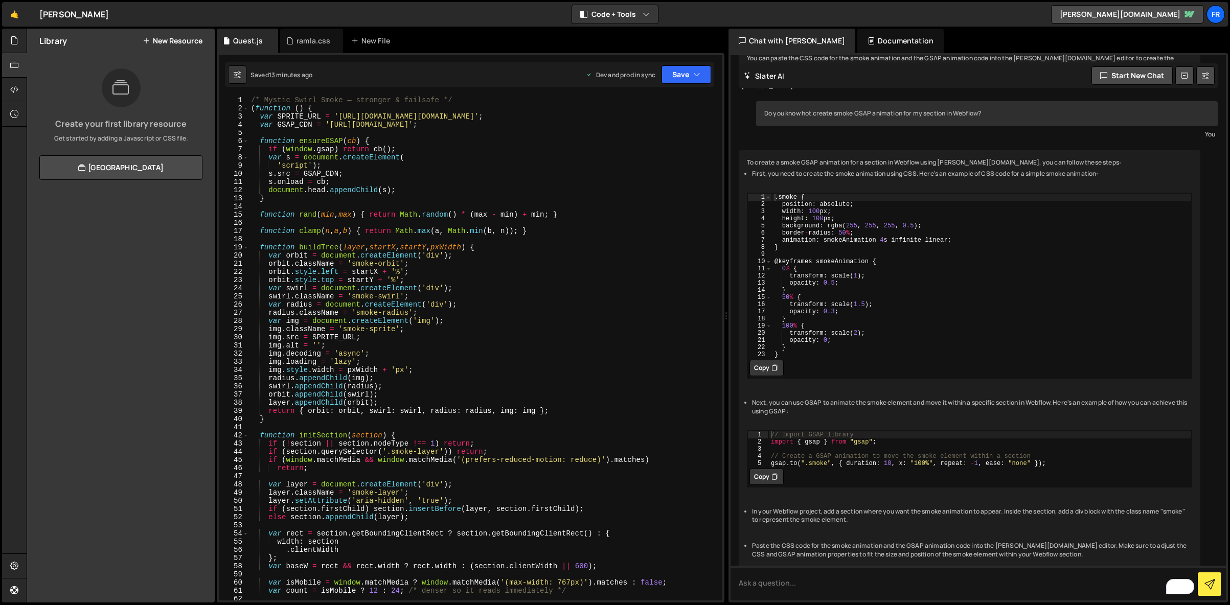
click at [331, 146] on div "/* Mystic Swirl Smoke — stronger & failsafe */ ( function ( ) { var SPRITE_URL …" at bounding box center [483, 356] width 469 height 521
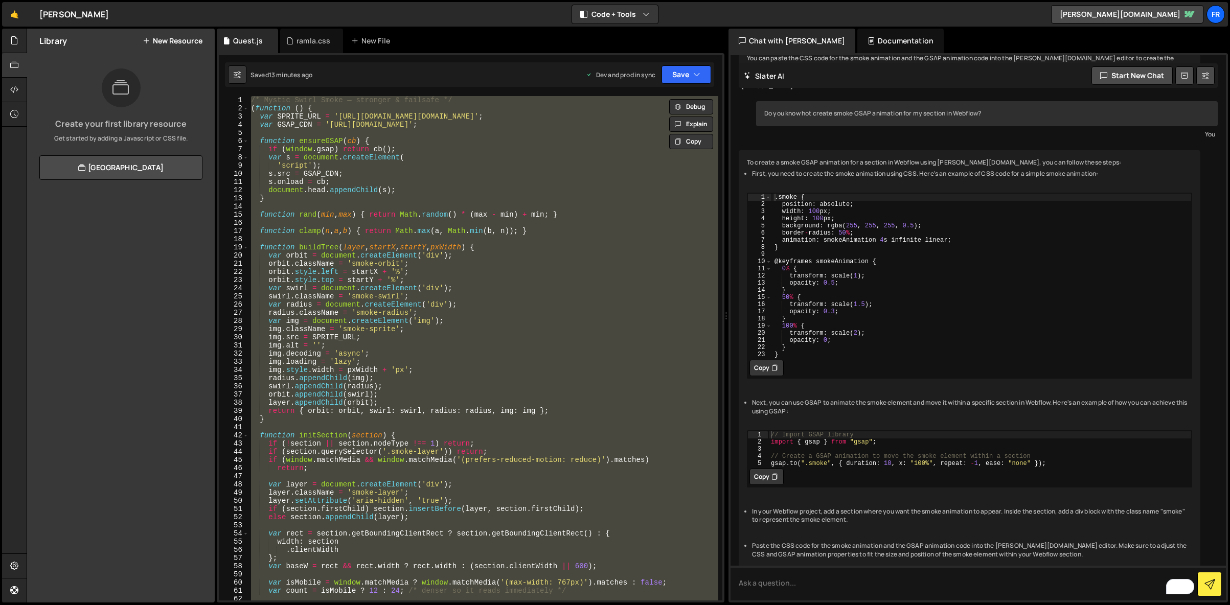
paste textarea "Add class smoke_section to any section you want mist behind."
type textarea "Add class smoke_section to any section you want mist behind."
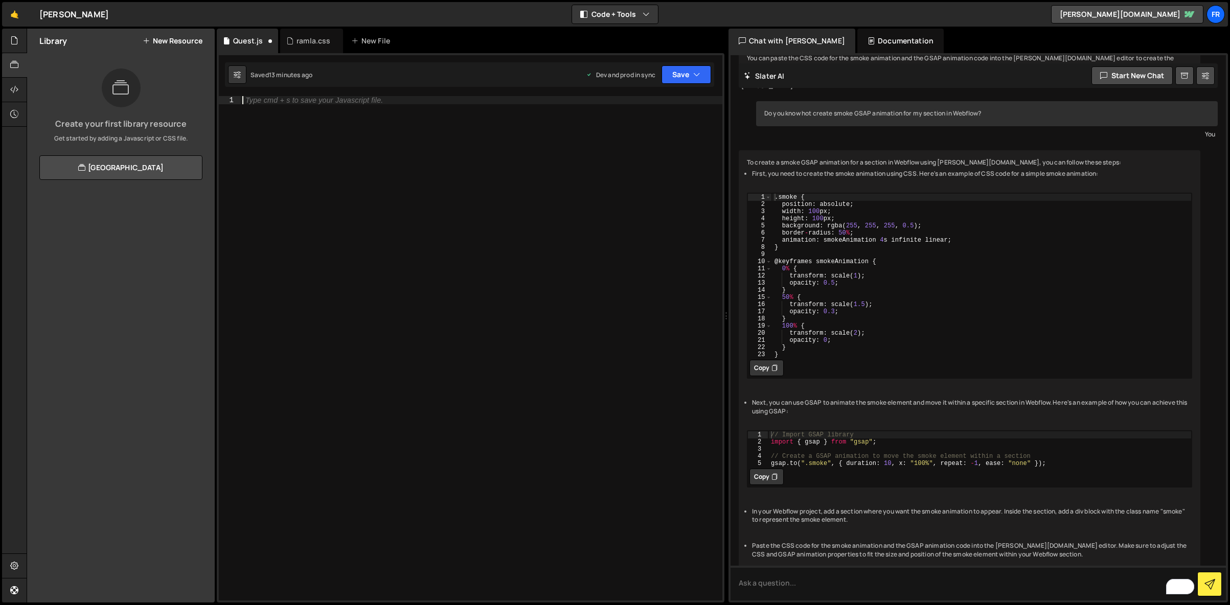
scroll to position [313, 0]
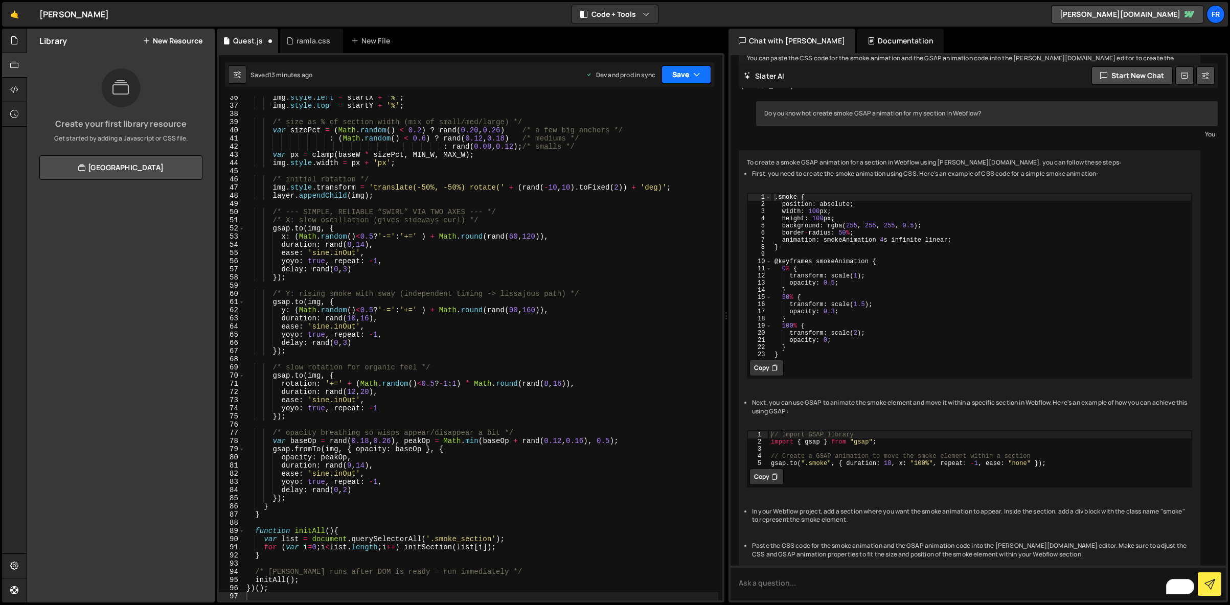
click at [696, 79] on icon "button" at bounding box center [696, 75] width 7 height 10
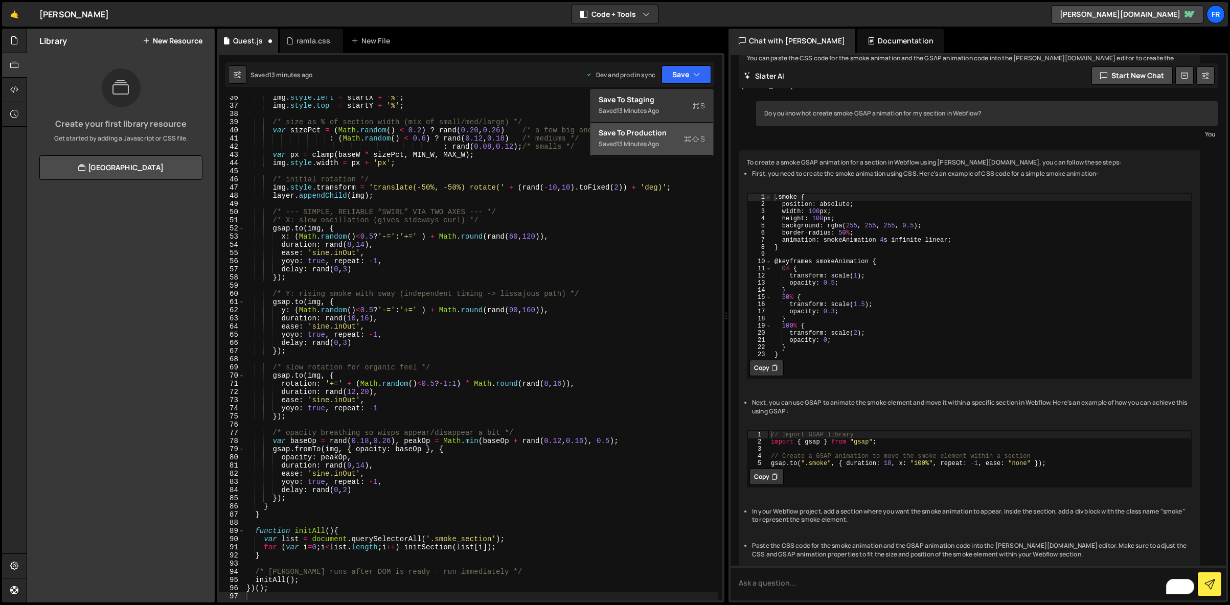
click at [663, 144] on div "Saved 13 minutes ago" at bounding box center [652, 144] width 106 height 12
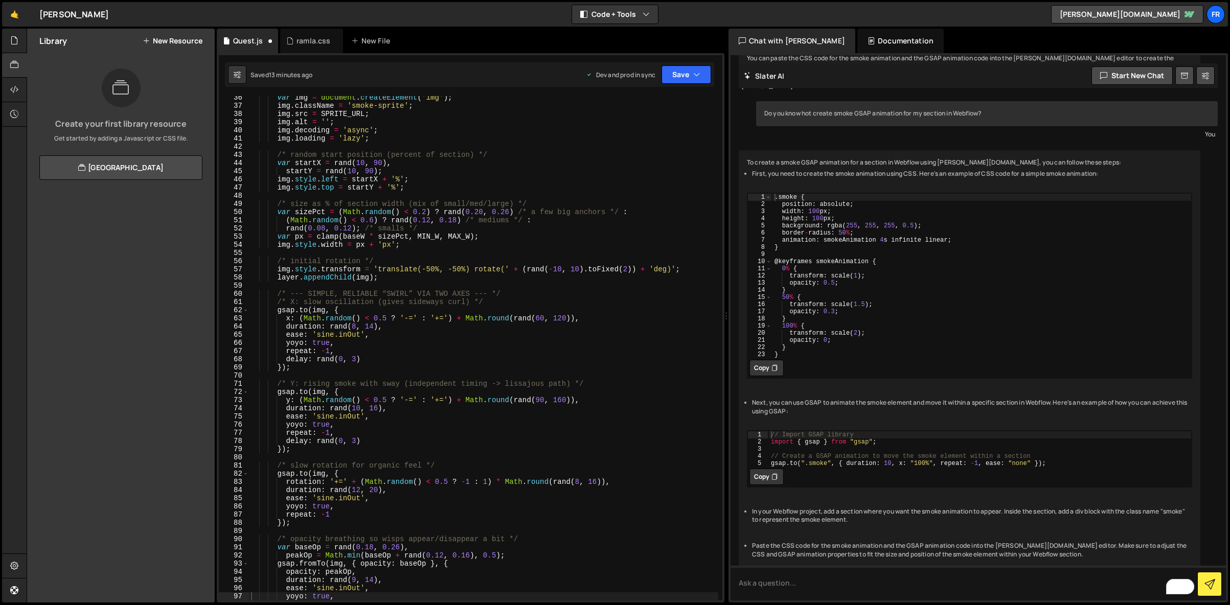
scroll to position [297, 0]
click at [306, 37] on div "ramla.css" at bounding box center [313, 41] width 34 height 10
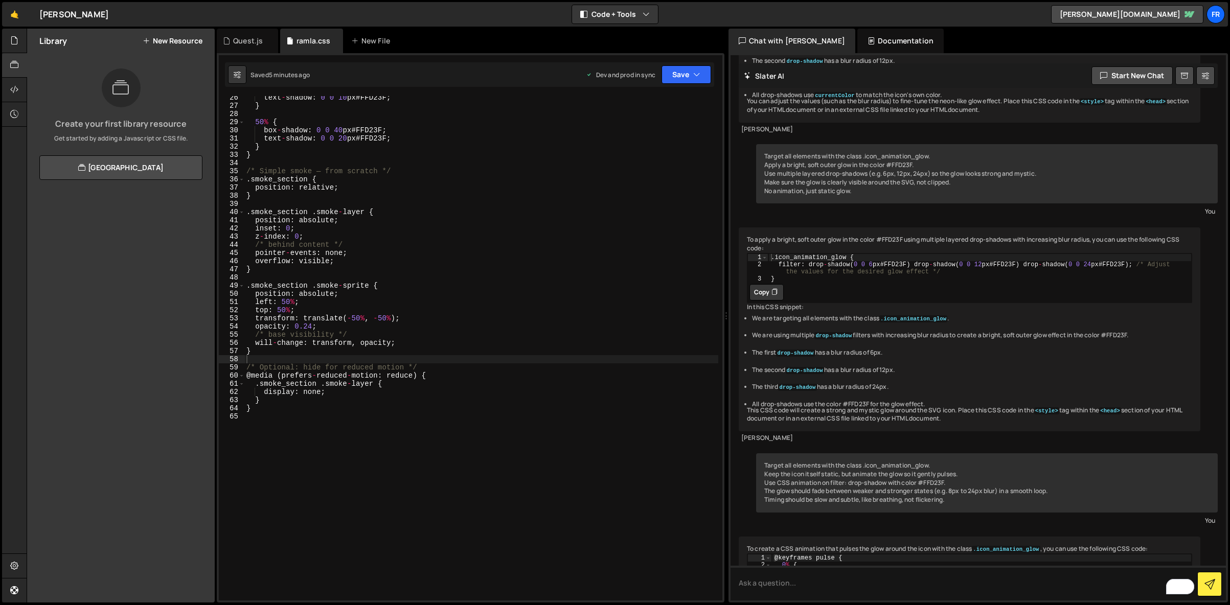
scroll to position [1946, 0]
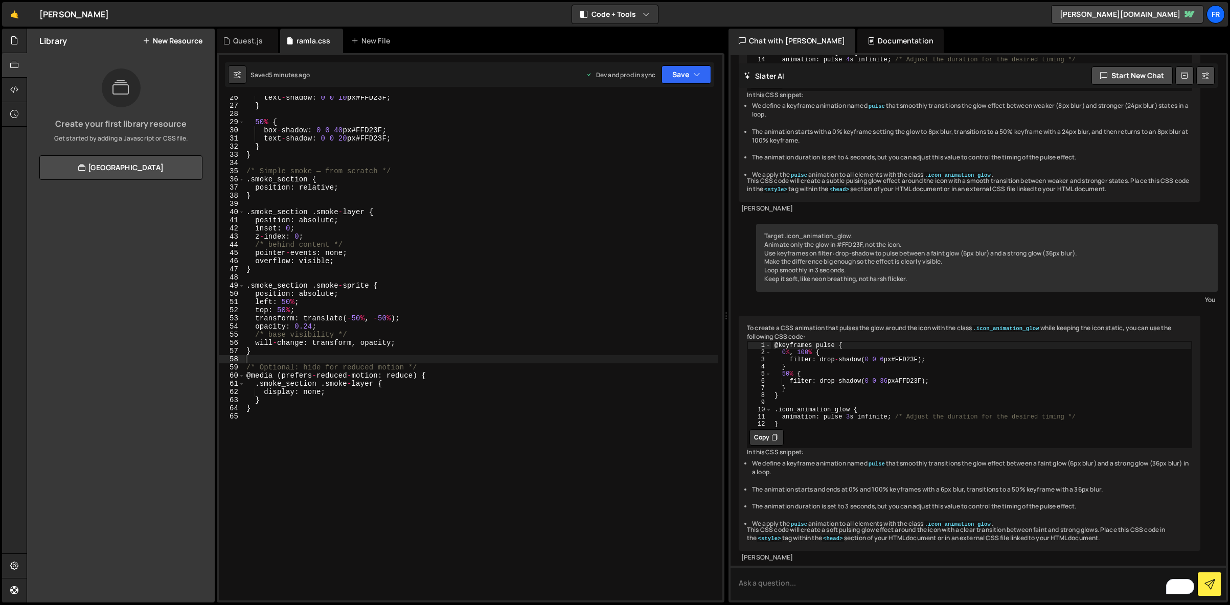
click at [308, 244] on div "text - shadow : 0 0 10 px # FFD23F ; } 50 % { box - shadow : 0 0 40 px # FFD23F…" at bounding box center [481, 354] width 474 height 521
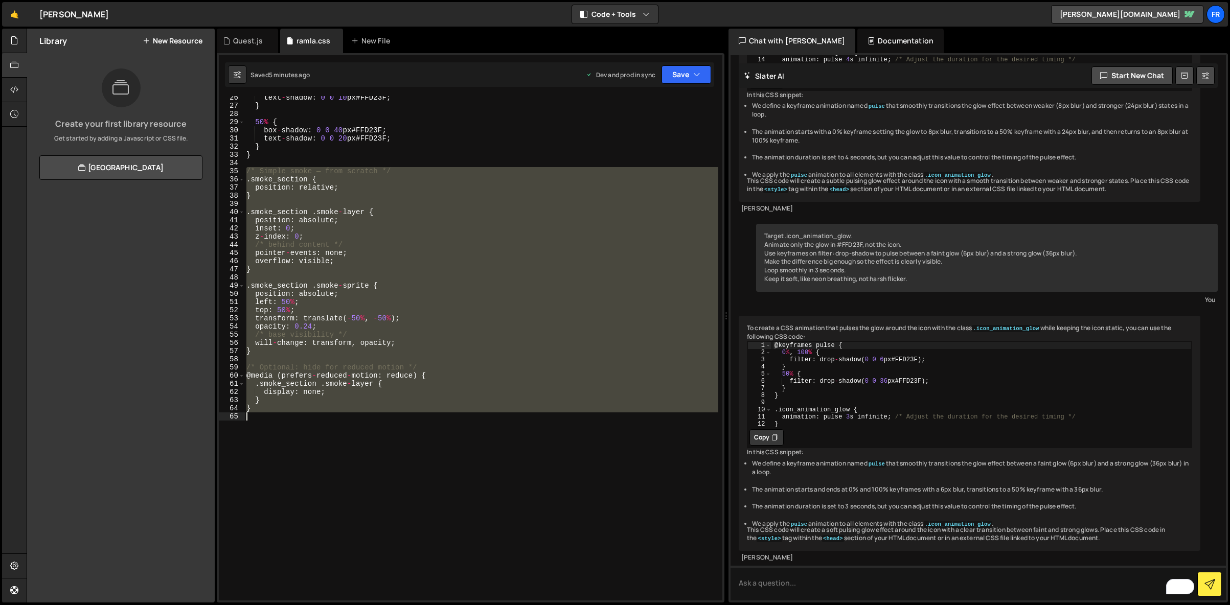
drag, startPoint x: 245, startPoint y: 169, endPoint x: 359, endPoint y: 420, distance: 275.0
click at [359, 420] on div "text - shadow : 0 0 10 px # FFD23F ; } 50 % { box - shadow : 0 0 40 px # FFD23F…" at bounding box center [481, 354] width 474 height 521
type textarea "}"
paste textarea
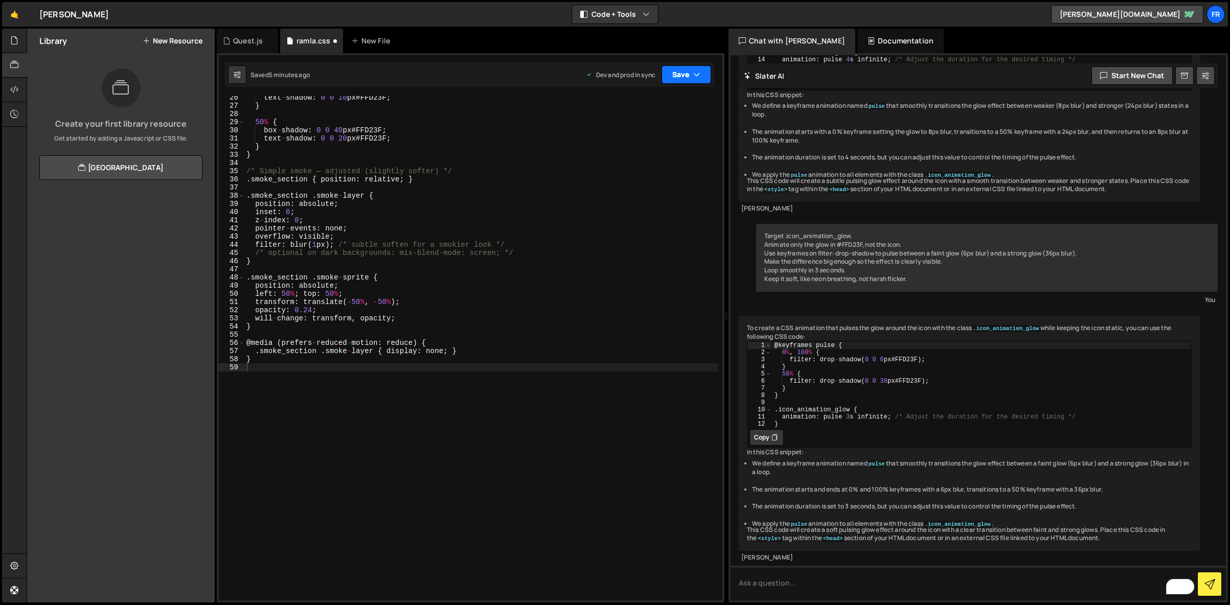
click at [677, 77] on button "Save" at bounding box center [686, 74] width 50 height 18
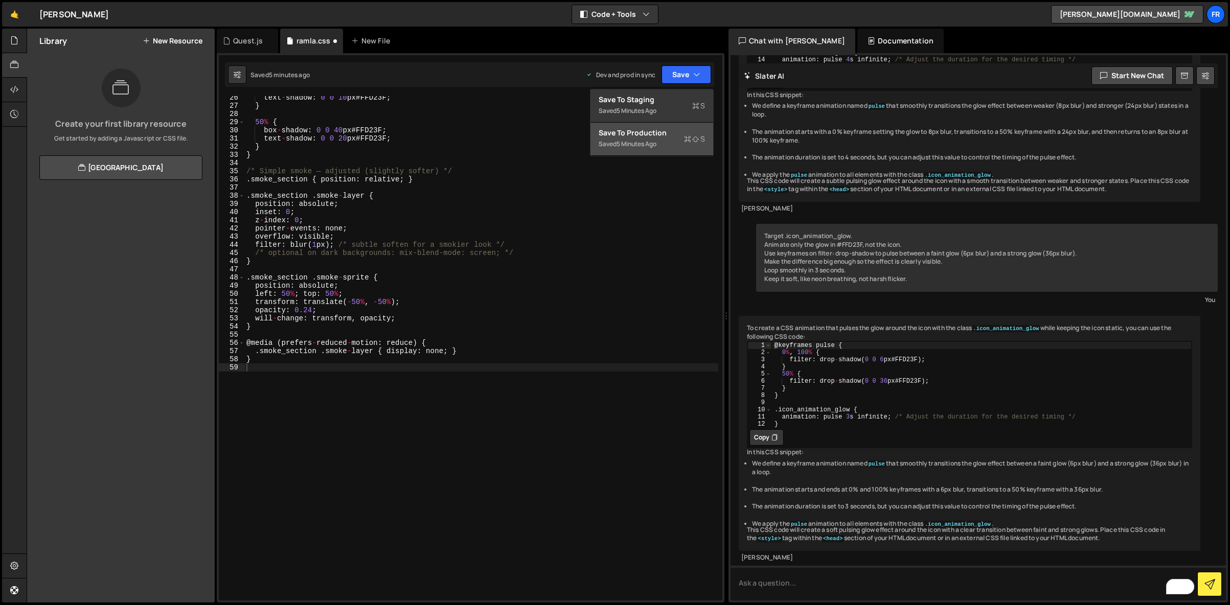
click at [647, 134] on div "Save to Production S" at bounding box center [652, 133] width 106 height 10
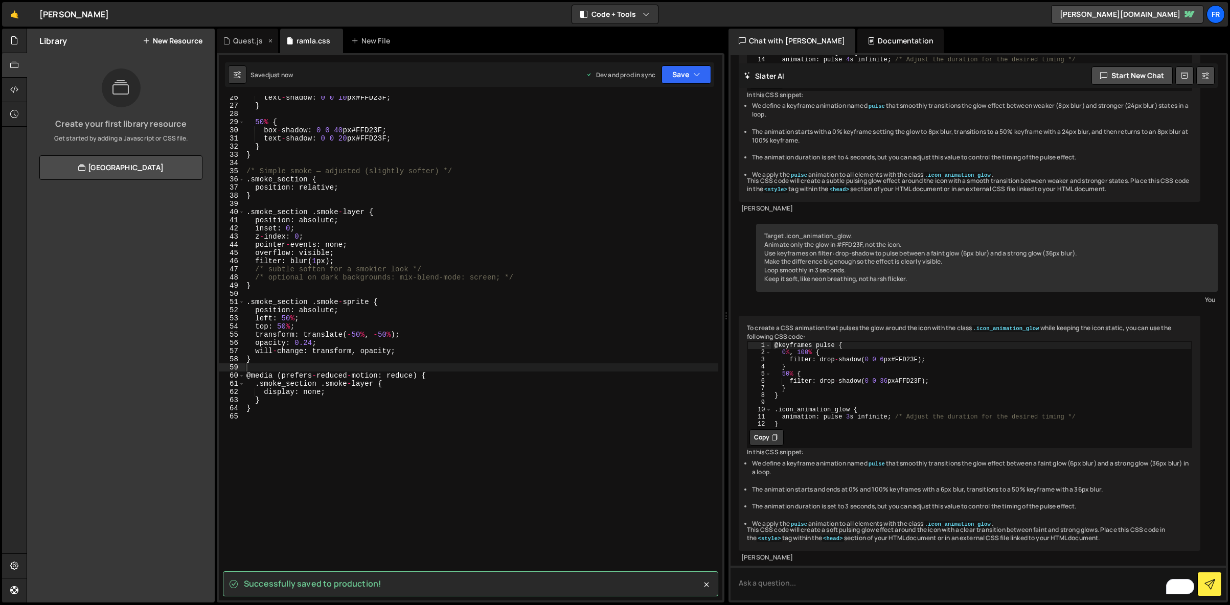
click at [254, 36] on div "Quest.js" at bounding box center [248, 41] width 30 height 10
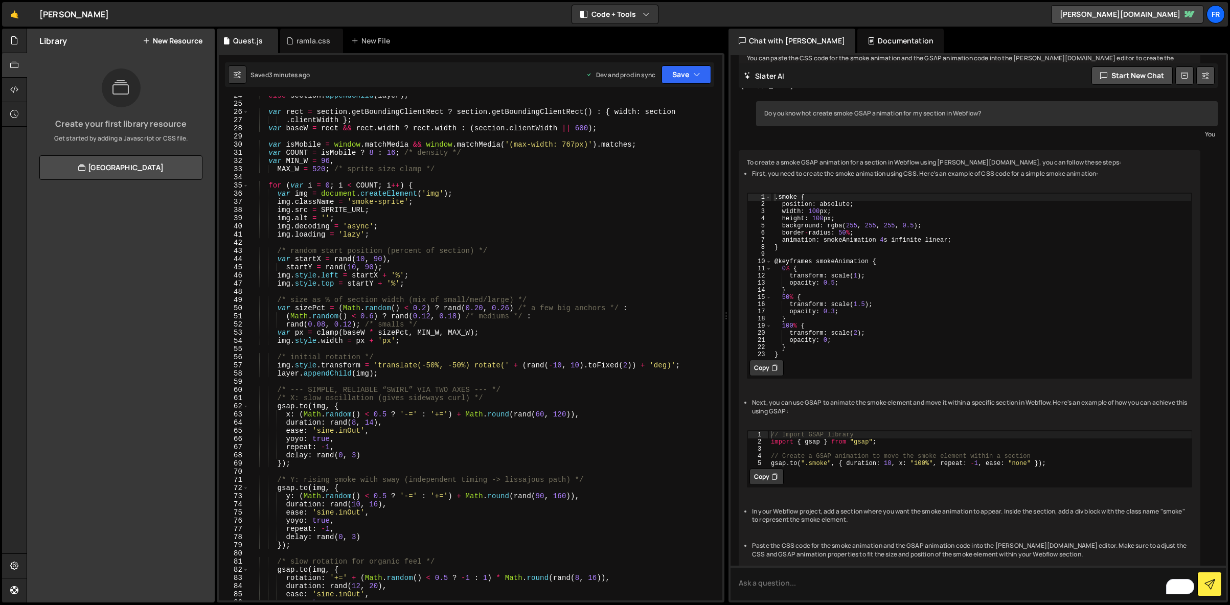
scroll to position [0, 0]
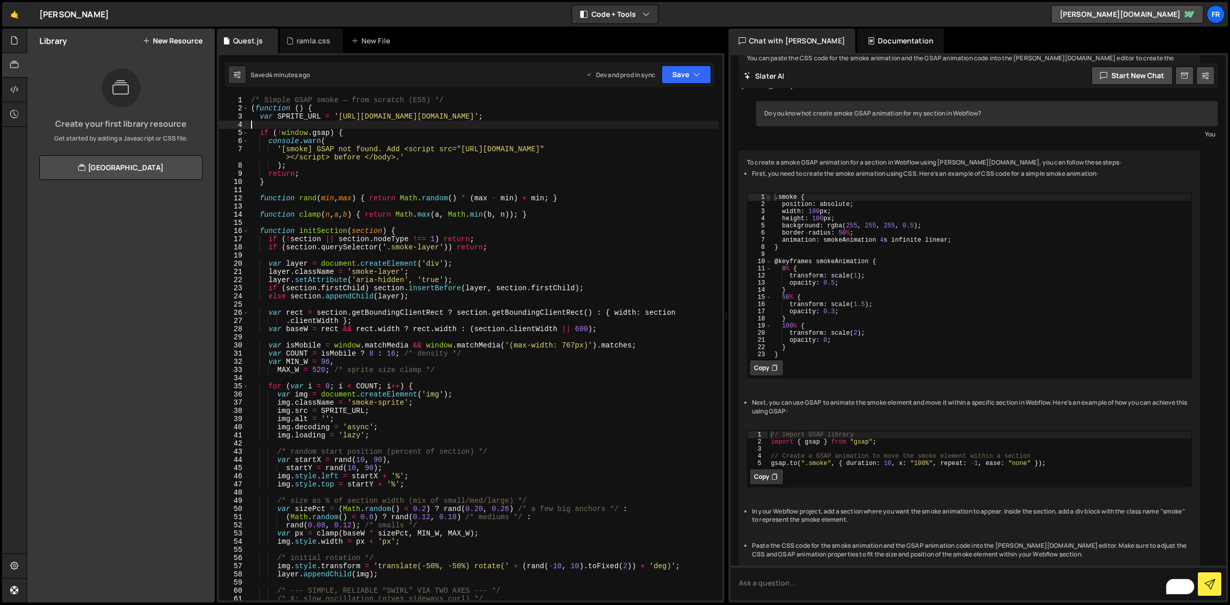
click at [343, 121] on div "/* Simple GSAP smoke — from scratch (ES5) */ ( function ( ) { var SPRITE_URL = …" at bounding box center [483, 356] width 469 height 521
type textarea "})();"
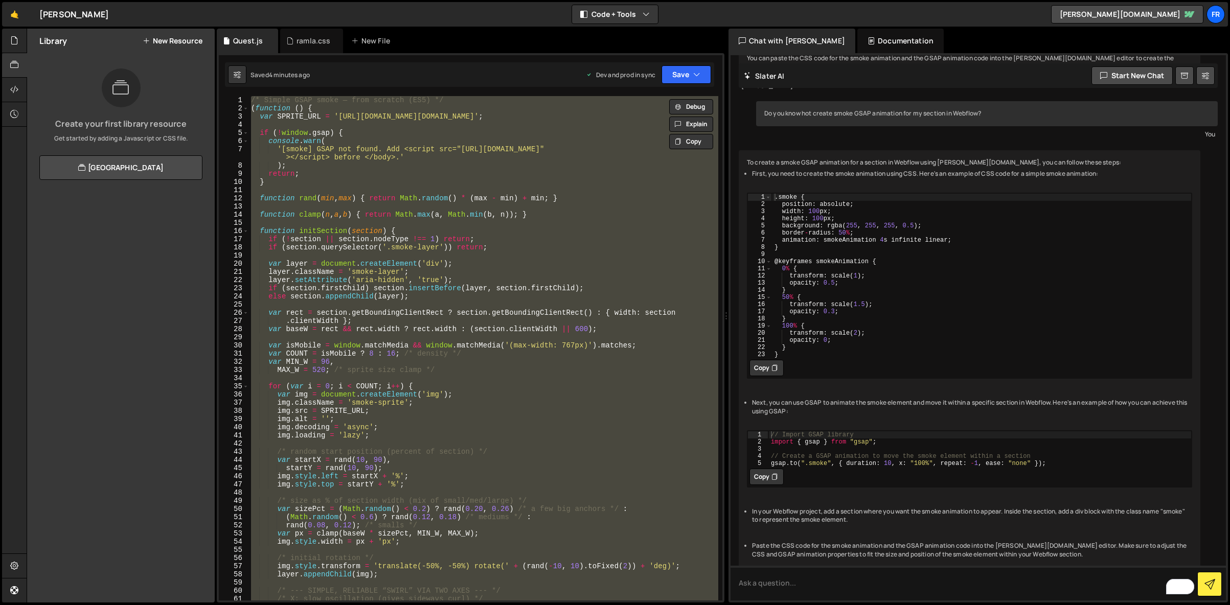
paste textarea
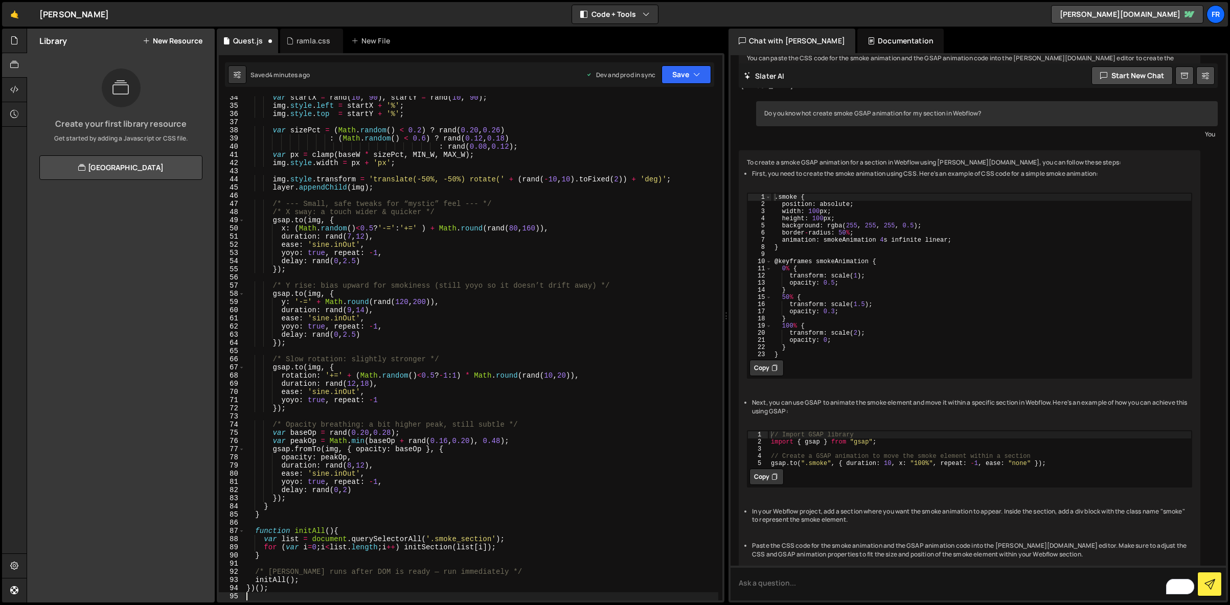
scroll to position [297, 0]
click at [690, 73] on button "Save" at bounding box center [686, 74] width 50 height 18
click at [634, 138] on div "Saved 4 minutes ago" at bounding box center [652, 144] width 106 height 12
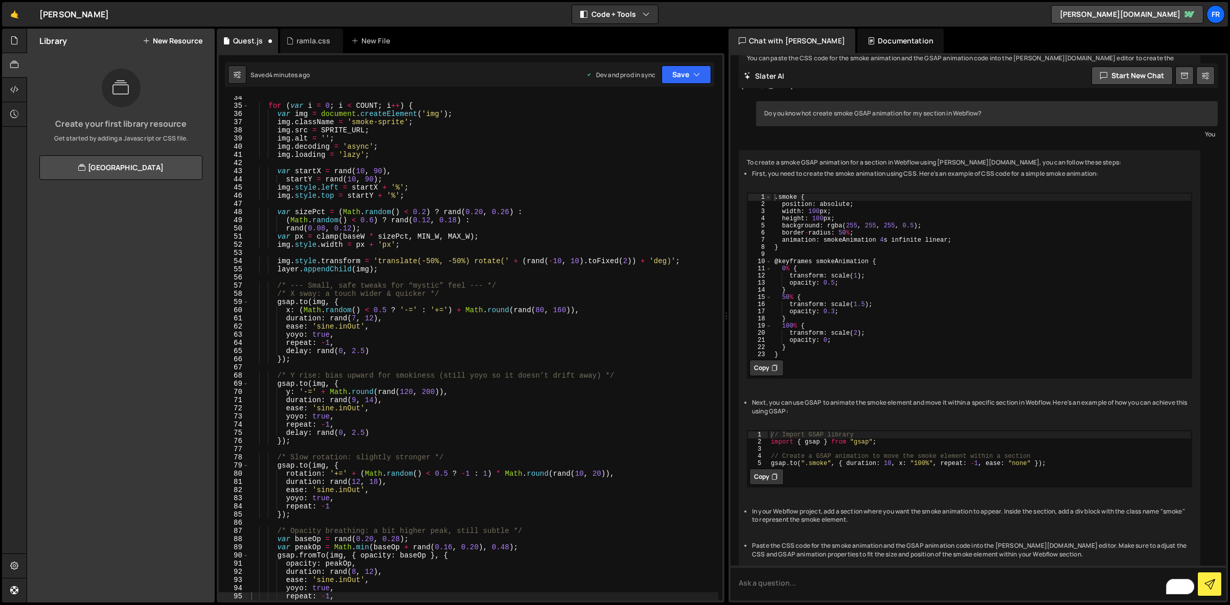
scroll to position [281, 0]
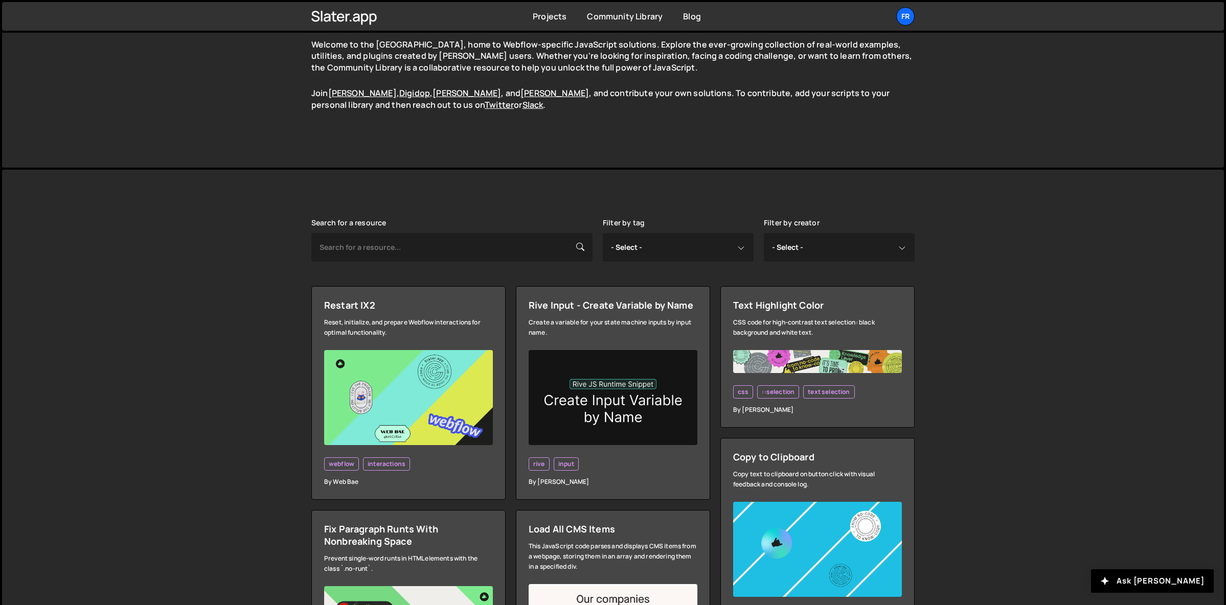
scroll to position [89, 0]
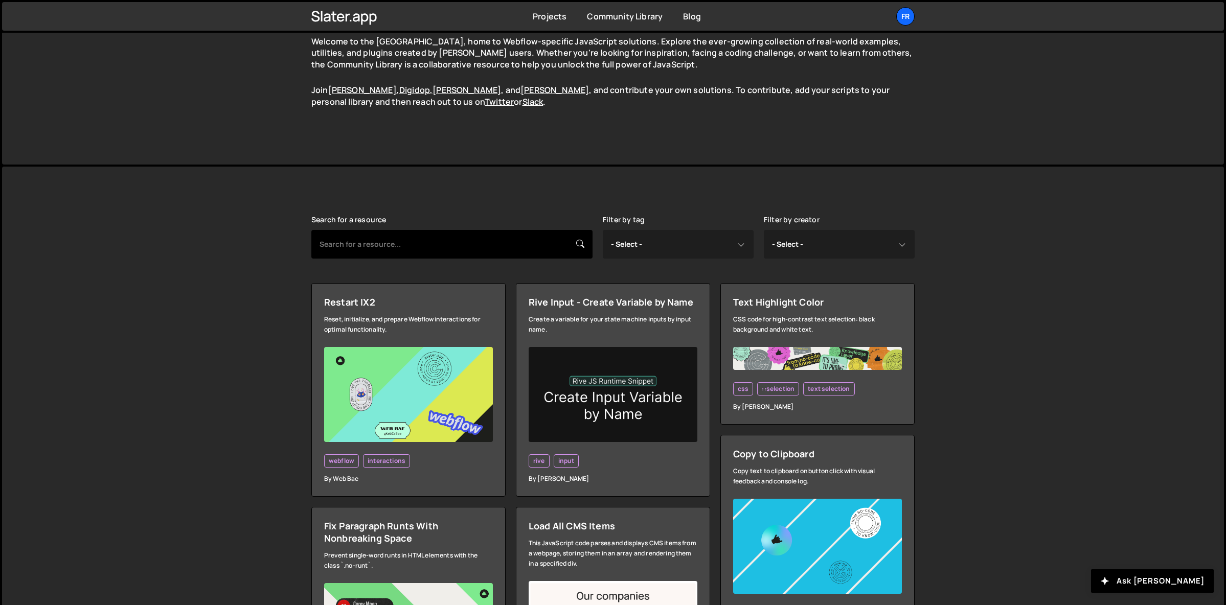
click at [428, 250] on input "text" at bounding box center [451, 244] width 281 height 29
type input "smoke"
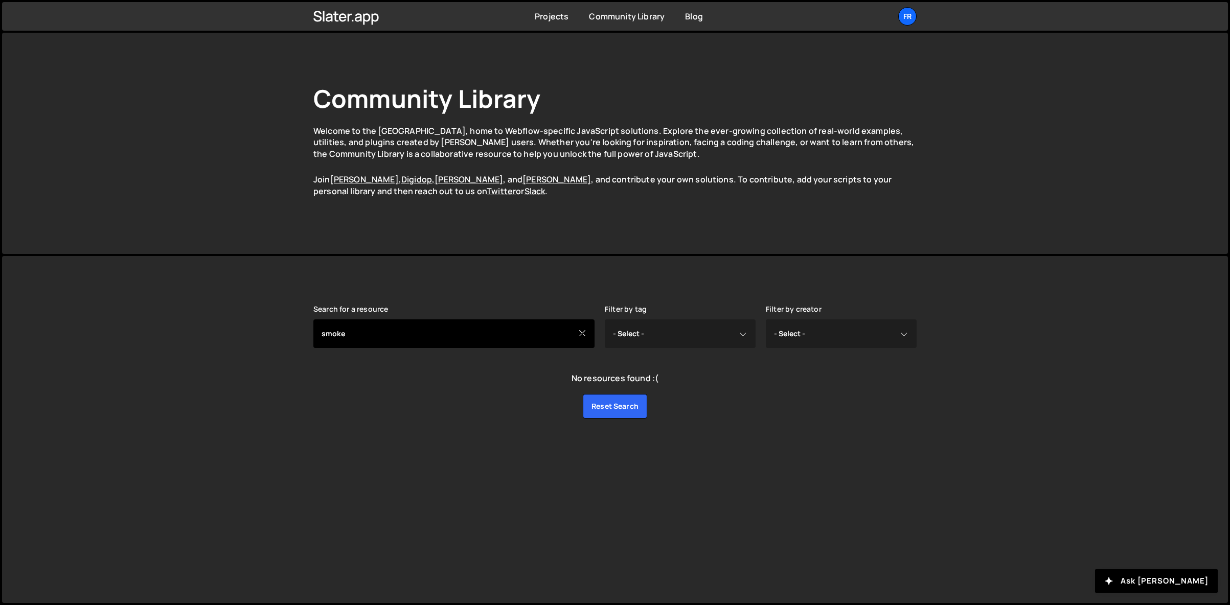
click at [430, 329] on input "smoke" at bounding box center [453, 333] width 281 height 29
click at [577, 335] on input "smoke" at bounding box center [453, 333] width 281 height 29
click at [585, 333] on icon at bounding box center [582, 333] width 8 height 11
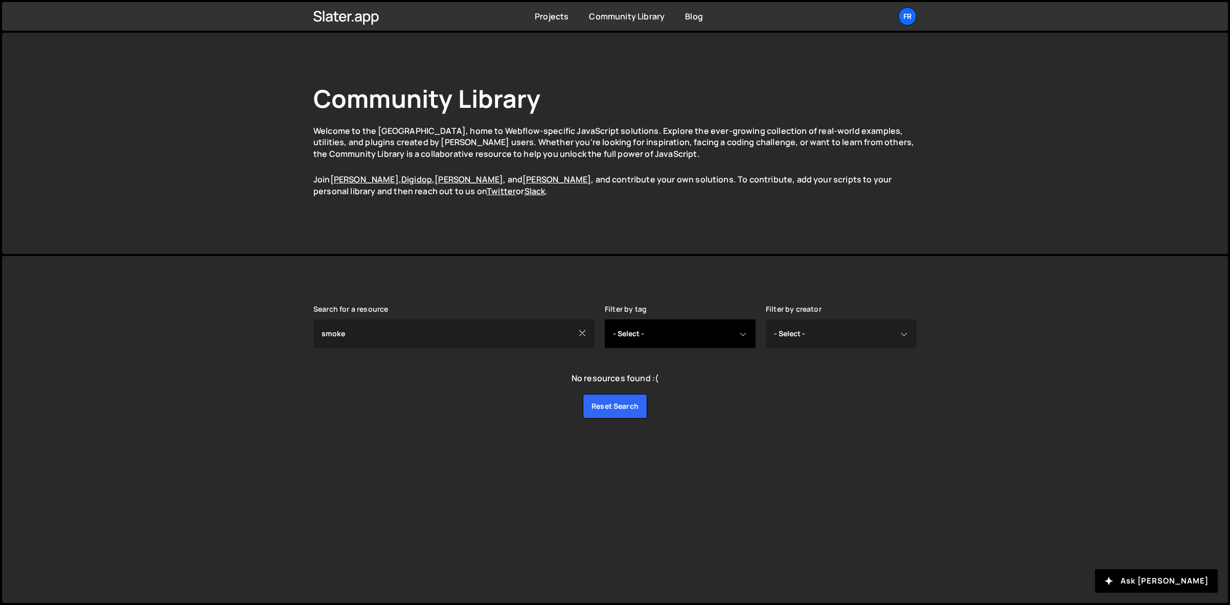
click at [692, 333] on select "- Select - all resources ::selection api american flag animation array filterin…" at bounding box center [680, 333] width 151 height 29
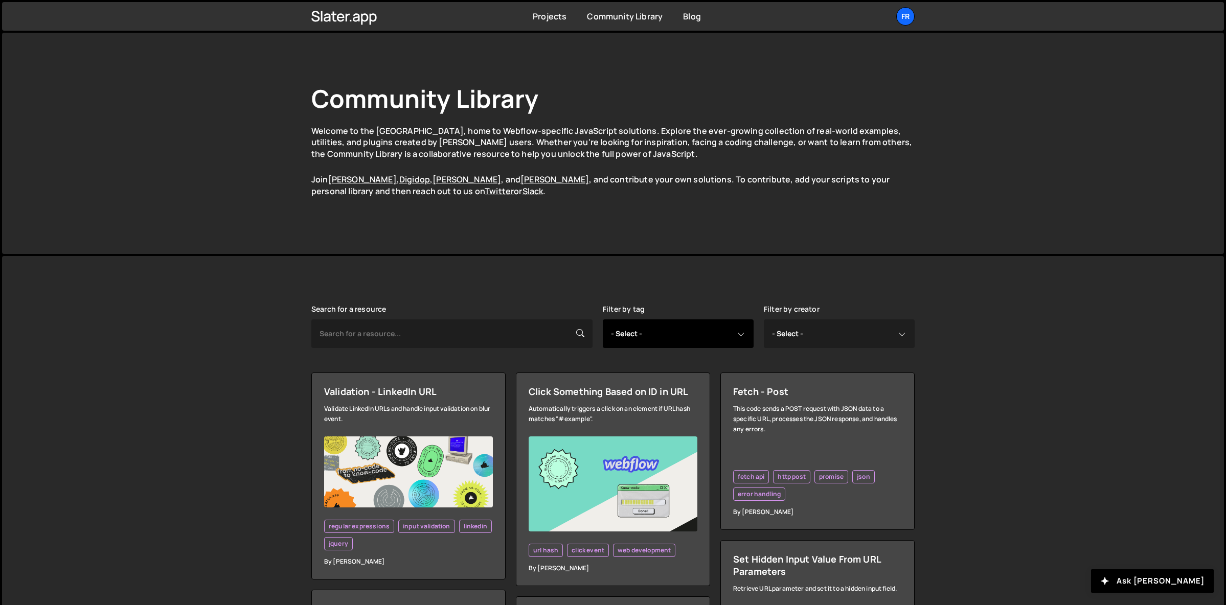
click at [691, 333] on select "- Select - all resources ::selection api american flag animation array filterin…" at bounding box center [678, 333] width 151 height 29
click at [829, 331] on select "- Select - all resources Andrea Morgan Corey Moen Digipop Green Malan Jared Mal…" at bounding box center [839, 333] width 151 height 29
select select "[PERSON_NAME]"
click at [764, 319] on select "- Select - all resources [PERSON_NAME] [PERSON_NAME] Digipop Green [PERSON_NAME…" at bounding box center [839, 333] width 151 height 29
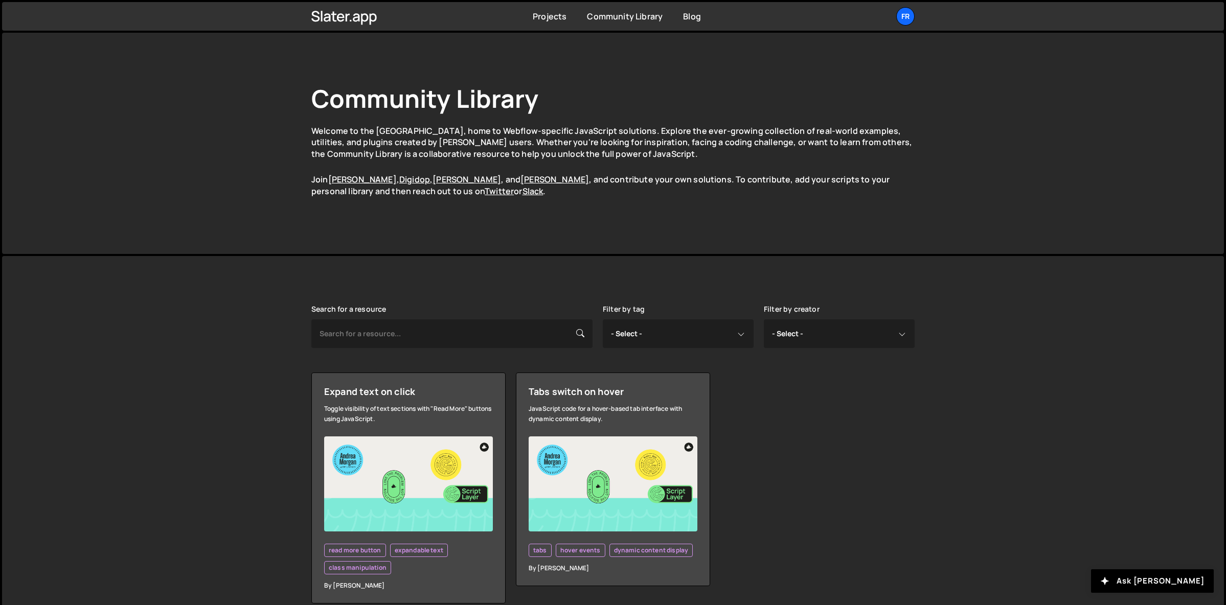
select select "[PERSON_NAME]"
click at [865, 334] on select "- Select - all resources [PERSON_NAME] [PERSON_NAME] Digipop Green [PERSON_NAME…" at bounding box center [839, 333] width 151 height 29
select select
click at [764, 319] on select "- Select - all resources [PERSON_NAME] [PERSON_NAME] Digipop Green [PERSON_NAME…" at bounding box center [839, 333] width 151 height 29
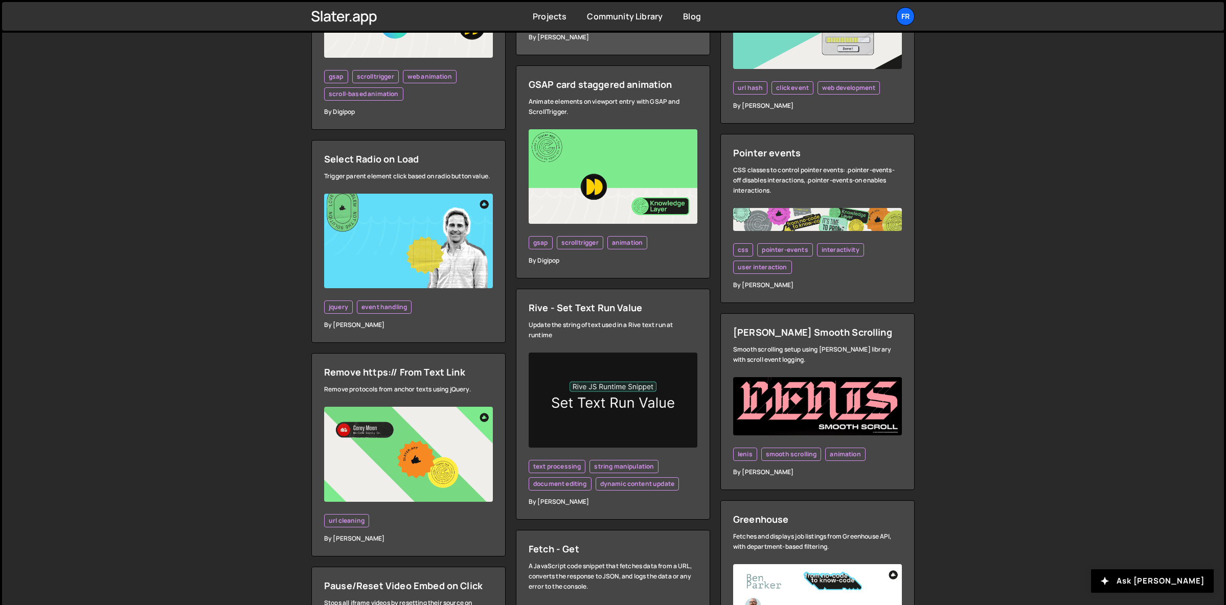
scroll to position [933, 0]
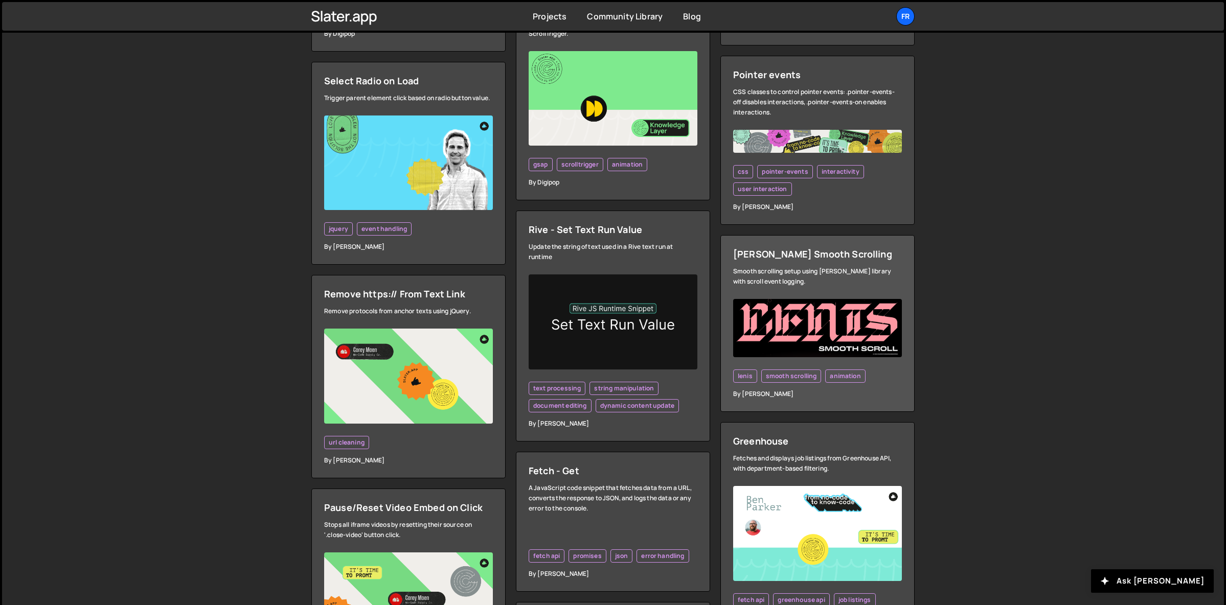
click at [813, 322] on img at bounding box center [817, 328] width 169 height 58
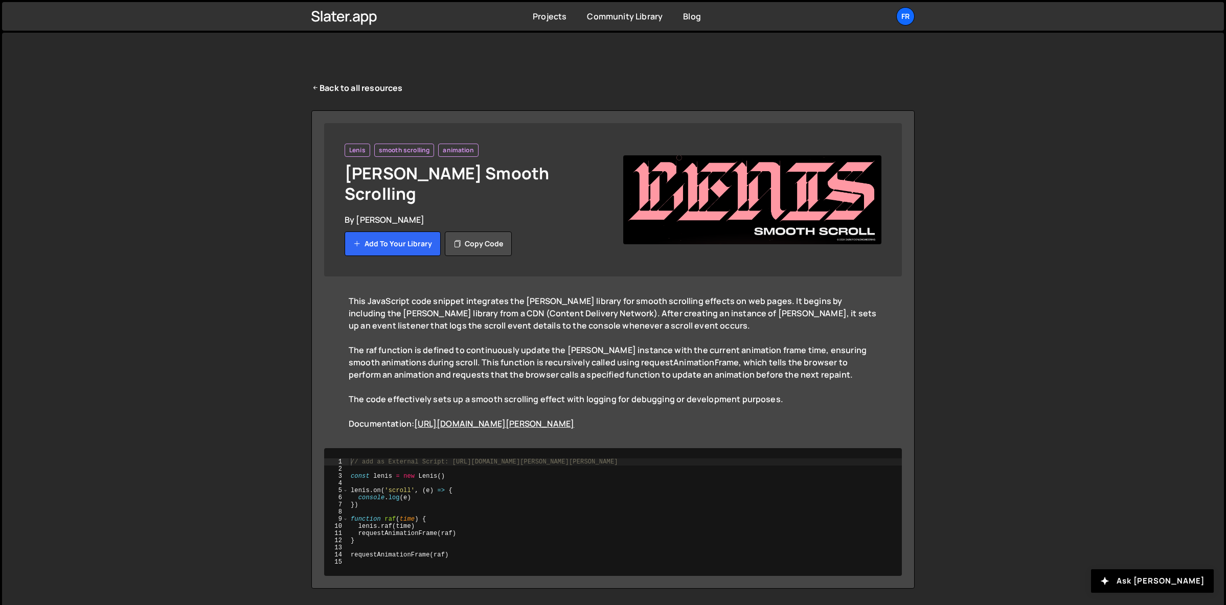
scroll to position [14, 0]
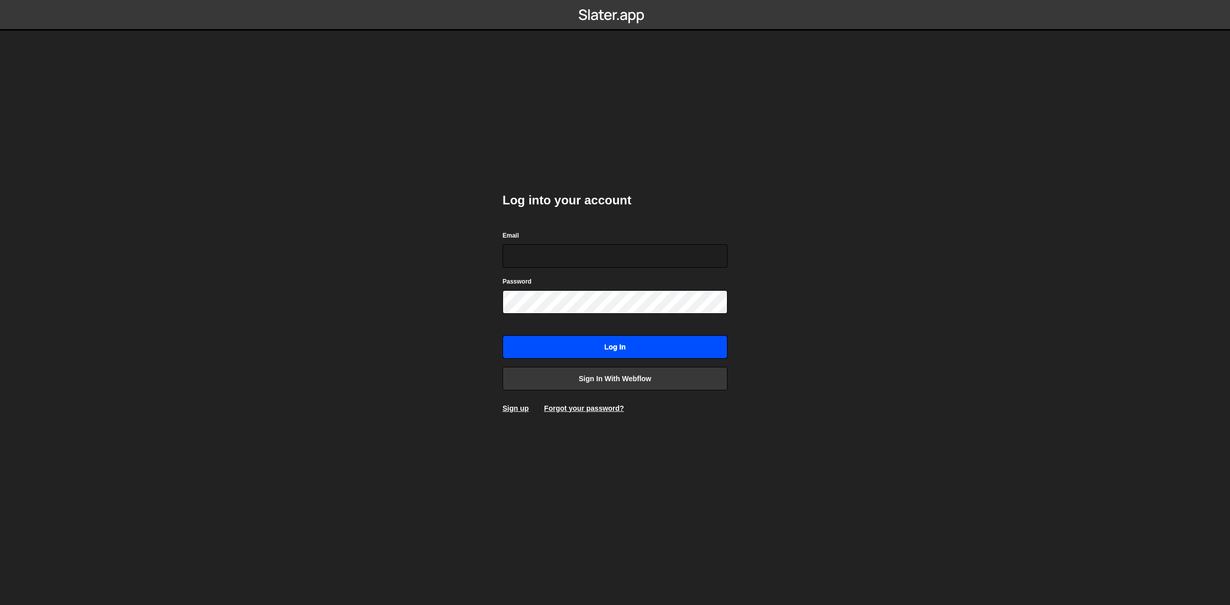
type input "[EMAIL_ADDRESS][DOMAIN_NAME]"
click at [613, 344] on input "Log in" at bounding box center [614, 347] width 225 height 24
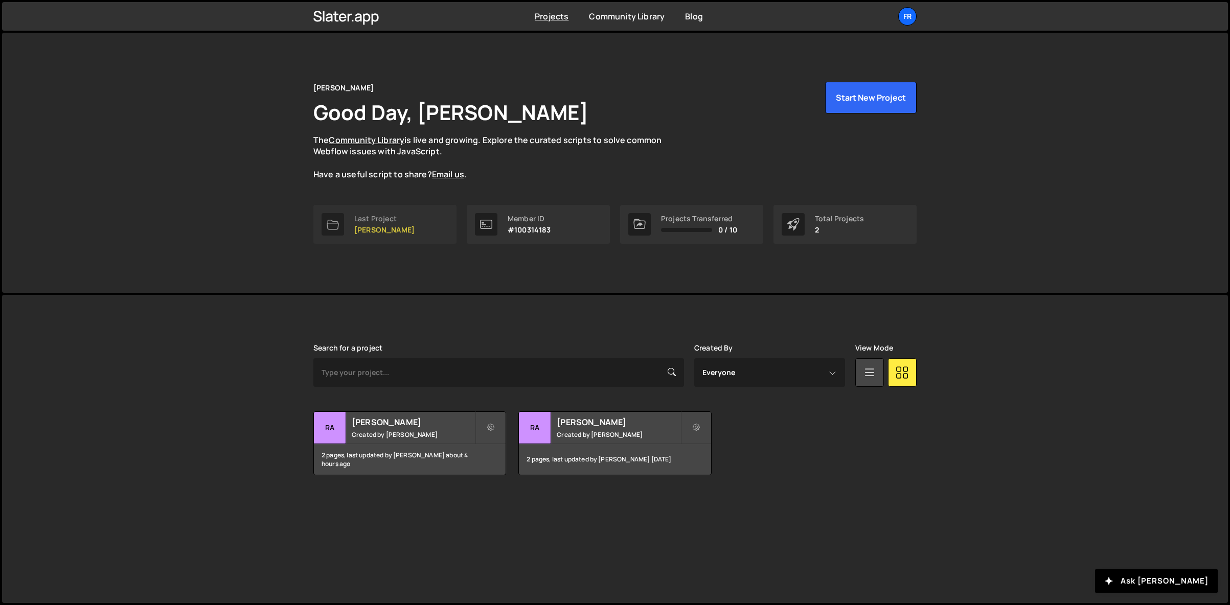
click at [395, 220] on div "Last Project" at bounding box center [384, 219] width 60 height 8
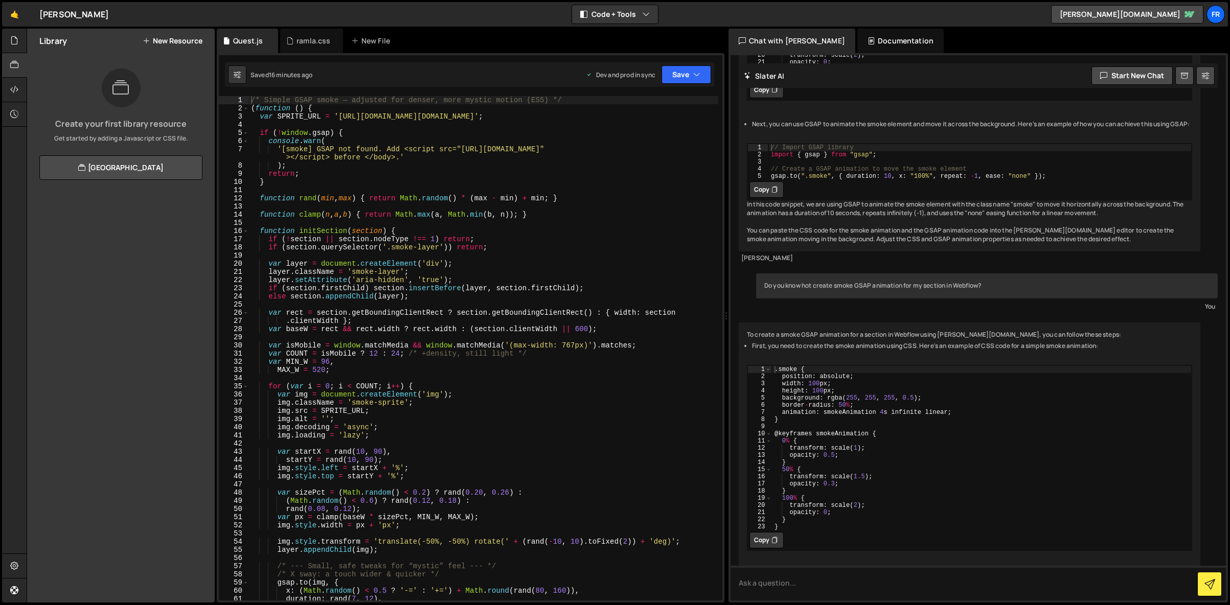
scroll to position [2530, 0]
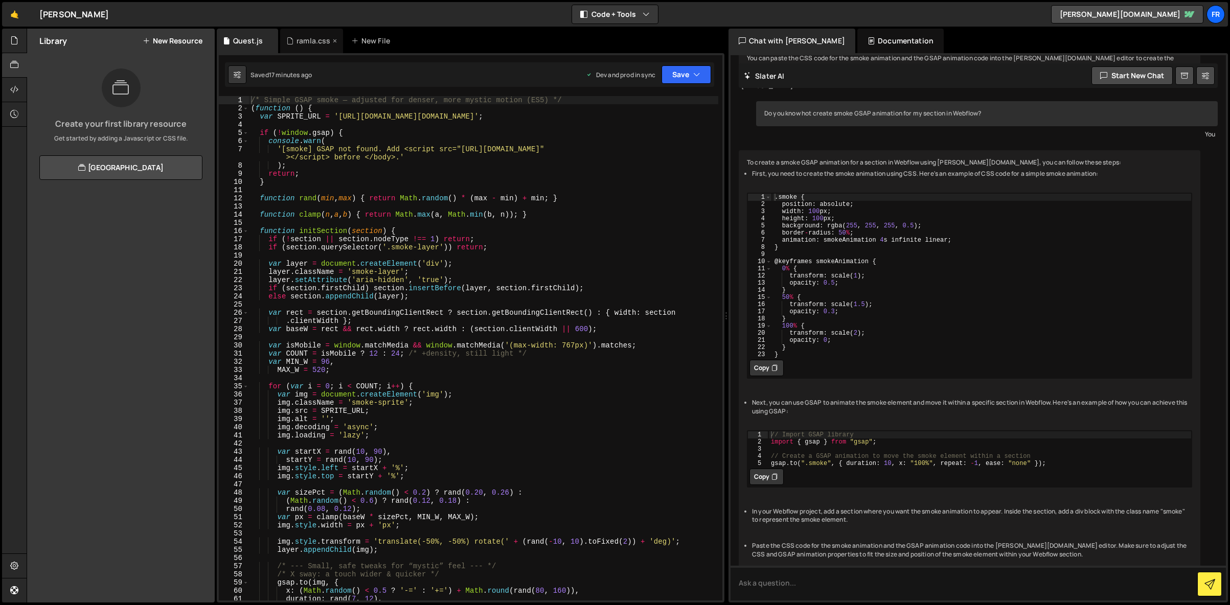
click at [314, 39] on div "ramla.css" at bounding box center [313, 41] width 34 height 10
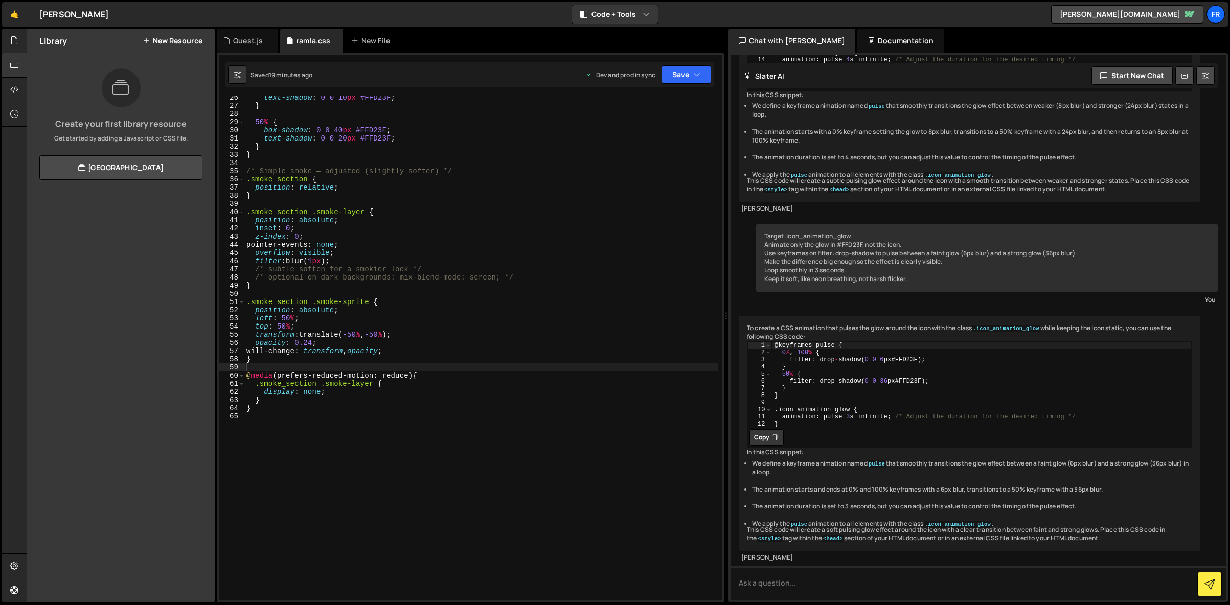
scroll to position [1946, 0]
click at [266, 176] on div "text-shadow : 0 0 10 px #FFD23F ; } 50 % { box-shadow : 0 0 40 px #FFD23F ; tex…" at bounding box center [481, 354] width 474 height 521
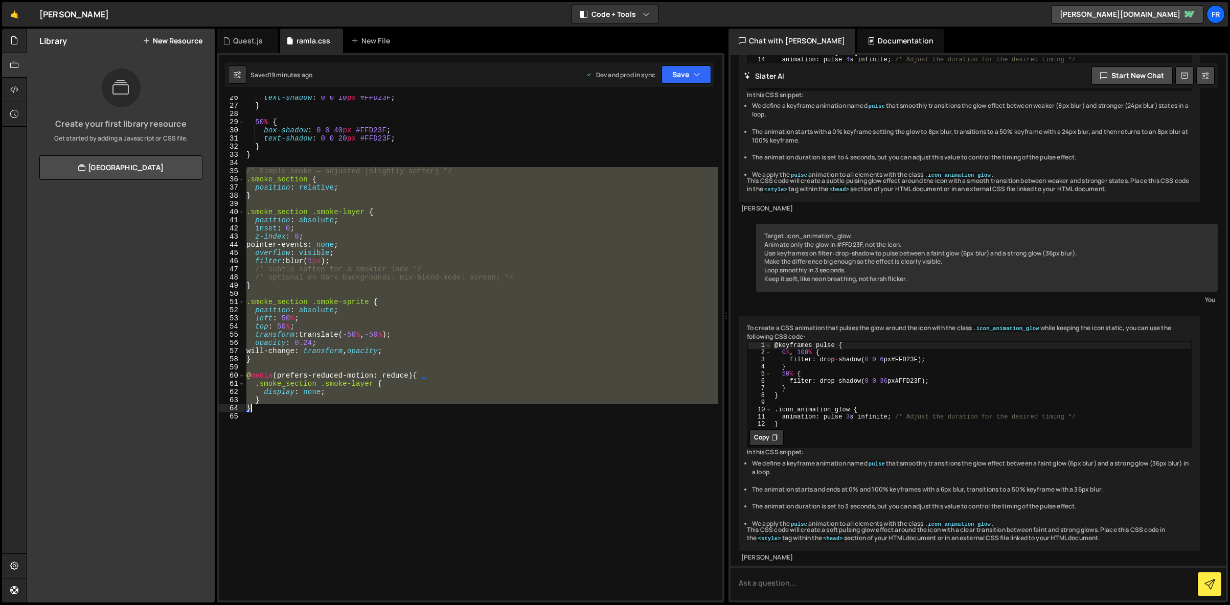
drag, startPoint x: 247, startPoint y: 170, endPoint x: 392, endPoint y: 411, distance: 281.6
click at [392, 411] on div "text-shadow : 0 0 10 px #FFD23F ; } 50 % { box-shadow : 0 0 40 px #FFD23F ; tex…" at bounding box center [481, 354] width 474 height 521
type textarea "} }"
paste textarea
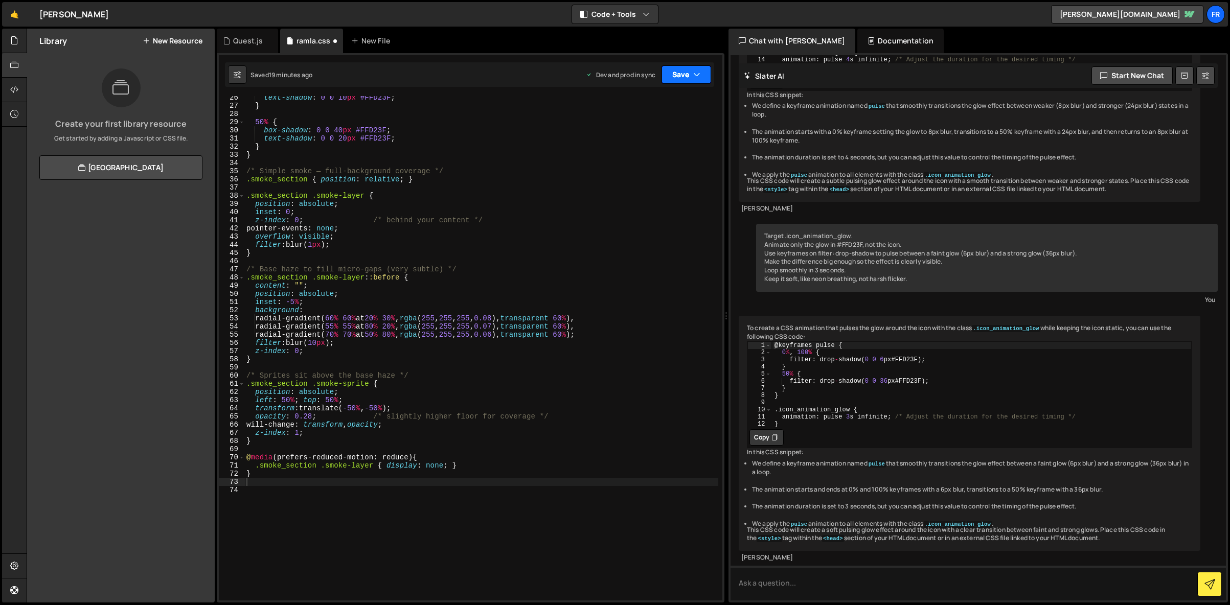
click at [691, 73] on button "Save" at bounding box center [686, 74] width 50 height 18
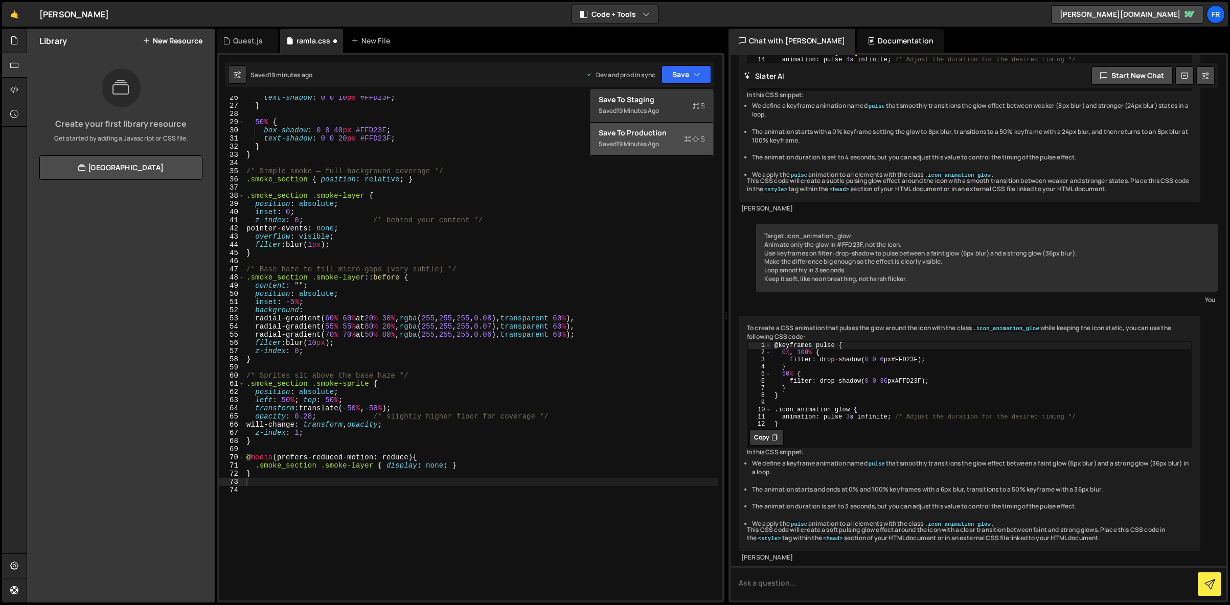
click at [637, 143] on div "19 minutes ago" at bounding box center [637, 144] width 42 height 9
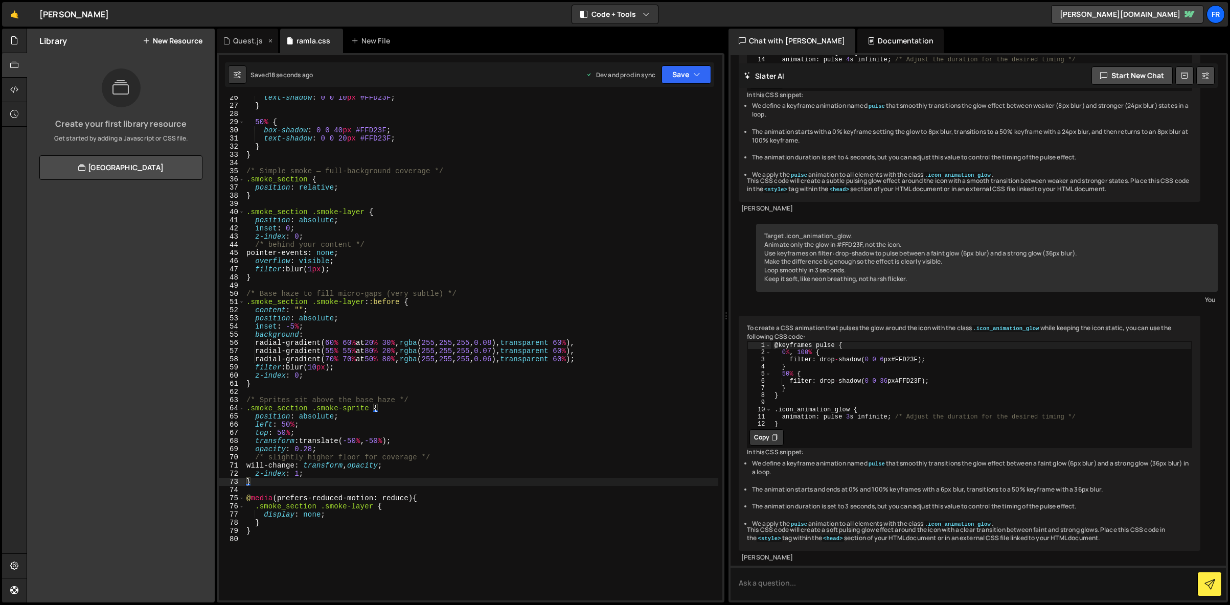
click at [243, 34] on div "Quest.js" at bounding box center [247, 41] width 61 height 25
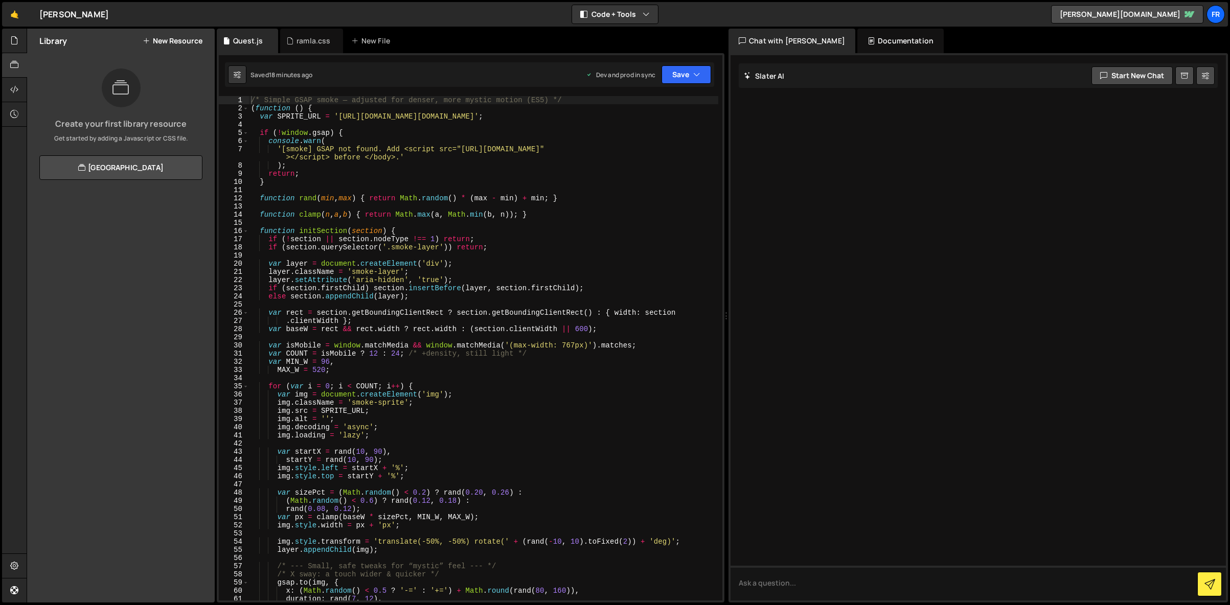
scroll to position [0, 0]
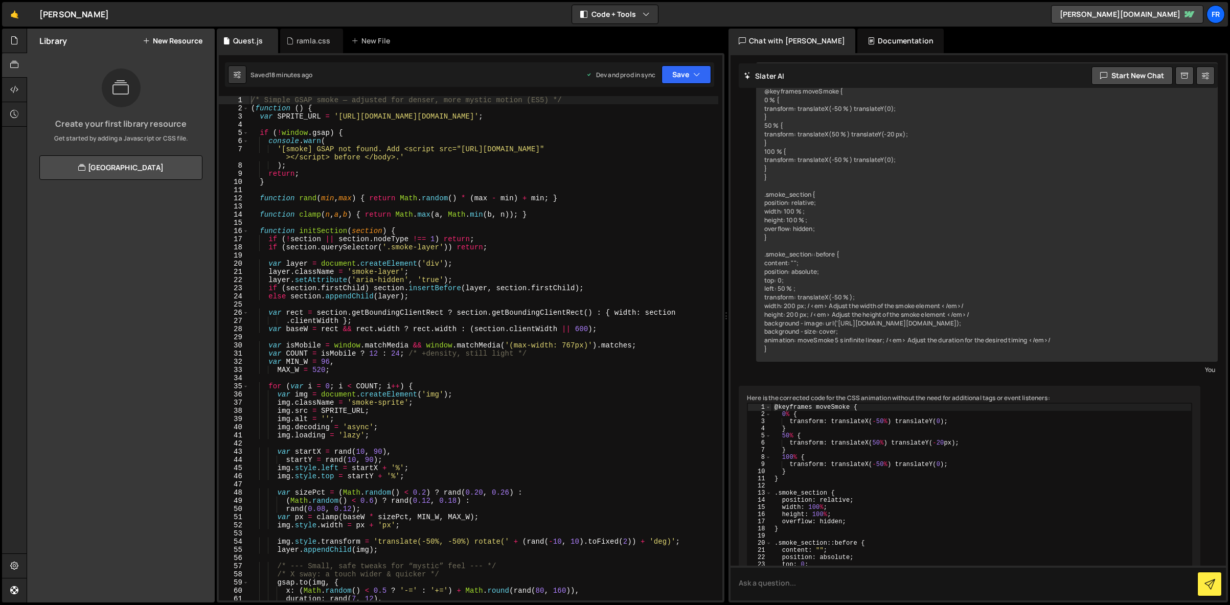
click at [396, 187] on div "/* Simple GSAP smoke — adjusted for denser, more mystic motion (ES5) */ ( funct…" at bounding box center [483, 356] width 469 height 521
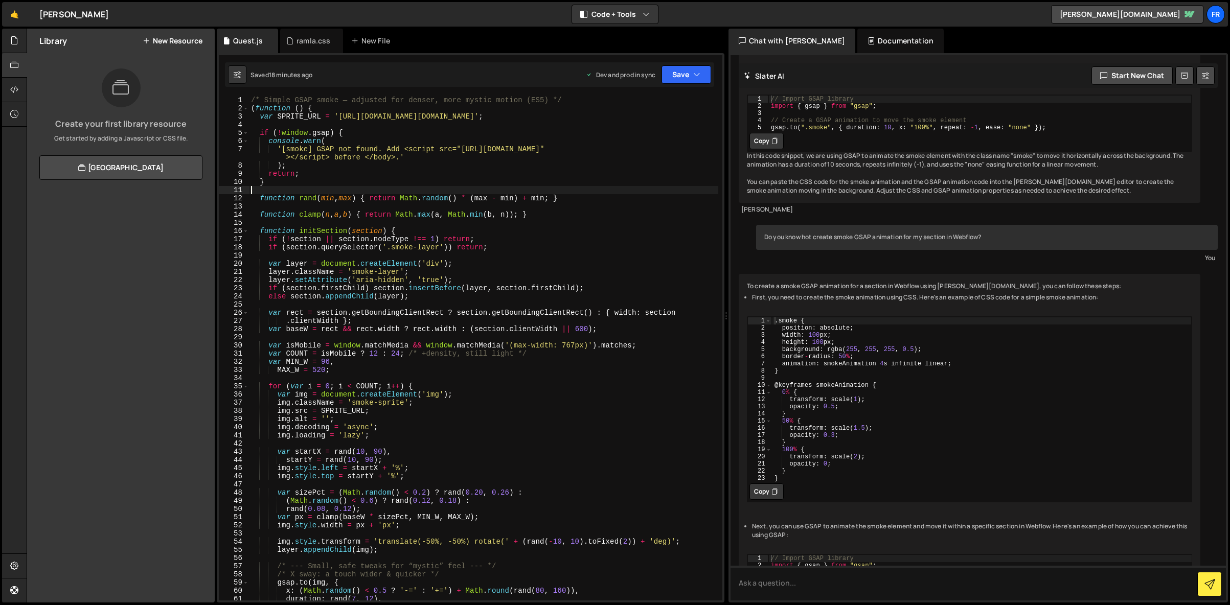
type textarea "})();"
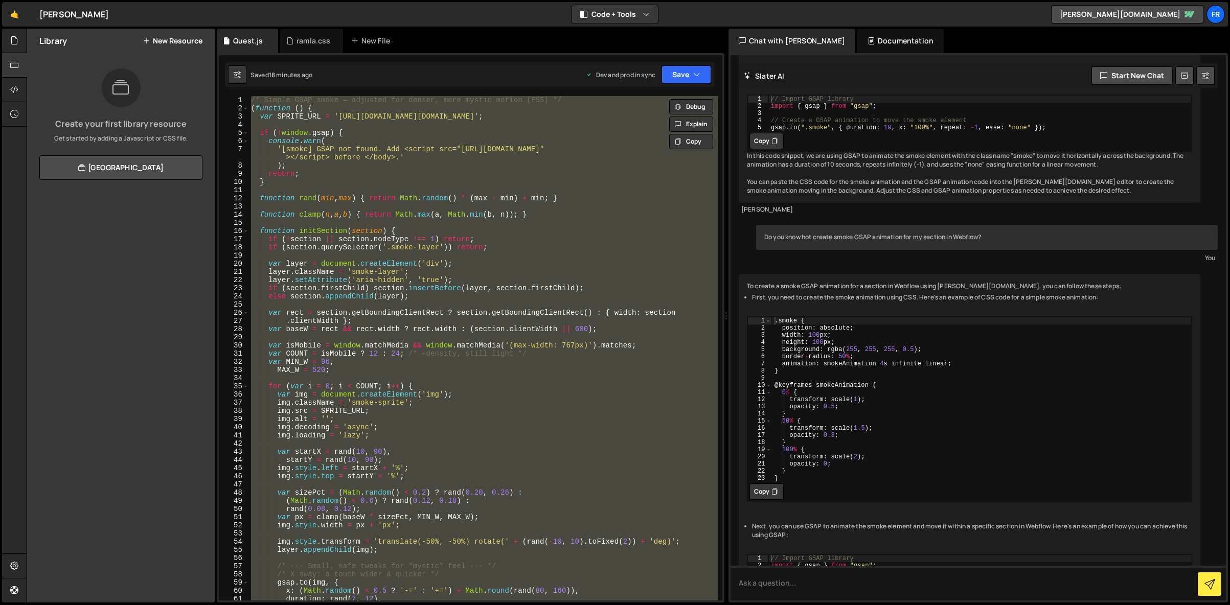
scroll to position [2530, 0]
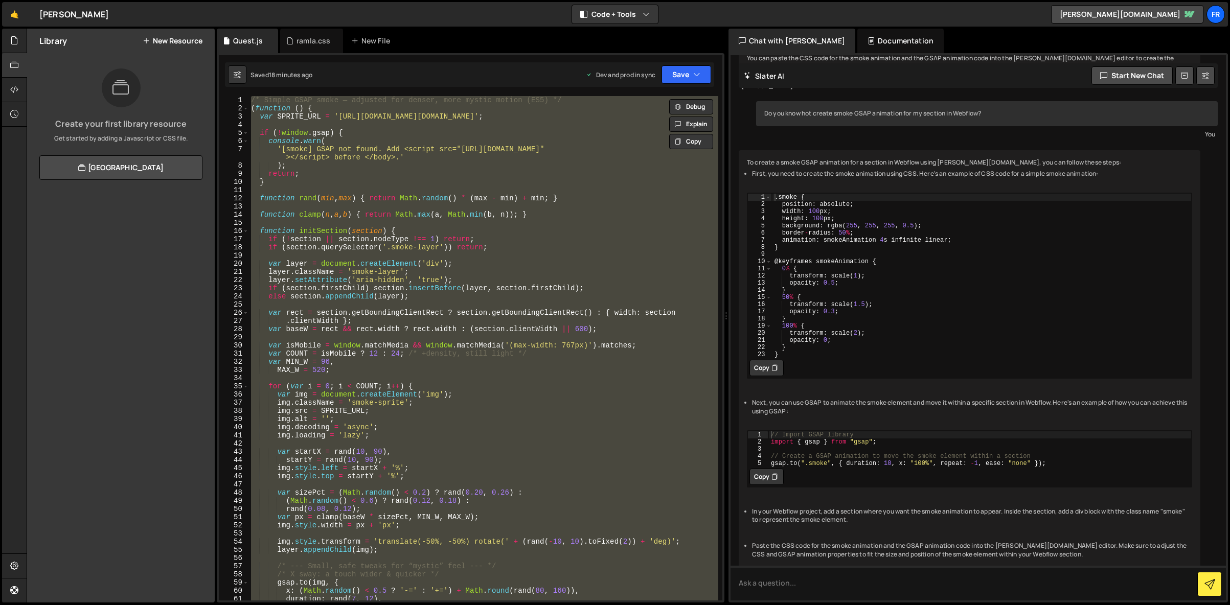
paste textarea
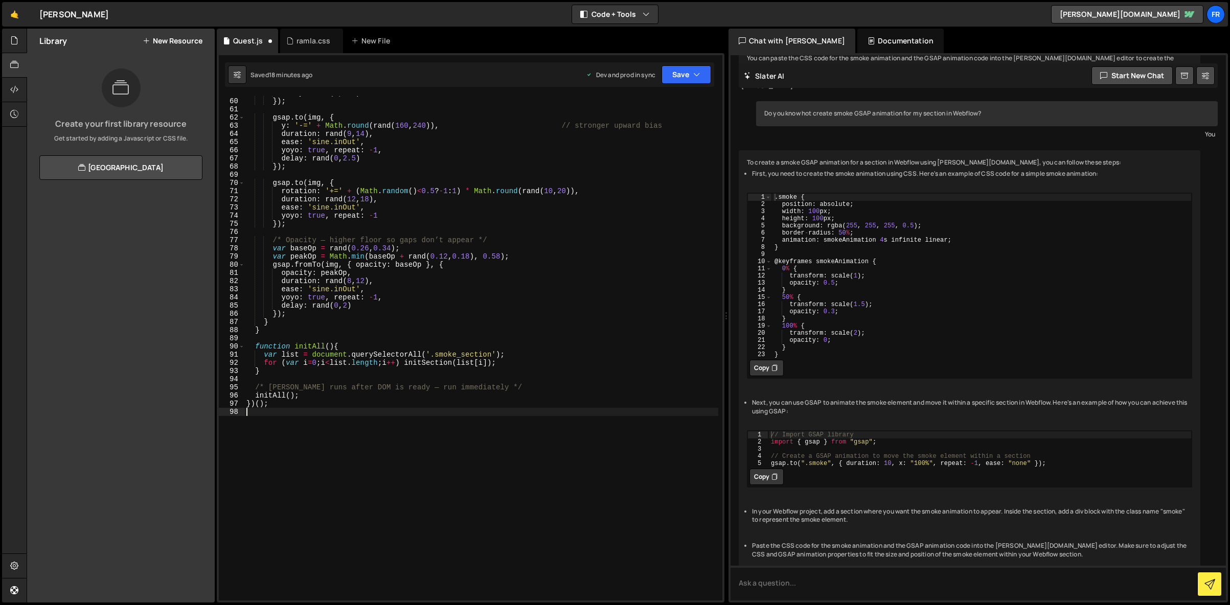
scroll to position [537, 0]
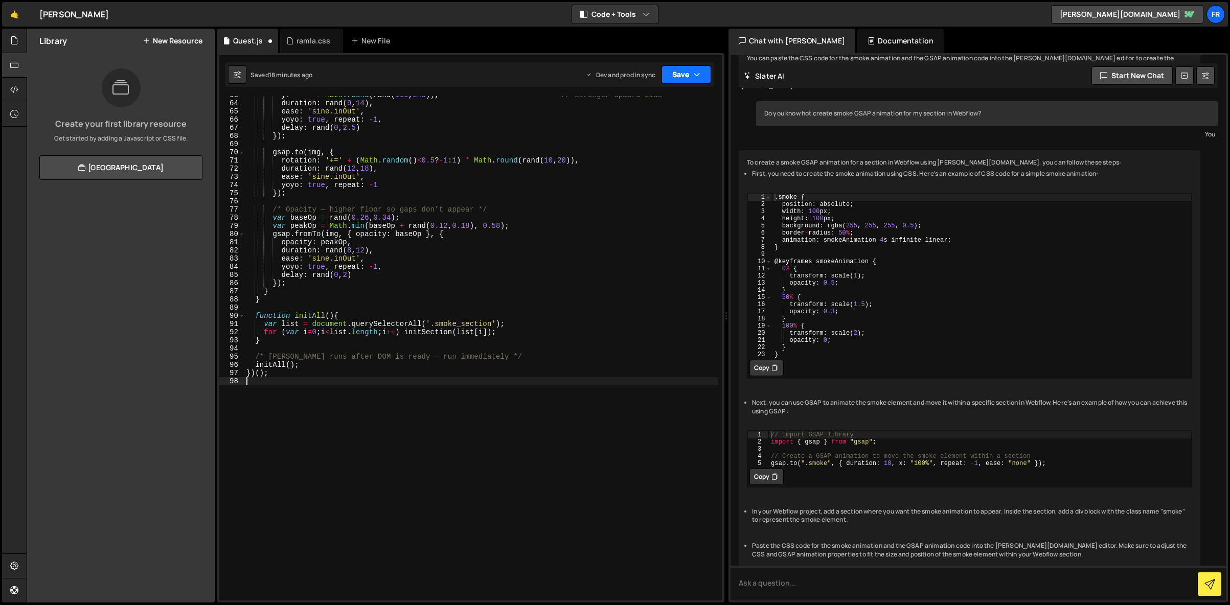
click at [672, 75] on button "Save" at bounding box center [686, 74] width 50 height 18
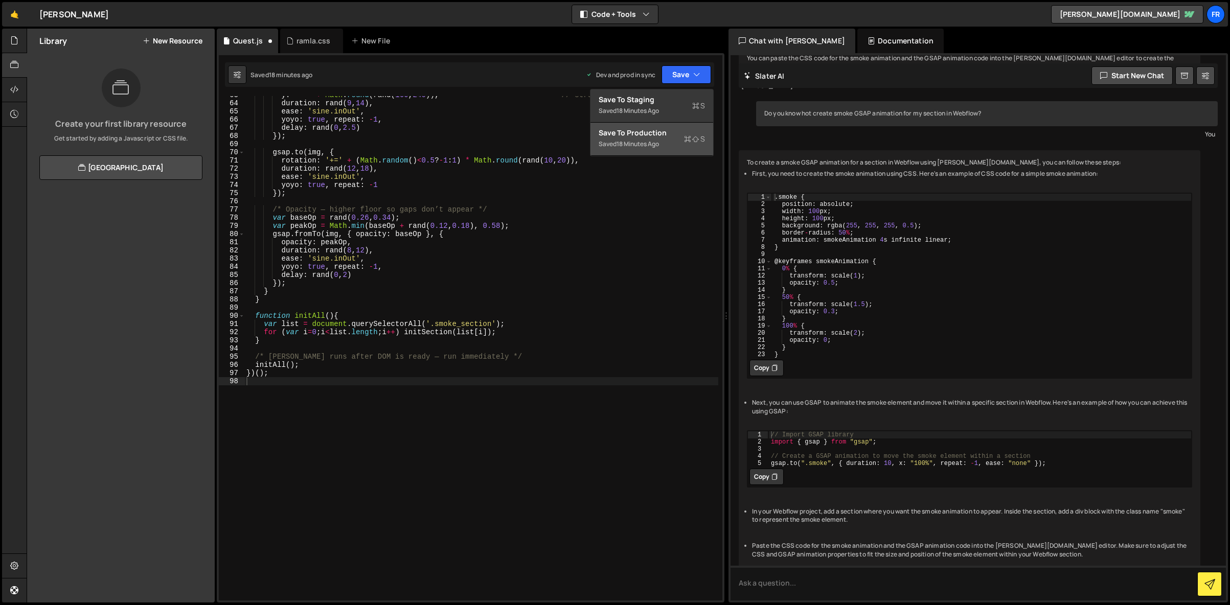
click at [649, 140] on div "18 minutes ago" at bounding box center [637, 144] width 42 height 9
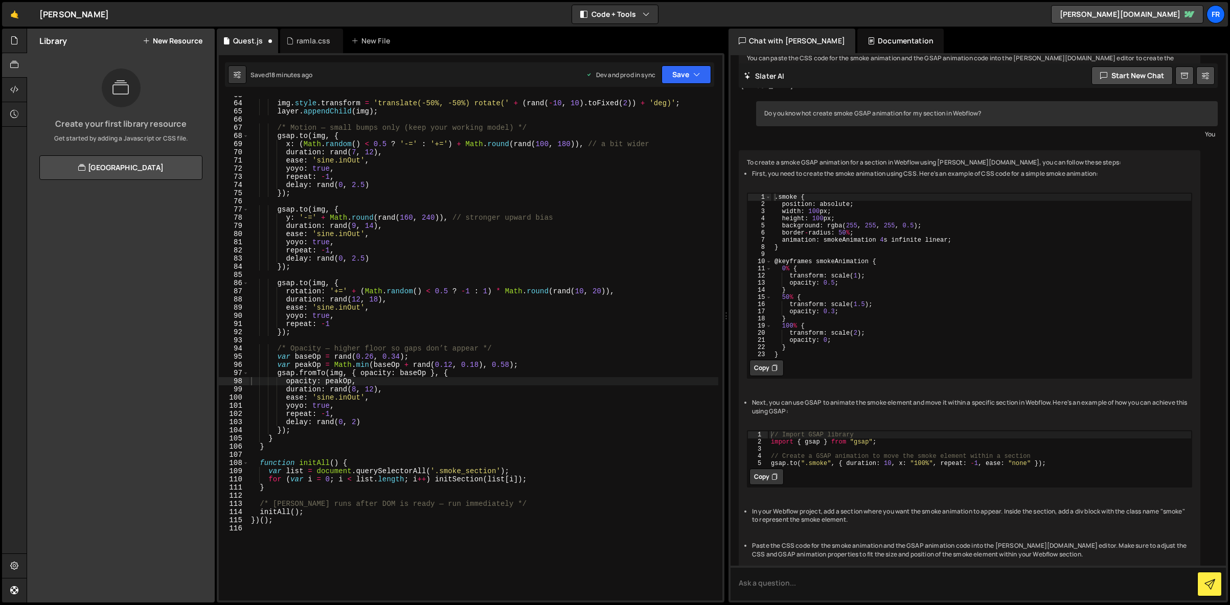
scroll to position [520, 0]
click at [352, 142] on div "img . style . transform = 'translate(-50%, -50%) rotate(' + ( rand ( - 10 , 10 …" at bounding box center [483, 351] width 469 height 521
type textarea "})();"
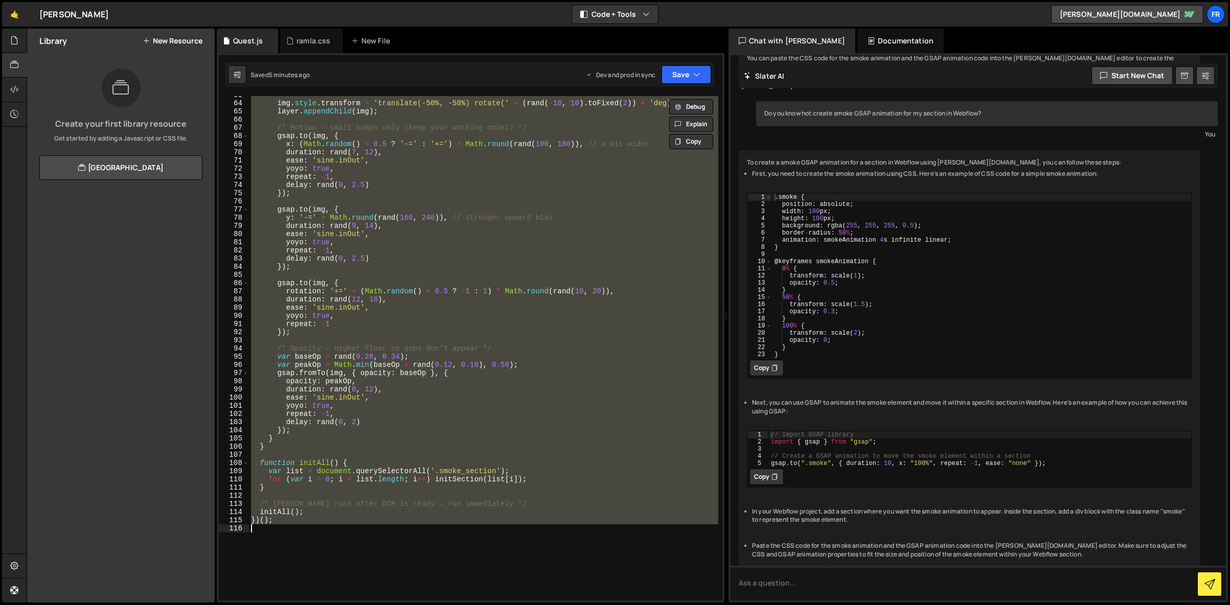
paste textarea
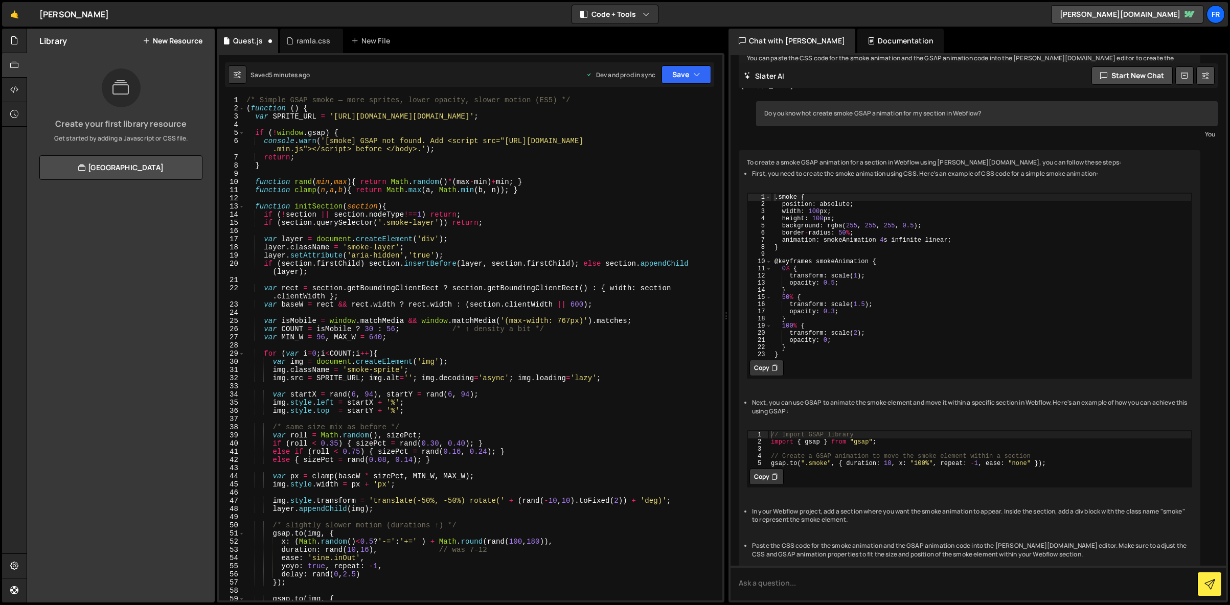
scroll to position [0, 0]
type textarea "})();"
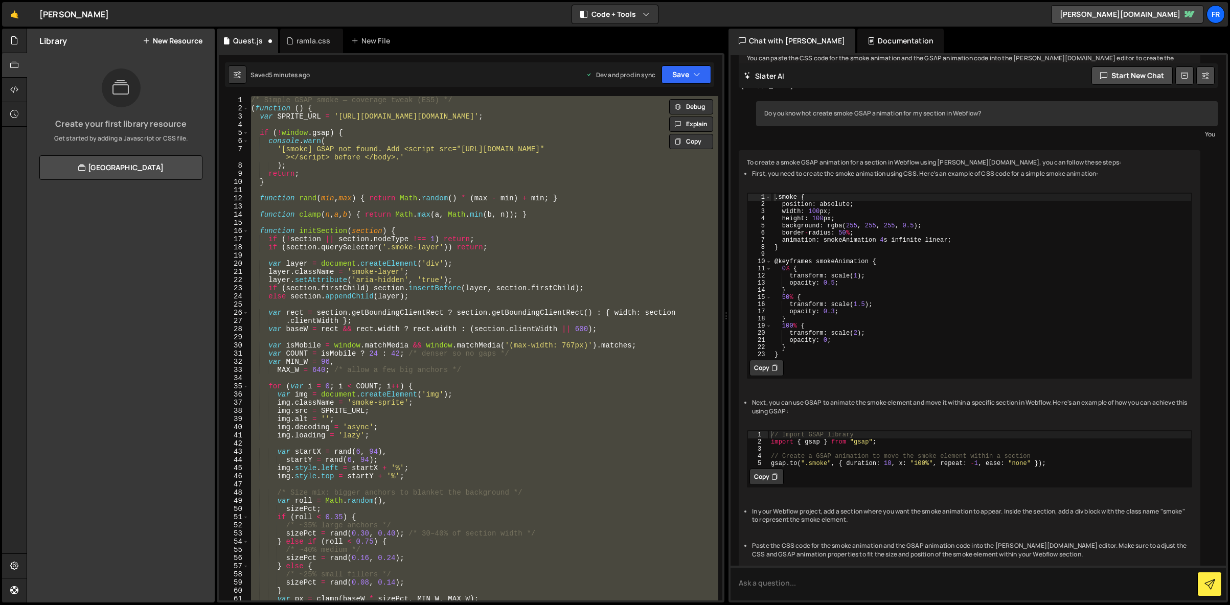
paste textarea
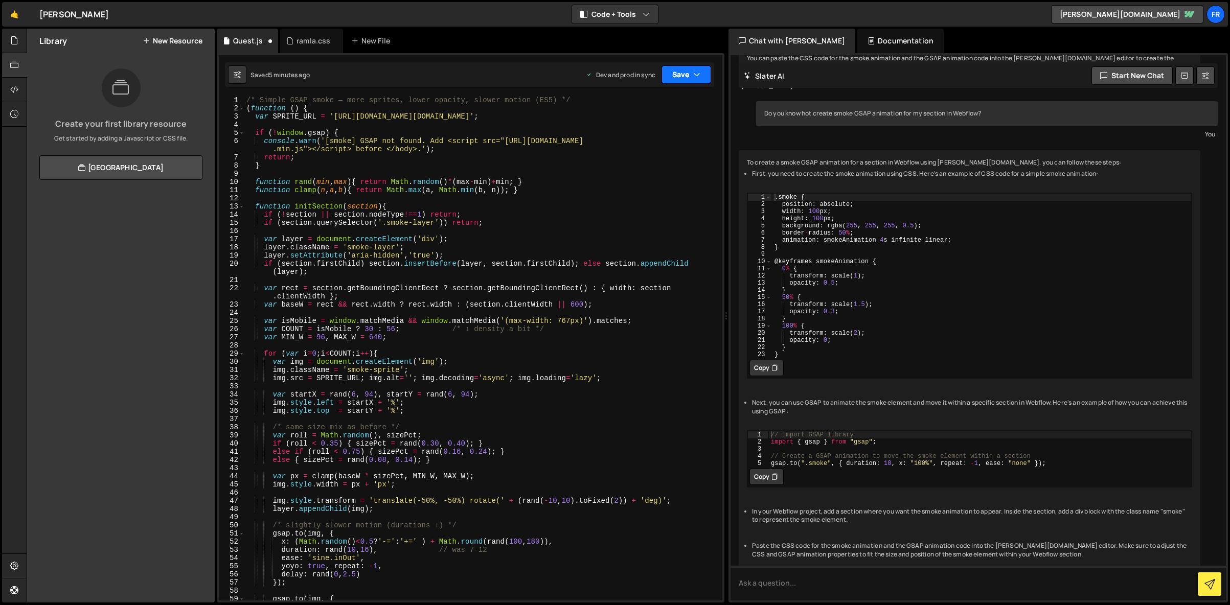
click at [673, 77] on button "Save" at bounding box center [686, 74] width 50 height 18
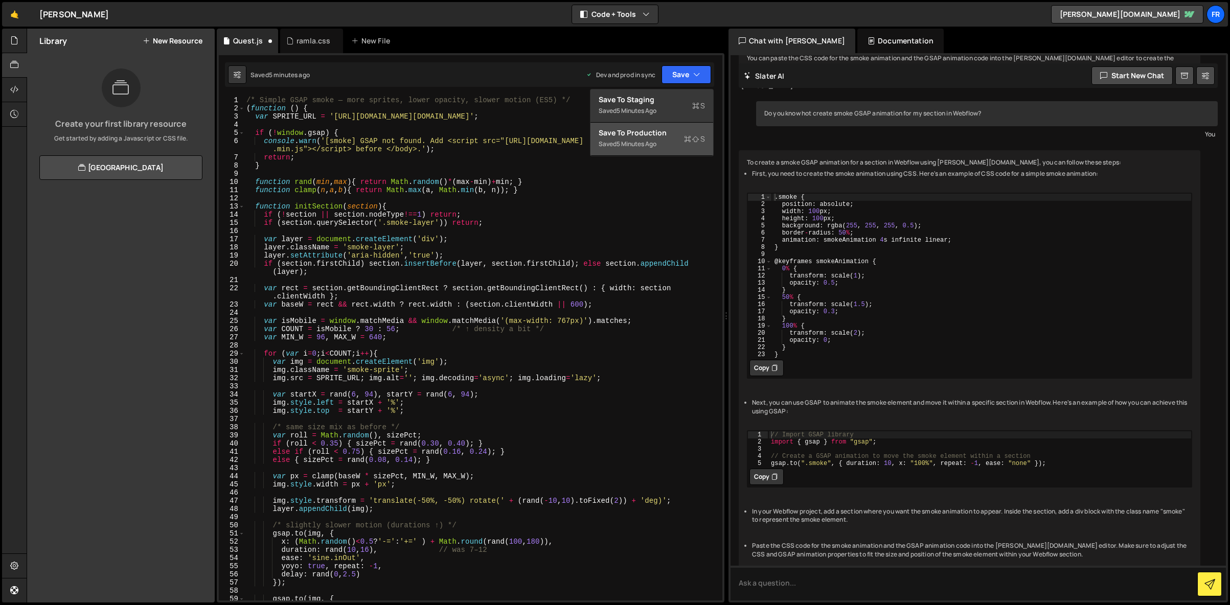
click at [636, 135] on div "Save to Production S" at bounding box center [652, 133] width 106 height 10
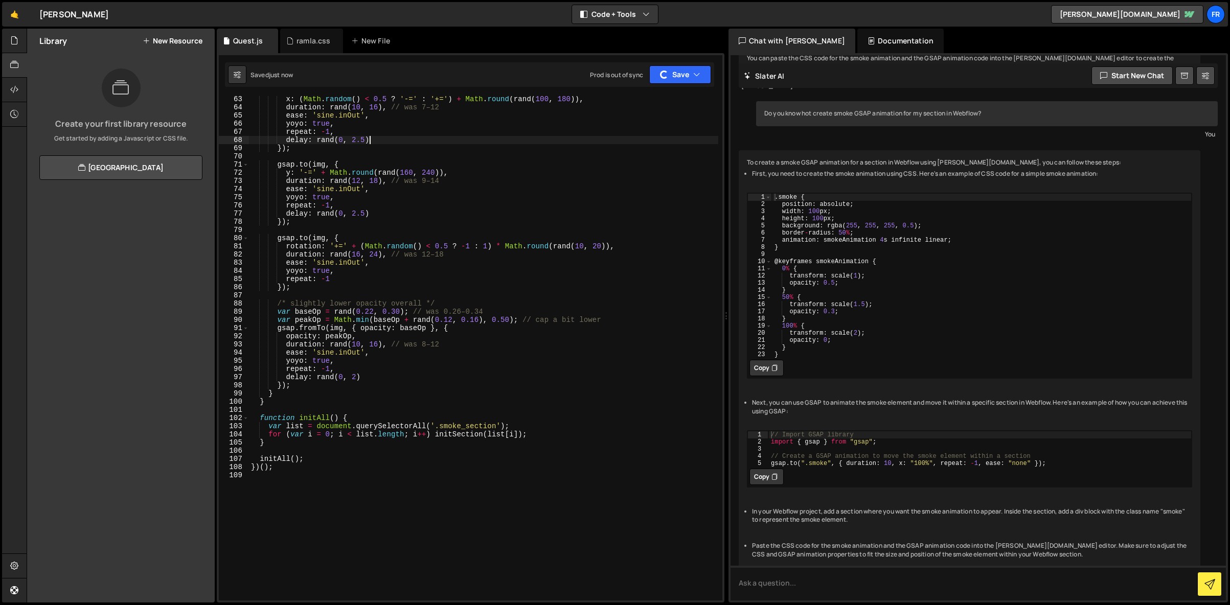
click at [415, 142] on div "x : ( Math . random ( ) < 0.5 ? '-=' : '+=' ) + Math . round ( rand ( 100 , 180…" at bounding box center [483, 355] width 469 height 521
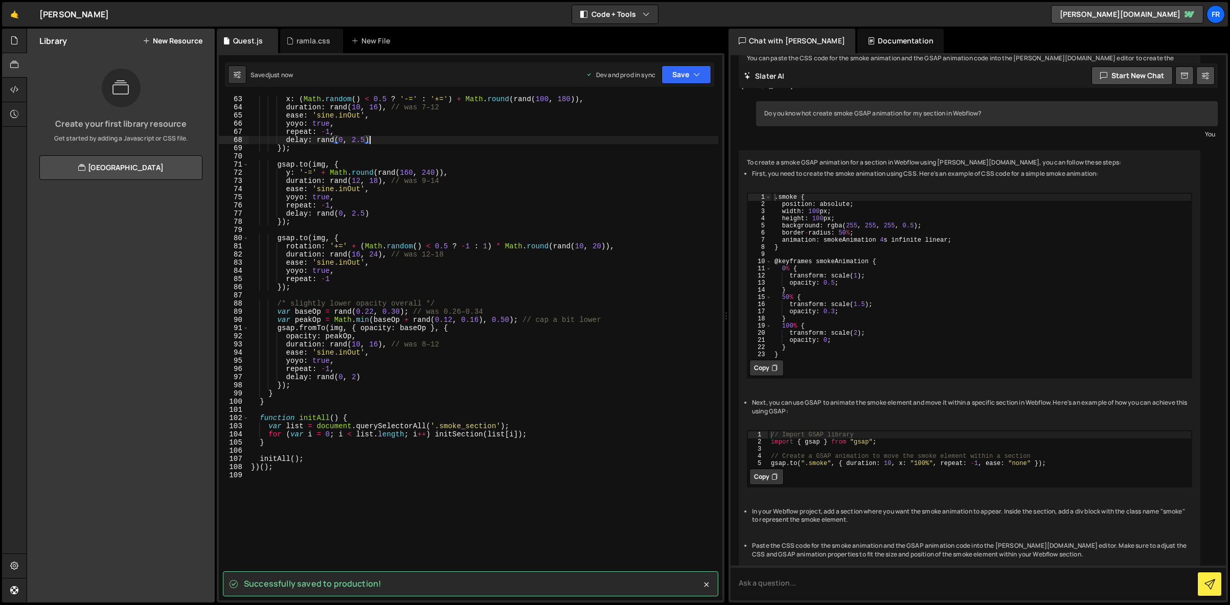
type textarea "})();"
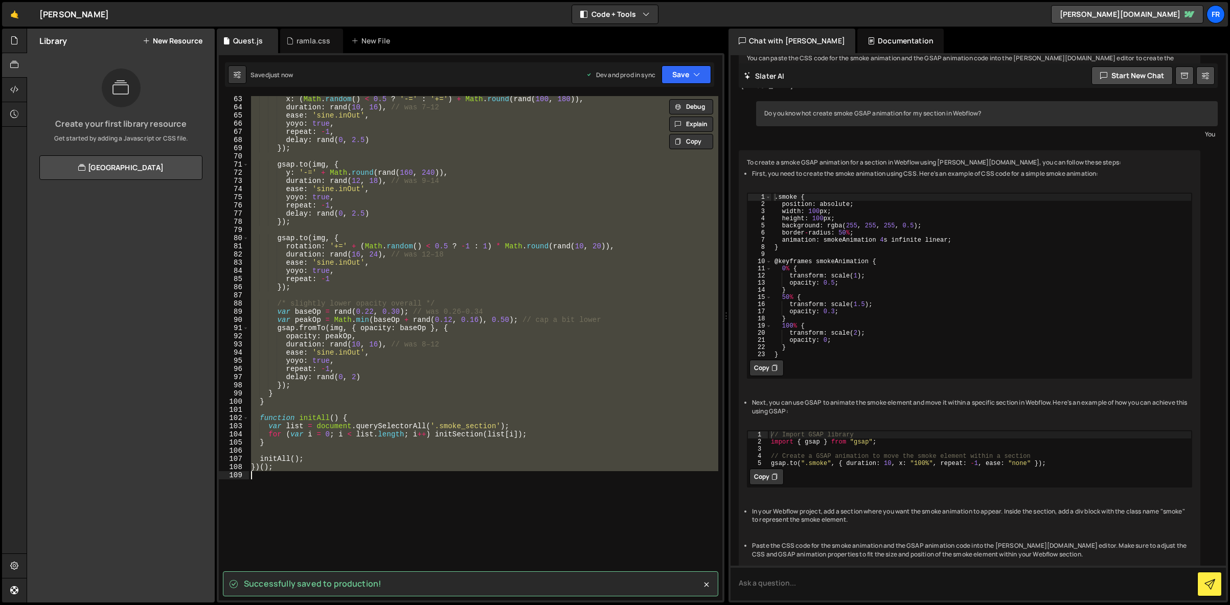
paste textarea
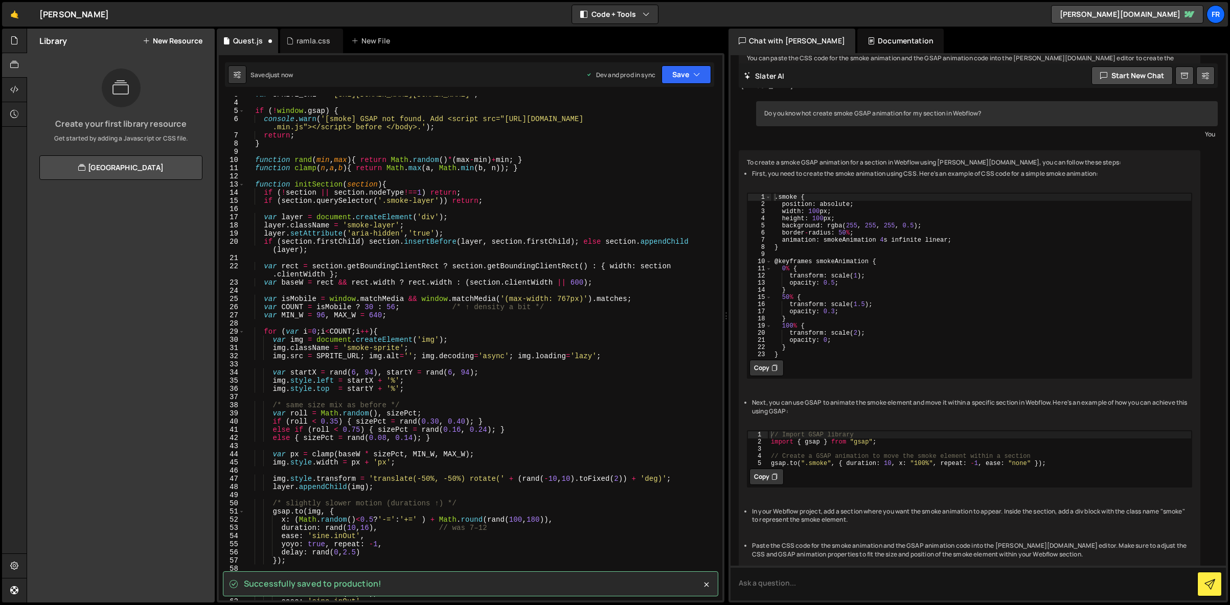
scroll to position [0, 0]
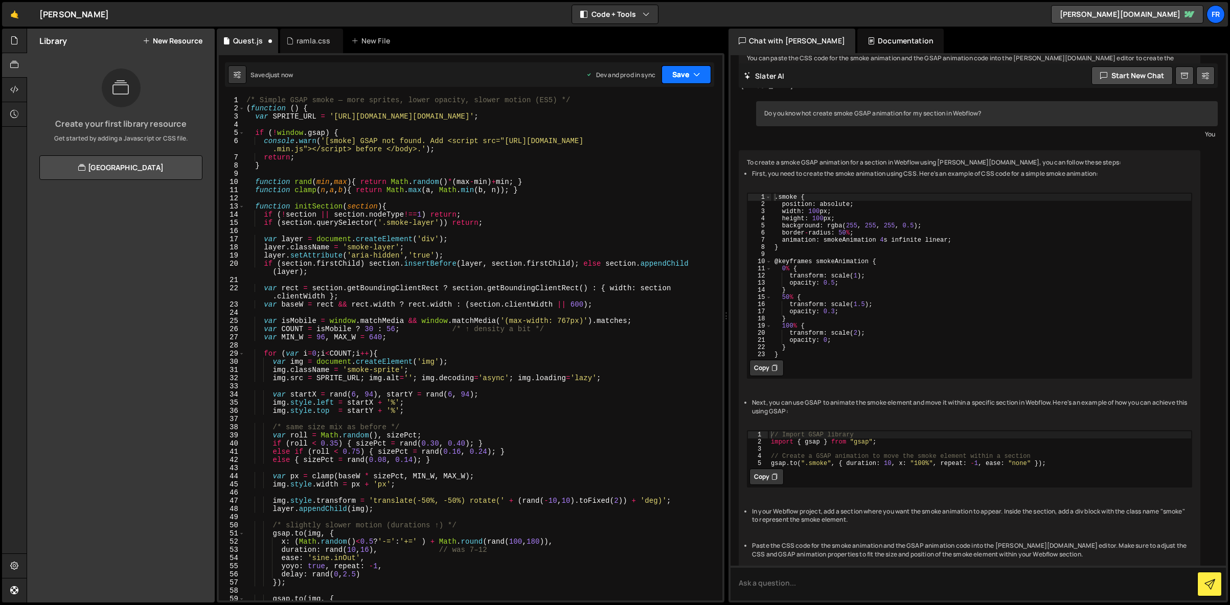
click at [672, 75] on button "Save" at bounding box center [686, 74] width 50 height 18
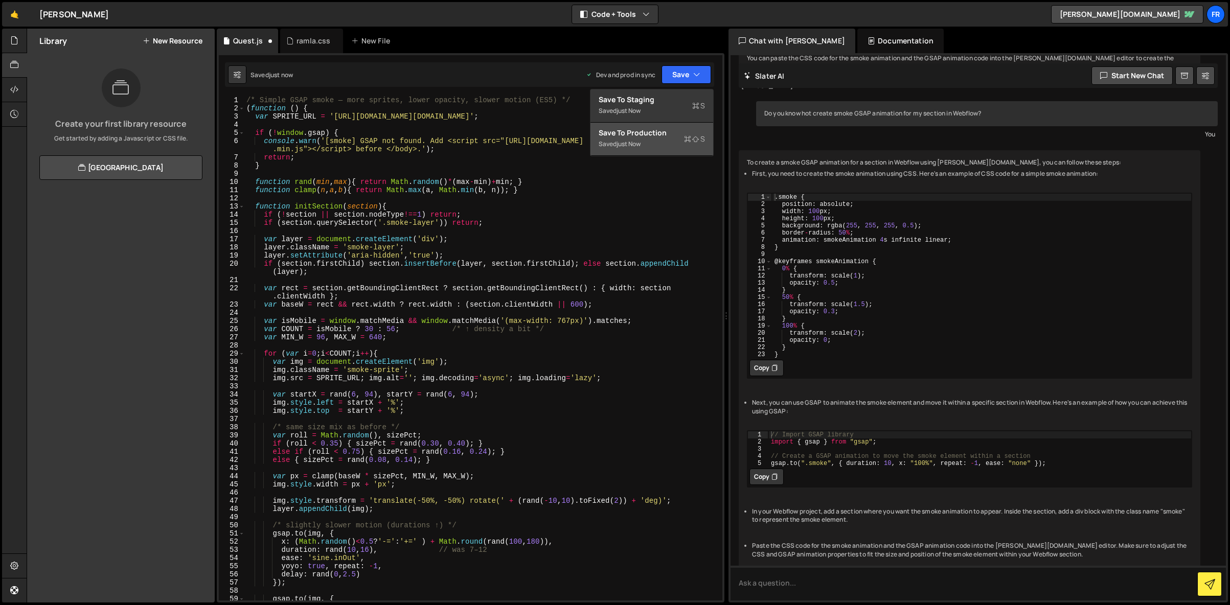
click at [643, 131] on div "Save to Production S" at bounding box center [652, 133] width 106 height 10
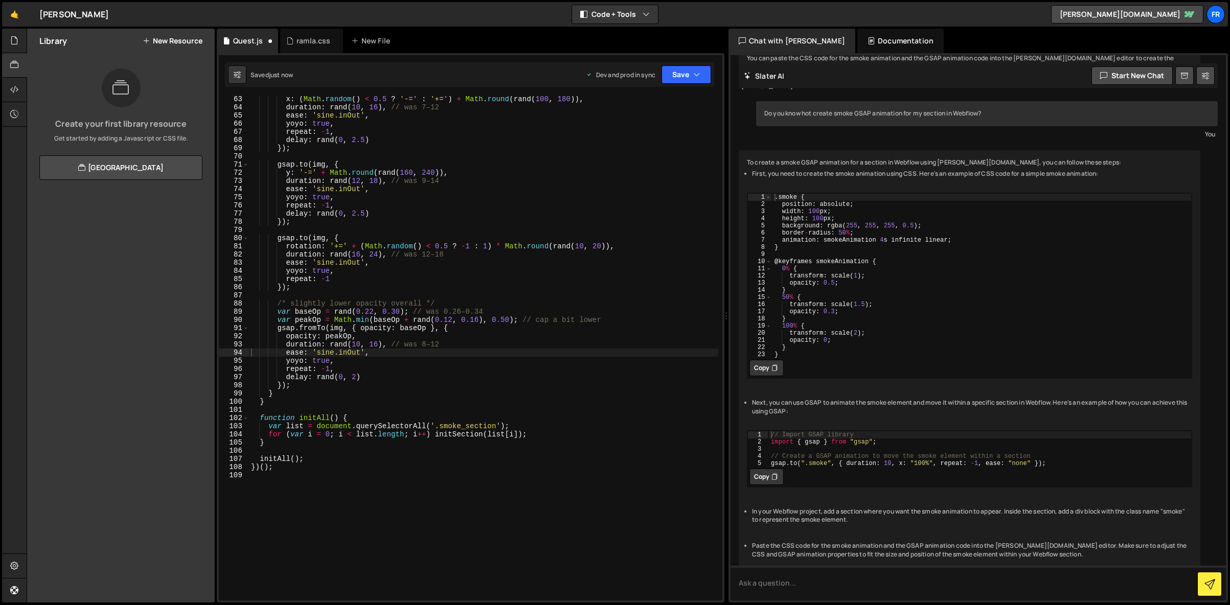
scroll to position [517, 0]
drag, startPoint x: 312, startPoint y: 42, endPoint x: 332, endPoint y: 119, distance: 79.1
click at [312, 42] on div "ramla.css" at bounding box center [313, 41] width 34 height 10
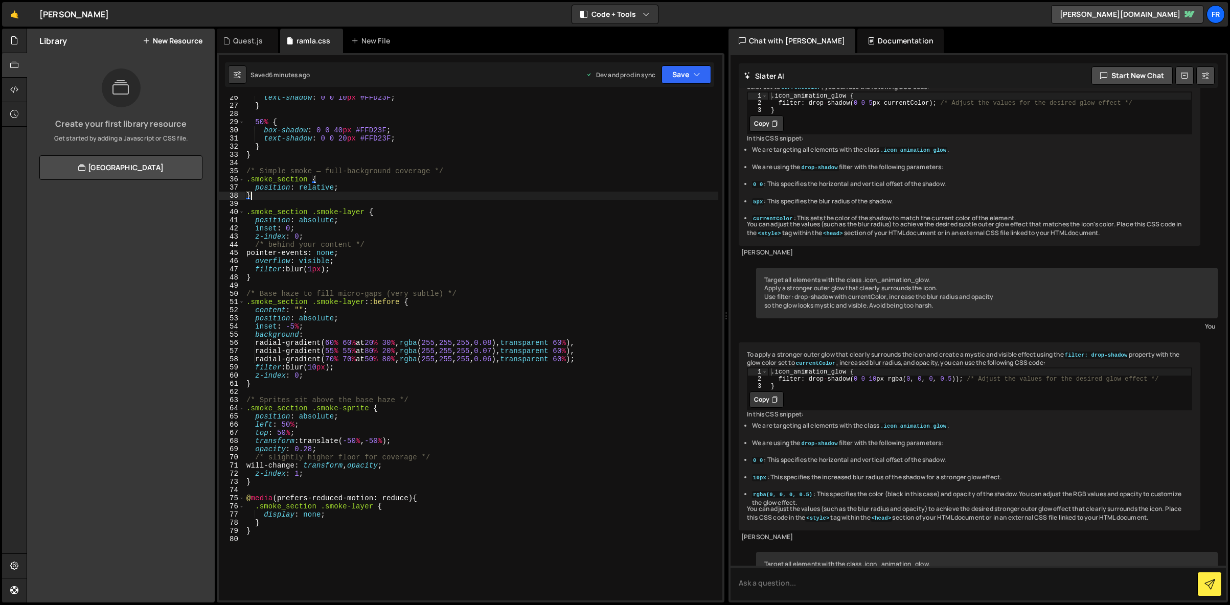
click at [383, 195] on div "text-shadow : 0 0 10 px #FFD23F ; } 50 % { box-shadow : 0 0 40 px #FFD23F ; tex…" at bounding box center [481, 354] width 474 height 521
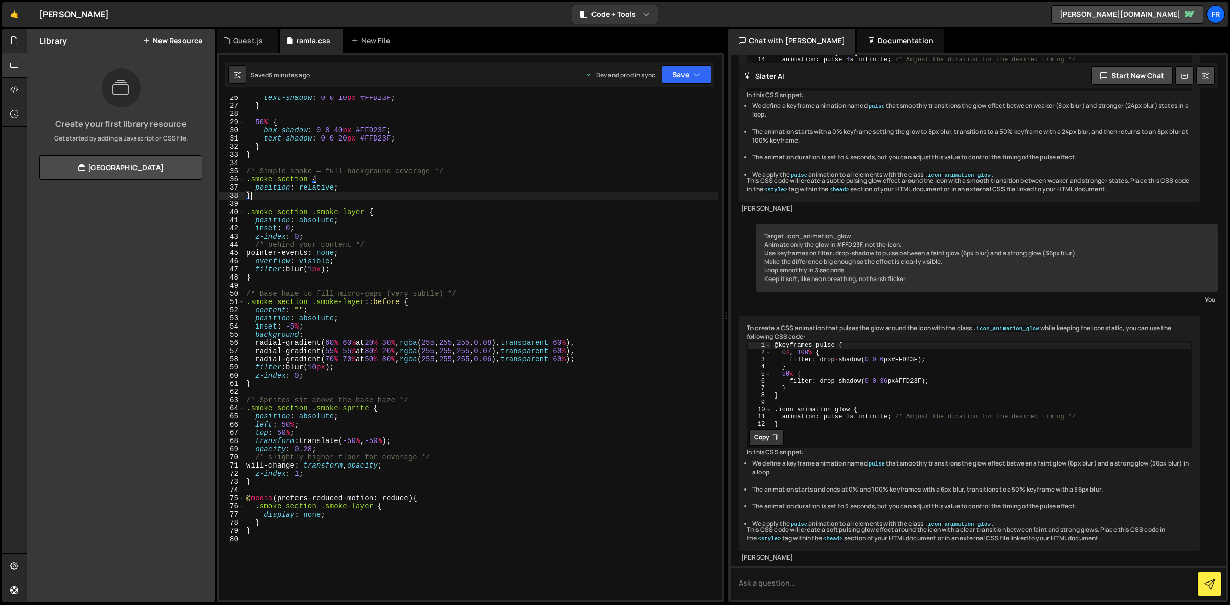
scroll to position [1946, 0]
type textarea "}"
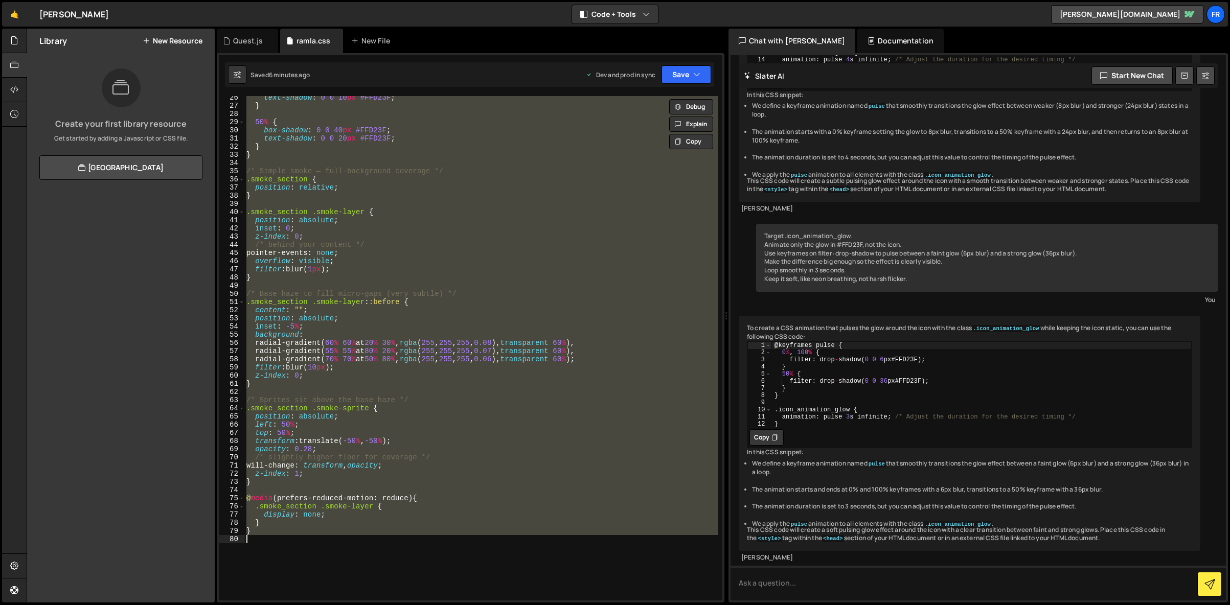
paste textarea
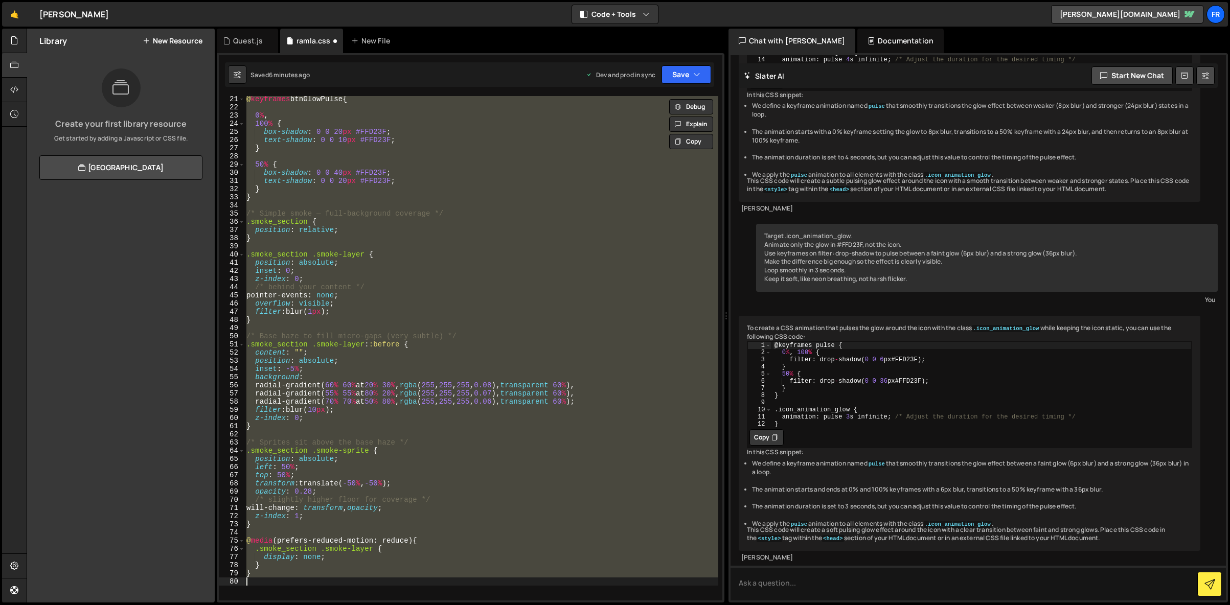
scroll to position [112, 0]
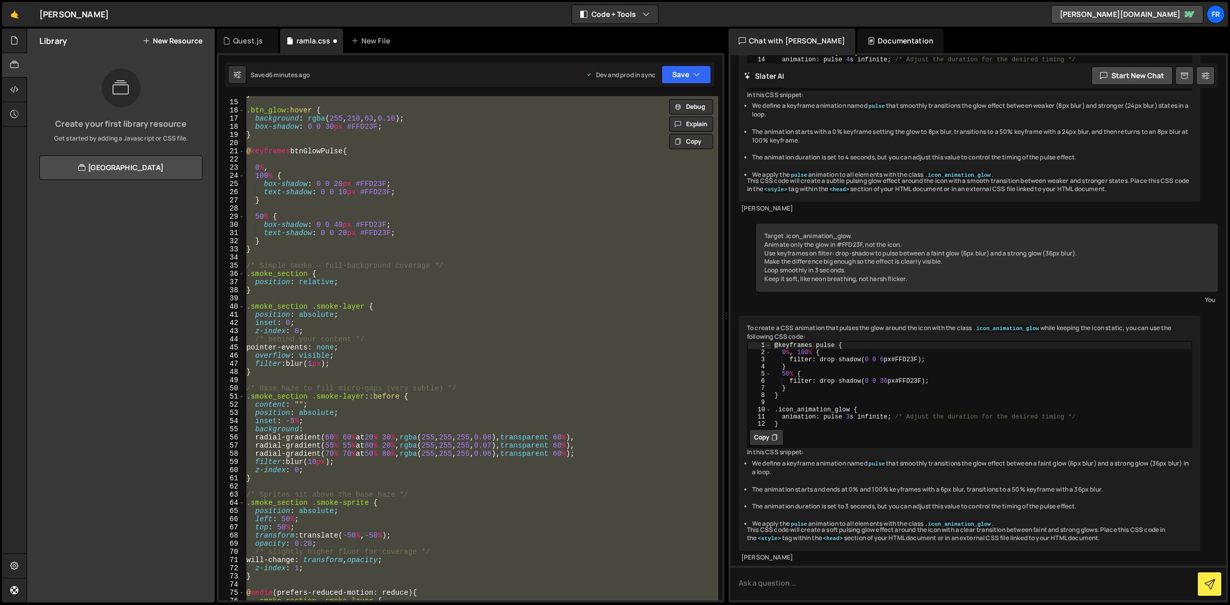
click at [303, 202] on div "} .btn_glow :hover { background : rgba ( 255 , 210 , 63 , 0.10 ) ; box-shadow :…" at bounding box center [481, 348] width 474 height 505
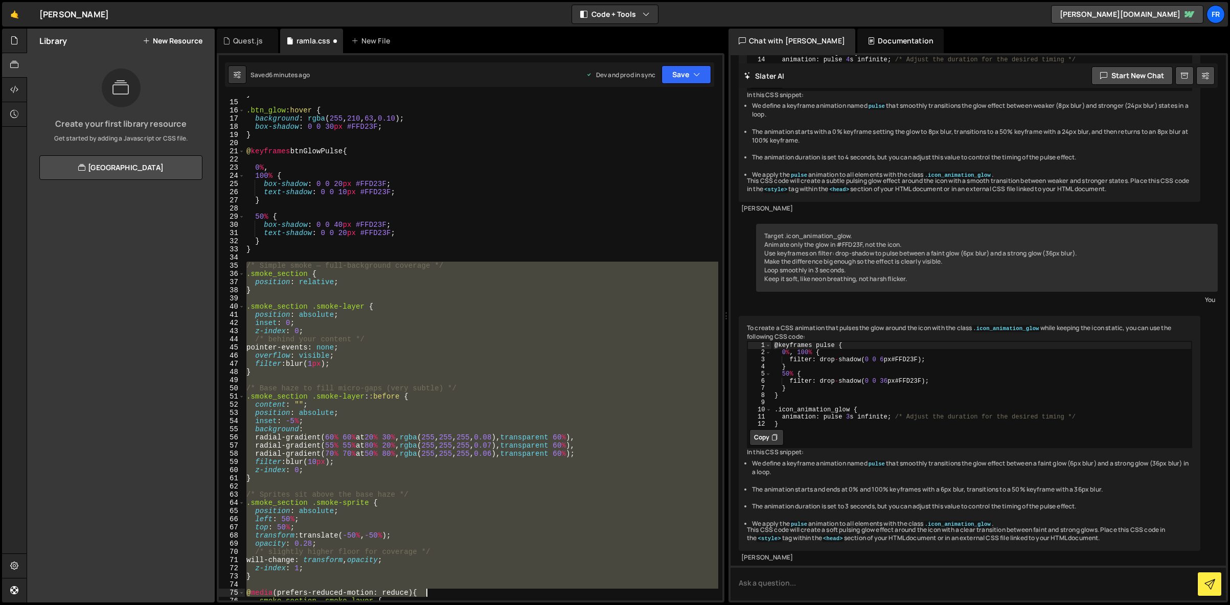
scroll to position [150, 0]
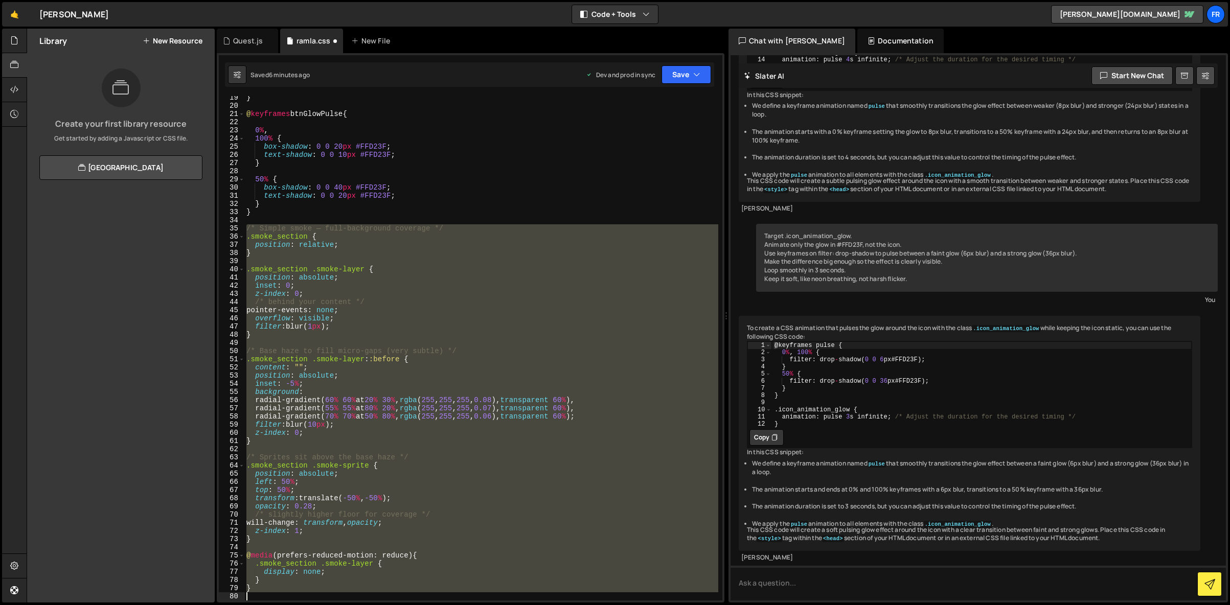
drag, startPoint x: 246, startPoint y: 264, endPoint x: 553, endPoint y: 606, distance: 459.3
click at [553, 605] on html "Projects [GEOGRAPHIC_DATA] Blog Fr Projects Your Teams Invite team member Accou…" at bounding box center [615, 302] width 1230 height 605
type textarea "}"
paste textarea
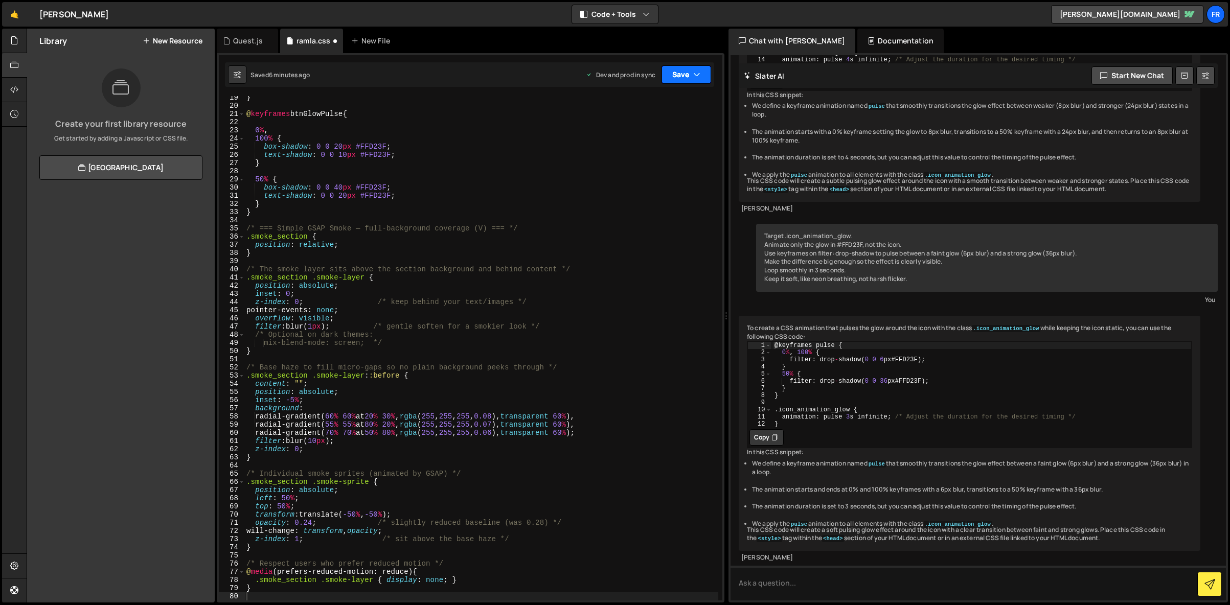
click at [673, 78] on button "Save" at bounding box center [686, 74] width 50 height 18
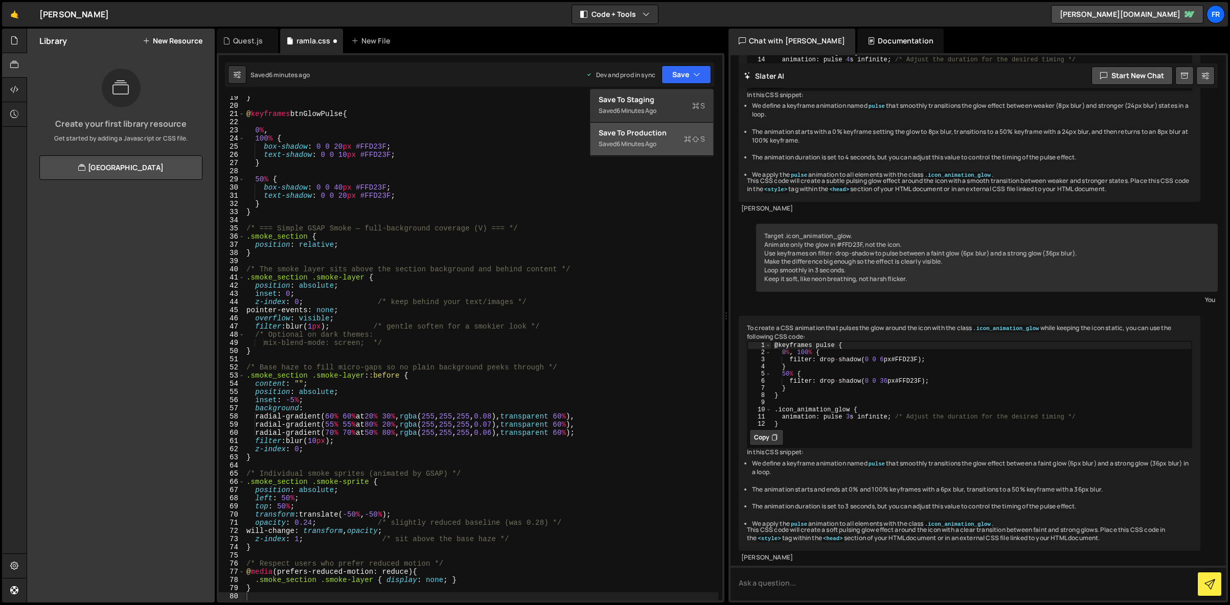
click at [645, 134] on div "Save to Production S" at bounding box center [652, 133] width 106 height 10
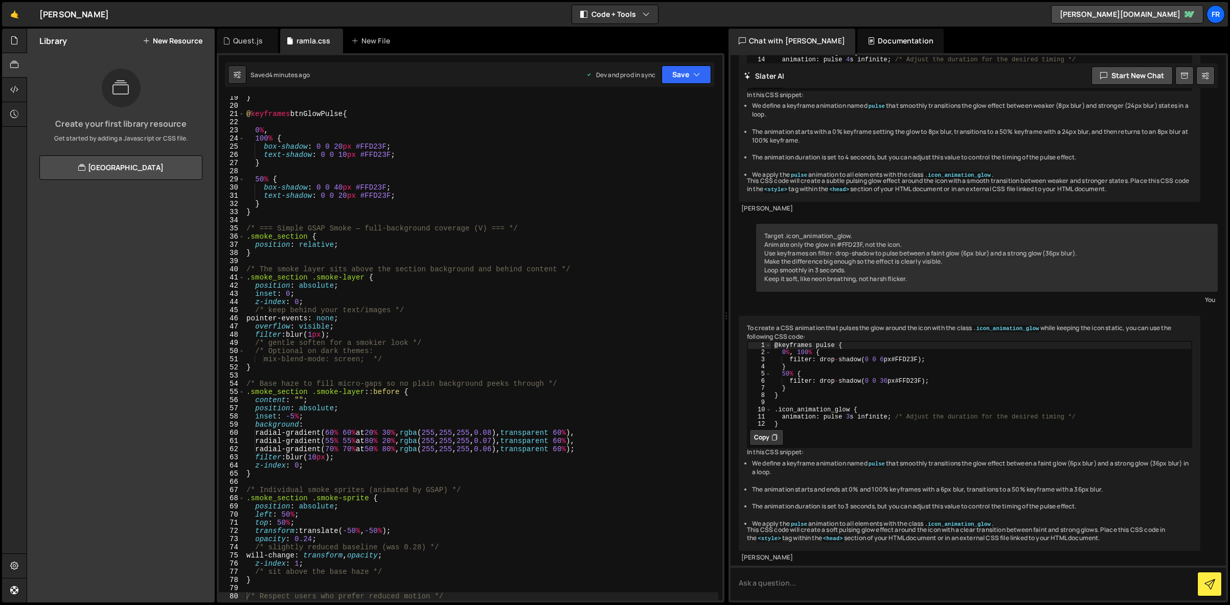
type textarea "text-shadow: 0 0 20px #FFD23F;"
click at [330, 198] on div "} @ keyframes btnGlowPulse { 0 % , 100 % { box-shadow : 0 0 20 px #FFD23F ; tex…" at bounding box center [481, 354] width 474 height 521
click at [254, 47] on div "Quest.js" at bounding box center [247, 41] width 61 height 25
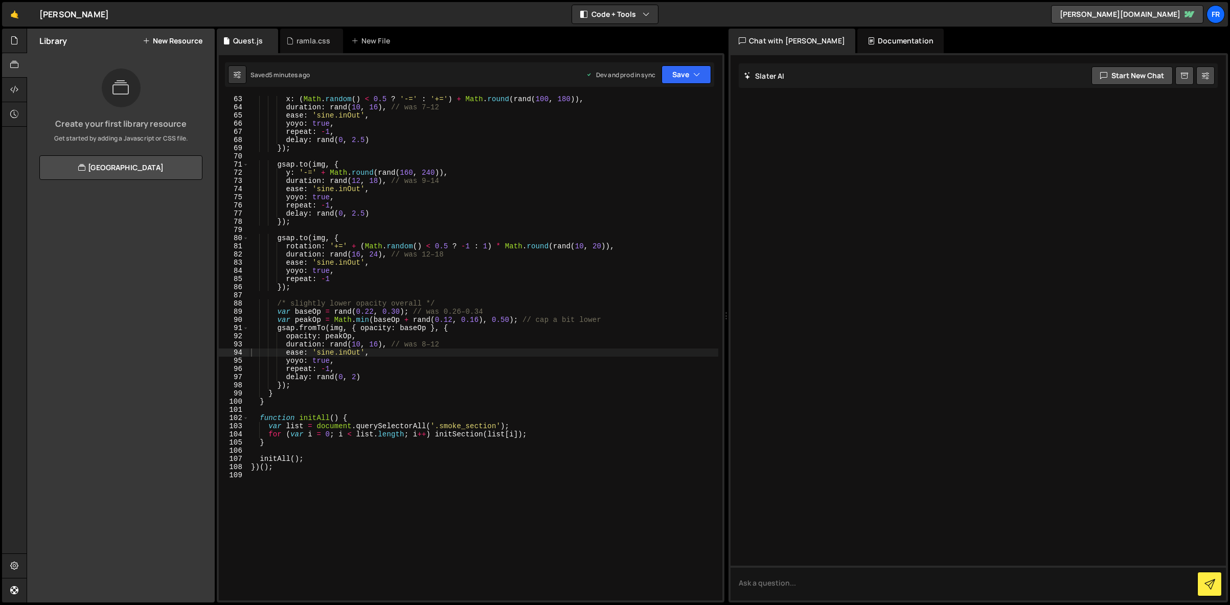
scroll to position [0, 0]
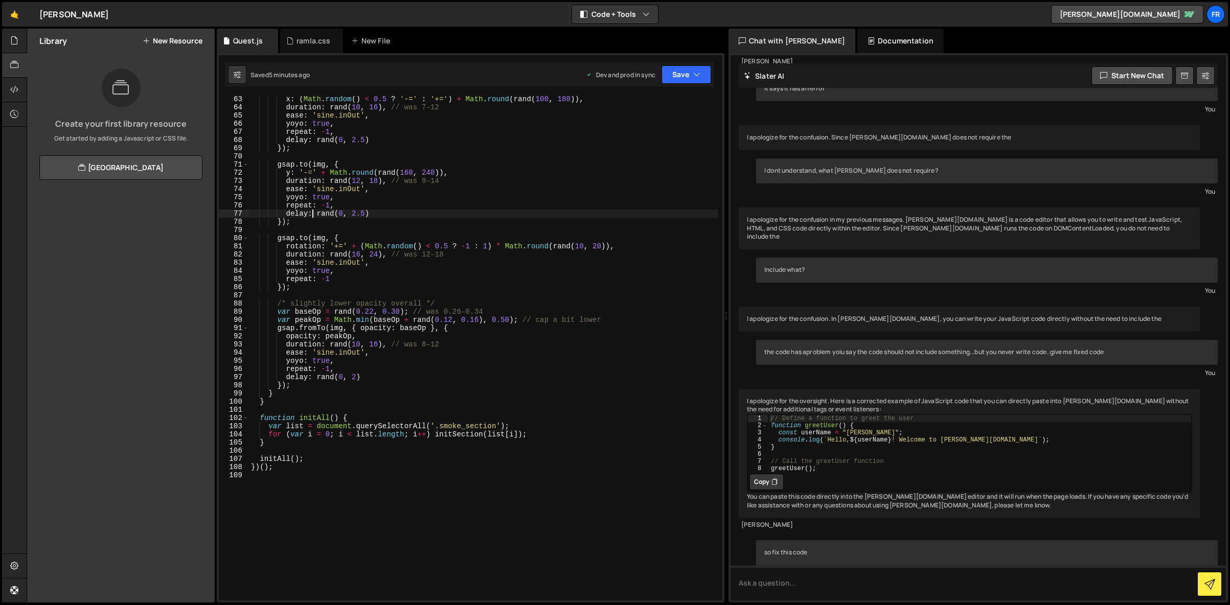
click at [313, 214] on div "x : ( Math . random ( ) < 0.5 ? '-=' : '+=' ) + Math . round ( rand ( 100 , 180…" at bounding box center [483, 355] width 469 height 521
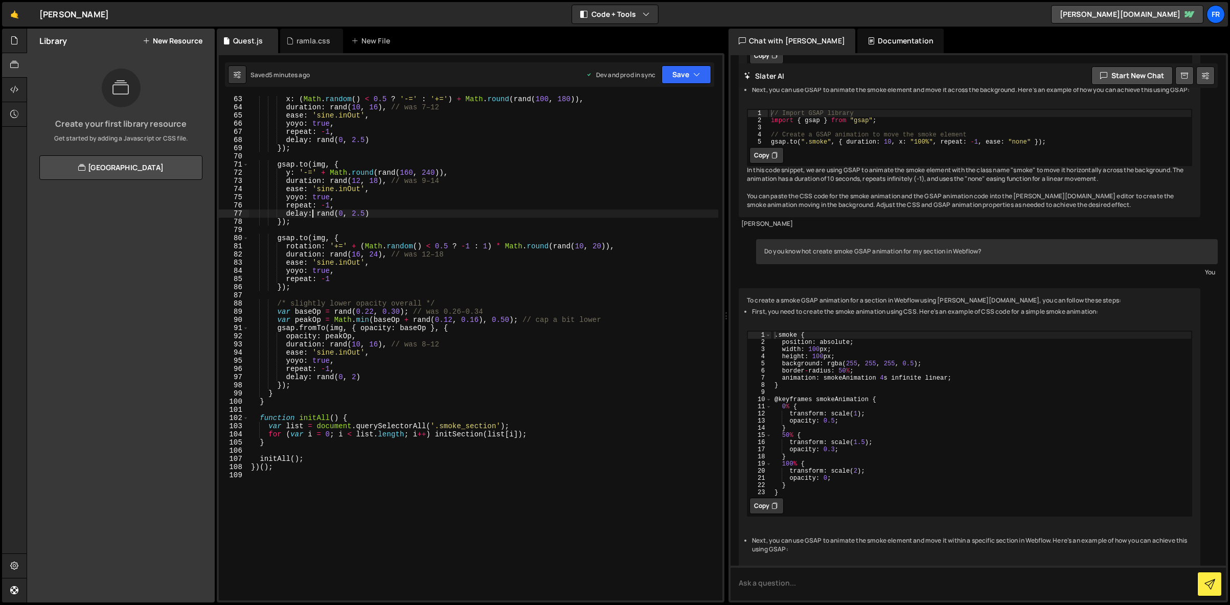
type textarea "})();"
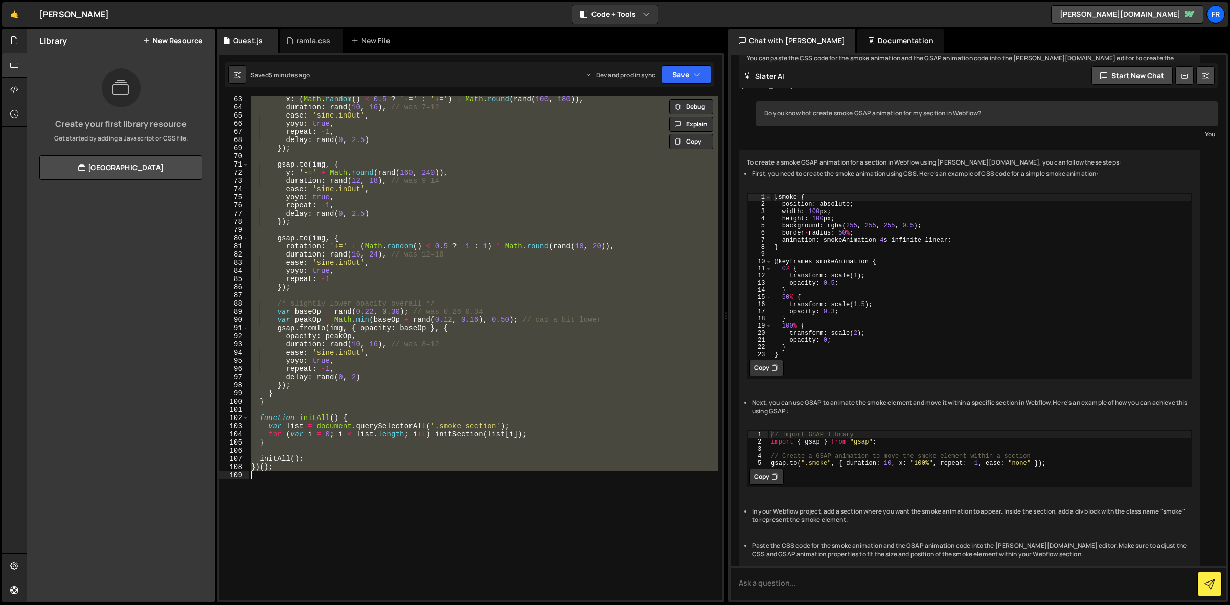
paste textarea
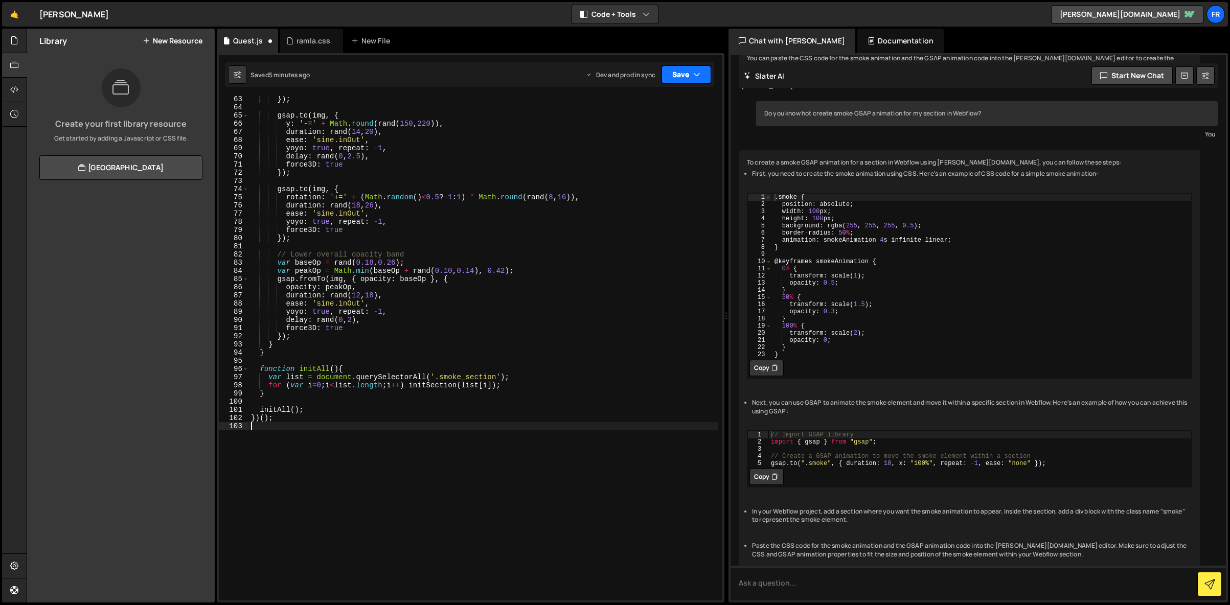
click at [677, 72] on button "Save" at bounding box center [686, 74] width 50 height 18
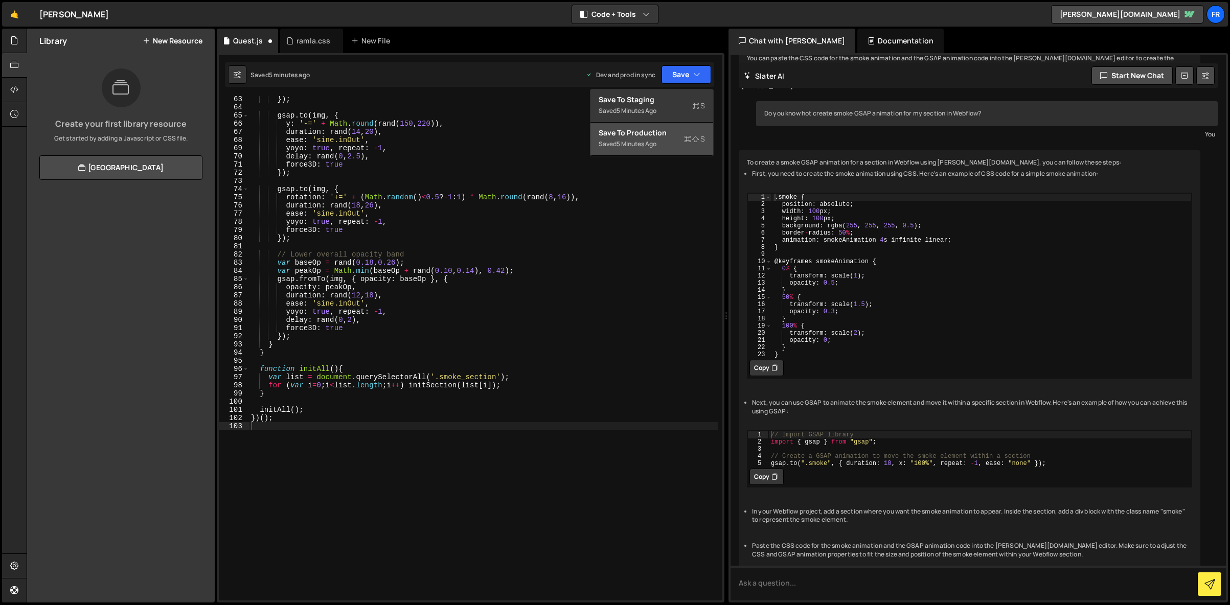
click at [653, 133] on div "Save to Production S" at bounding box center [652, 133] width 106 height 10
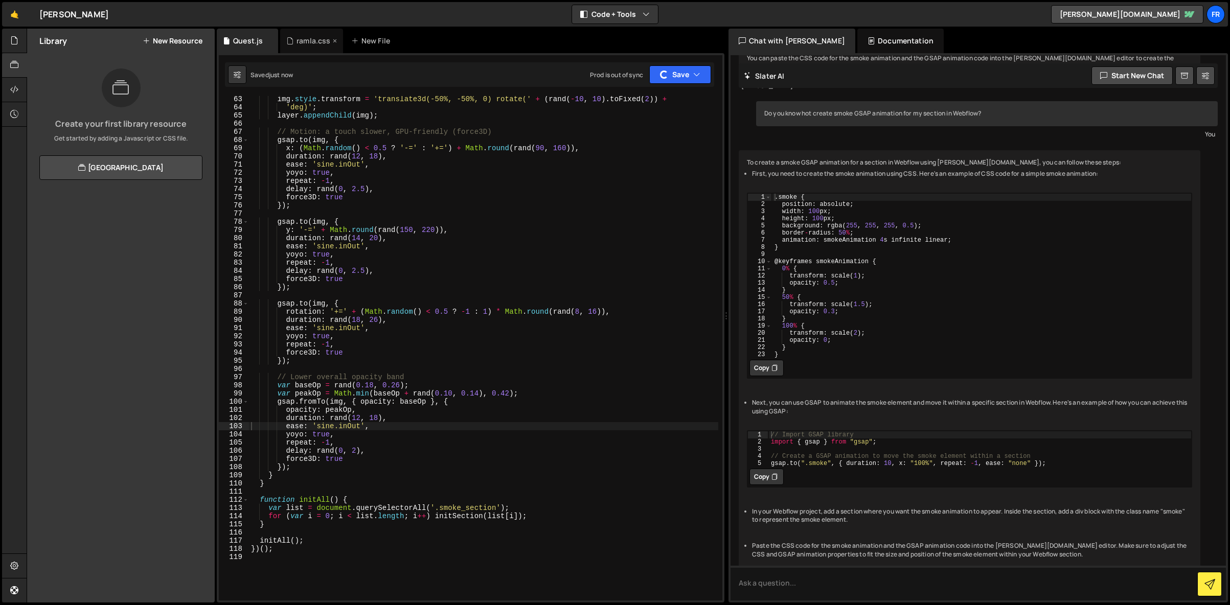
click at [317, 39] on div "ramla.css" at bounding box center [313, 41] width 34 height 10
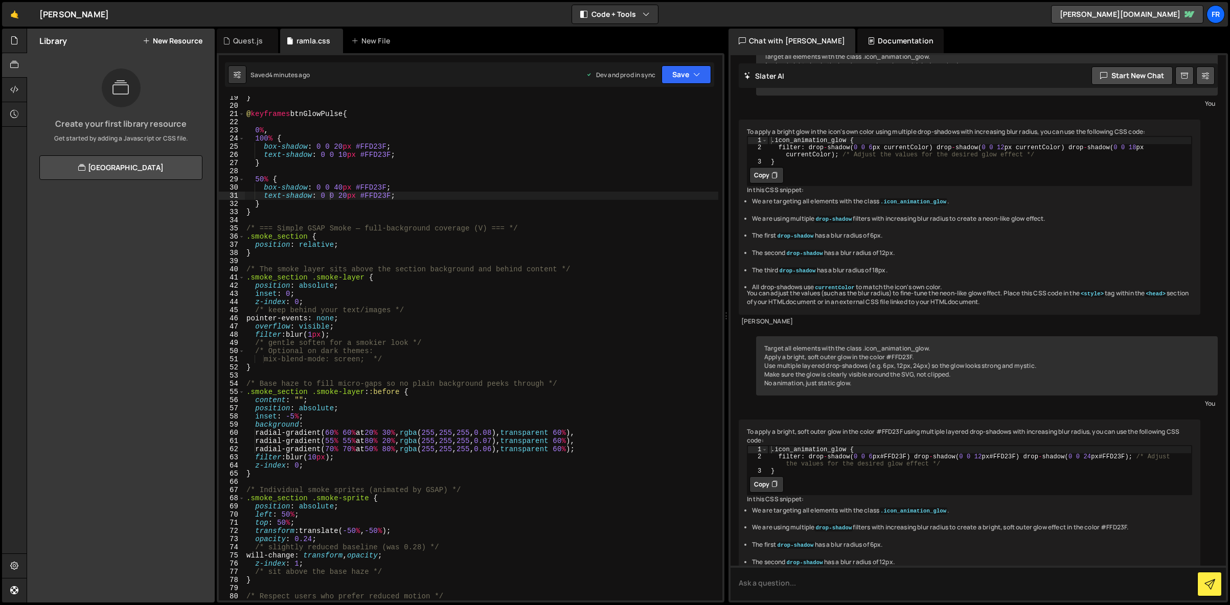
scroll to position [1946, 0]
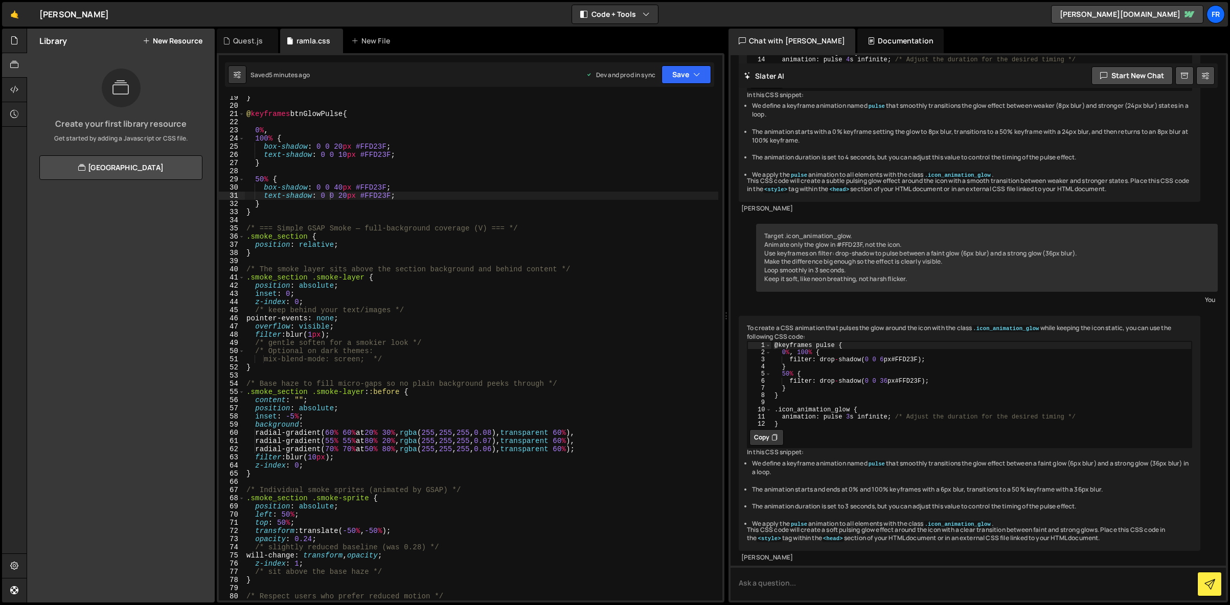
drag, startPoint x: 250, startPoint y: 274, endPoint x: 254, endPoint y: 250, distance: 23.7
click at [251, 273] on div "} @ keyframes btnGlowPulse { 0 % , 100 % { box-shadow : 0 0 20 px #FFD23F ; tex…" at bounding box center [481, 354] width 474 height 521
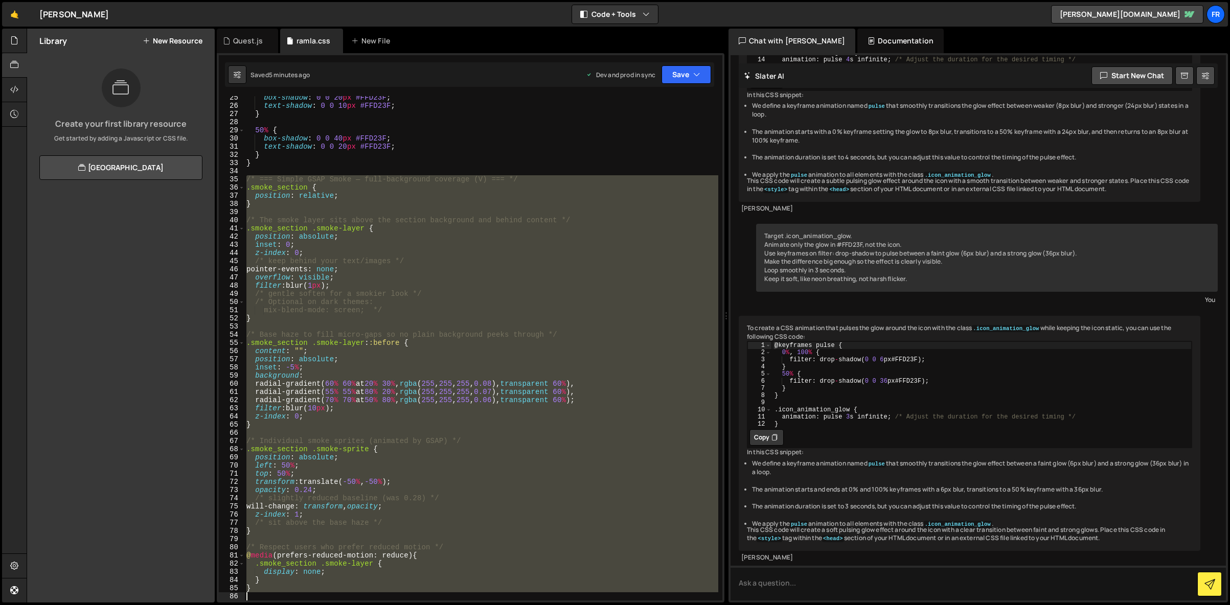
scroll to position [199, 0]
drag, startPoint x: 248, startPoint y: 229, endPoint x: 507, endPoint y: 646, distance: 490.4
click at [507, 605] on html "Projects [GEOGRAPHIC_DATA] Blog Fr Projects Your Teams Invite team member Accou…" at bounding box center [615, 302] width 1230 height 605
type textarea "}"
paste textarea
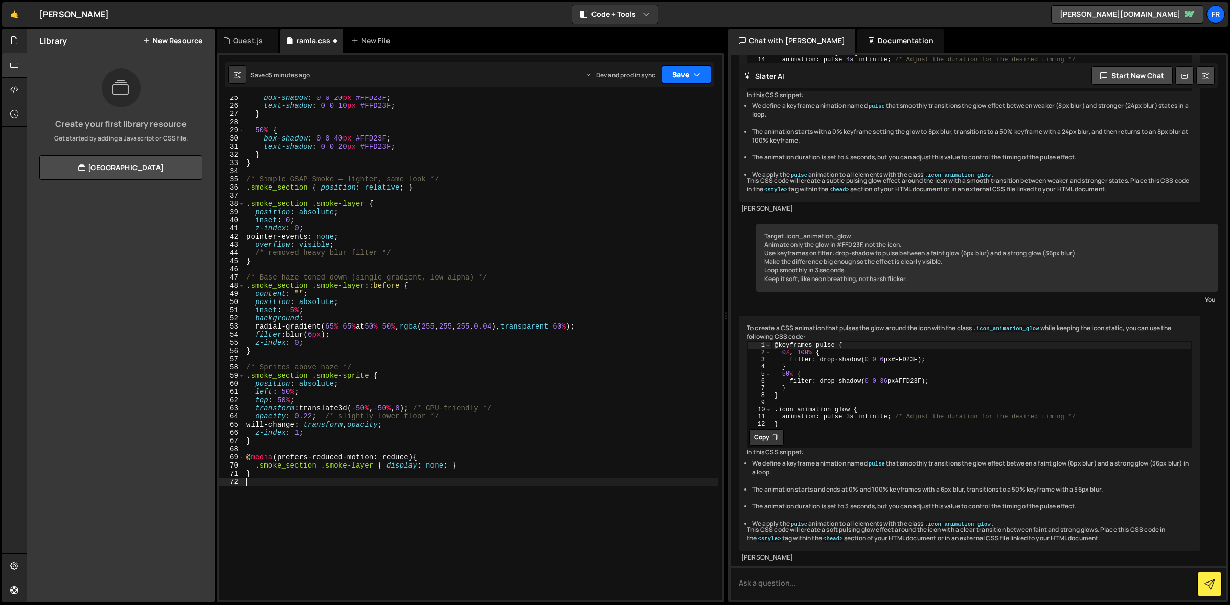
click at [669, 76] on button "Save" at bounding box center [686, 74] width 50 height 18
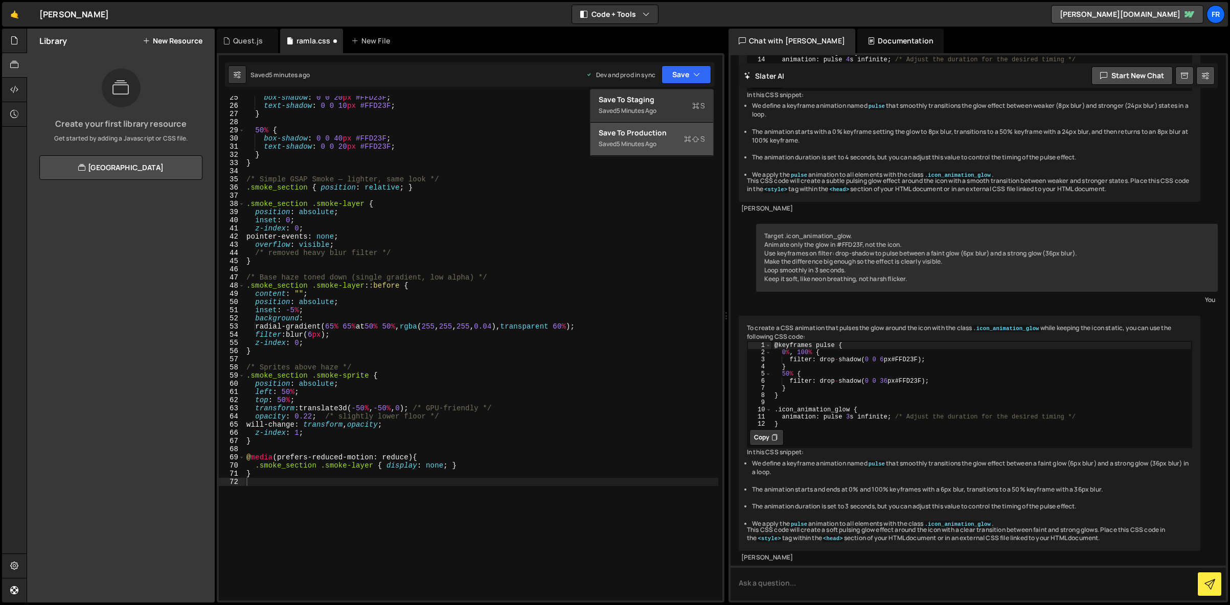
click at [639, 131] on div "Save to Production S" at bounding box center [652, 133] width 106 height 10
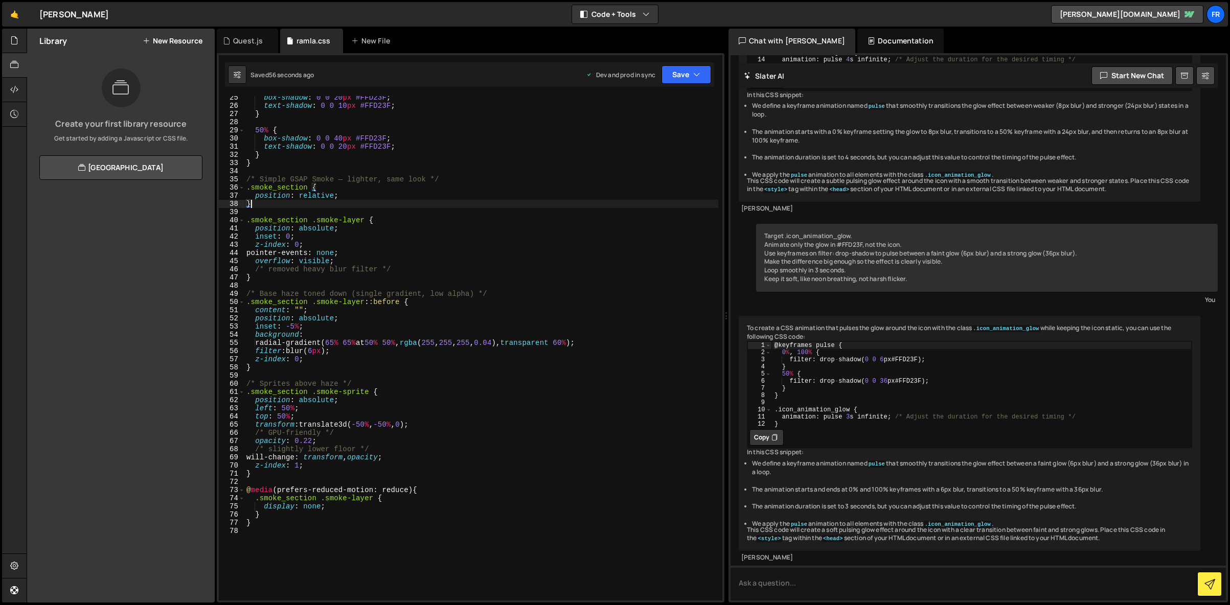
click at [351, 203] on div "box-shadow : 0 0 20 px #FFD23F ; text-shadow : 0 0 10 px #FFD23F ; } 50 % { box…" at bounding box center [481, 354] width 474 height 521
type textarea "}"
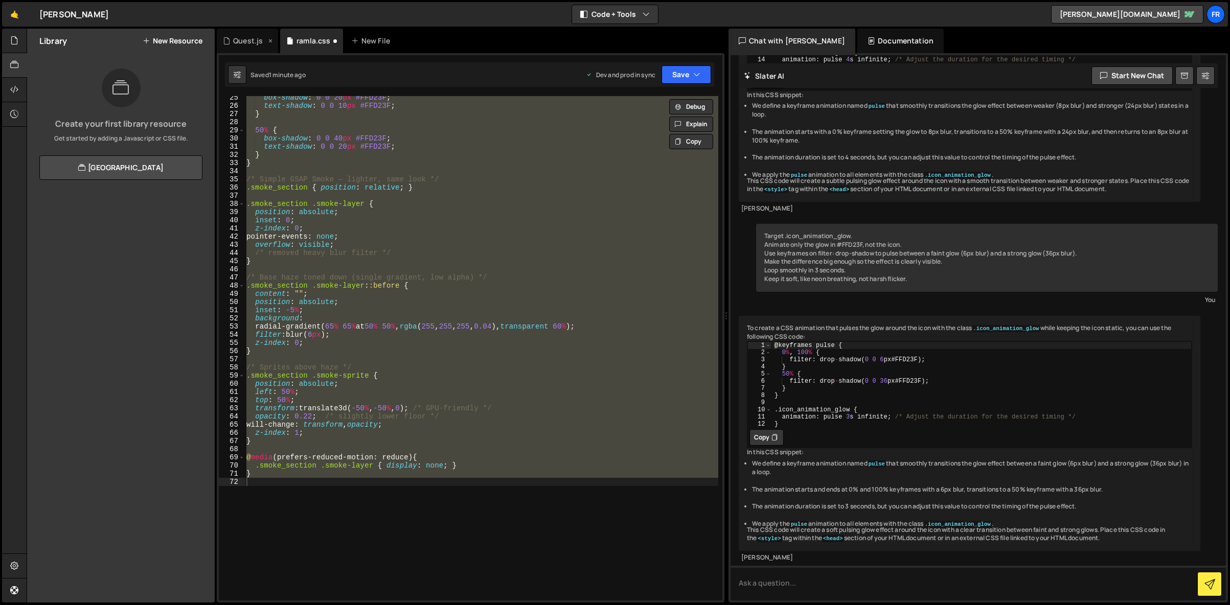
click at [256, 41] on div "Quest.js" at bounding box center [248, 41] width 30 height 10
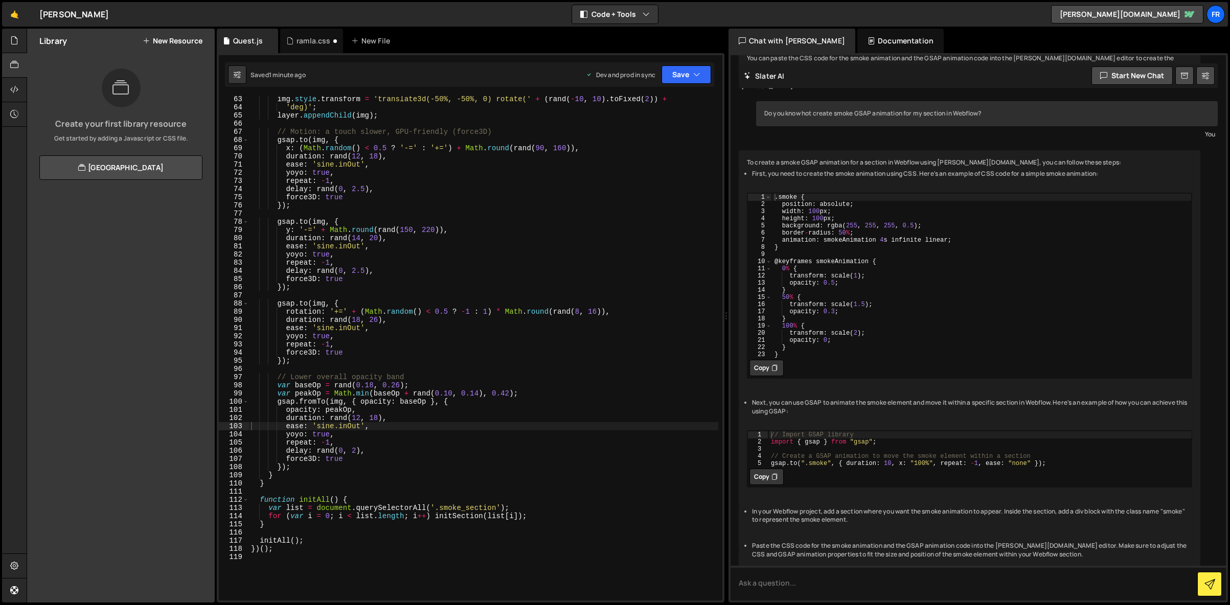
scroll to position [2530, 0]
click at [393, 242] on div "img . style . transform = 'translate3d(-50%, -50%, 0) rotate(' + ( rand ( - 10 …" at bounding box center [483, 355] width 469 height 521
type textarea "})();"
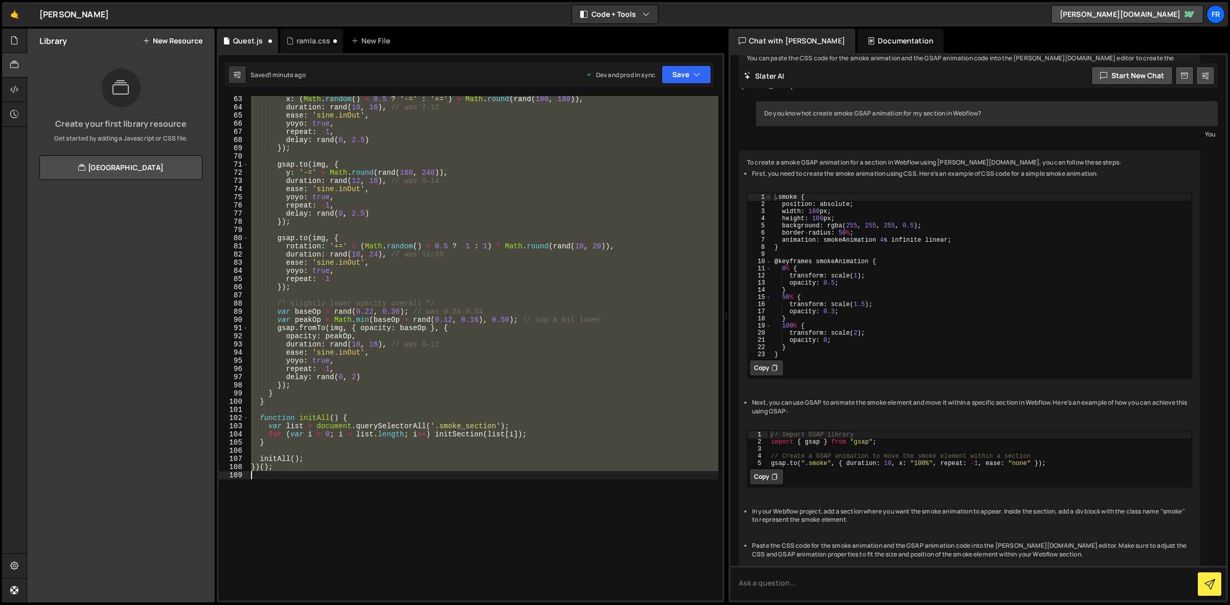
scroll to position [517, 0]
click at [677, 77] on button "Save" at bounding box center [686, 74] width 50 height 18
click at [645, 138] on div "Saved 1 minute ago" at bounding box center [652, 144] width 106 height 12
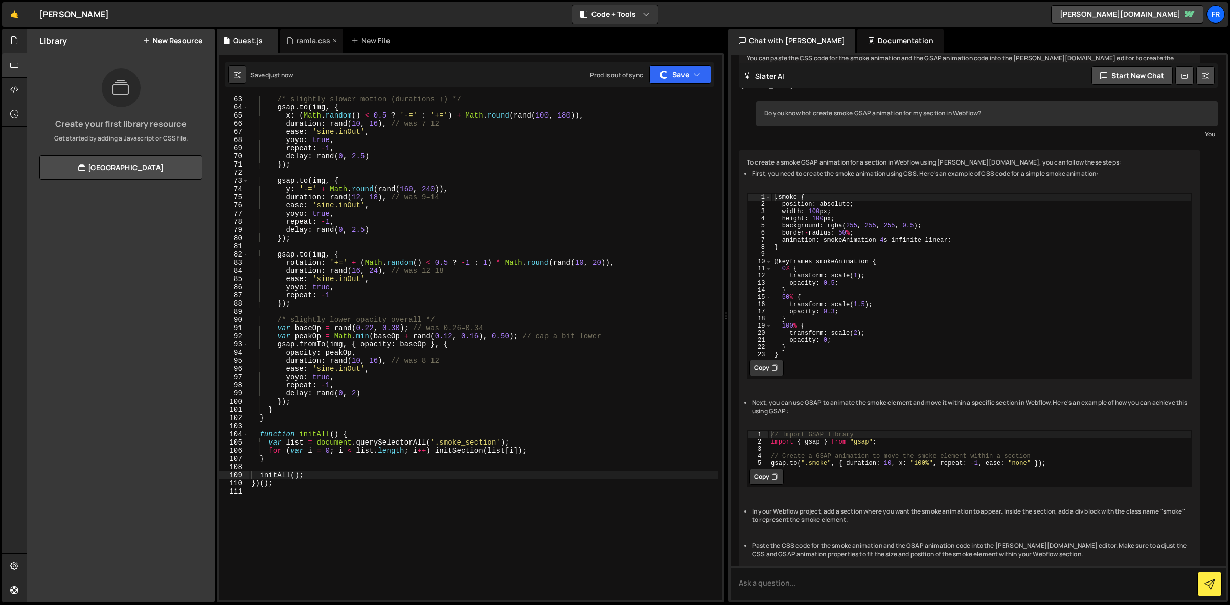
click at [309, 40] on div "ramla.css" at bounding box center [313, 41] width 34 height 10
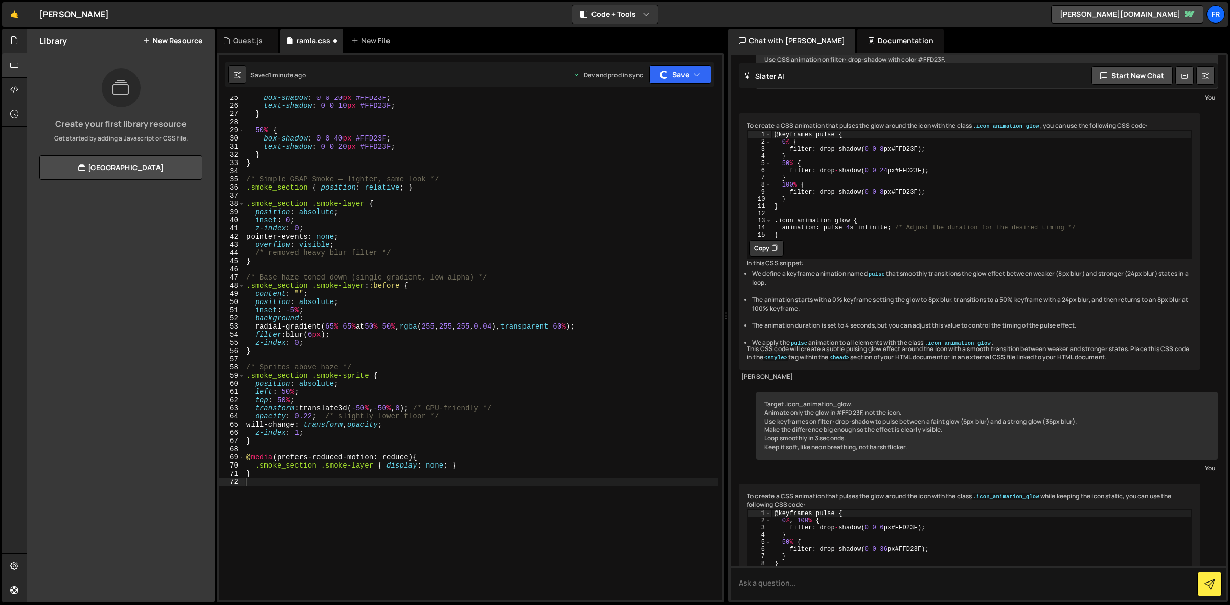
scroll to position [1946, 0]
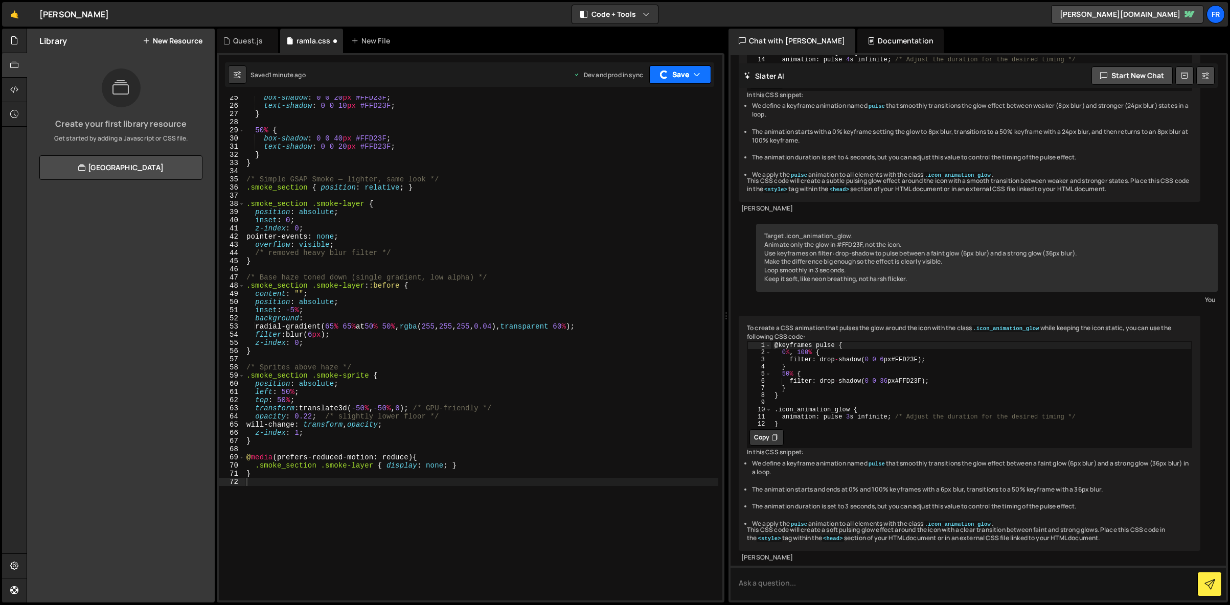
click at [691, 80] on button "Save" at bounding box center [680, 74] width 62 height 18
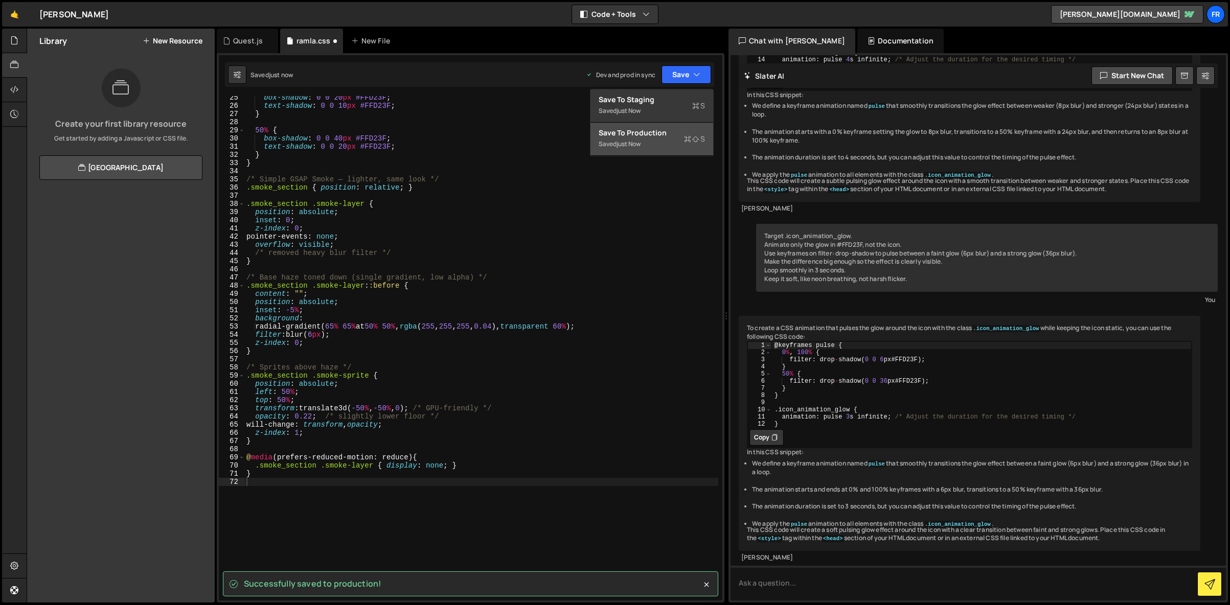
click at [653, 132] on div "Save to Production S" at bounding box center [652, 133] width 106 height 10
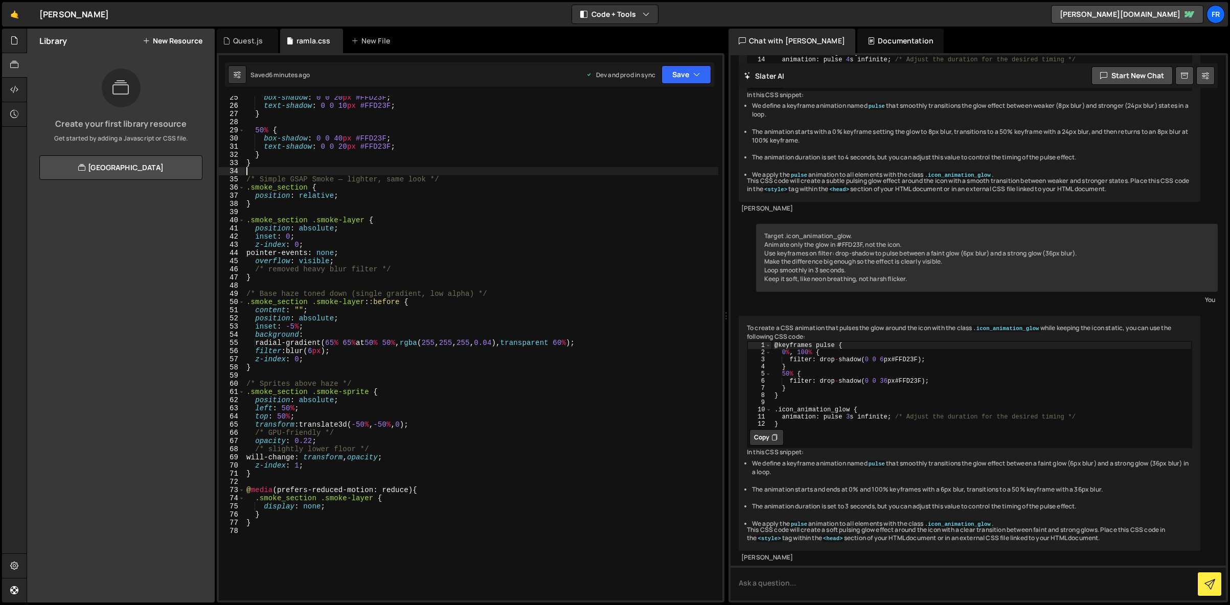
click at [269, 175] on div "box-shadow : 0 0 20 px #FFD23F ; text-shadow : 0 0 10 px #FFD23F ; } 50 % { box…" at bounding box center [481, 354] width 474 height 521
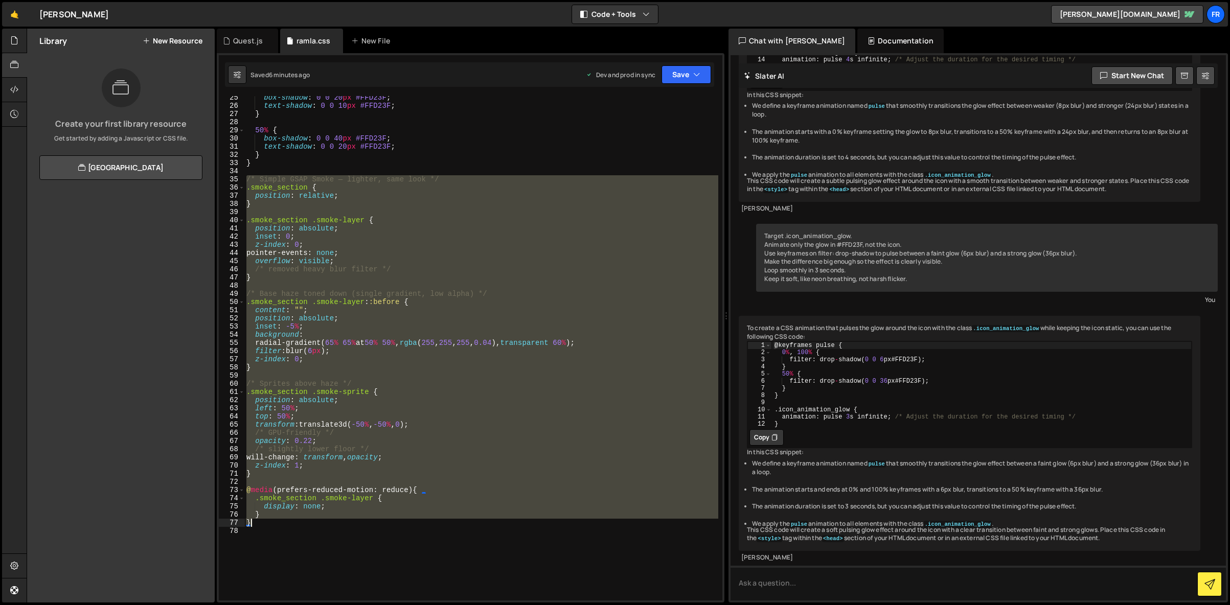
drag, startPoint x: 245, startPoint y: 178, endPoint x: 490, endPoint y: 522, distance: 422.2
click at [490, 522] on div "box-shadow : 0 0 20 px #FFD23F ; text-shadow : 0 0 10 px #FFD23F ; } 50 % { box…" at bounding box center [481, 354] width 474 height 521
type textarea "} }"
paste textarea
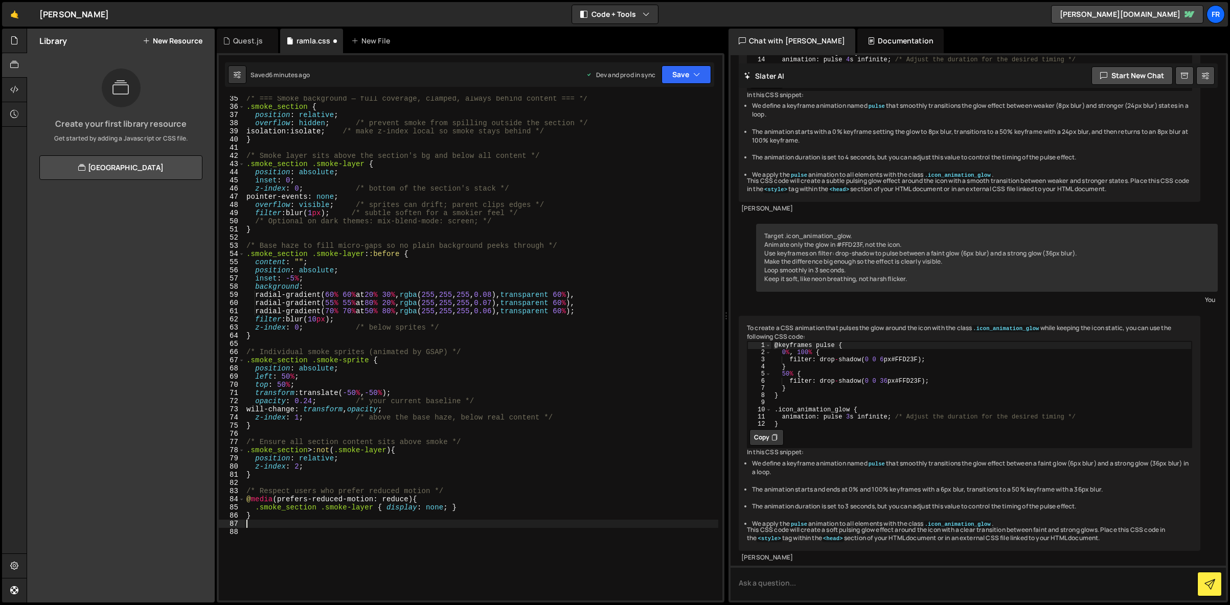
scroll to position [371, 0]
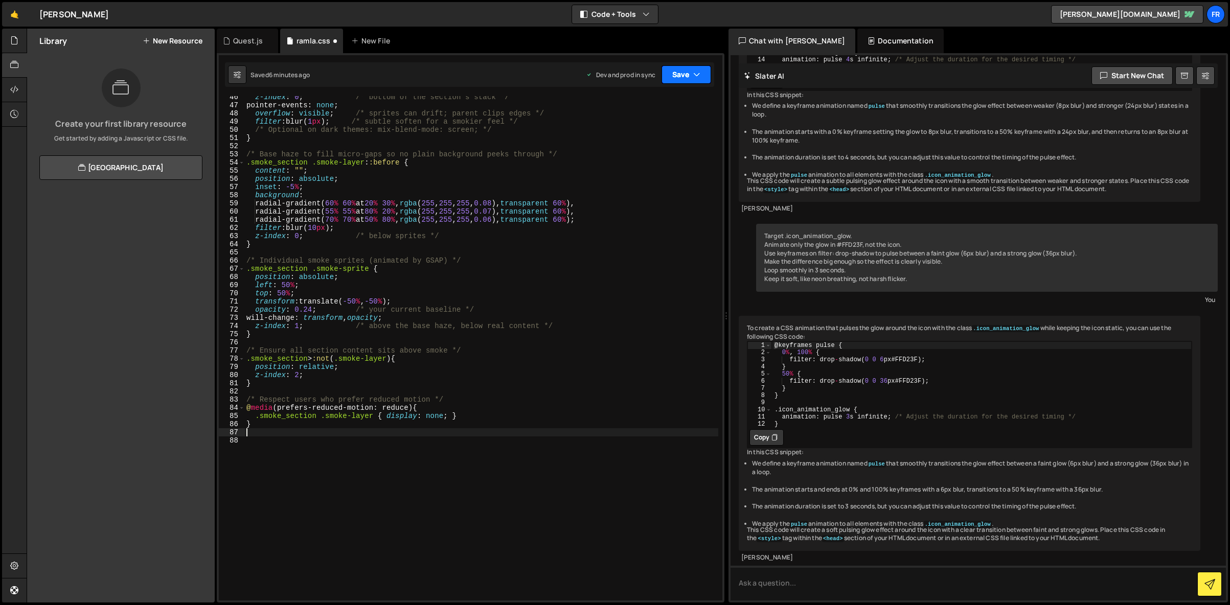
click at [680, 74] on button "Save" at bounding box center [686, 74] width 50 height 18
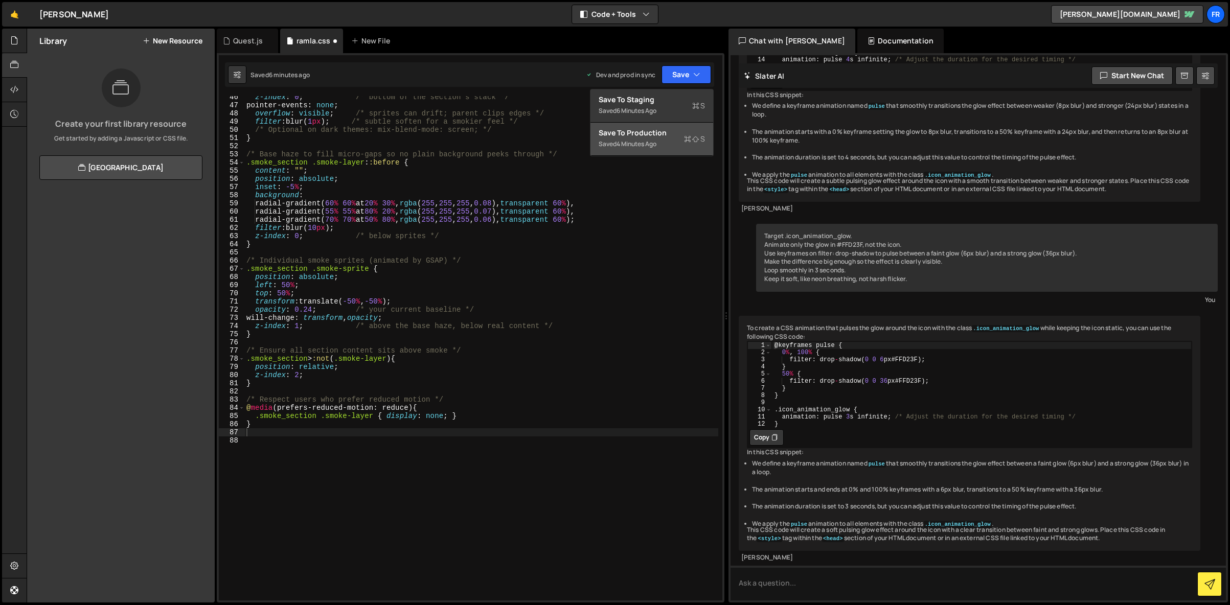
click at [648, 136] on div "Save to Production S" at bounding box center [652, 133] width 106 height 10
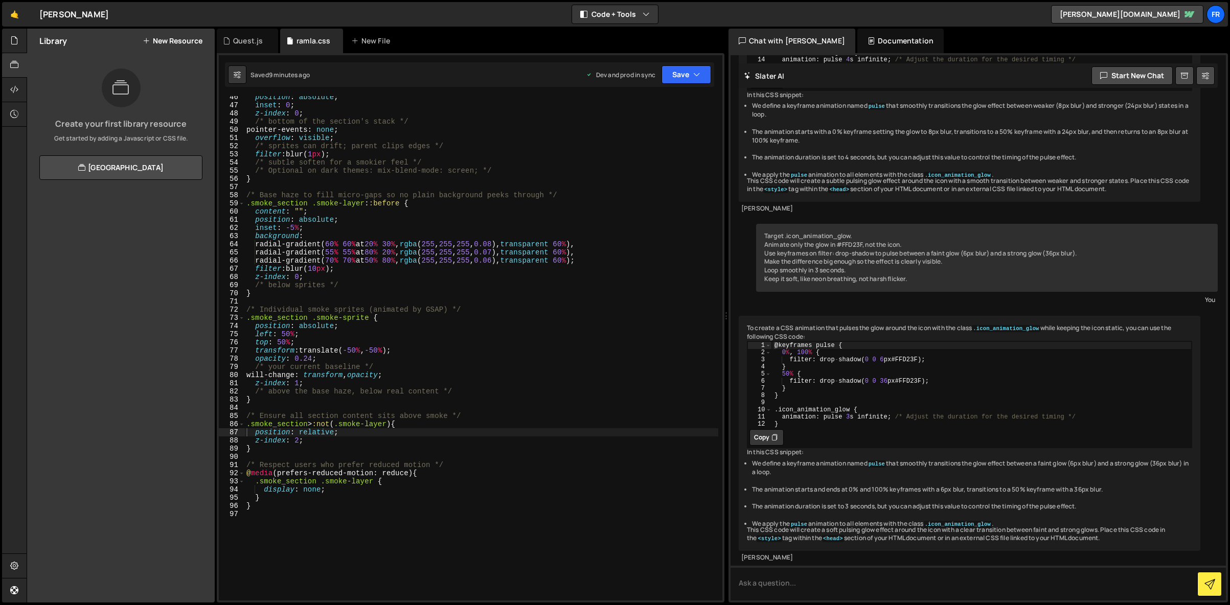
click at [324, 102] on div "position : absolute ; inset : 0 ; z-index : 0 ; /* bottom of the section's stac…" at bounding box center [481, 353] width 474 height 521
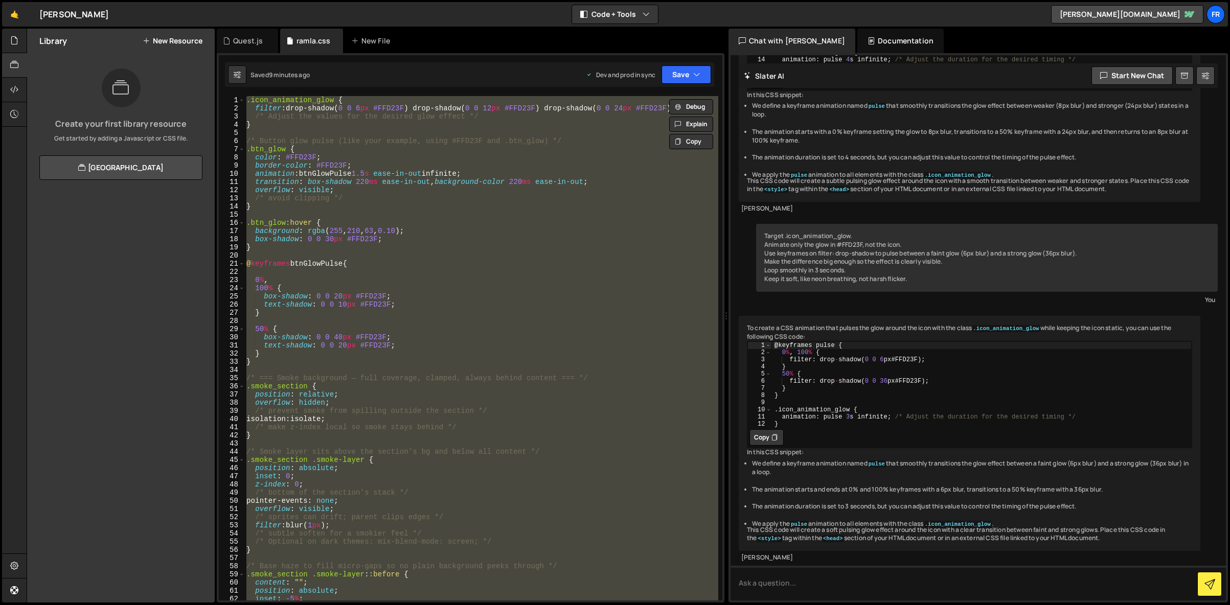
click at [323, 212] on div ".icon_animation_glow { filter : drop-shadow( 0 0 6 px #FFD23F ) drop-shadow( 0 …" at bounding box center [481, 356] width 474 height 521
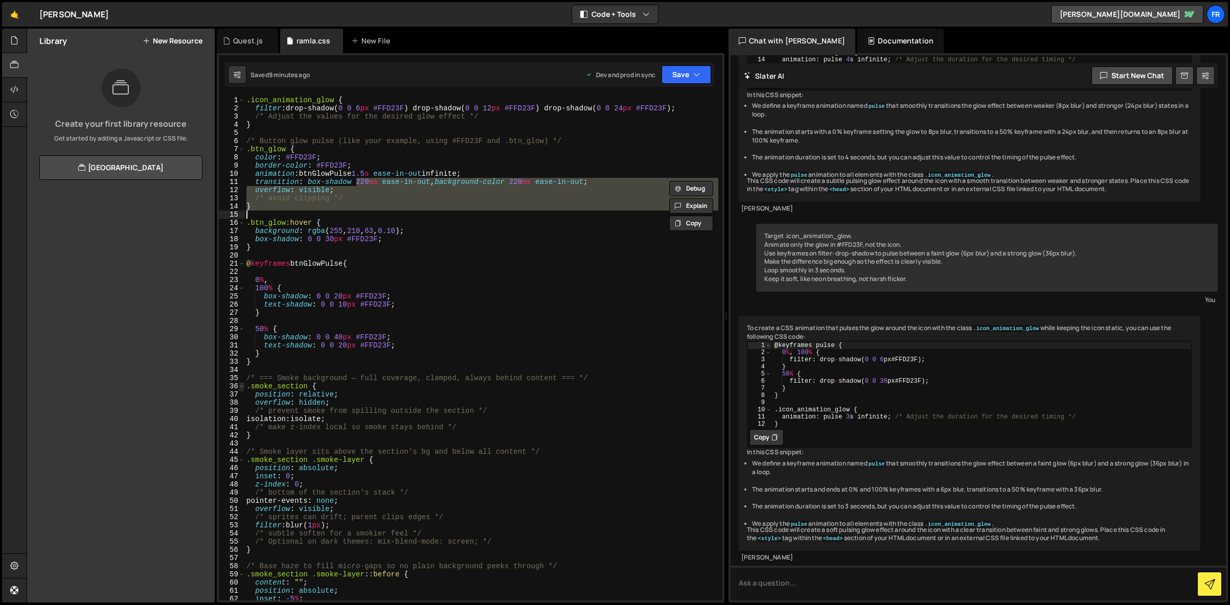
click at [242, 384] on span at bounding box center [242, 386] width 6 height 8
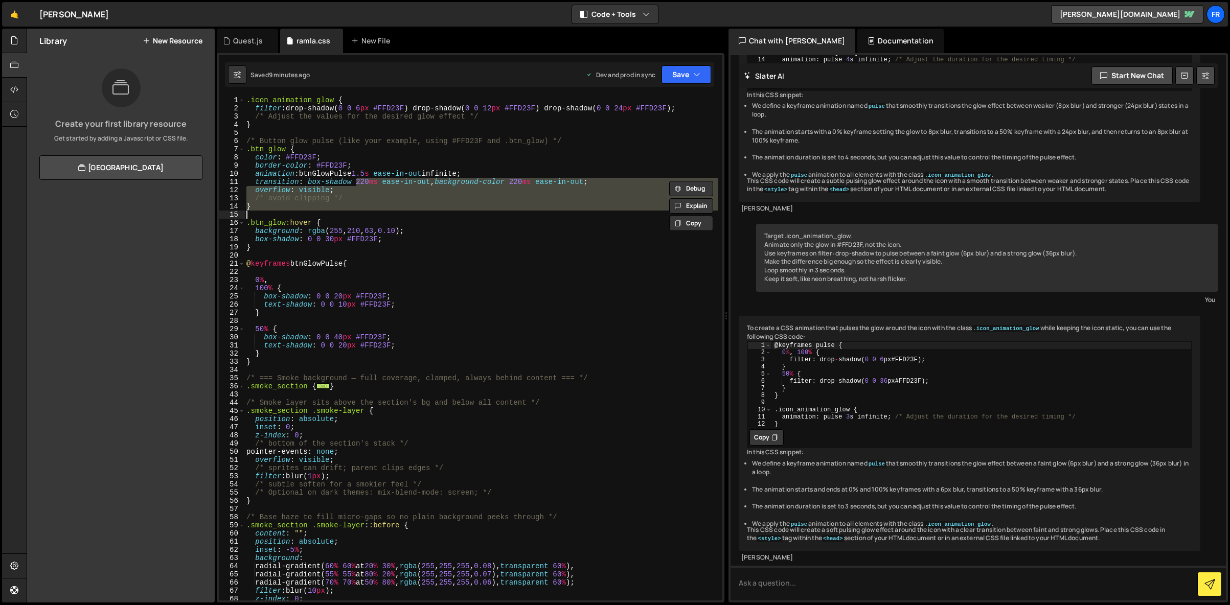
click at [249, 377] on div ".icon_animation_glow { filter : drop-shadow( 0 0 6 px #FFD23F ) drop-shadow( 0 …" at bounding box center [481, 356] width 474 height 521
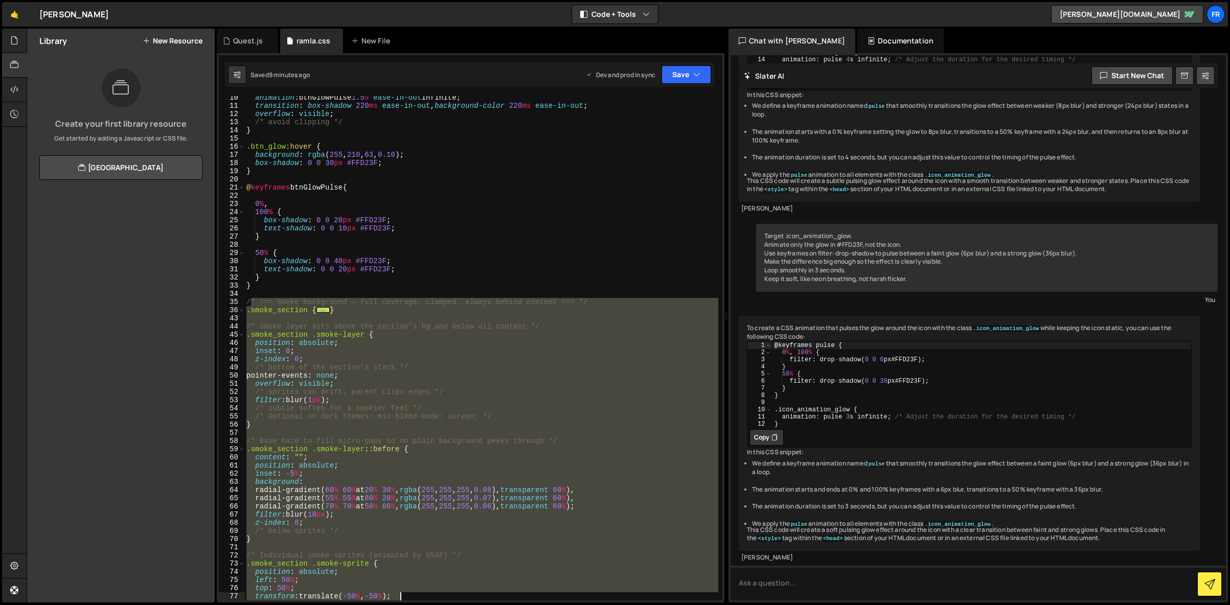
scroll to position [240, 0]
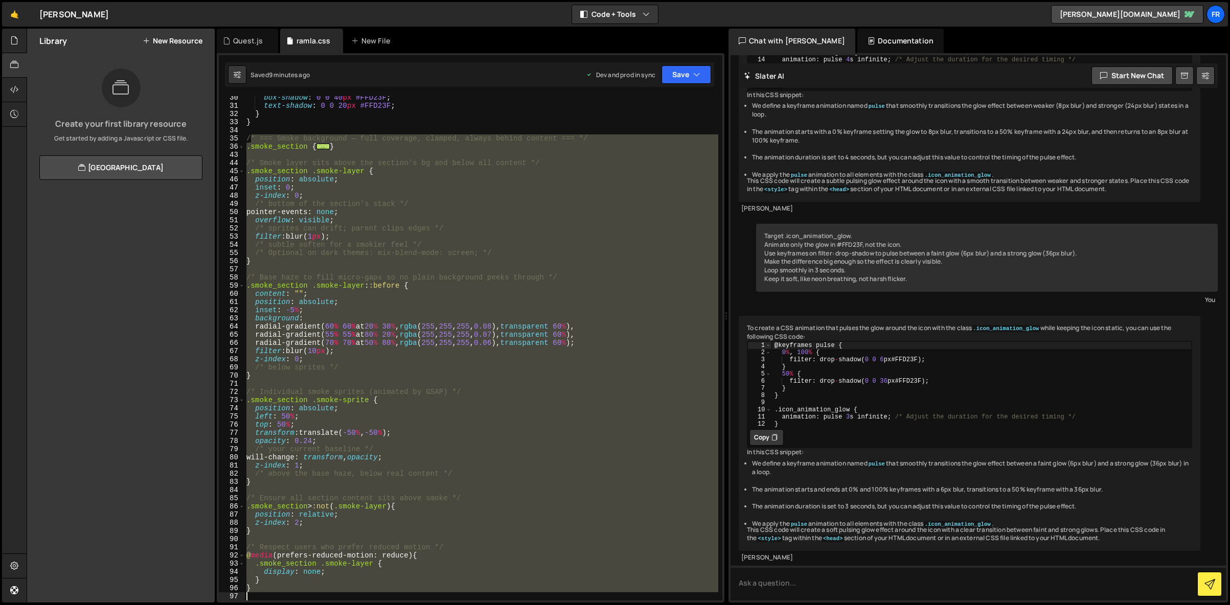
drag, startPoint x: 249, startPoint y: 377, endPoint x: 628, endPoint y: 657, distance: 470.8
click at [628, 605] on html "Projects [GEOGRAPHIC_DATA] Blog Fr Projects Your Teams Invite team member Accou…" at bounding box center [615, 302] width 1230 height 605
type textarea "}"
paste textarea
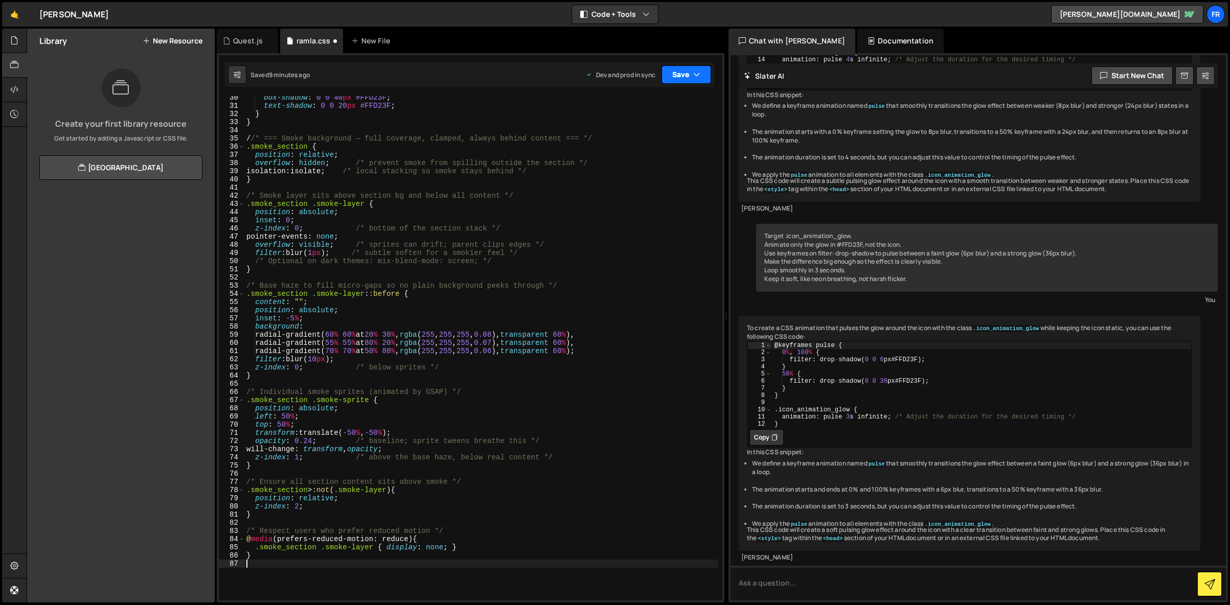
click at [686, 69] on button "Save" at bounding box center [686, 74] width 50 height 18
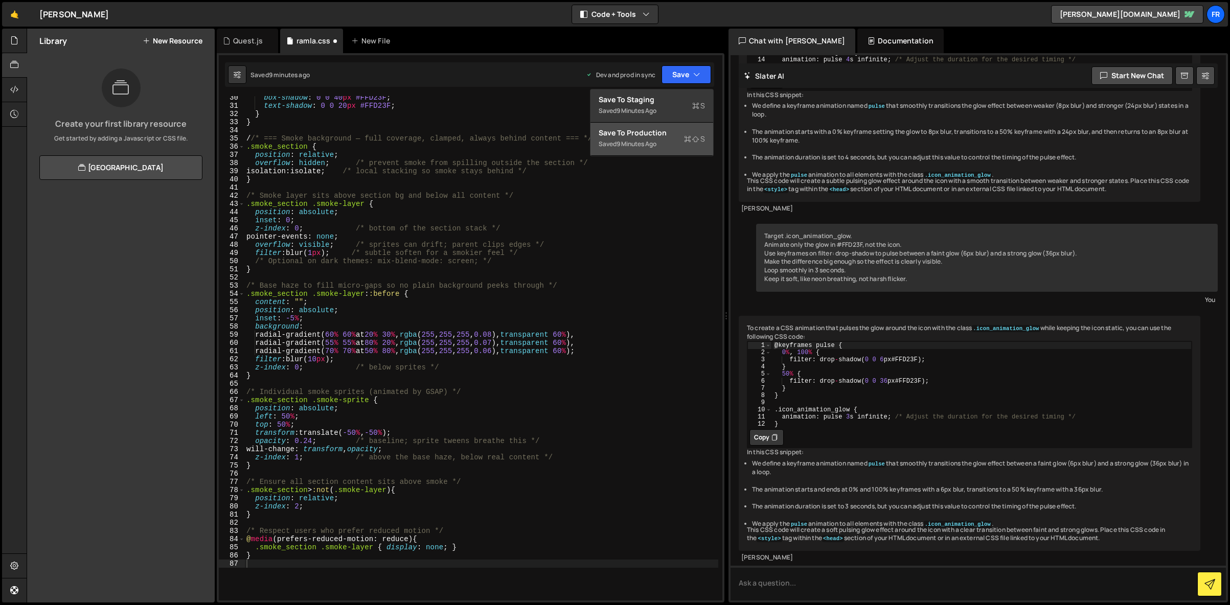
click at [657, 135] on div "Save to Production S" at bounding box center [652, 133] width 106 height 10
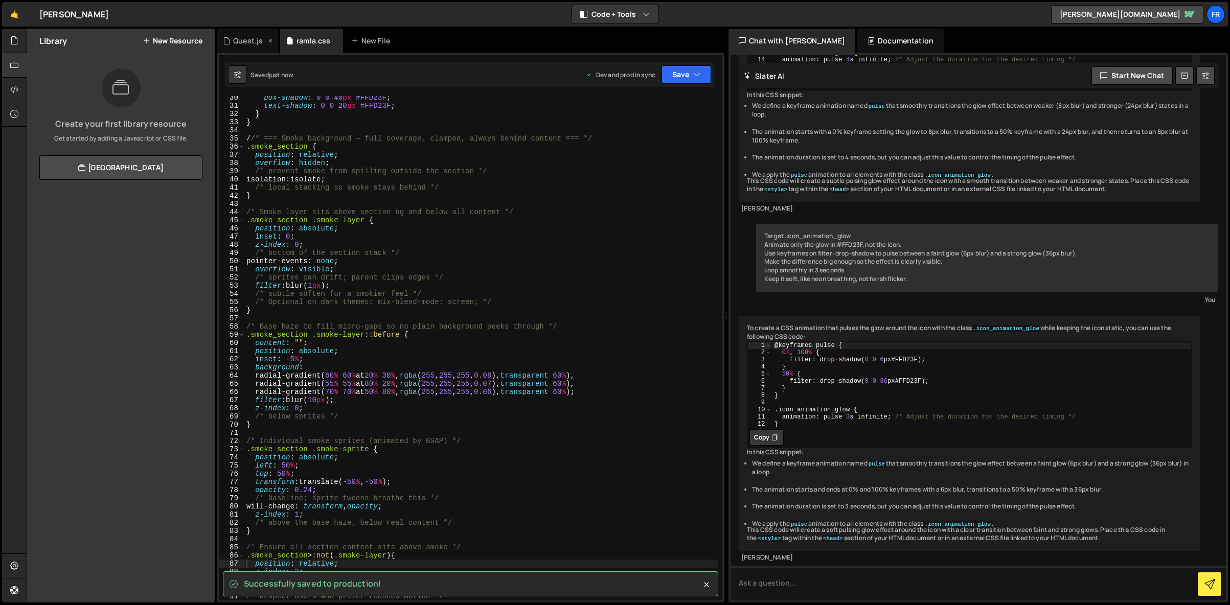
click at [239, 42] on div "Quest.js" at bounding box center [248, 41] width 30 height 10
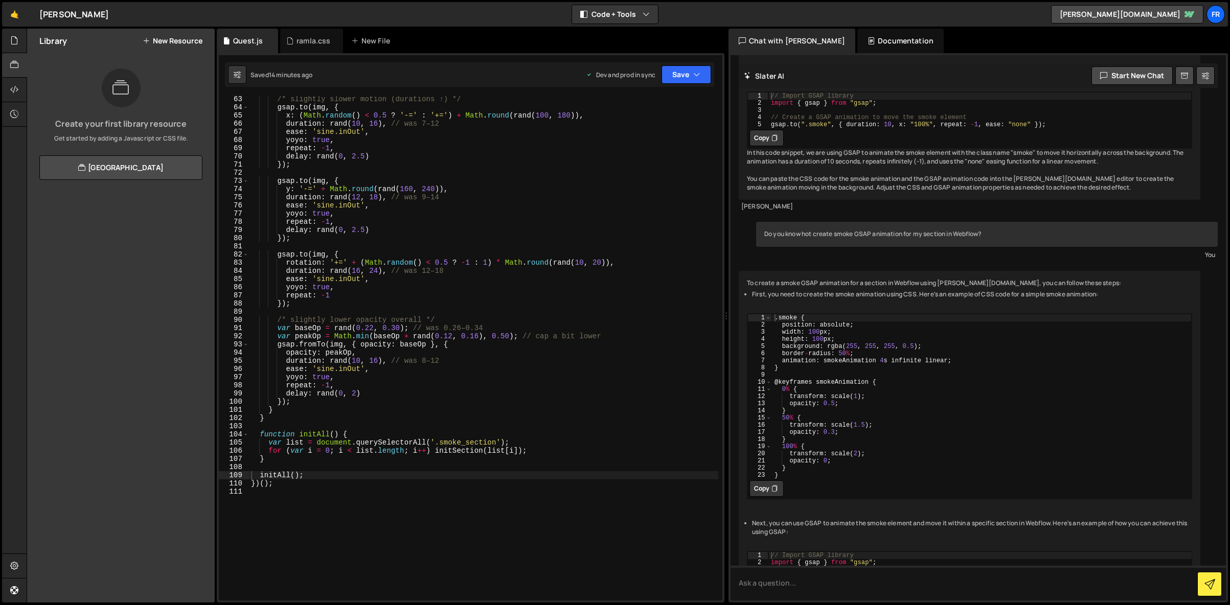
scroll to position [2530, 0]
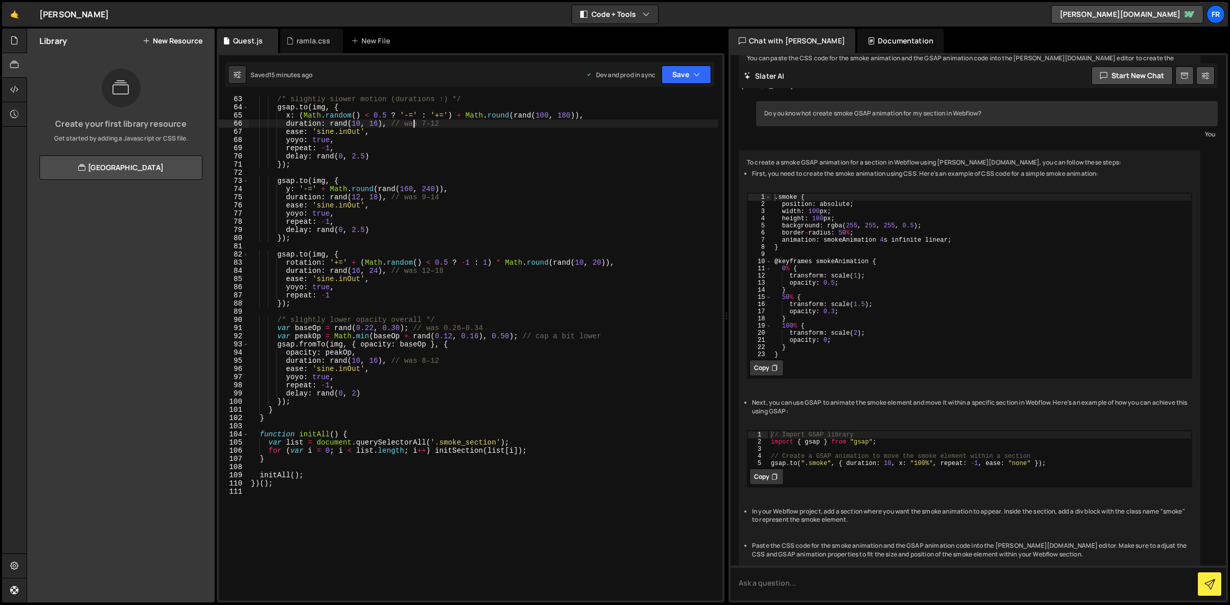
click at [414, 127] on div "/* slightly slower motion (durations ↑) */ gsap . to ( img , { x : ( Math . ran…" at bounding box center [483, 355] width 469 height 521
type textarea "})();"
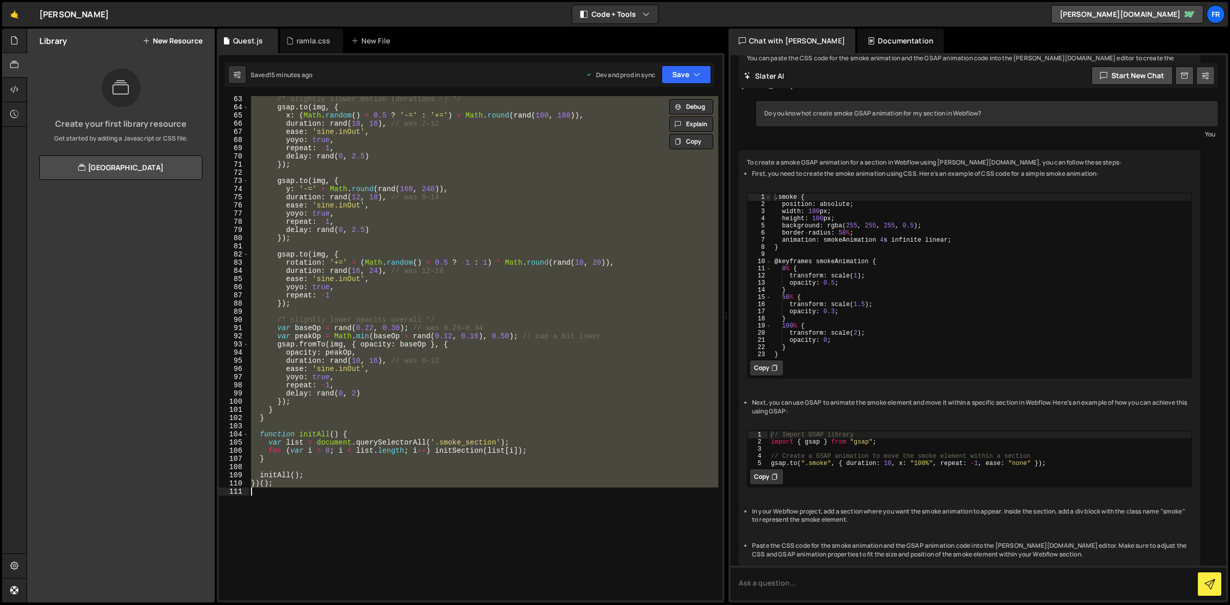
paste textarea
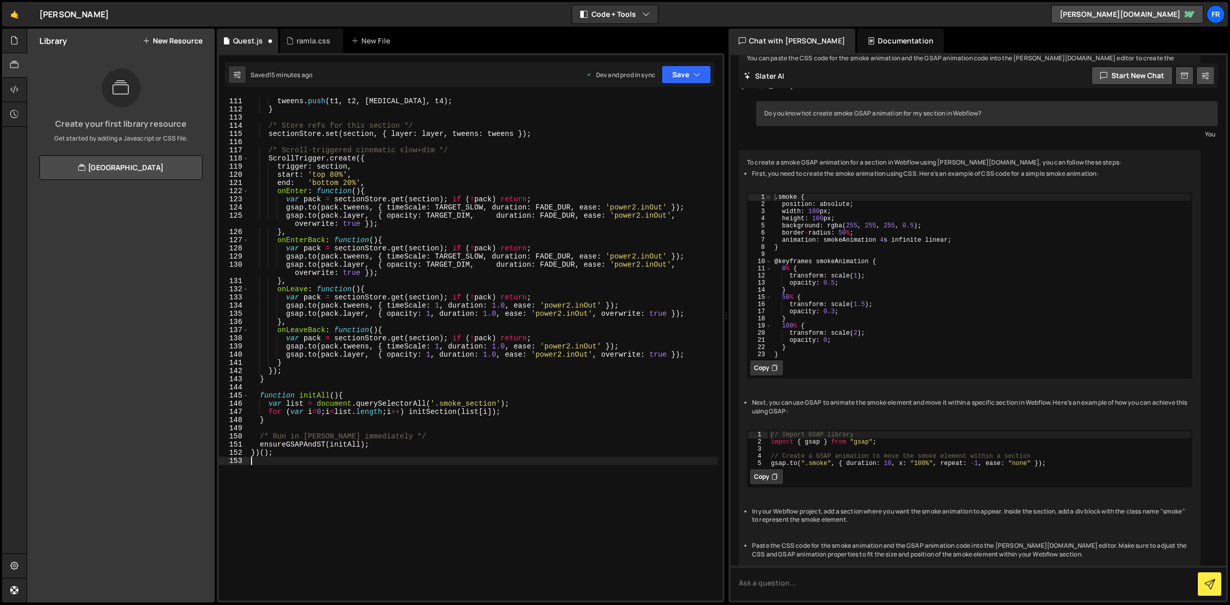
scroll to position [932, 0]
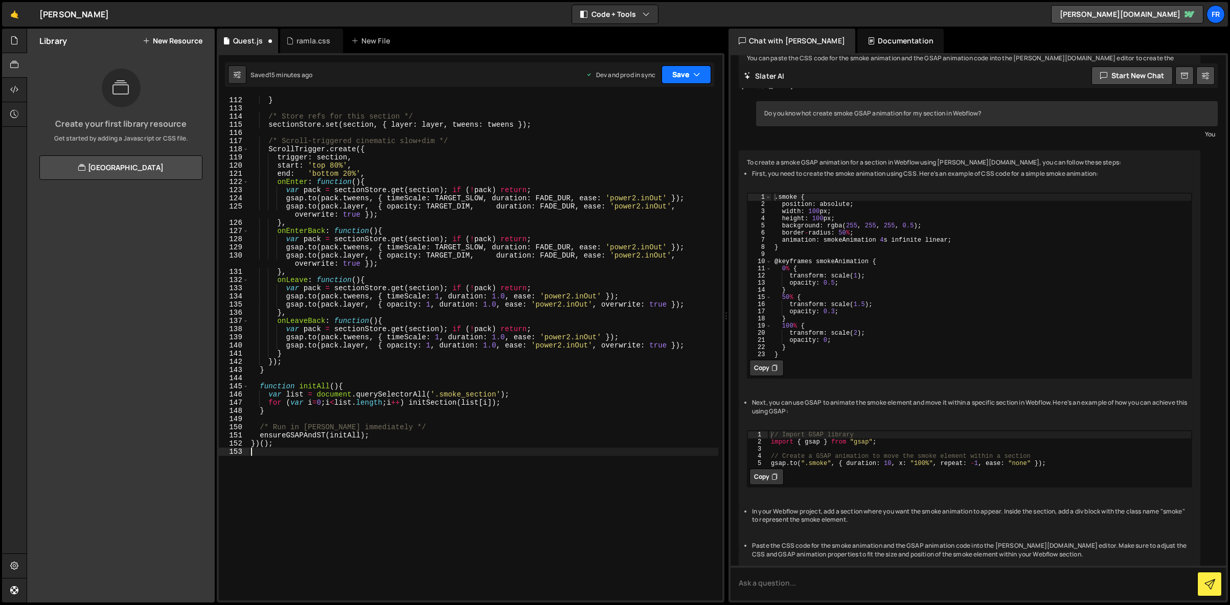
click at [689, 72] on button "Save" at bounding box center [686, 74] width 50 height 18
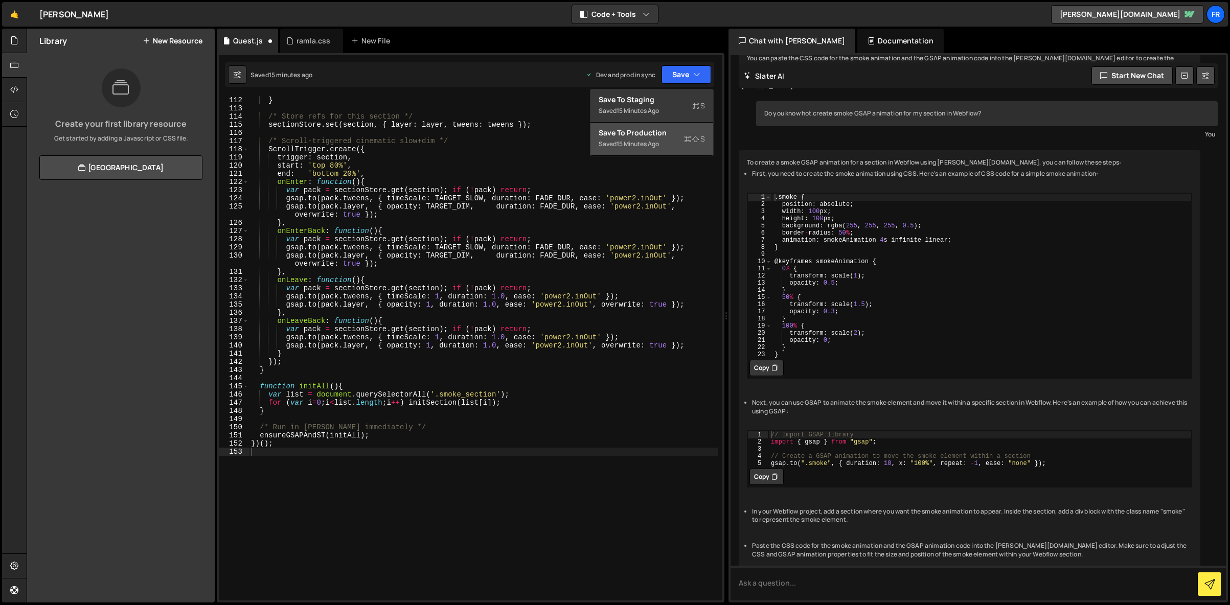
click at [649, 138] on div "Saved 15 minutes ago" at bounding box center [652, 144] width 106 height 12
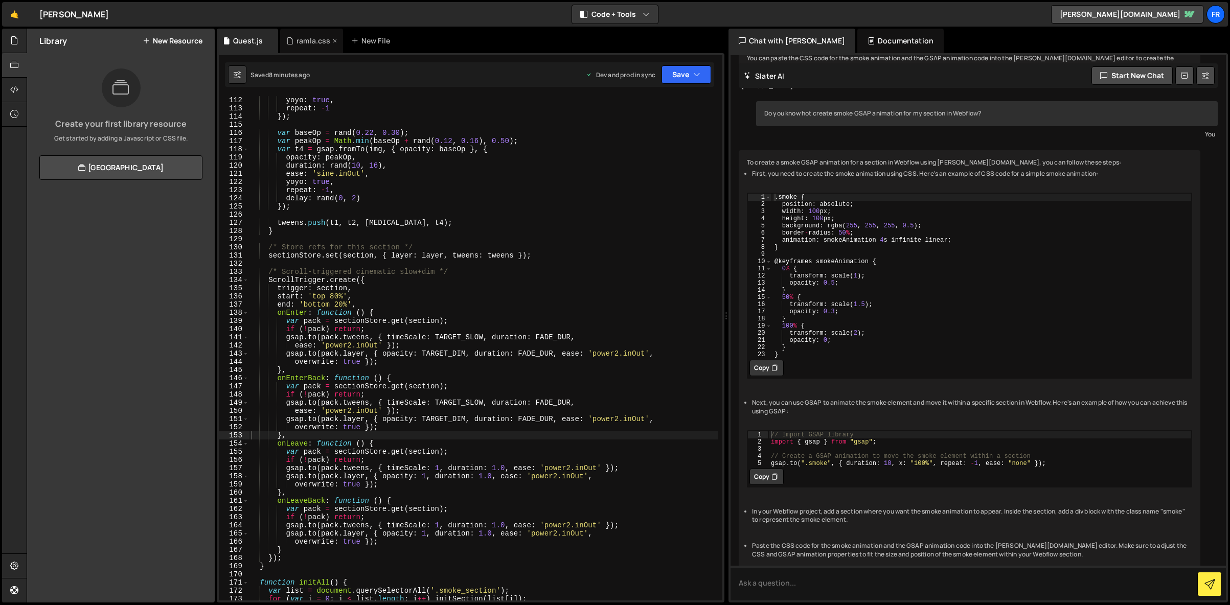
click at [314, 39] on div "ramla.css" at bounding box center [313, 41] width 34 height 10
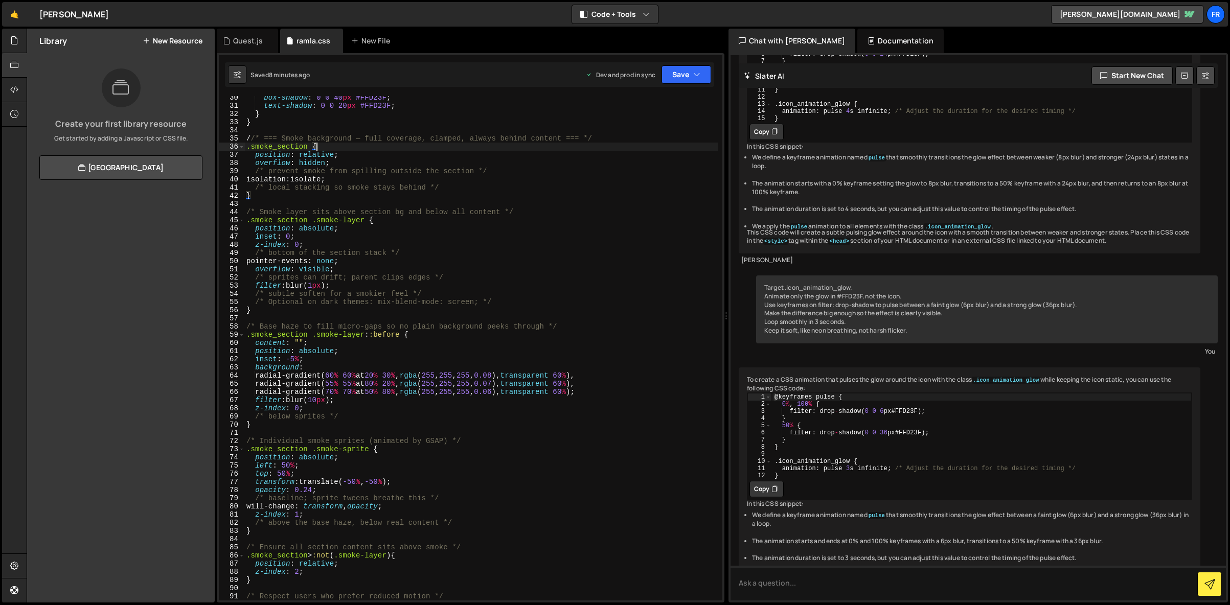
scroll to position [1946, 0]
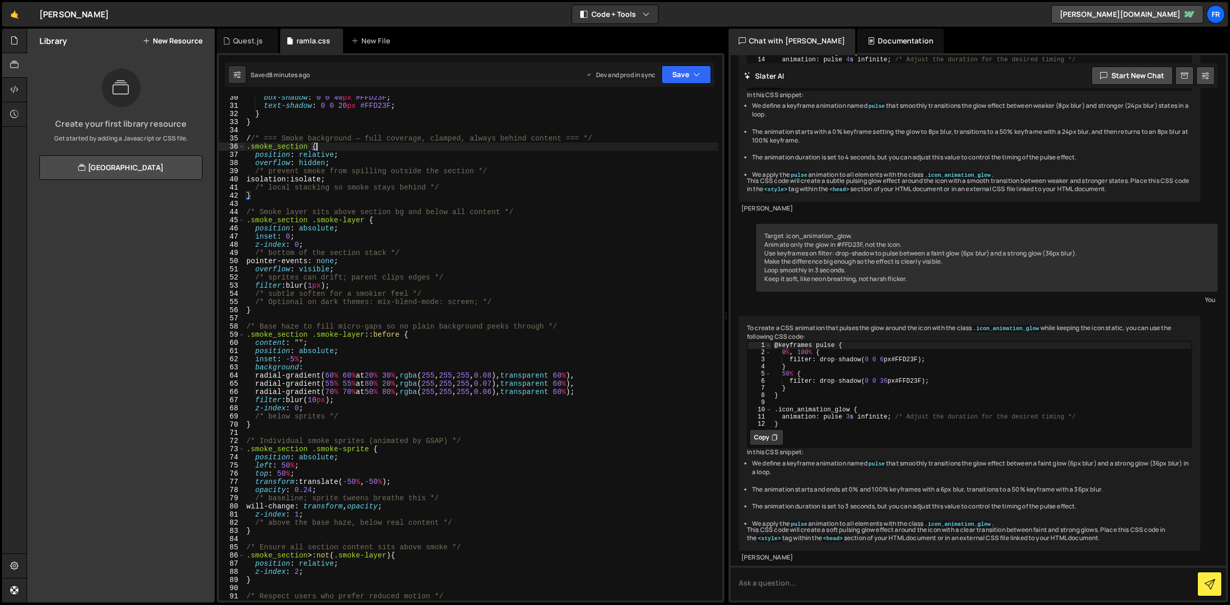
click at [353, 144] on div "box-shadow : 0 0 40 px #FFD23F ; text-shadow : 0 0 20 px #FFD23F ; } } / /* ===…" at bounding box center [481, 354] width 474 height 521
type textarea "}"
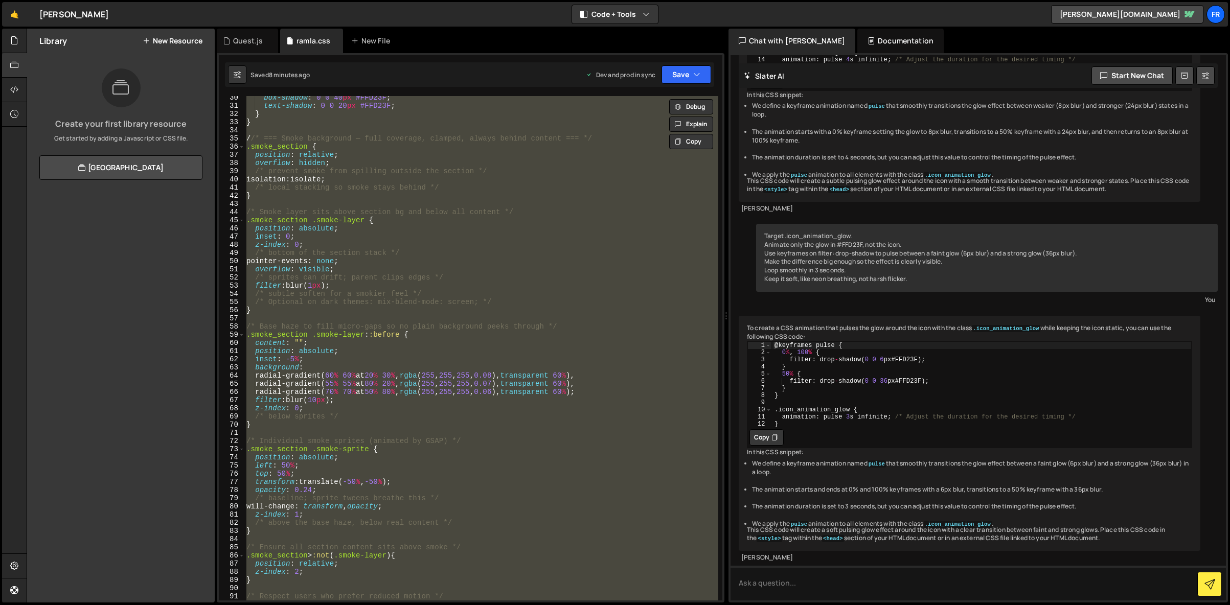
paste textarea
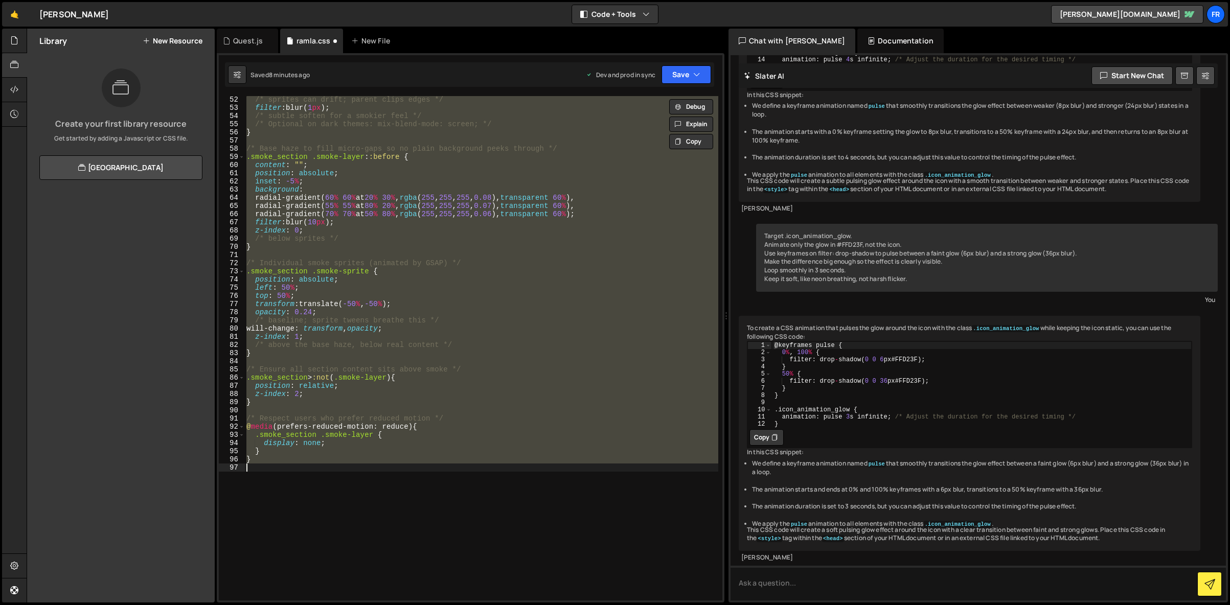
scroll to position [332, 0]
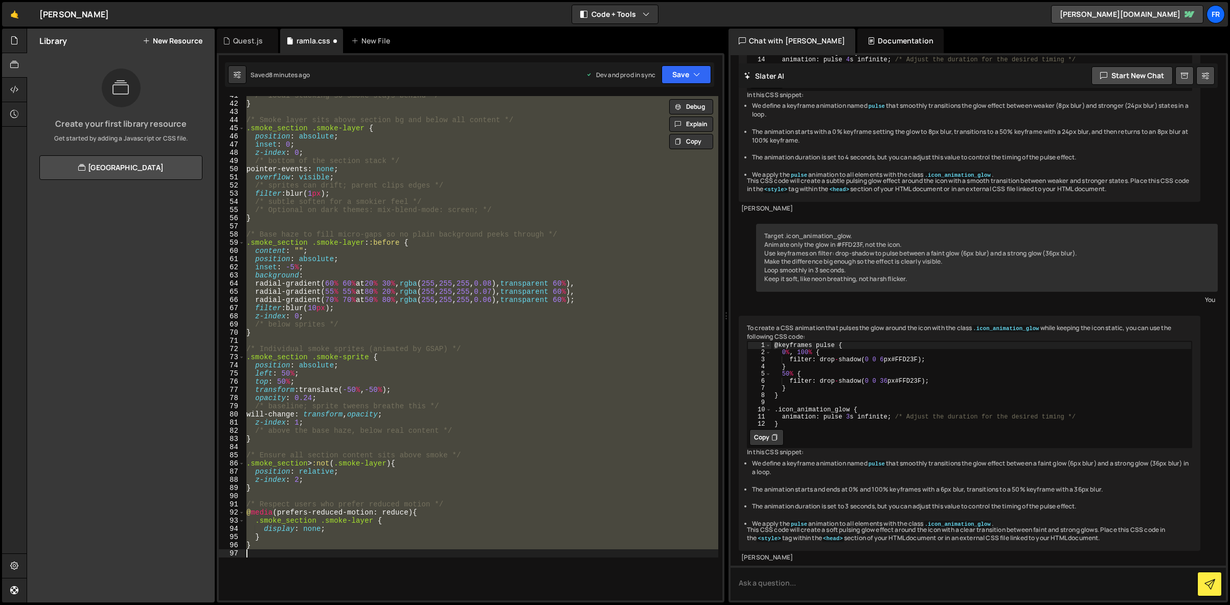
click at [323, 174] on div "/* local stacking so smoke stays behind */ } /* Smoke layer sits above section …" at bounding box center [481, 348] width 474 height 505
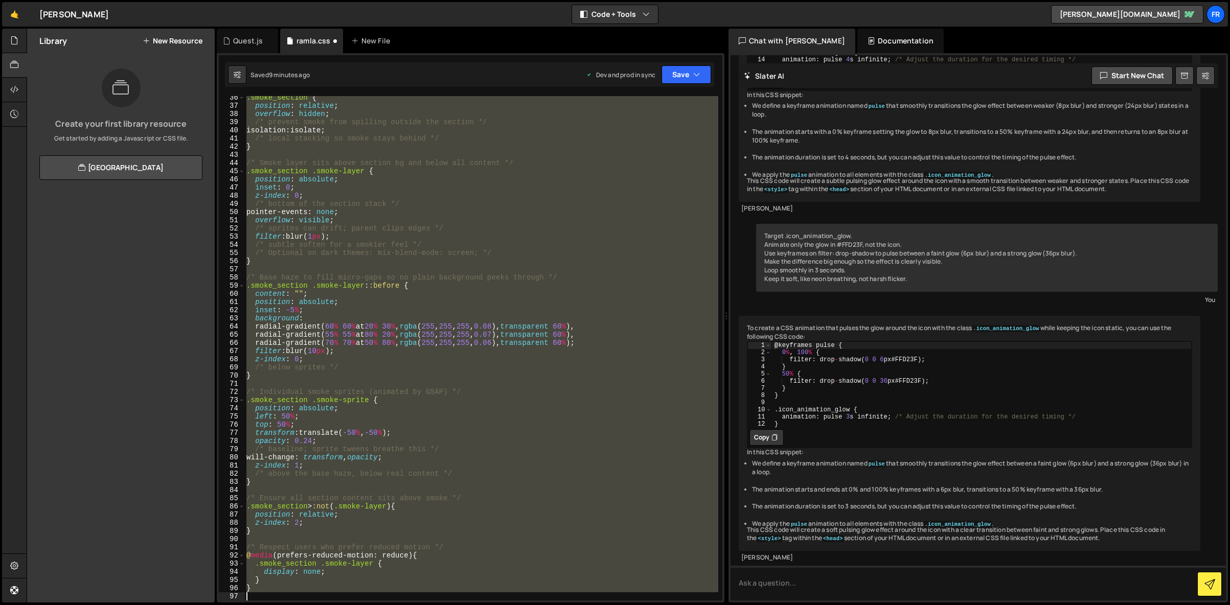
scroll to position [289, 0]
drag, startPoint x: 245, startPoint y: 189, endPoint x: 492, endPoint y: 616, distance: 493.1
click at [492, 605] on html "Projects [GEOGRAPHIC_DATA] Blog Fr Projects Your Teams Invite team member Accou…" at bounding box center [615, 302] width 1230 height 605
type textarea "}"
paste textarea
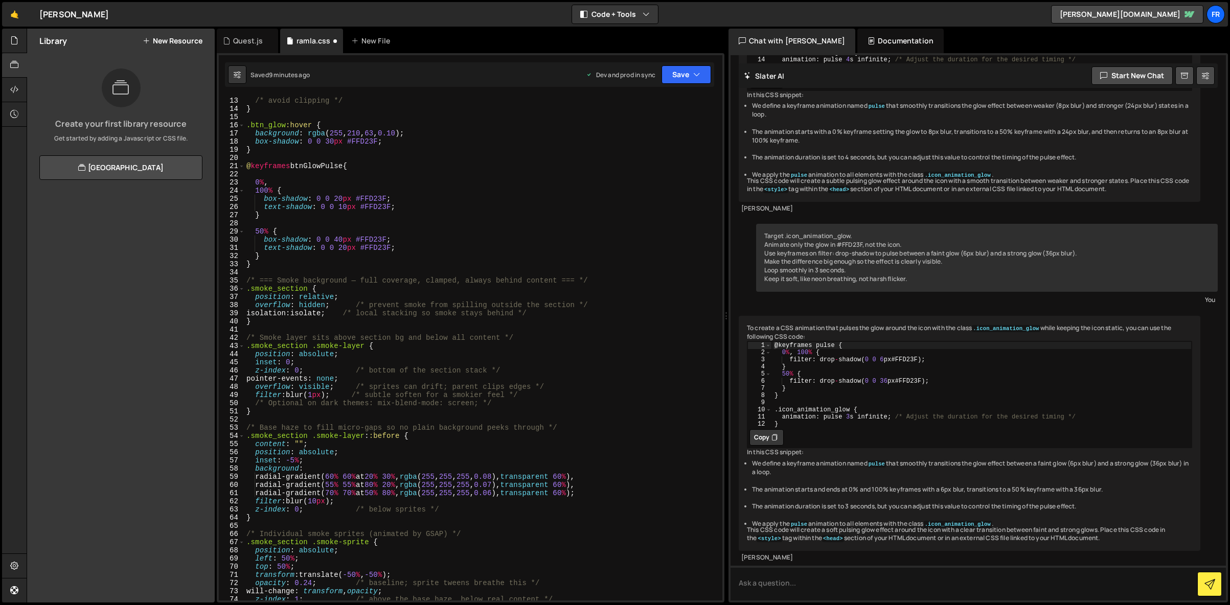
scroll to position [98, 0]
click at [680, 72] on button "Save" at bounding box center [686, 74] width 50 height 18
click at [653, 130] on div "Save to Production S" at bounding box center [652, 133] width 106 height 10
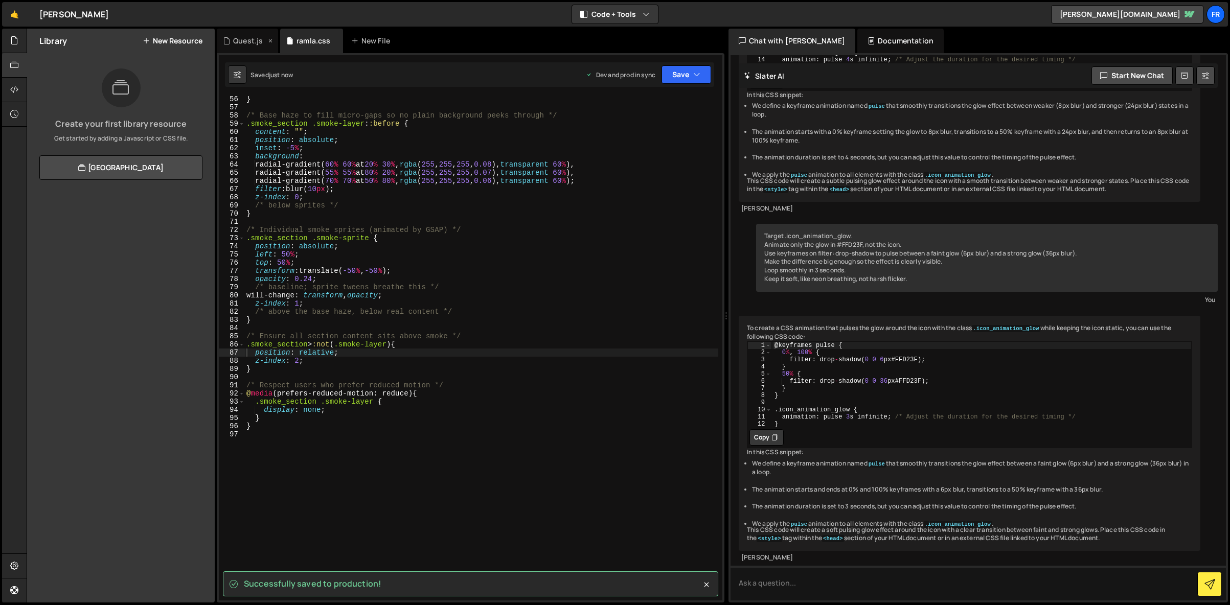
click at [241, 38] on div "Quest.js" at bounding box center [248, 41] width 30 height 10
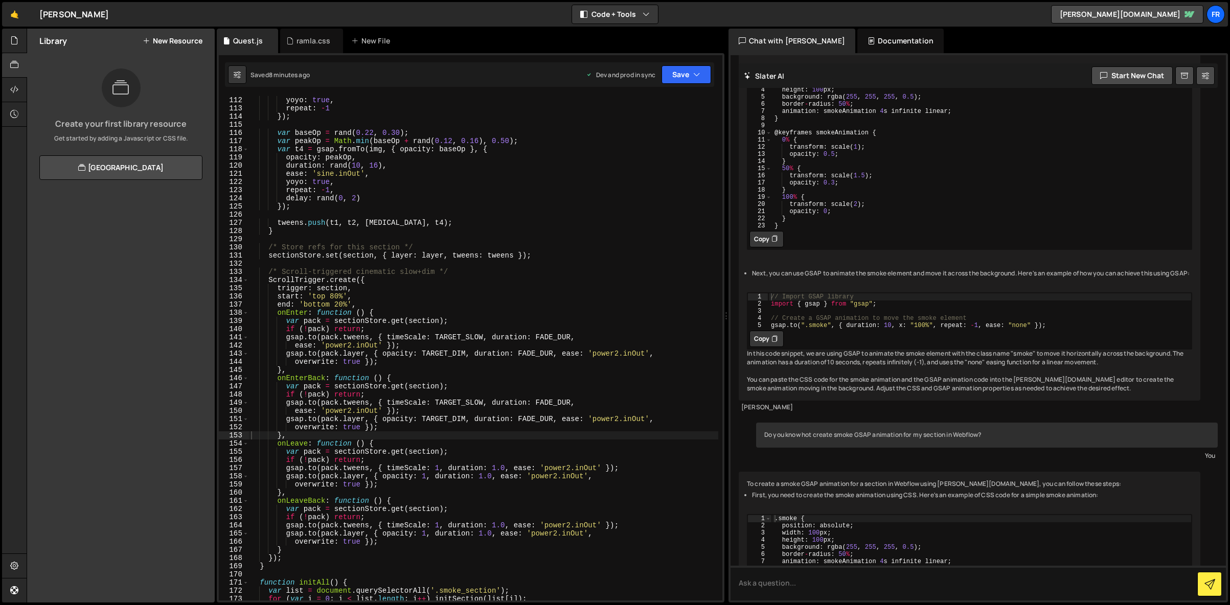
scroll to position [2530, 0]
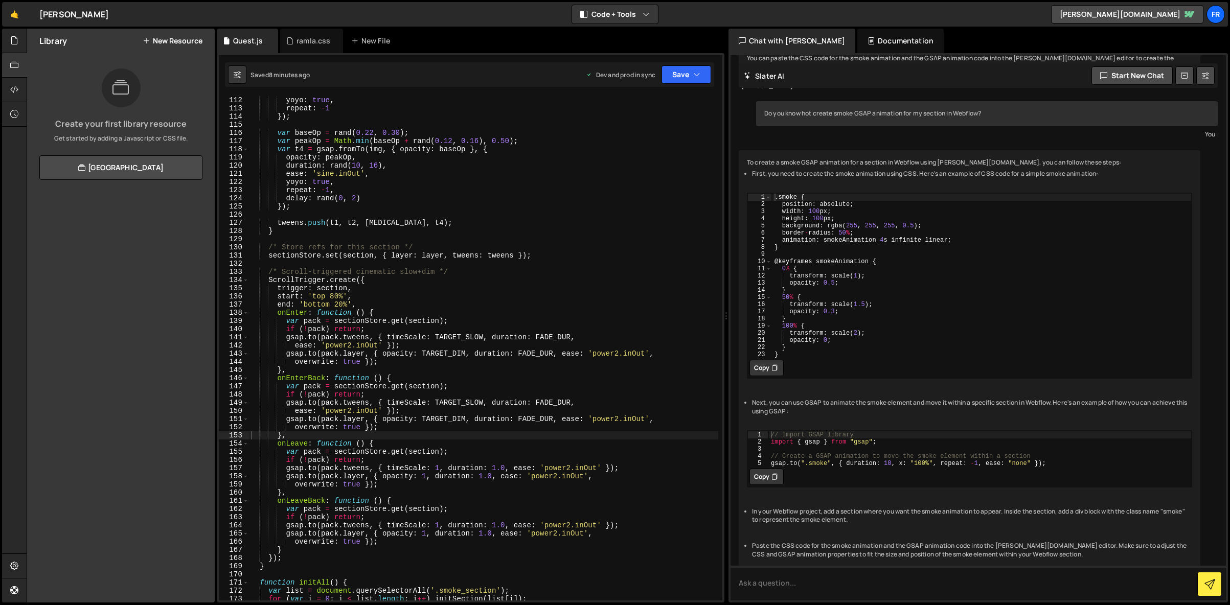
click at [371, 141] on div "yoyo : true , repeat : - 1 }) ; var baseOp = rand ( 0.22 , 0.30 ) ; var peakOp …" at bounding box center [483, 356] width 469 height 521
type textarea "})();"
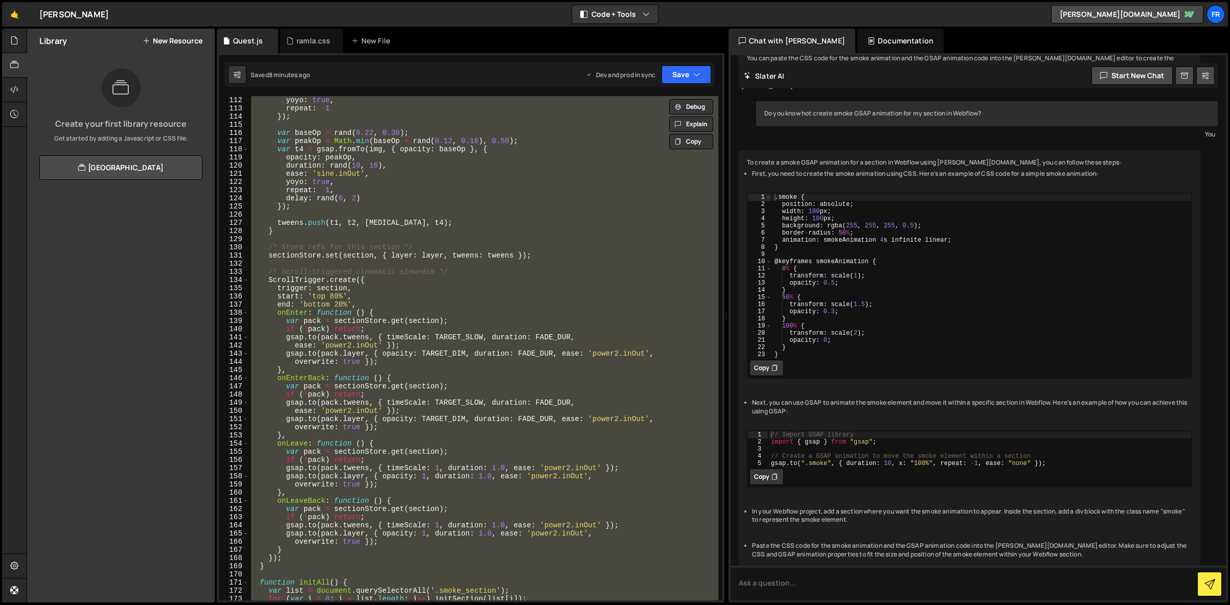
paste textarea
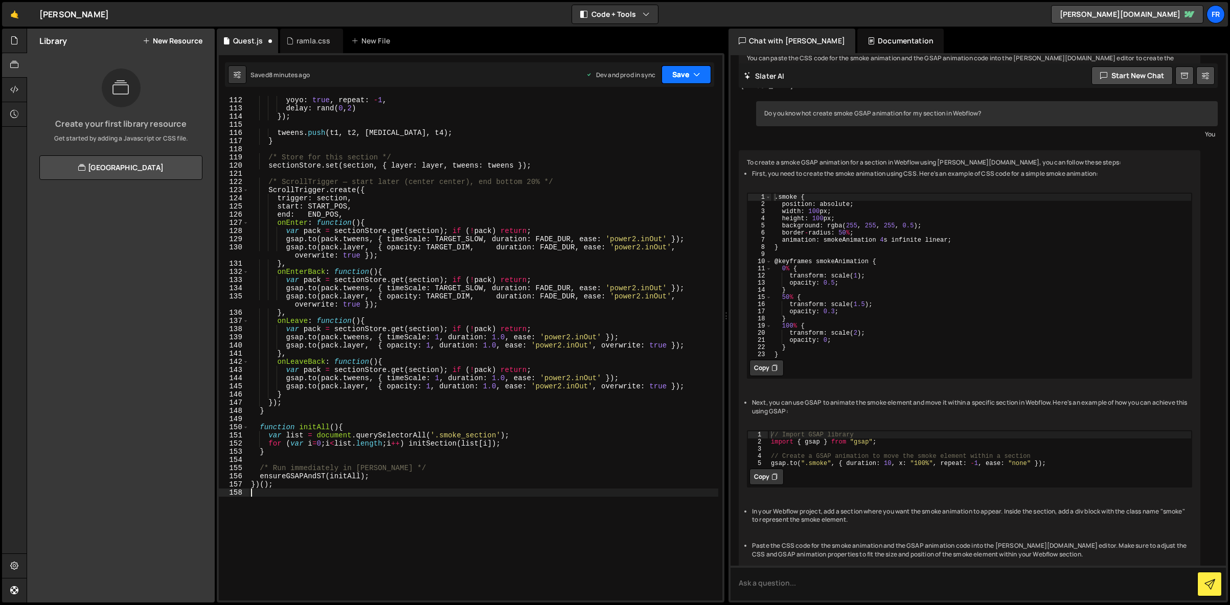
click at [678, 81] on button "Save" at bounding box center [686, 74] width 50 height 18
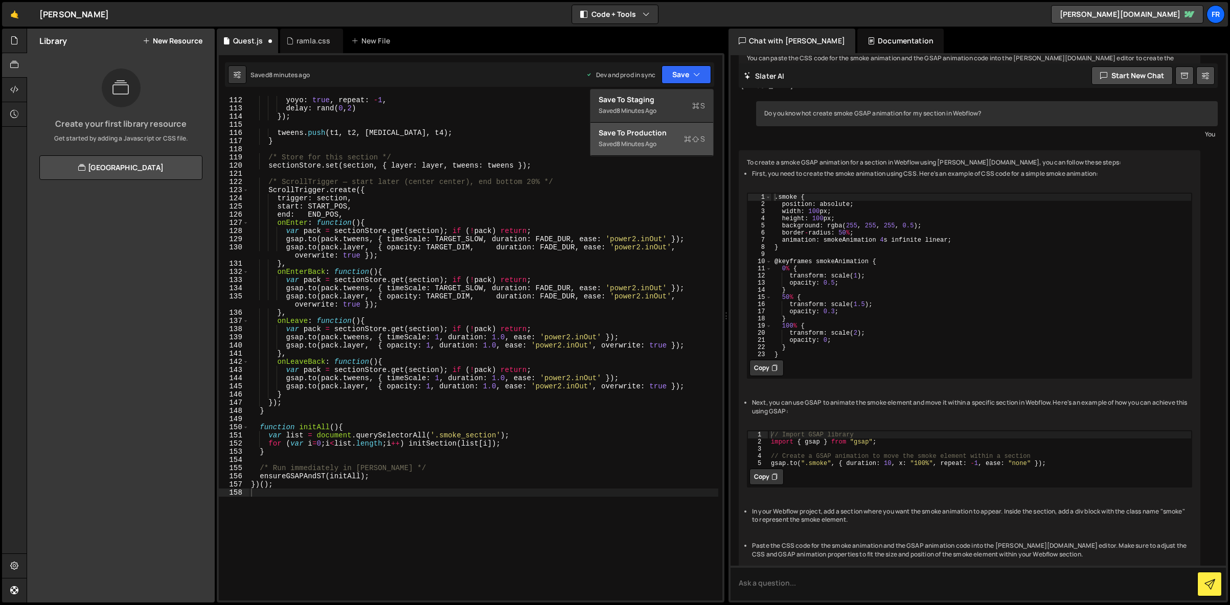
click at [646, 141] on div "8 minutes ago" at bounding box center [636, 144] width 40 height 9
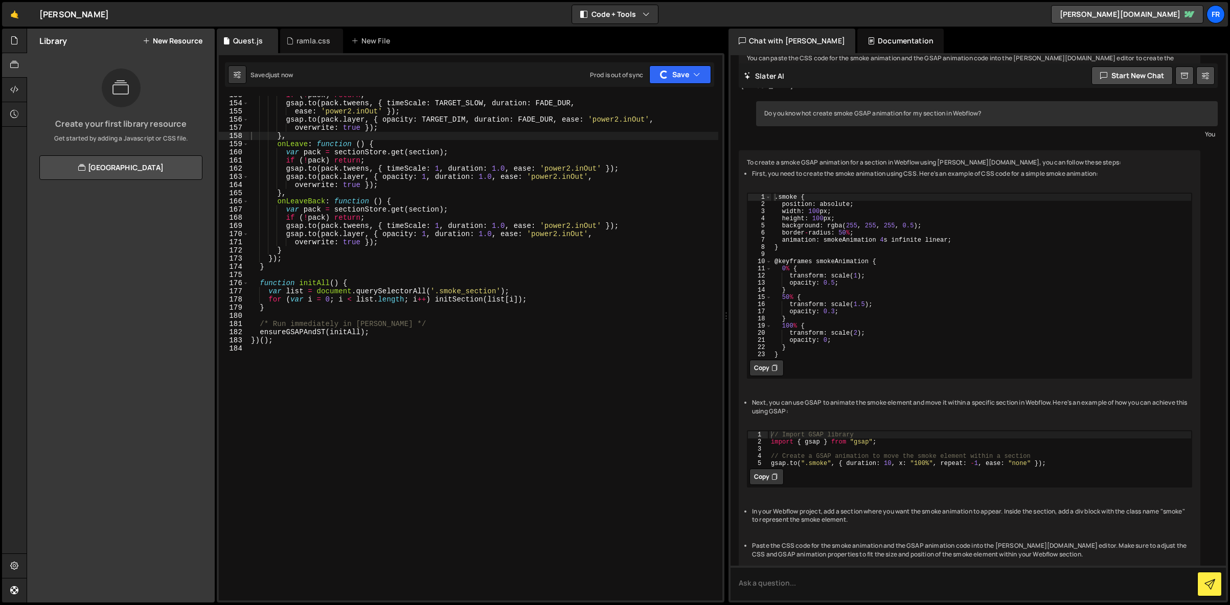
scroll to position [1249, 0]
click at [308, 33] on div "ramla.css" at bounding box center [311, 41] width 63 height 25
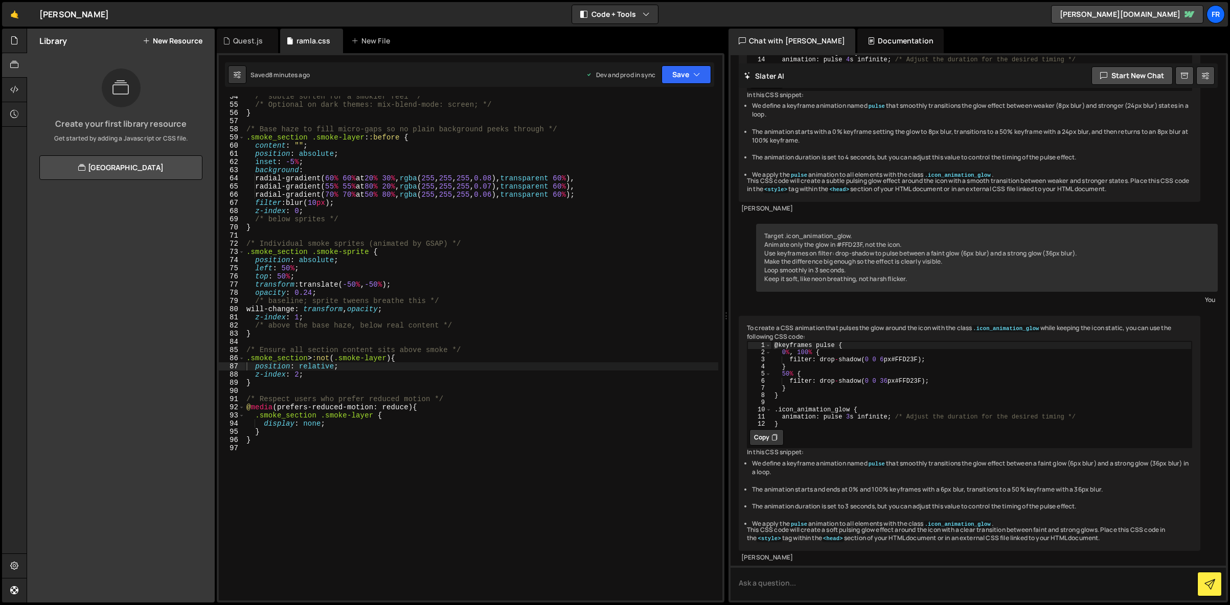
scroll to position [424, 0]
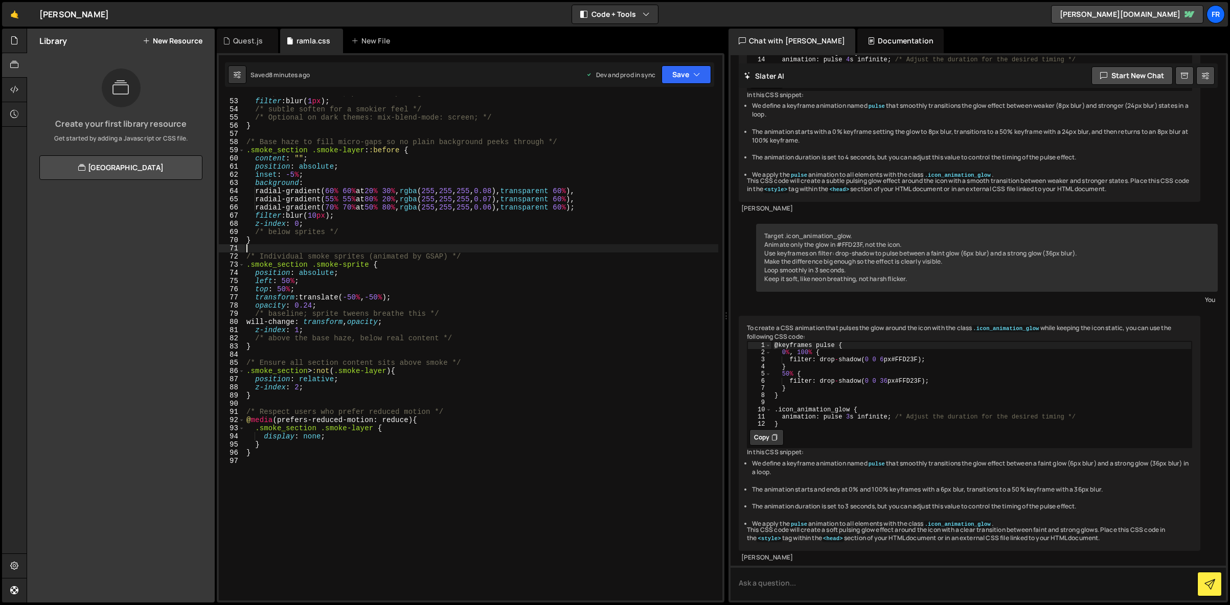
click at [278, 249] on div "/* sprites can drift; parent clips edges */ filter : blur( 1 px ) ; /* subtle s…" at bounding box center [481, 349] width 474 height 521
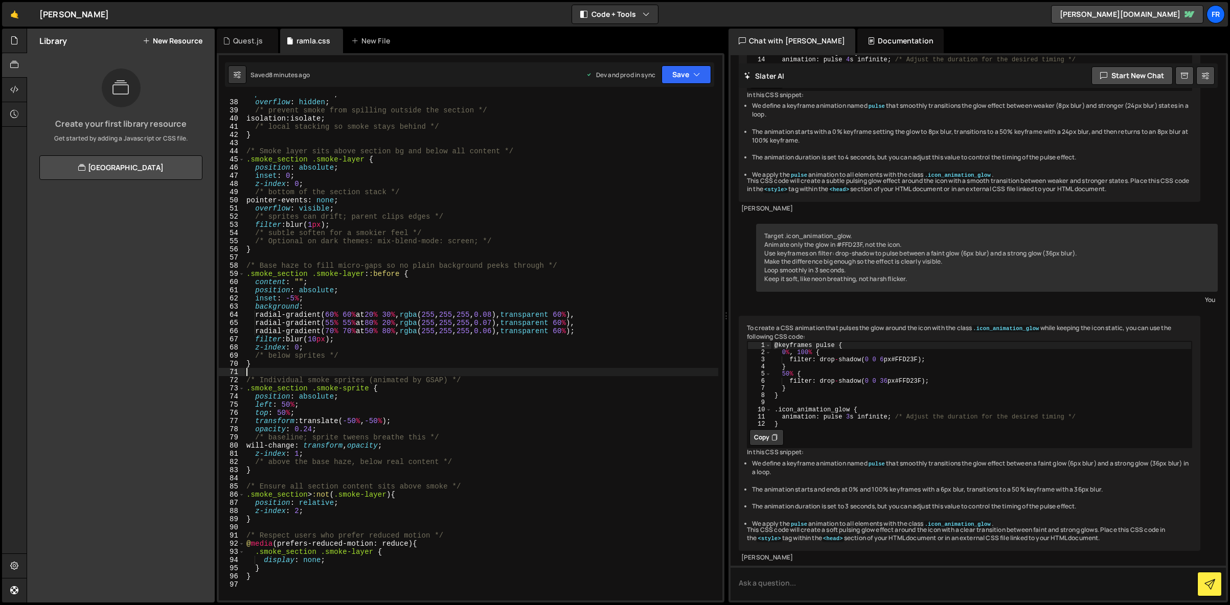
scroll to position [300, 0]
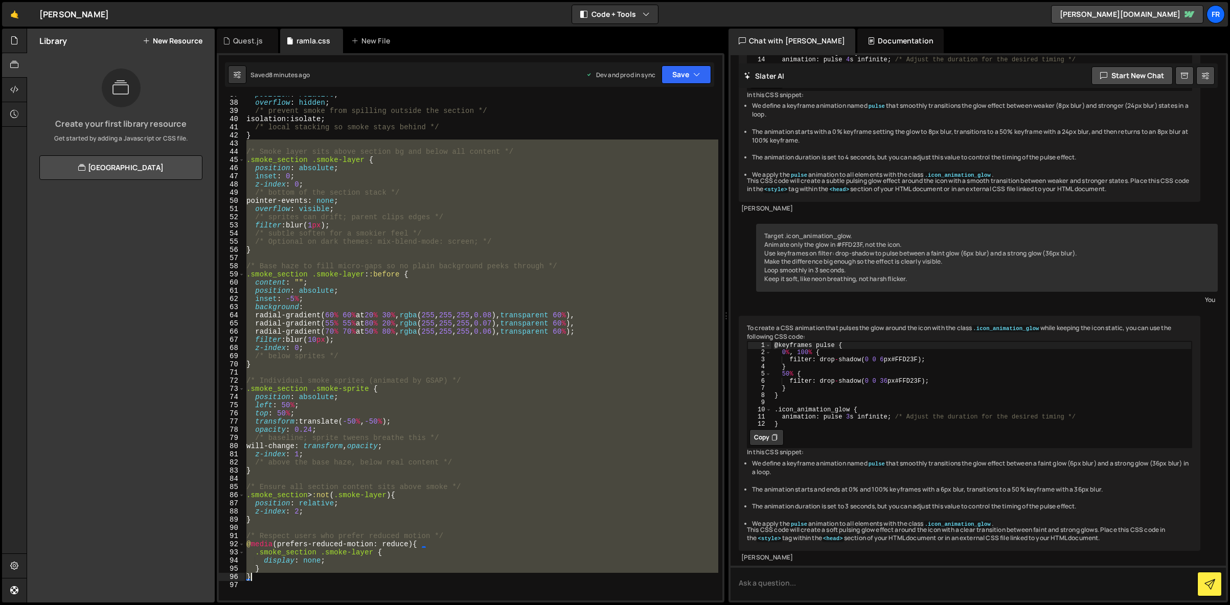
drag, startPoint x: 246, startPoint y: 147, endPoint x: 396, endPoint y: 578, distance: 455.9
click at [396, 578] on div "position : relative ; overflow : hidden ; /* prevent smoke from spilling outsid…" at bounding box center [481, 350] width 474 height 521
type textarea "} }"
paste textarea
click at [280, 165] on div "position : relative ; overflow : hidden ; /* prevent smoke from spilling outsid…" at bounding box center [481, 348] width 474 height 505
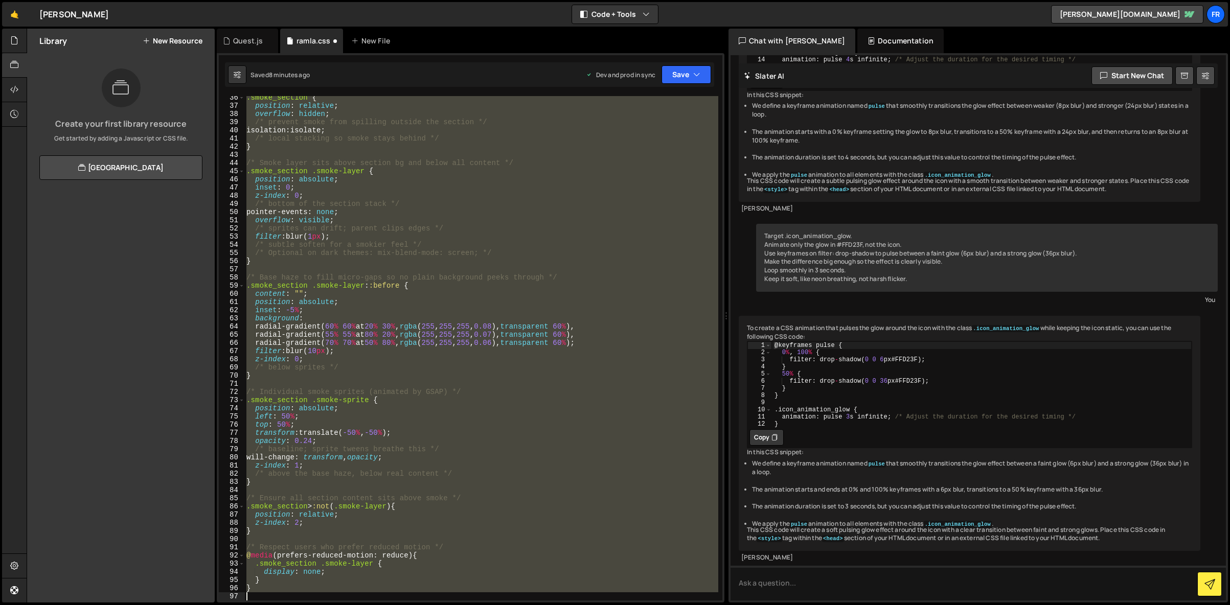
scroll to position [289, 0]
drag, startPoint x: 246, startPoint y: 166, endPoint x: 599, endPoint y: 644, distance: 593.7
click at [599, 605] on html "Projects [GEOGRAPHIC_DATA] Blog Fr Projects Your Teams Invite team member Accou…" at bounding box center [615, 302] width 1230 height 605
type textarea "}"
paste textarea
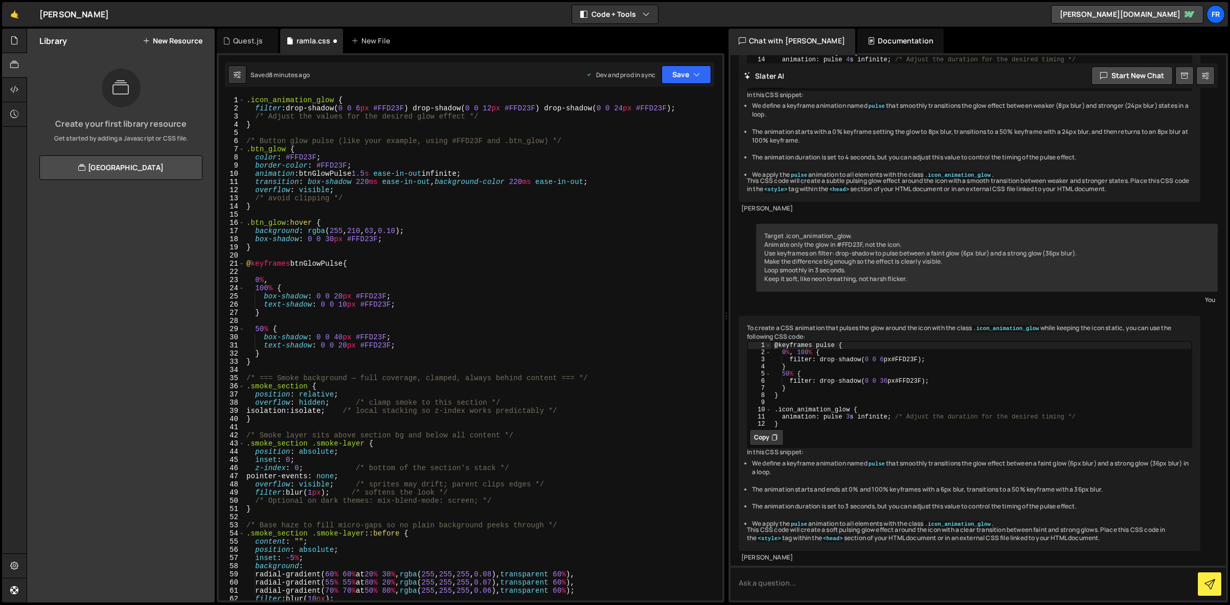
scroll to position [0, 0]
click at [669, 75] on button "Save" at bounding box center [686, 74] width 50 height 18
click at [625, 144] on div "8 minutes ago" at bounding box center [636, 144] width 40 height 9
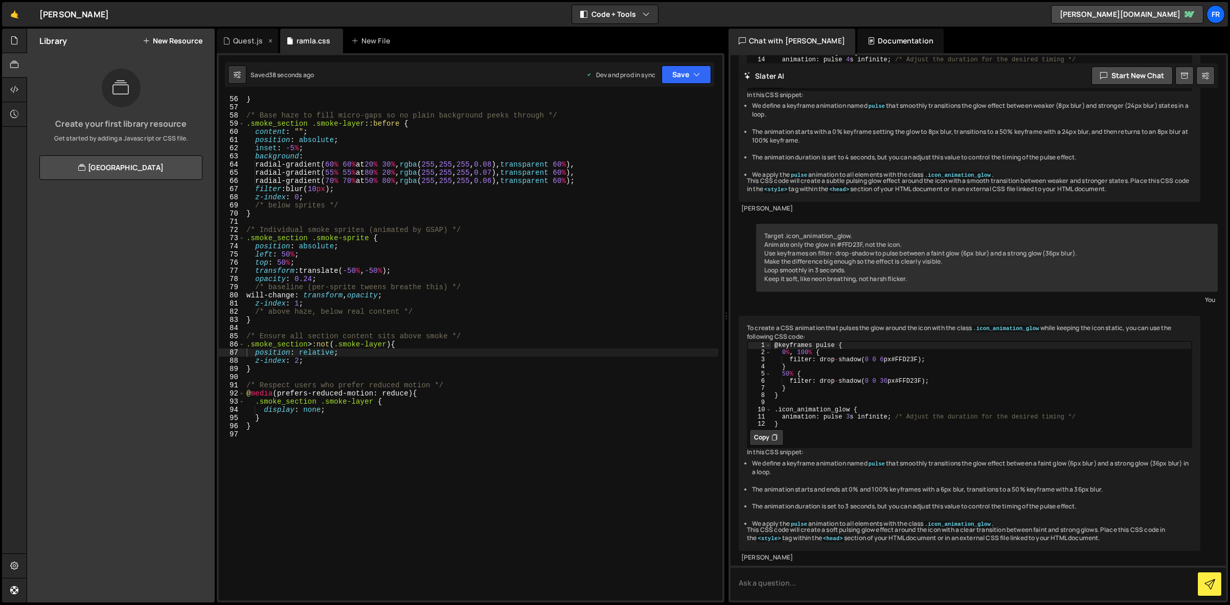
click at [246, 39] on div "Quest.js" at bounding box center [248, 41] width 30 height 10
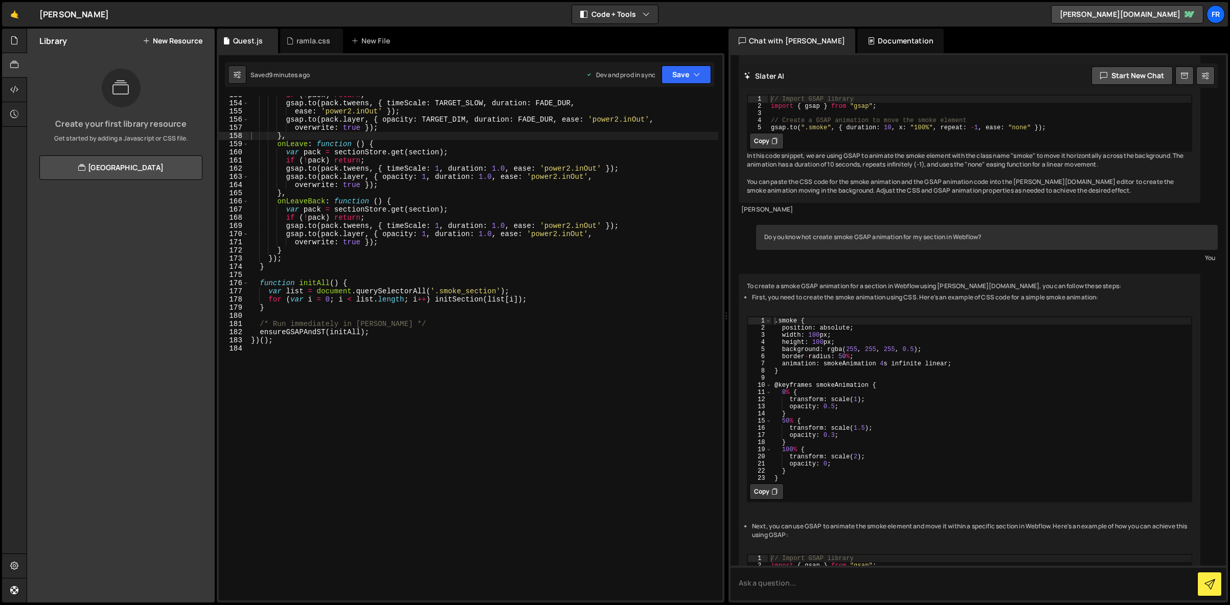
click at [403, 211] on div "if ( ! pack ) return ; gsap . to ( pack . tweens , { timeScale : TARGET_SLOW , …" at bounding box center [483, 351] width 469 height 521
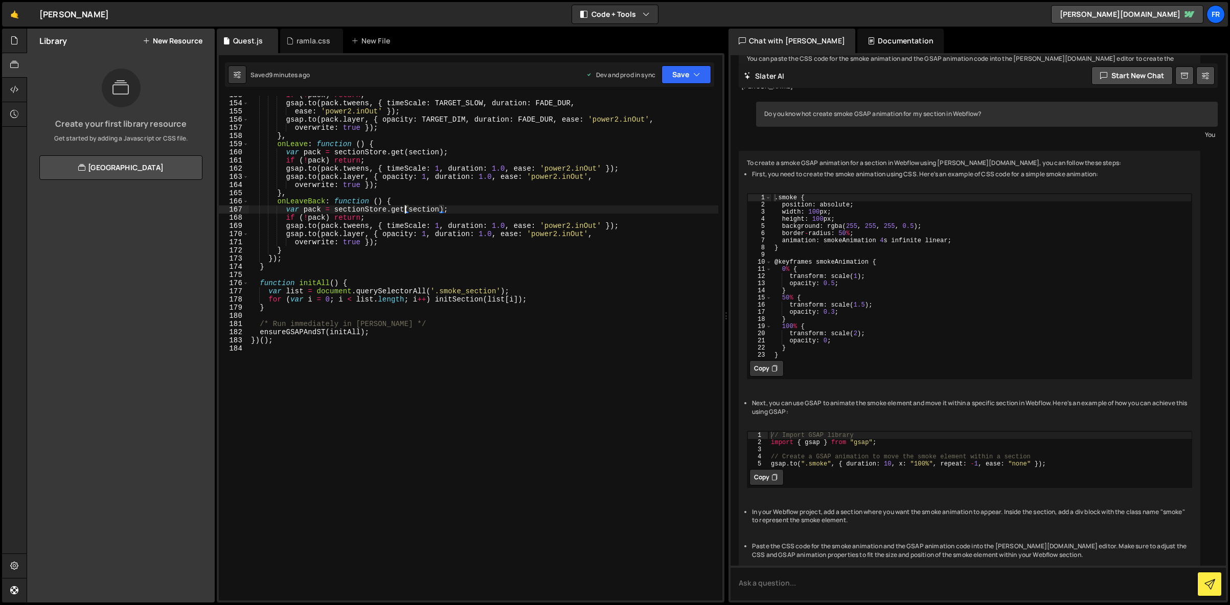
scroll to position [2530, 0]
type textarea "})();"
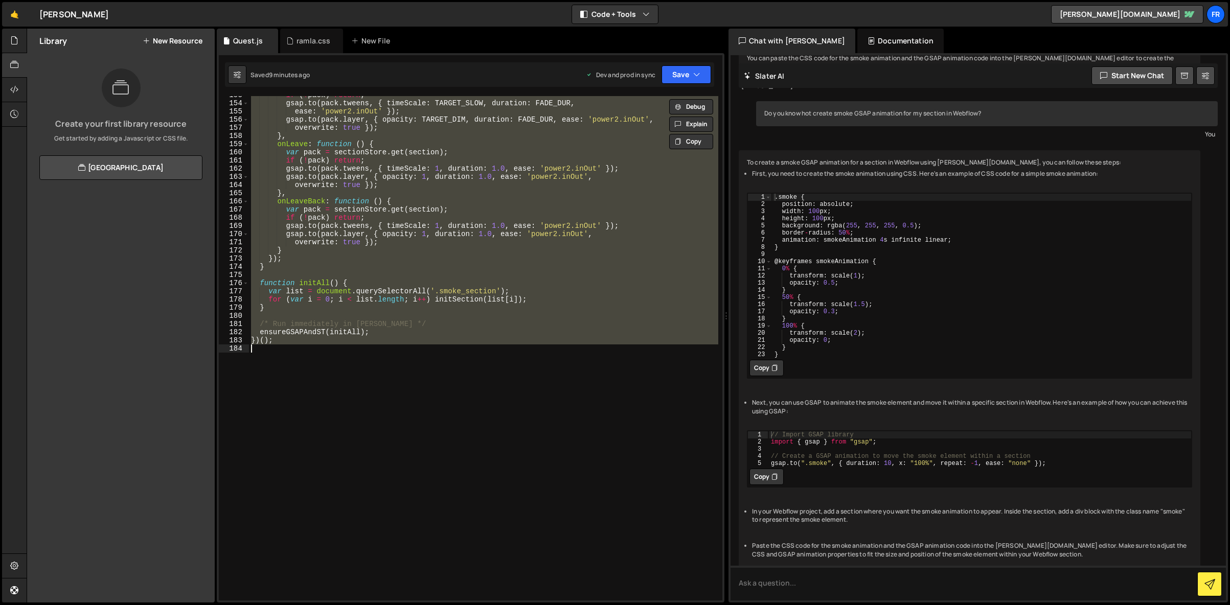
paste textarea
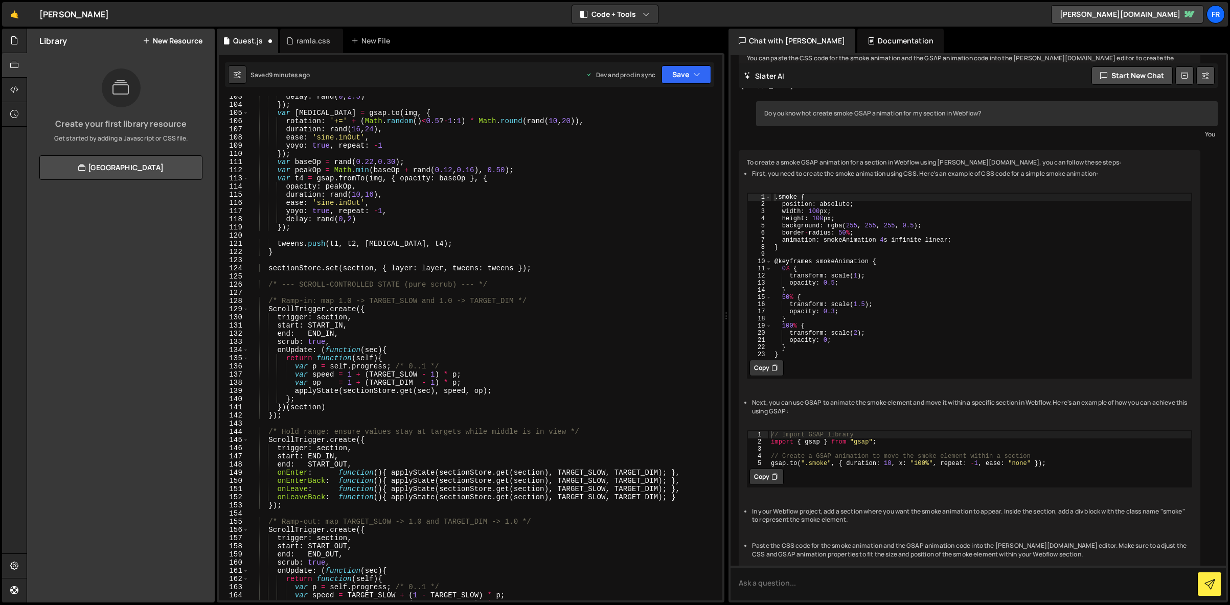
scroll to position [597, 0]
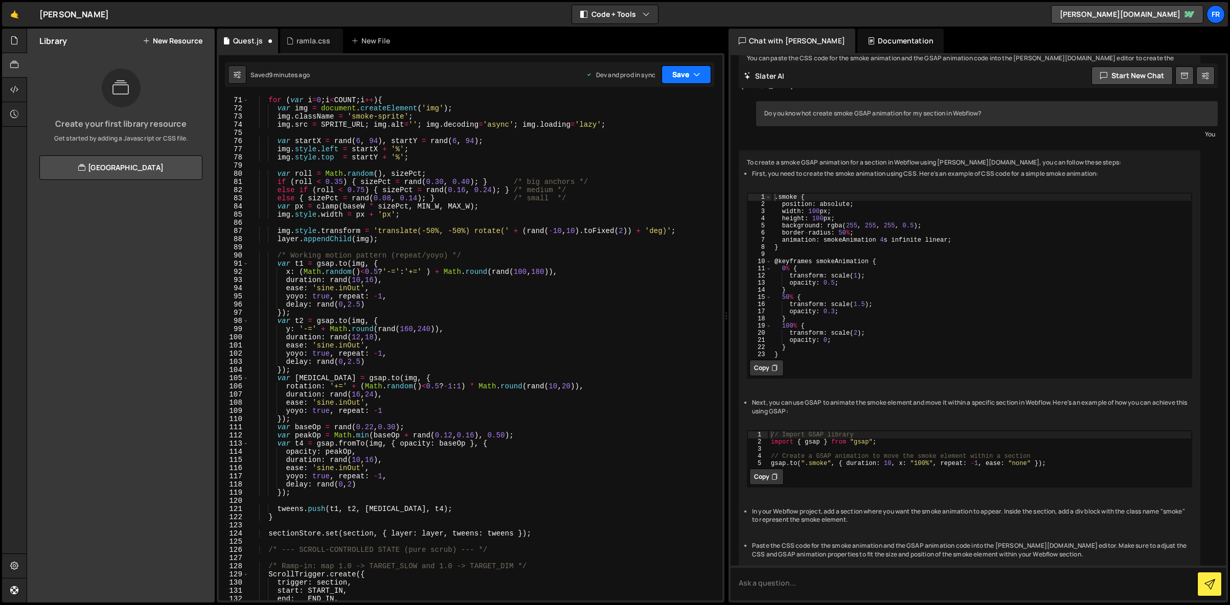
click at [696, 76] on icon "button" at bounding box center [696, 75] width 7 height 10
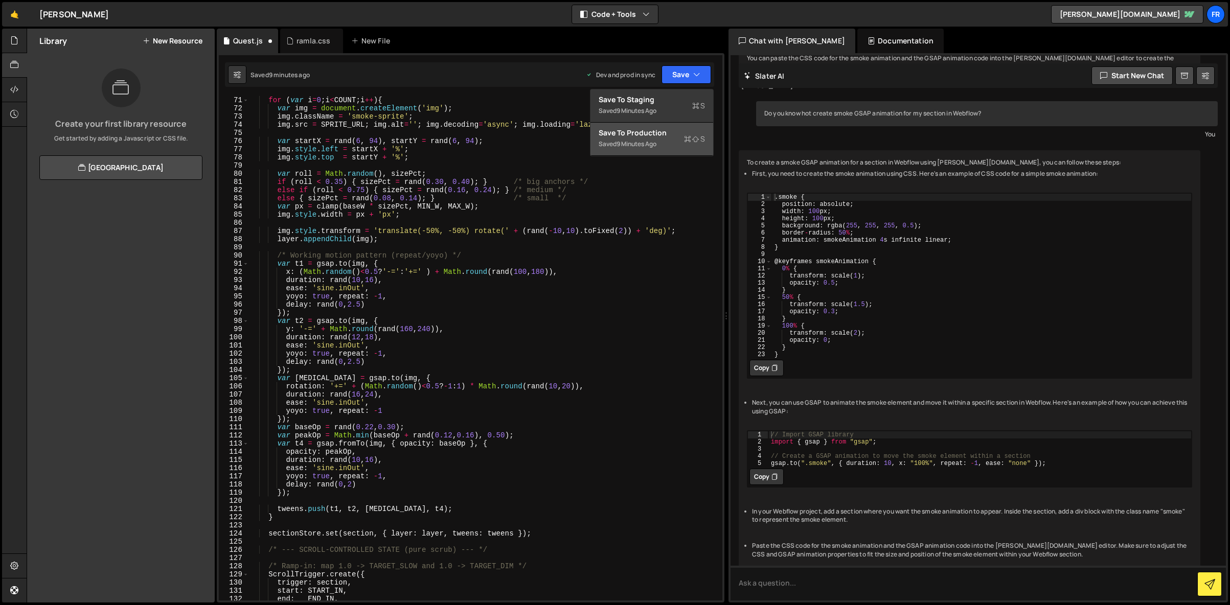
click at [654, 128] on div "Save to Production S" at bounding box center [652, 133] width 106 height 10
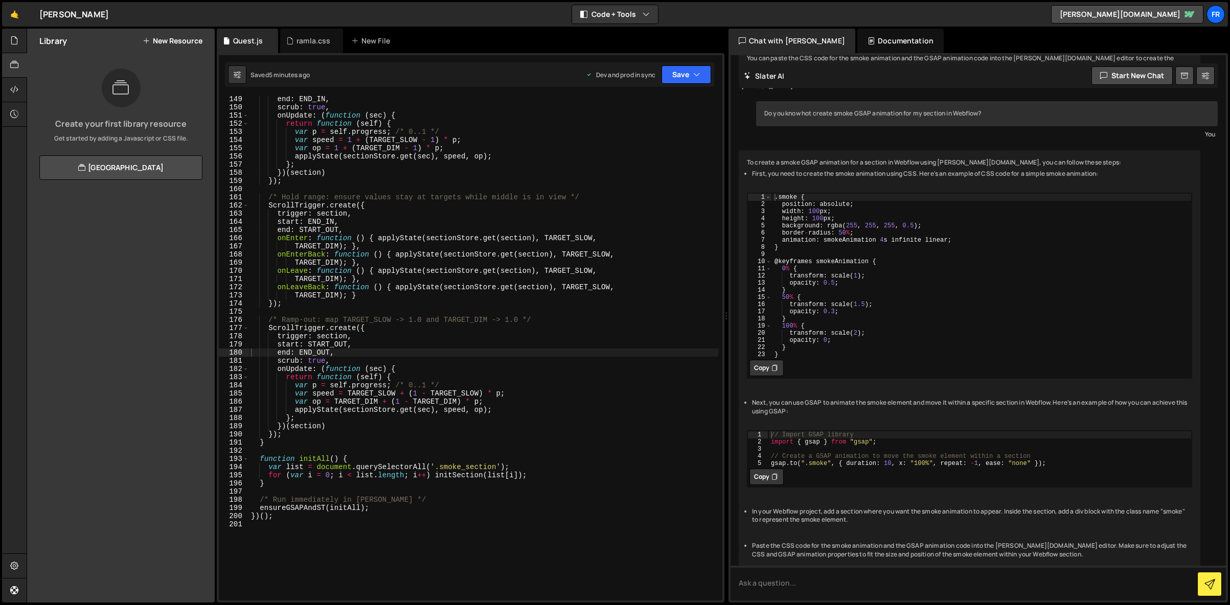
click at [335, 139] on div "end : END_IN , scrub : true , onUpdate : ( function ( sec ) { return function (…" at bounding box center [483, 355] width 469 height 521
type textarea "})();"
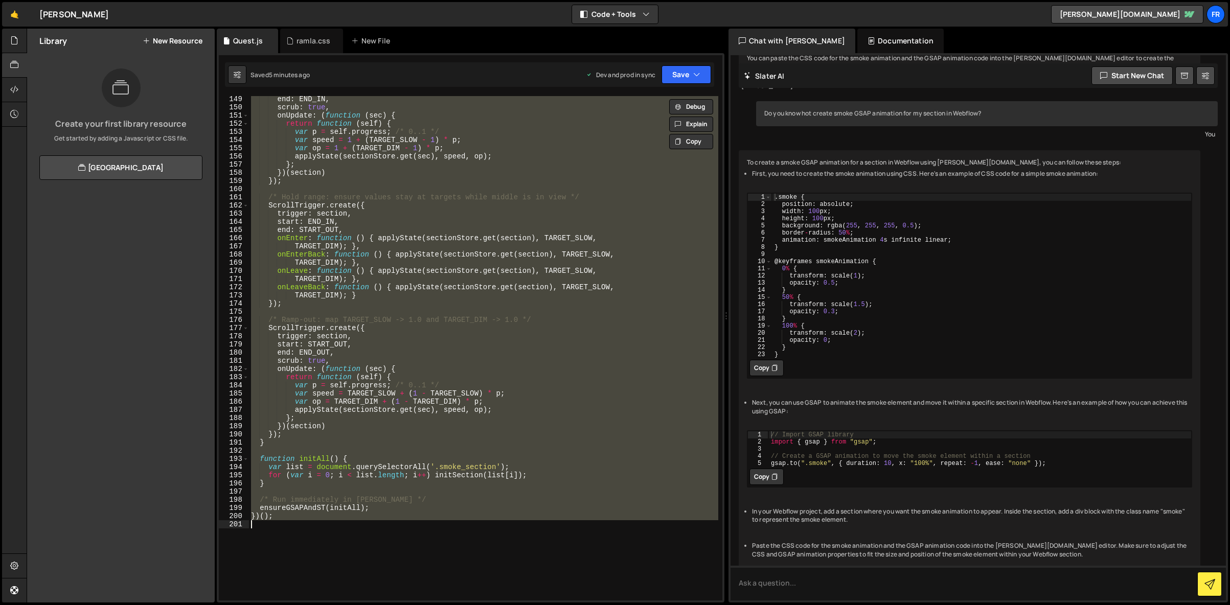
paste textarea
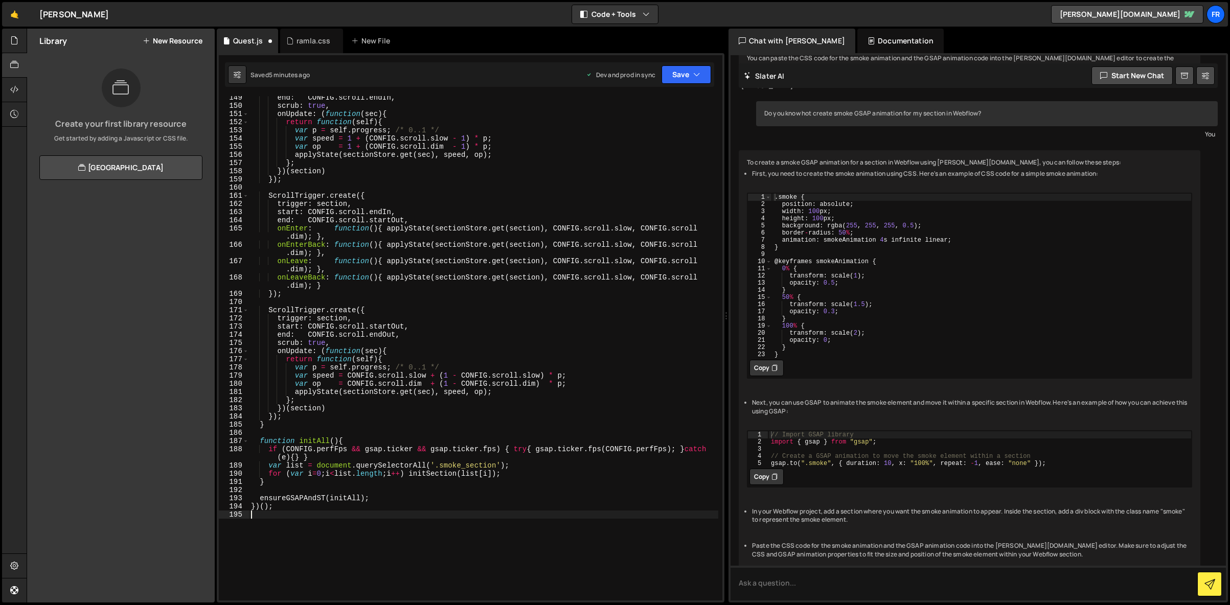
scroll to position [1295, 0]
click at [682, 76] on button "Save" at bounding box center [686, 74] width 50 height 18
click at [639, 136] on div "Save to Production S" at bounding box center [652, 133] width 106 height 10
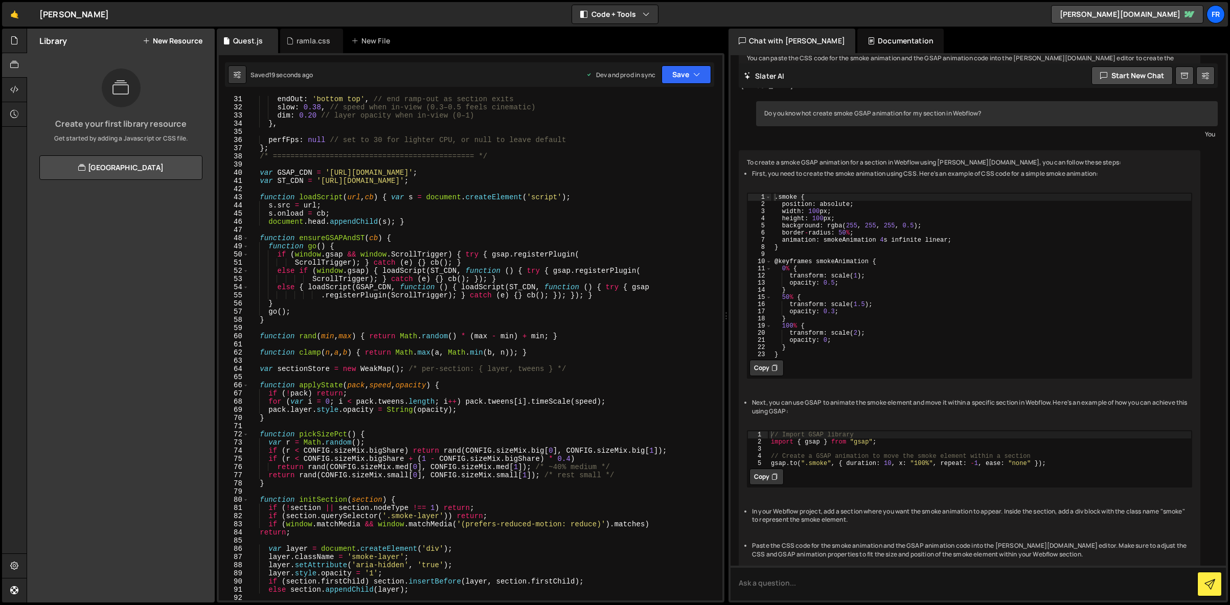
scroll to position [0, 0]
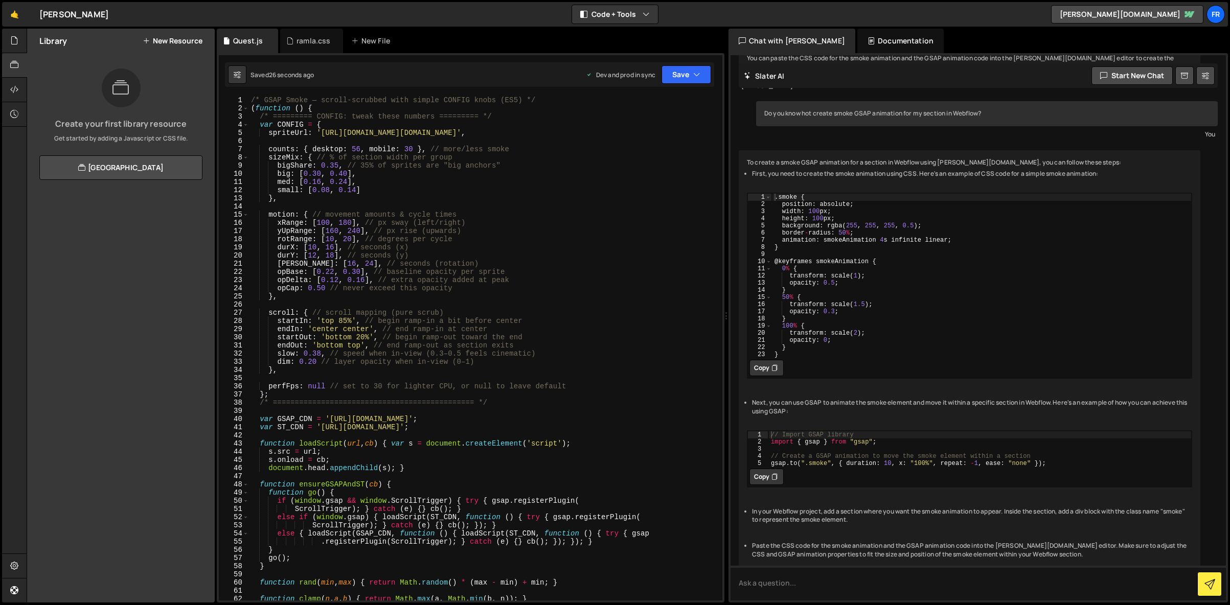
click at [343, 322] on div "/* GSAP Smoke — scroll-scrubbed with simple CONFIG knobs (ES5) */ ( function ( …" at bounding box center [483, 356] width 469 height 521
type textarea "startIn: 'top 65%', // begin ramp-in a bit before center"
click at [437, 308] on div "/* GSAP Smoke — scroll-scrubbed with simple CONFIG knobs (ES5) */ ( function ( …" at bounding box center [483, 356] width 469 height 521
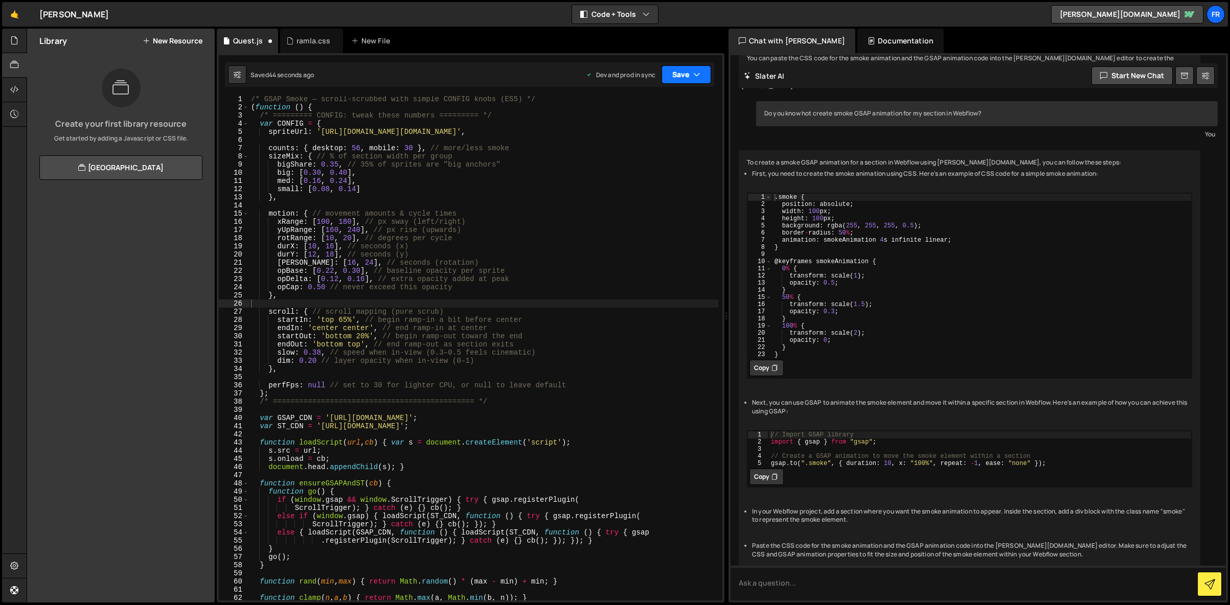
click at [689, 71] on button "Save" at bounding box center [686, 74] width 50 height 18
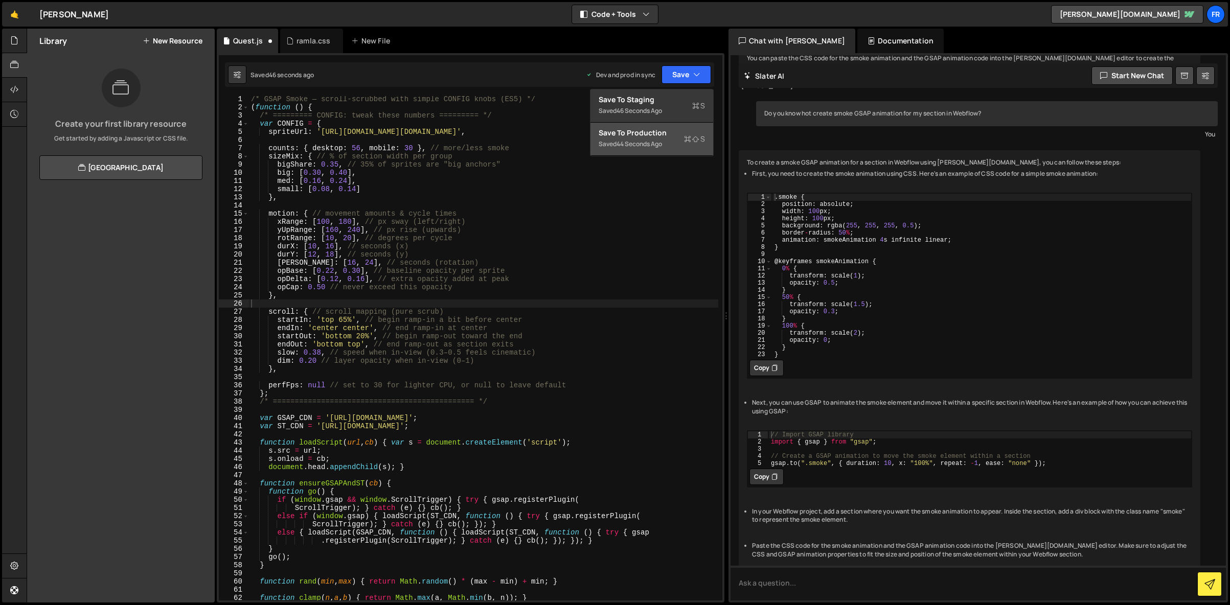
click at [635, 134] on div "Save to Production S" at bounding box center [652, 133] width 106 height 10
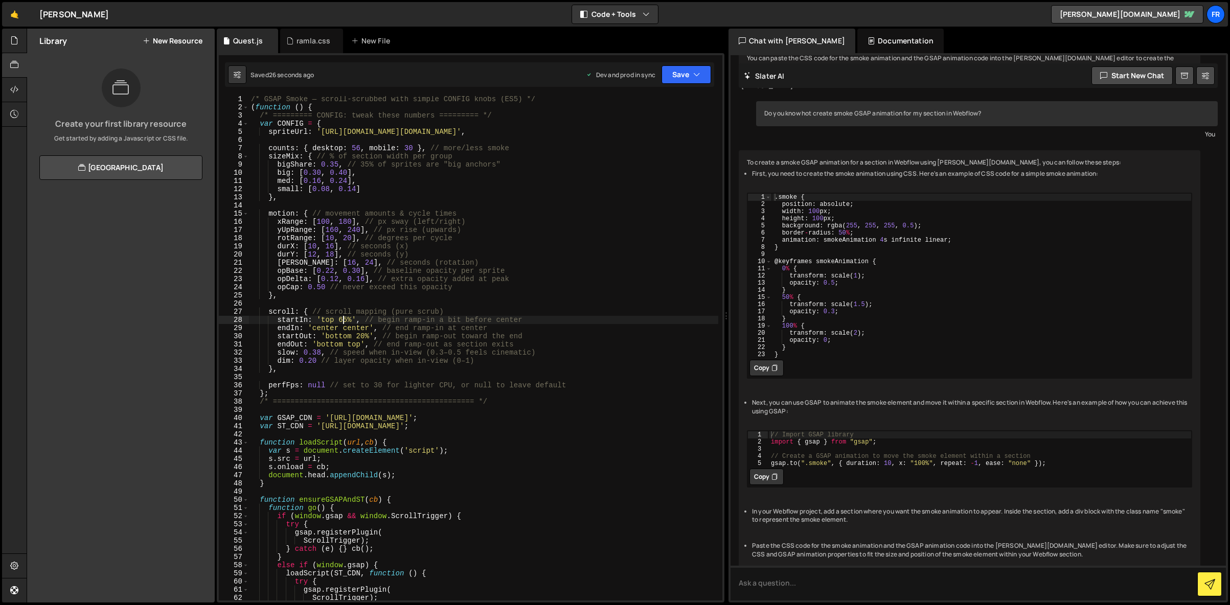
click at [341, 317] on div "/* GSAP Smoke — scroll-scrubbed with simple CONFIG knobs (ES5) */ ( function ( …" at bounding box center [483, 355] width 469 height 521
click at [421, 297] on div "/* GSAP Smoke — scroll-scrubbed with simple CONFIG knobs (ES5) */ ( function ( …" at bounding box center [483, 355] width 469 height 521
click at [683, 79] on button "Save" at bounding box center [686, 74] width 50 height 18
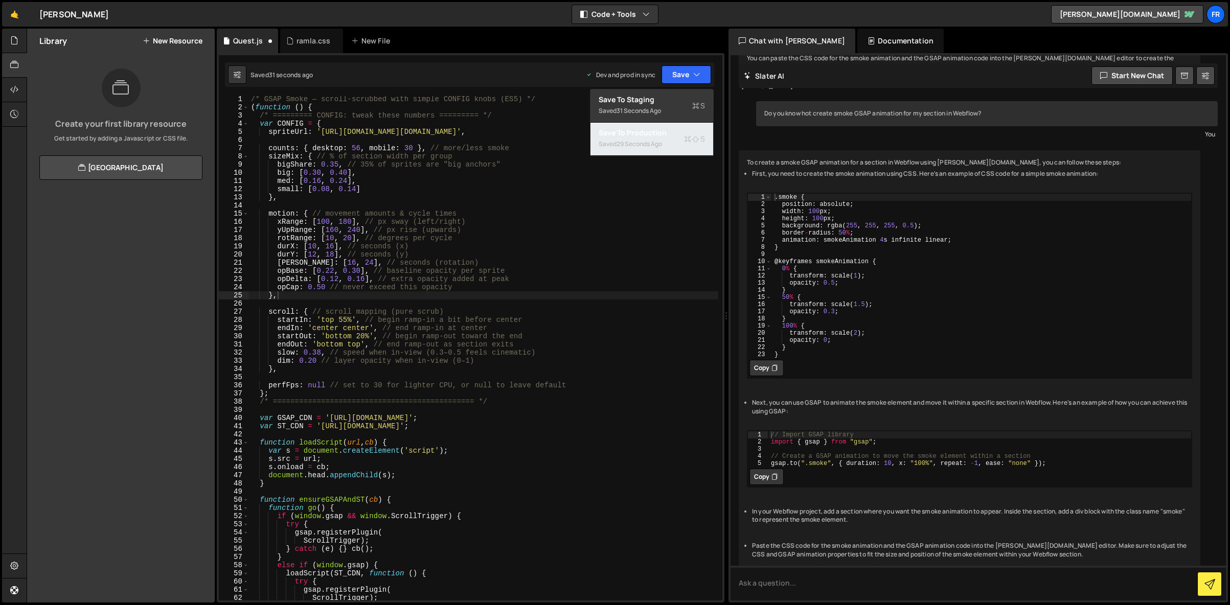
click at [671, 142] on div "Saved 29 seconds ago" at bounding box center [652, 144] width 106 height 12
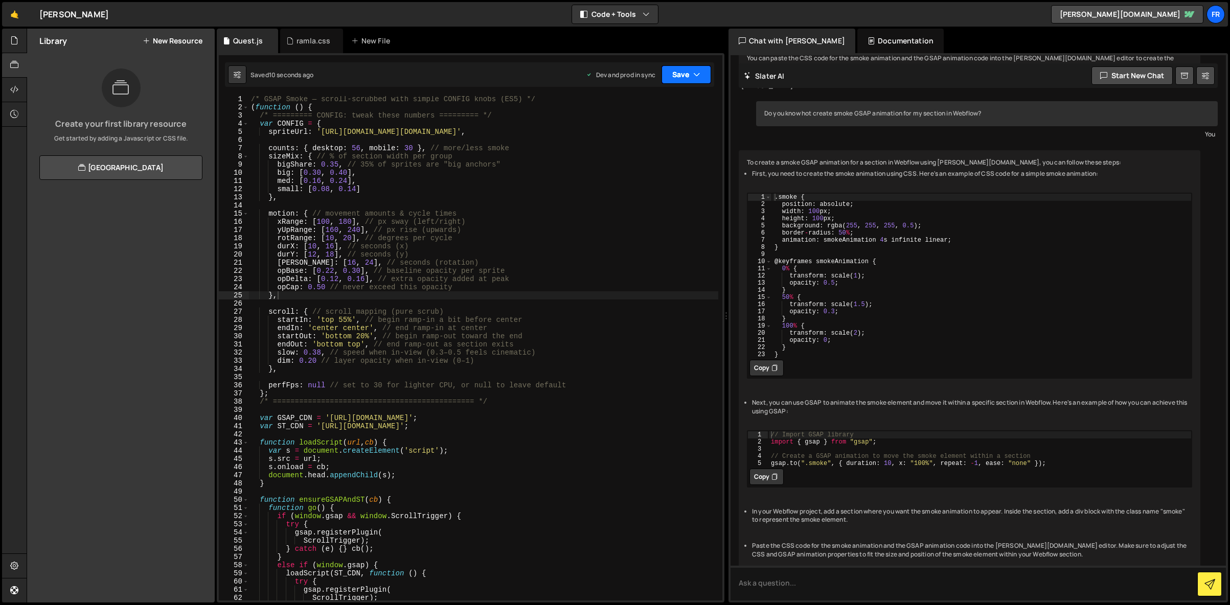
click at [686, 77] on button "Save" at bounding box center [686, 74] width 50 height 18
type textarea "xRange: [100, 180], // px sway (left/right)"
click at [377, 220] on div "/* GSAP Smoke — scroll-scrubbed with simple CONFIG knobs (ES5) */ ( function ( …" at bounding box center [483, 355] width 469 height 521
click at [359, 144] on div "/* GSAP Smoke — scroll-scrubbed with simple CONFIG knobs (ES5) */ ( function ( …" at bounding box center [483, 356] width 469 height 521
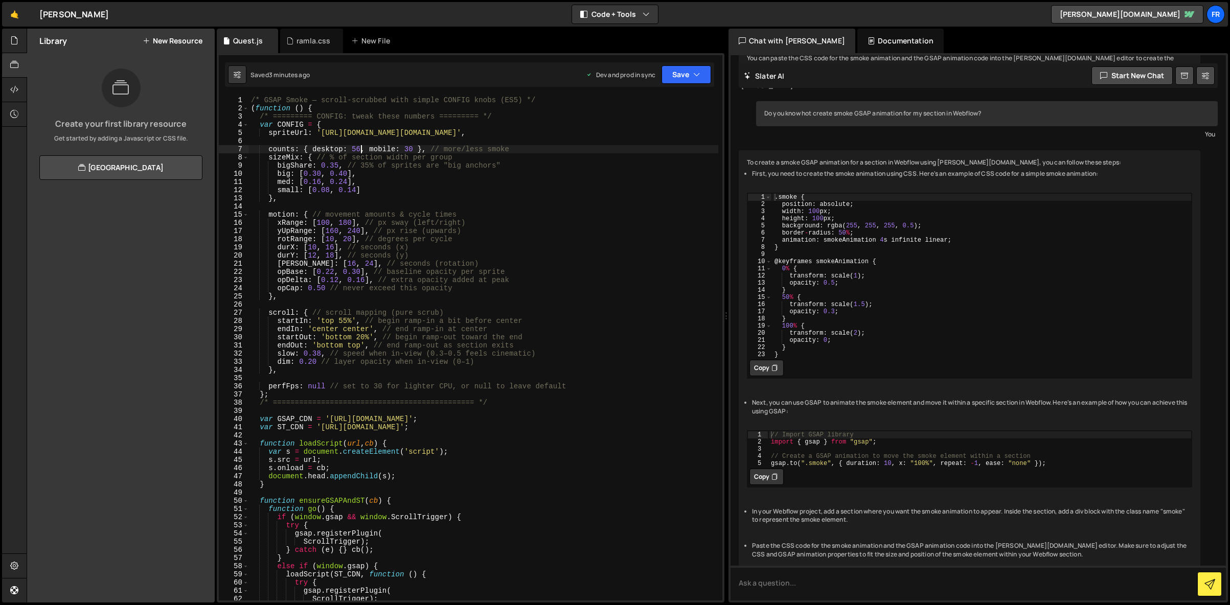
click at [359, 146] on div "/* GSAP Smoke — scroll-scrubbed with simple CONFIG knobs (ES5) */ ( function ( …" at bounding box center [483, 356] width 469 height 521
drag, startPoint x: 359, startPoint y: 147, endPoint x: 389, endPoint y: 155, distance: 30.9
click at [353, 147] on div "/* GSAP Smoke — scroll-scrubbed with simple CONFIG knobs (ES5) */ ( function ( …" at bounding box center [483, 356] width 469 height 521
click at [358, 147] on div "/* GSAP Smoke — scroll-scrubbed with simple CONFIG knobs (ES5) */ ( function ( …" at bounding box center [483, 348] width 469 height 505
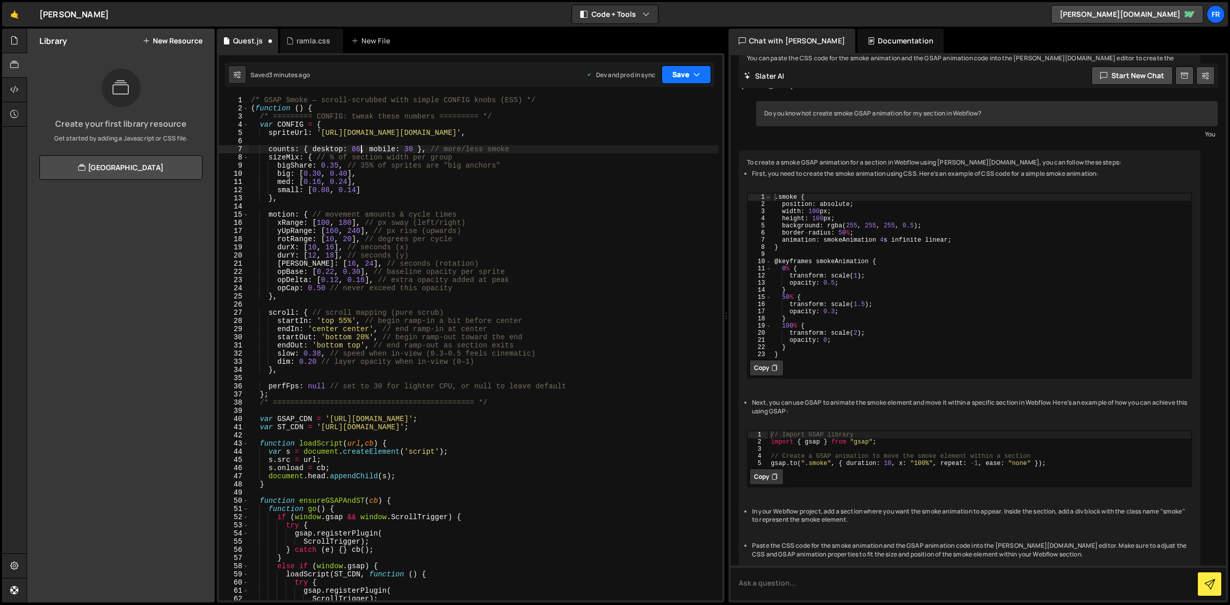
click at [682, 74] on button "Save" at bounding box center [686, 74] width 50 height 18
click at [652, 134] on div "Save to Production S" at bounding box center [652, 133] width 106 height 10
drag, startPoint x: 360, startPoint y: 146, endPoint x: 354, endPoint y: 147, distance: 6.2
click at [354, 147] on div "/* GSAP Smoke — scroll-scrubbed with simple CONFIG knobs (ES5) */ ( function ( …" at bounding box center [483, 356] width 469 height 521
click at [360, 150] on div "/* GSAP Smoke — scroll-scrubbed with simple CONFIG knobs (ES5) */ ( function ( …" at bounding box center [483, 348] width 469 height 505
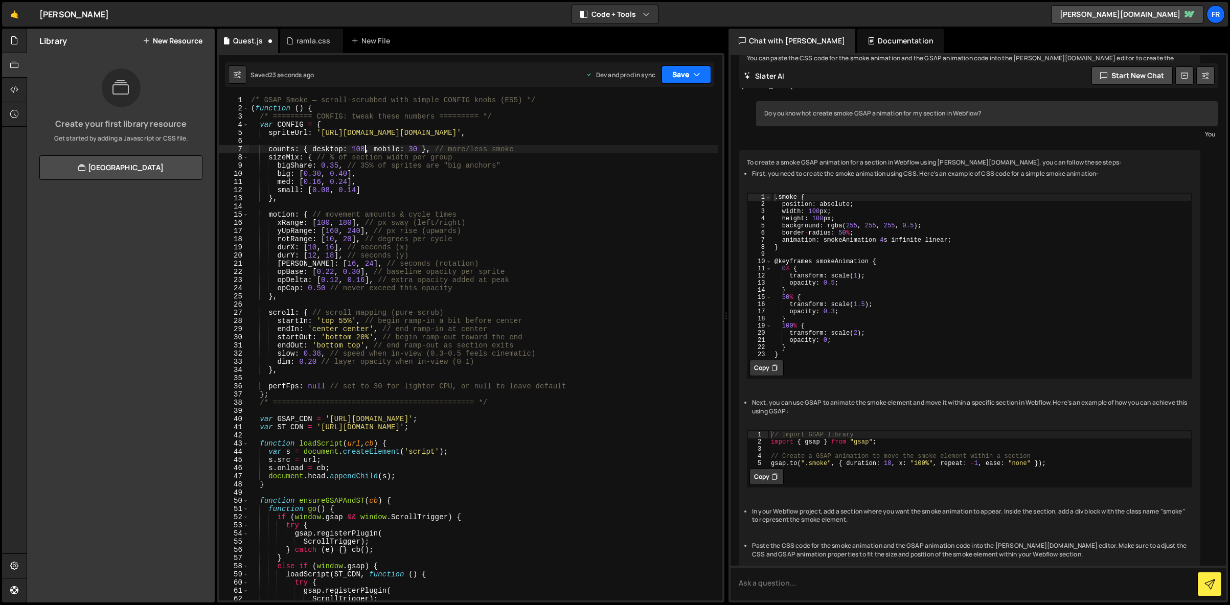
click at [685, 77] on button "Save" at bounding box center [686, 74] width 50 height 18
click at [655, 142] on div "22 seconds ago" at bounding box center [638, 144] width 45 height 9
click at [341, 321] on div "/* GSAP Smoke — scroll-scrubbed with simple CONFIG knobs (ES5) */ ( function ( …" at bounding box center [483, 356] width 469 height 521
click at [490, 297] on div "/* GSAP Smoke — scroll-scrubbed with simple CONFIG knobs (ES5) */ ( function ( …" at bounding box center [483, 356] width 469 height 521
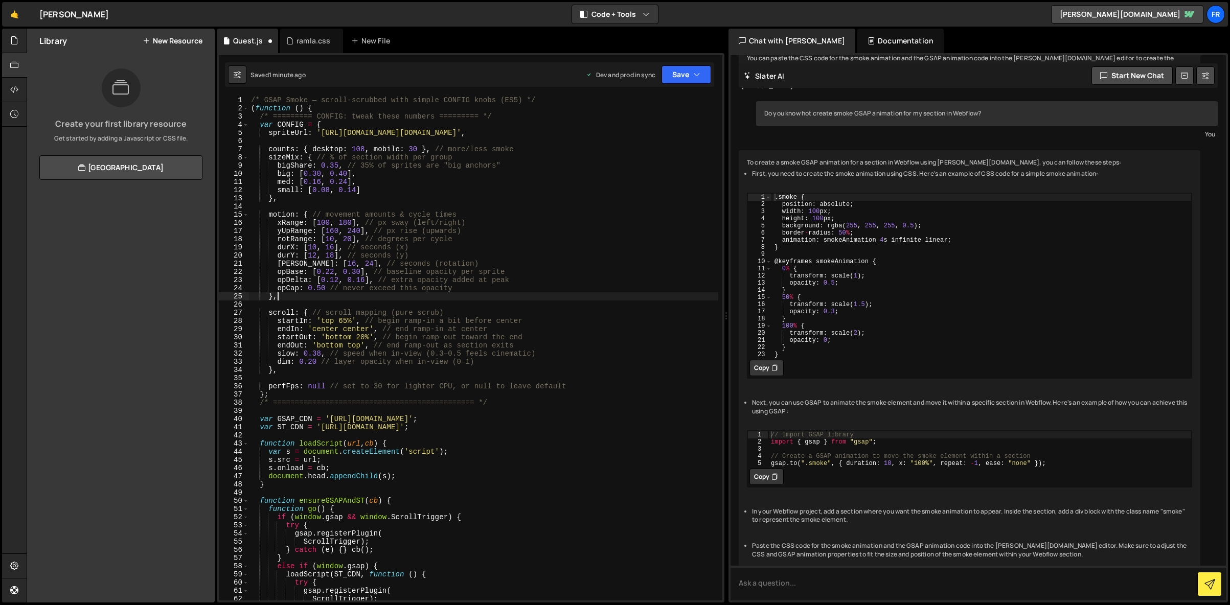
scroll to position [0, 2]
click at [683, 77] on button "Save" at bounding box center [686, 74] width 50 height 18
click at [665, 143] on div "Saved 2 minutes ago" at bounding box center [652, 144] width 106 height 12
click at [345, 320] on div "/* GSAP Smoke — scroll-scrubbed with simple CONFIG knobs (ES5) */ ( function ( …" at bounding box center [483, 356] width 469 height 521
click at [347, 319] on div "/* GSAP Smoke — scroll-scrubbed with simple CONFIG knobs (ES5) */ ( function ( …" at bounding box center [483, 356] width 469 height 521
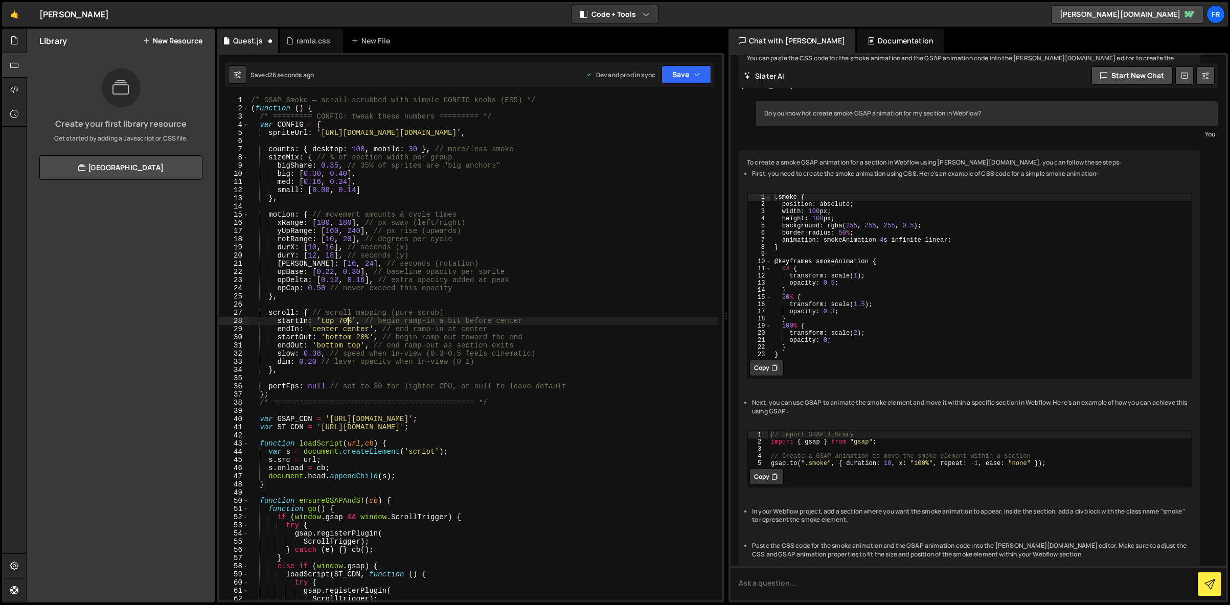
scroll to position [0, 7]
click at [682, 75] on button "Save" at bounding box center [686, 74] width 50 height 18
click at [643, 140] on div "27 seconds ago" at bounding box center [638, 144] width 45 height 9
click at [313, 363] on div "/* GSAP Smoke — scroll-scrubbed with simple CONFIG knobs (ES5) */ ( function ( …" at bounding box center [483, 356] width 469 height 521
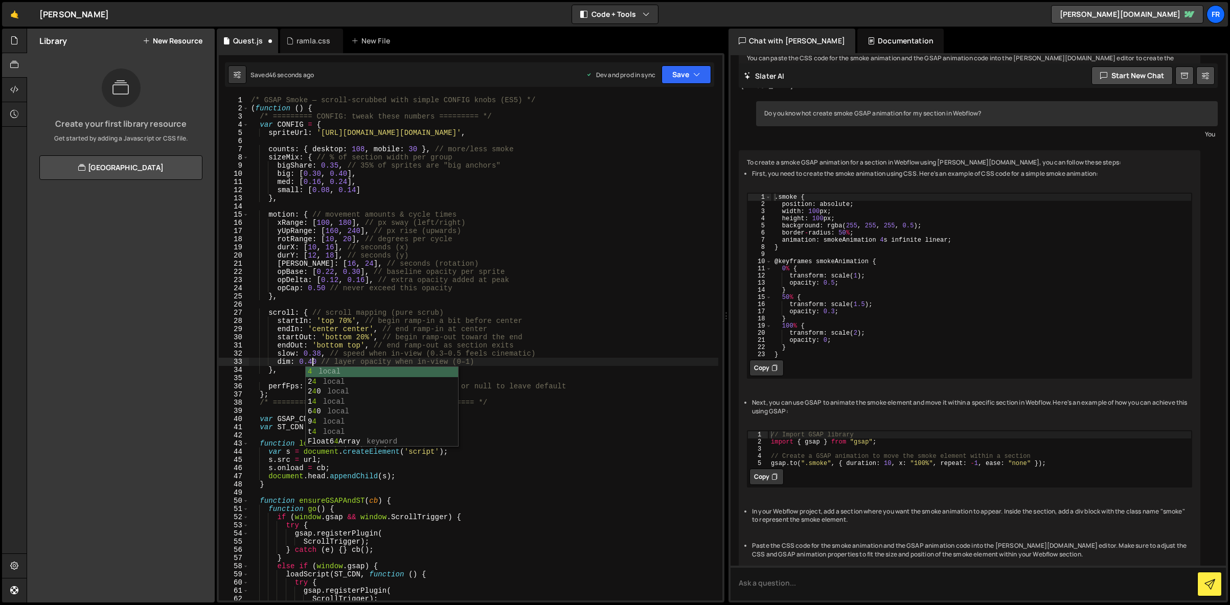
click at [528, 337] on div "/* GSAP Smoke — scroll-scrubbed with simple CONFIG knobs (ES5) */ ( function ( …" at bounding box center [483, 356] width 469 height 521
click at [677, 81] on button "Save" at bounding box center [686, 74] width 50 height 18
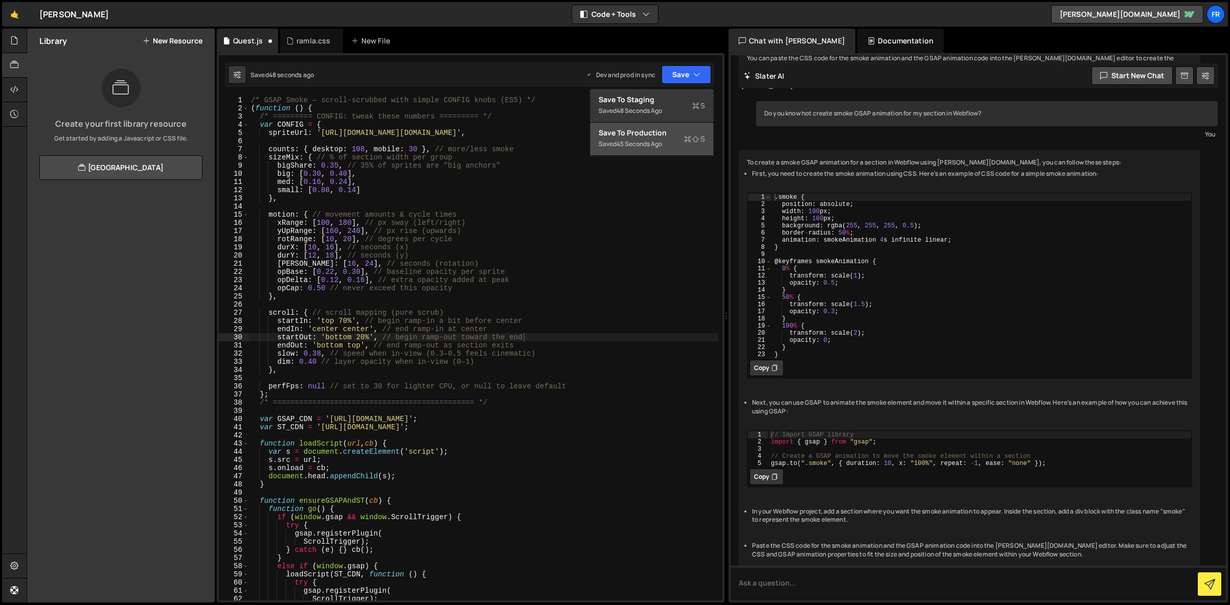
click at [656, 136] on div "Save to Production S" at bounding box center [652, 133] width 106 height 10
click at [313, 360] on div "/* GSAP Smoke — scroll-scrubbed with simple CONFIG knobs (ES5) */ ( function ( …" at bounding box center [483, 356] width 469 height 521
click at [321, 355] on div "/* GSAP Smoke — scroll-scrubbed with simple CONFIG knobs (ES5) */ ( function ( …" at bounding box center [483, 356] width 469 height 521
click at [465, 350] on div "/* GSAP Smoke — scroll-scrubbed with simple CONFIG knobs (ES5) */ ( function ( …" at bounding box center [483, 356] width 469 height 521
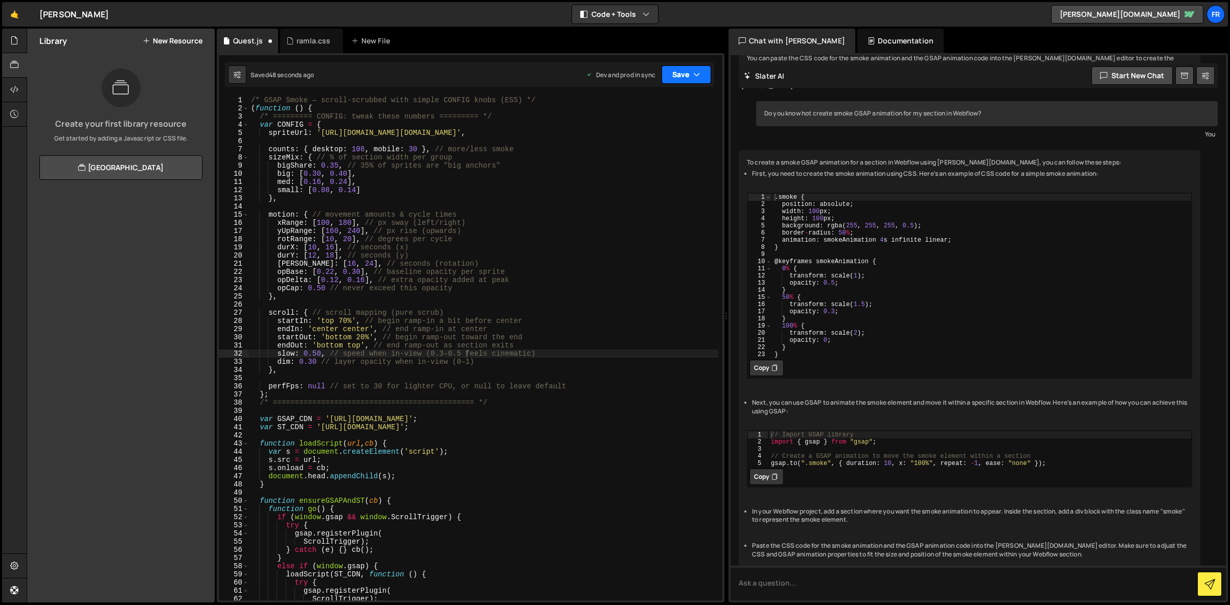
click at [678, 76] on button "Save" at bounding box center [686, 74] width 50 height 18
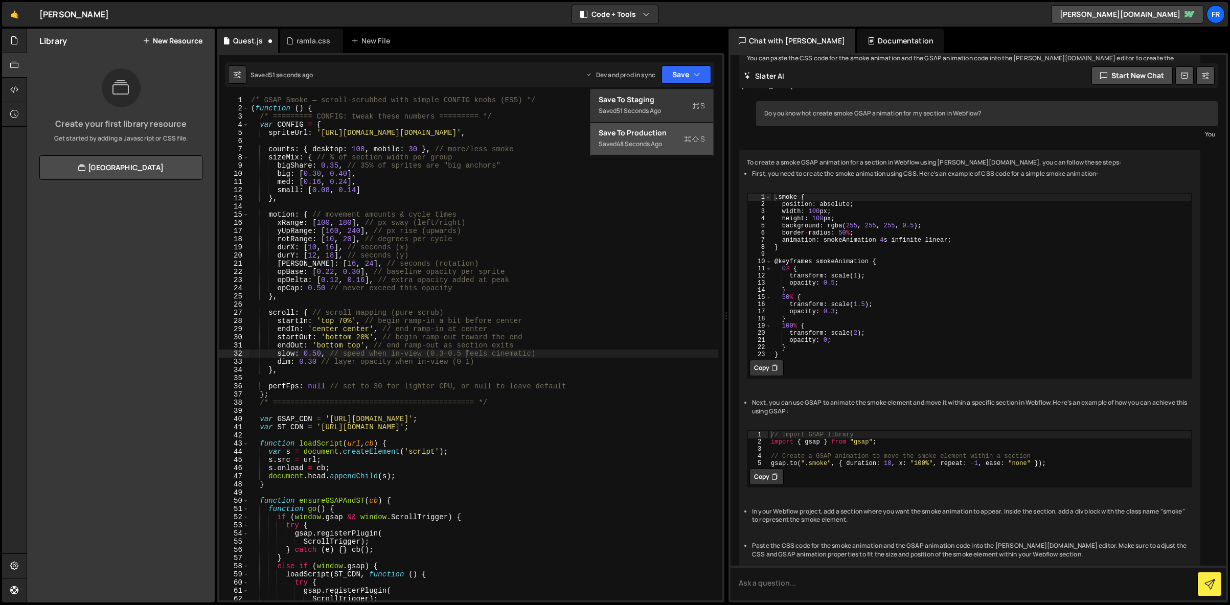
click at [651, 133] on div "Save to Production S" at bounding box center [652, 133] width 106 height 10
drag, startPoint x: 360, startPoint y: 150, endPoint x: 368, endPoint y: 153, distance: 8.3
click at [360, 150] on div "/* GSAP Smoke — scroll-scrubbed with simple CONFIG knobs (ES5) */ ( function ( …" at bounding box center [483, 356] width 469 height 521
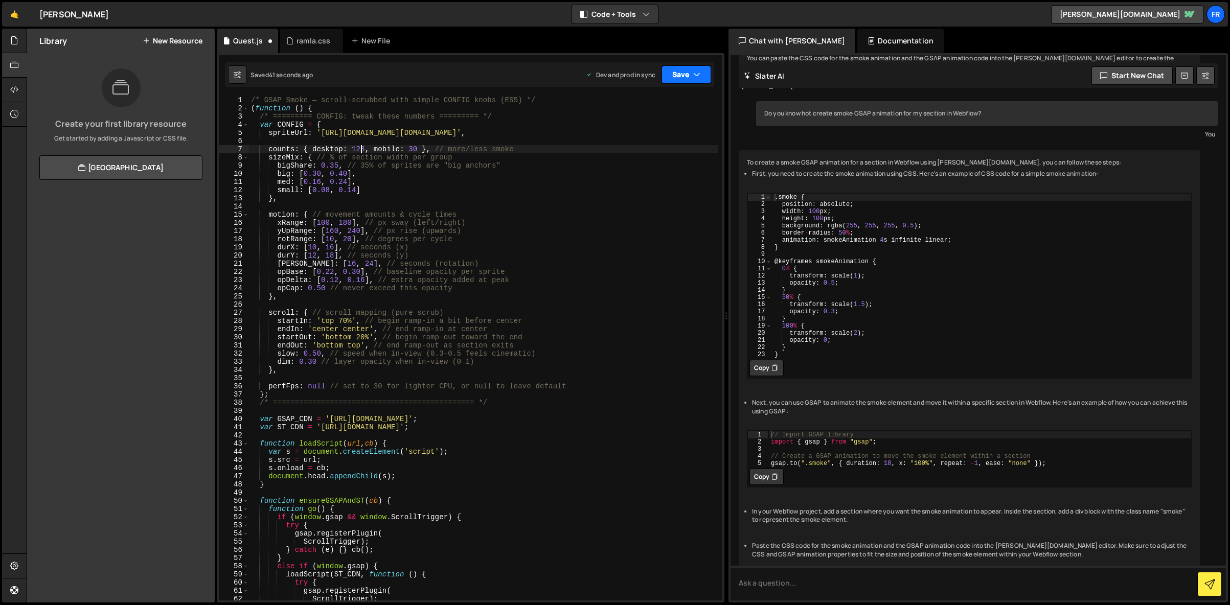
click at [682, 79] on button "Save" at bounding box center [686, 74] width 50 height 18
click at [646, 126] on button "Save to Production S Saved 39 seconds ago" at bounding box center [651, 139] width 123 height 33
click at [311, 361] on div "/* GSAP Smoke — scroll-scrubbed with simple CONFIG knobs (ES5) */ ( function ( …" at bounding box center [483, 356] width 469 height 521
click at [603, 333] on div "/* GSAP Smoke — scroll-scrubbed with simple CONFIG knobs (ES5) */ ( function ( …" at bounding box center [483, 356] width 469 height 521
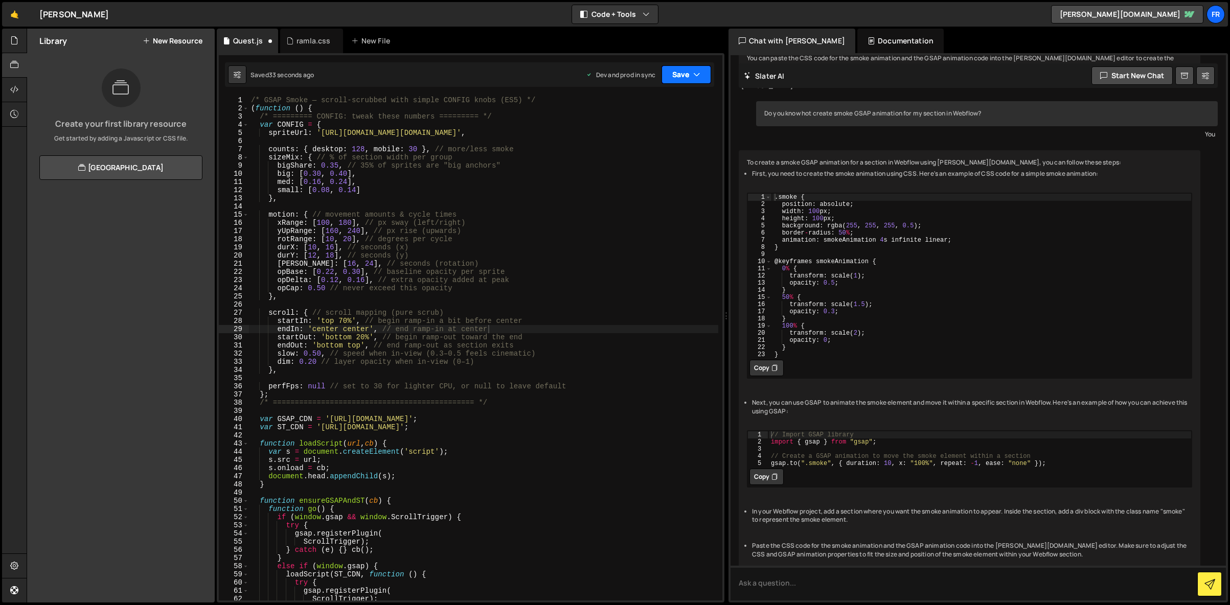
click at [674, 76] on button "Save" at bounding box center [686, 74] width 50 height 18
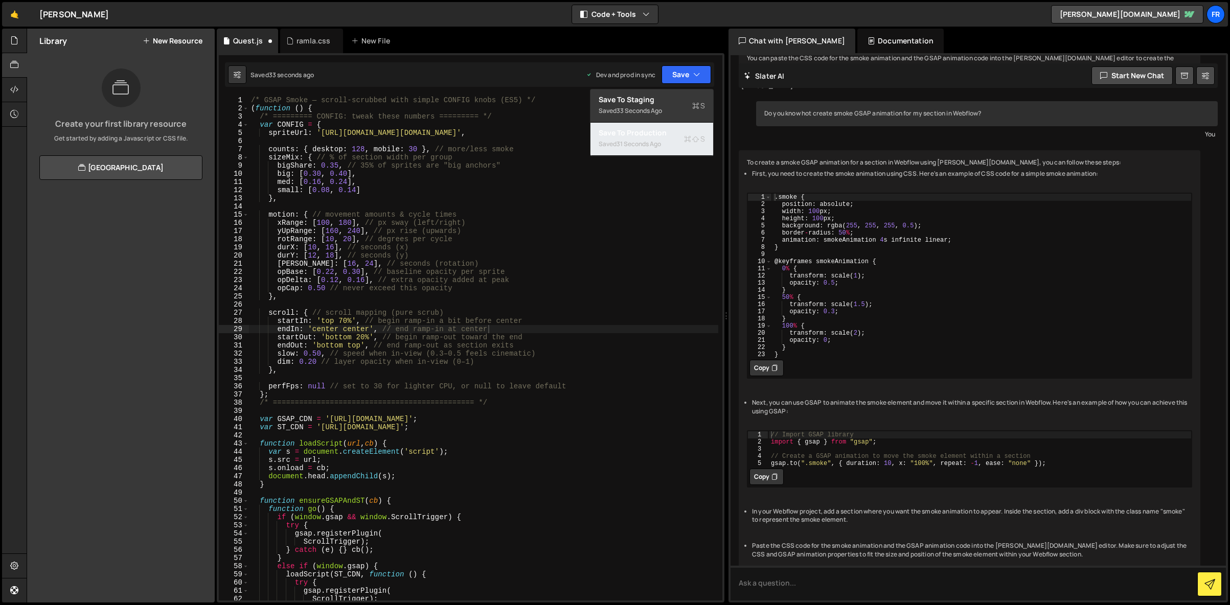
click at [623, 140] on div "31 seconds ago" at bounding box center [638, 144] width 44 height 9
click at [346, 318] on div "/* GSAP Smoke — scroll-scrubbed with simple CONFIG knobs (ES5) */ ( function ( …" at bounding box center [483, 356] width 469 height 521
click at [343, 320] on div "/* GSAP Smoke — scroll-scrubbed with simple CONFIG knobs (ES5) */ ( function ( …" at bounding box center [483, 356] width 469 height 521
drag, startPoint x: 360, startPoint y: 334, endPoint x: 367, endPoint y: 336, distance: 7.3
click at [360, 335] on div "/* GSAP Smoke — scroll-scrubbed with simple CONFIG knobs (ES5) */ ( function ( …" at bounding box center [483, 356] width 469 height 521
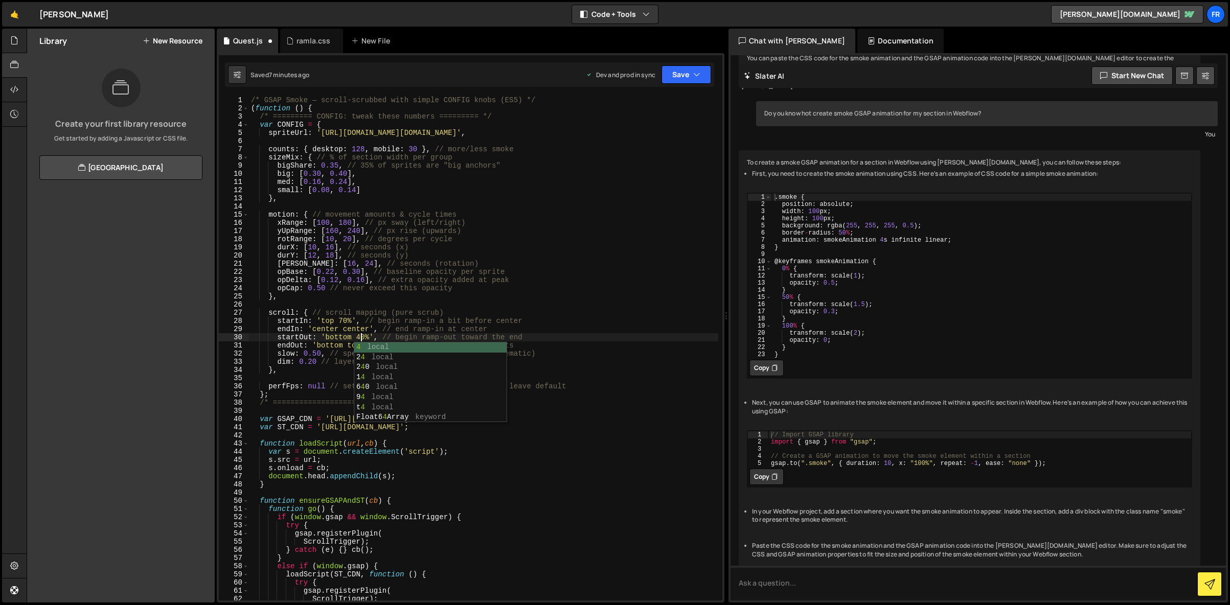
scroll to position [0, 8]
click at [393, 325] on div "/* GSAP Smoke — scroll-scrubbed with simple CONFIG knobs (ES5) */ ( function ( …" at bounding box center [483, 356] width 469 height 521
click at [682, 81] on button "Save" at bounding box center [686, 74] width 50 height 18
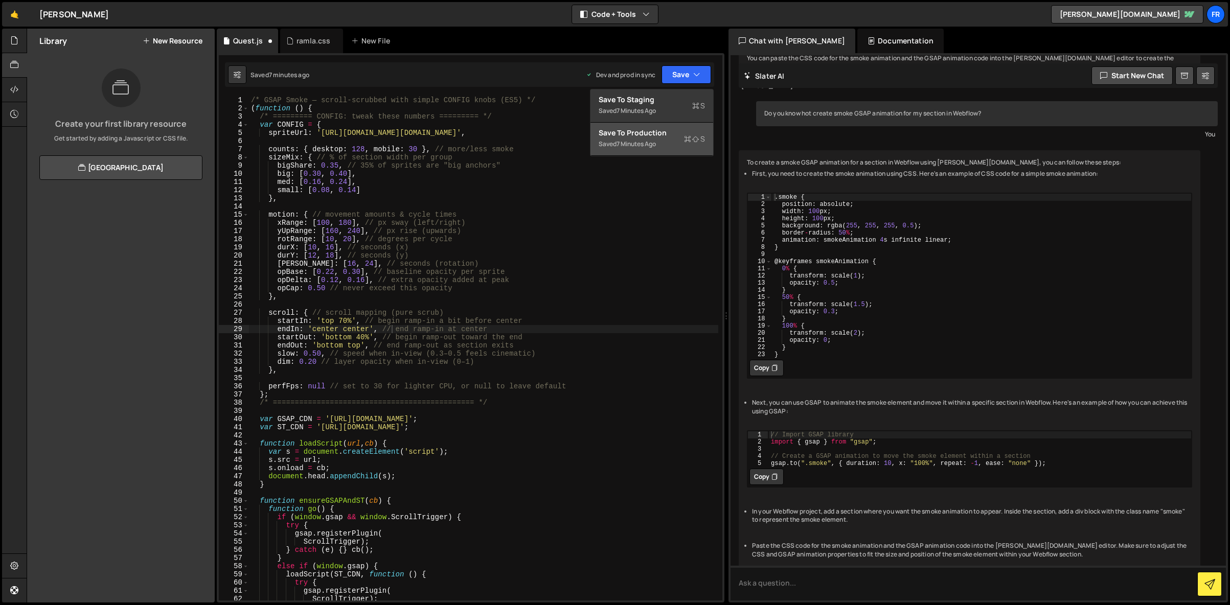
click at [659, 134] on div "Save to Production S" at bounding box center [652, 133] width 106 height 10
click at [359, 336] on div "/* GSAP Smoke — scroll-scrubbed with simple CONFIG knobs (ES5) */ ( function ( …" at bounding box center [483, 356] width 469 height 521
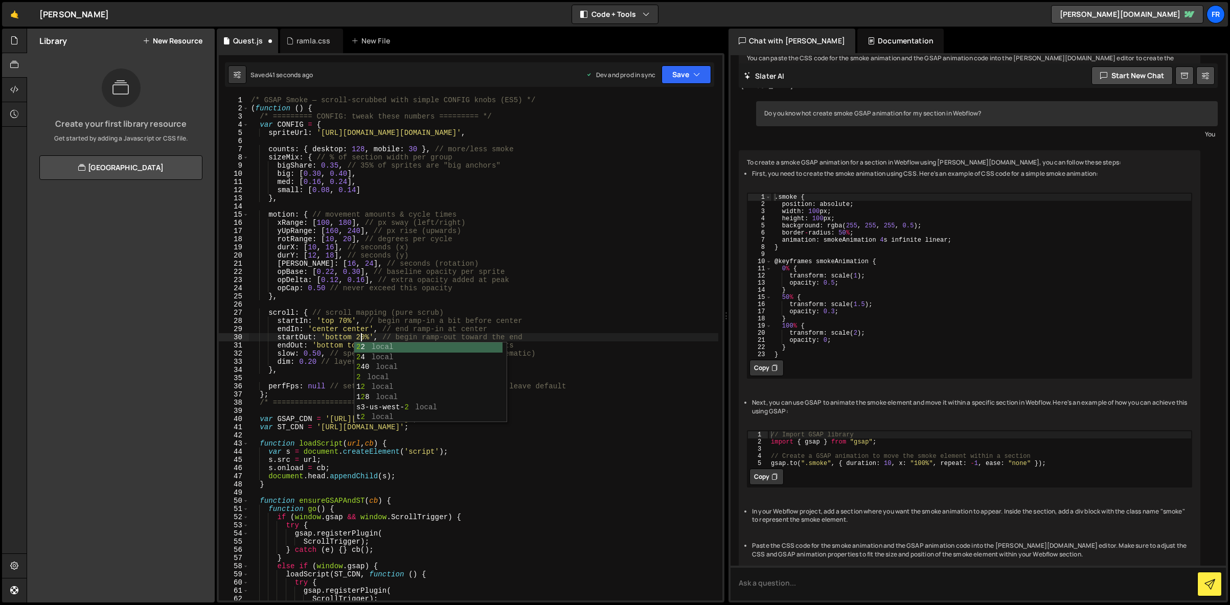
click at [407, 329] on div "/* GSAP Smoke — scroll-scrubbed with simple CONFIG knobs (ES5) */ ( function ( …" at bounding box center [483, 356] width 469 height 521
click at [680, 76] on button "Save" at bounding box center [686, 74] width 50 height 18
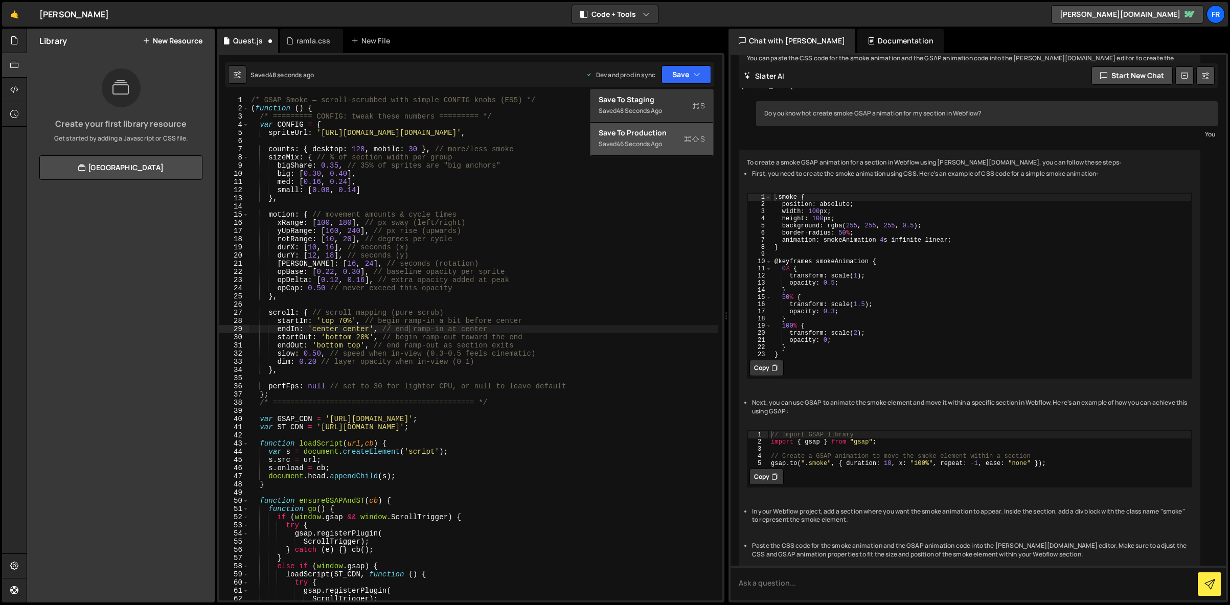
click at [643, 134] on div "Save to Production S" at bounding box center [652, 133] width 106 height 10
click at [511, 267] on div "/* GSAP Smoke — scroll-scrubbed with simple CONFIG knobs (ES5) */ ( function ( …" at bounding box center [483, 356] width 469 height 521
type textarea "})();"
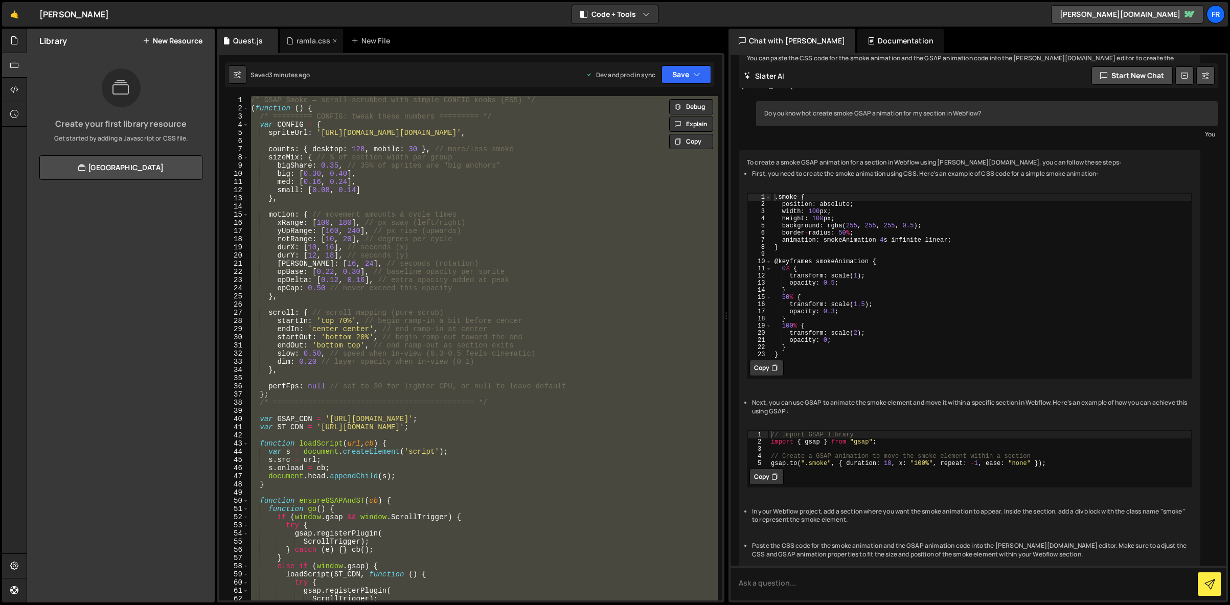
click at [307, 45] on div "ramla.css" at bounding box center [313, 41] width 34 height 10
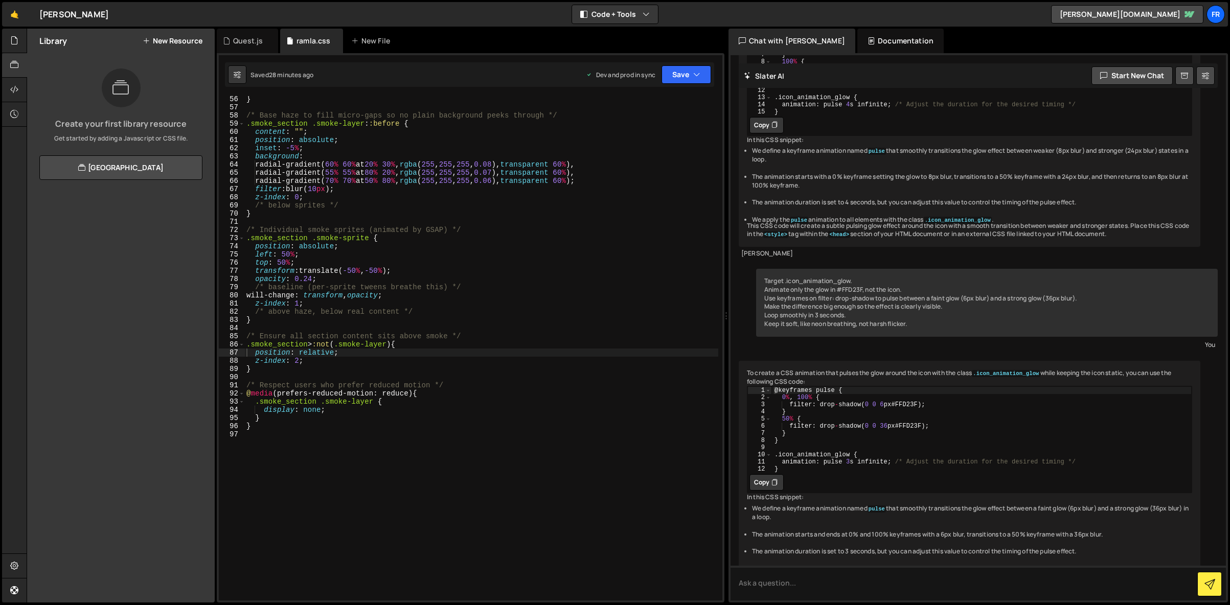
scroll to position [1946, 0]
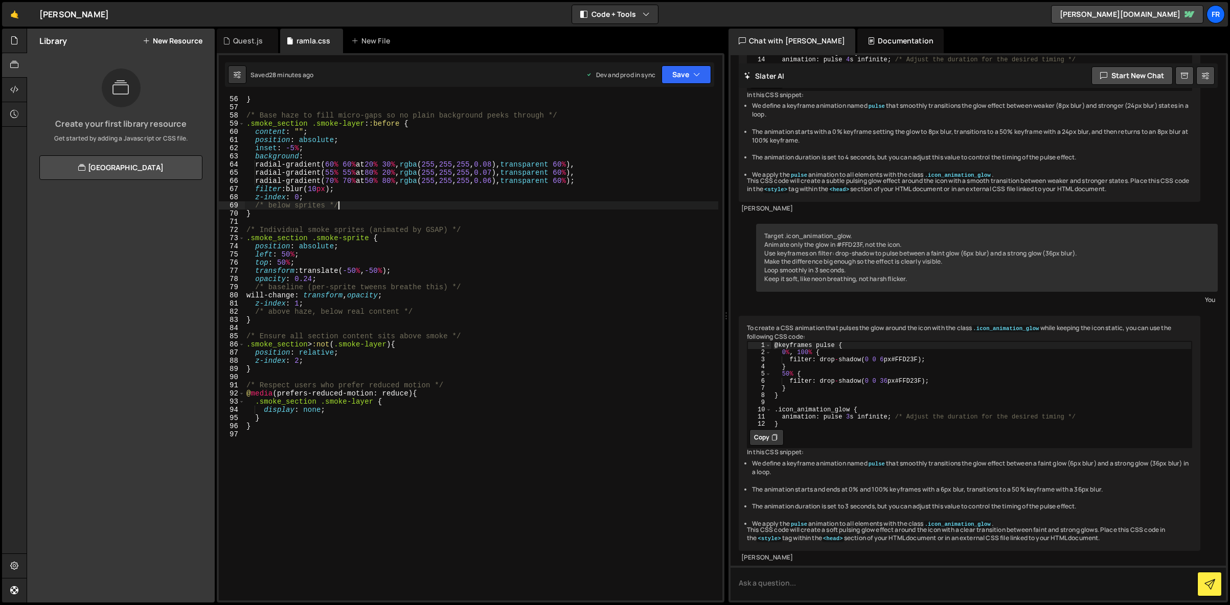
click at [421, 205] on div "} /* Base haze to fill micro-gaps so no plain background peeks through */ .smok…" at bounding box center [481, 355] width 474 height 521
type textarea "}"
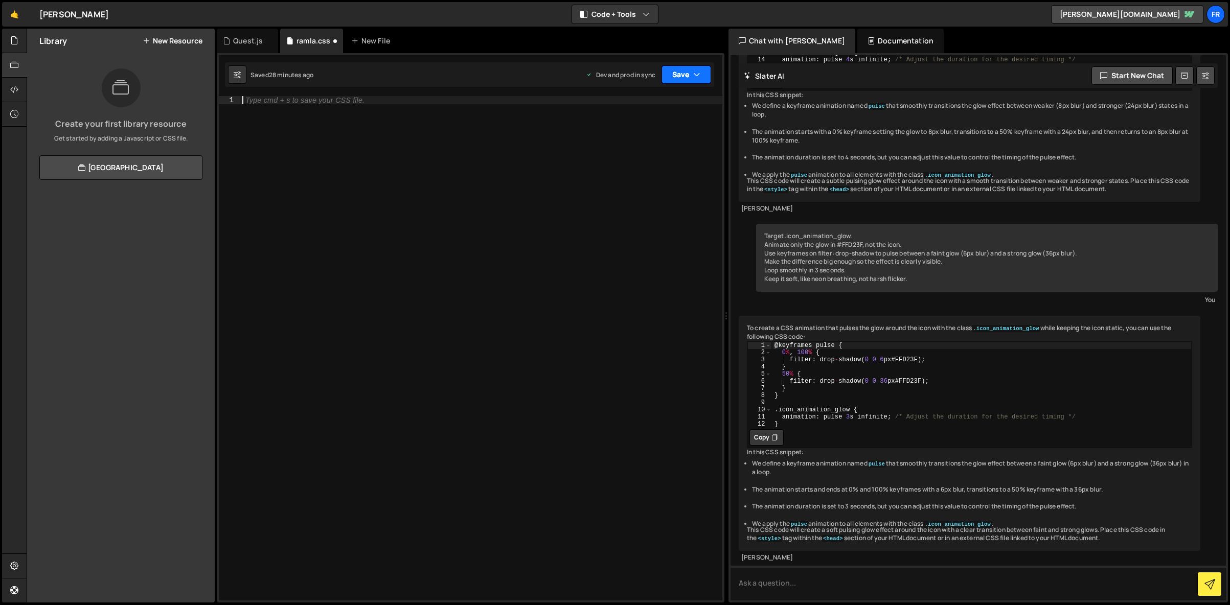
click at [674, 73] on button "Save" at bounding box center [686, 74] width 50 height 18
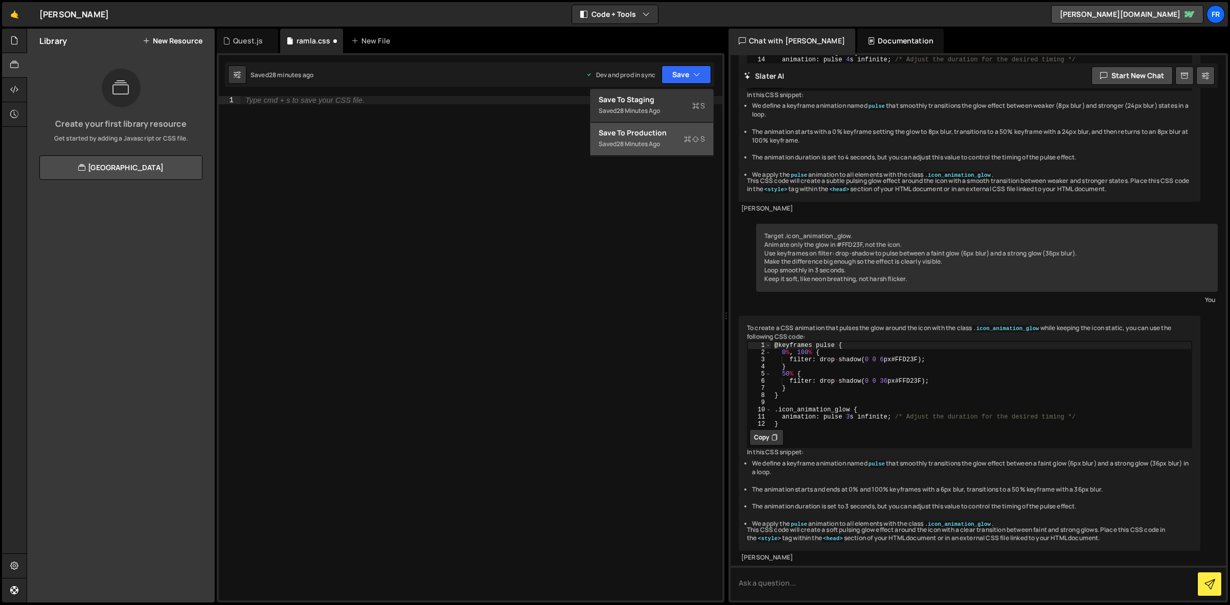
click at [633, 124] on button "Save to Production S Saved 28 minutes ago" at bounding box center [651, 139] width 123 height 33
click at [249, 45] on div "Quest.js" at bounding box center [247, 41] width 61 height 25
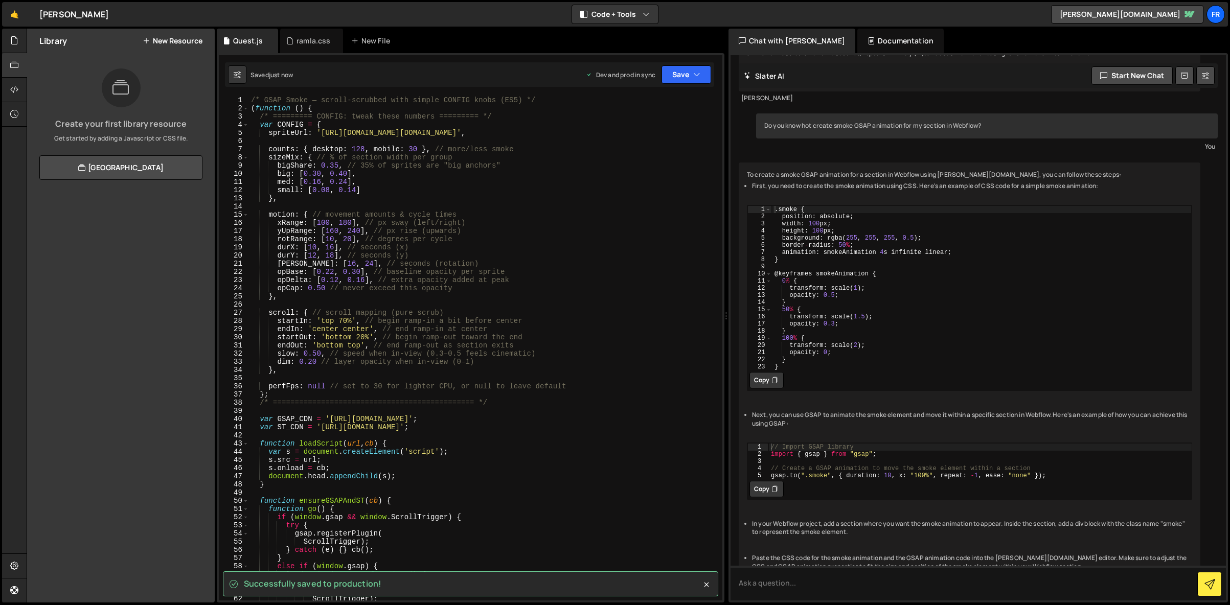
scroll to position [2530, 0]
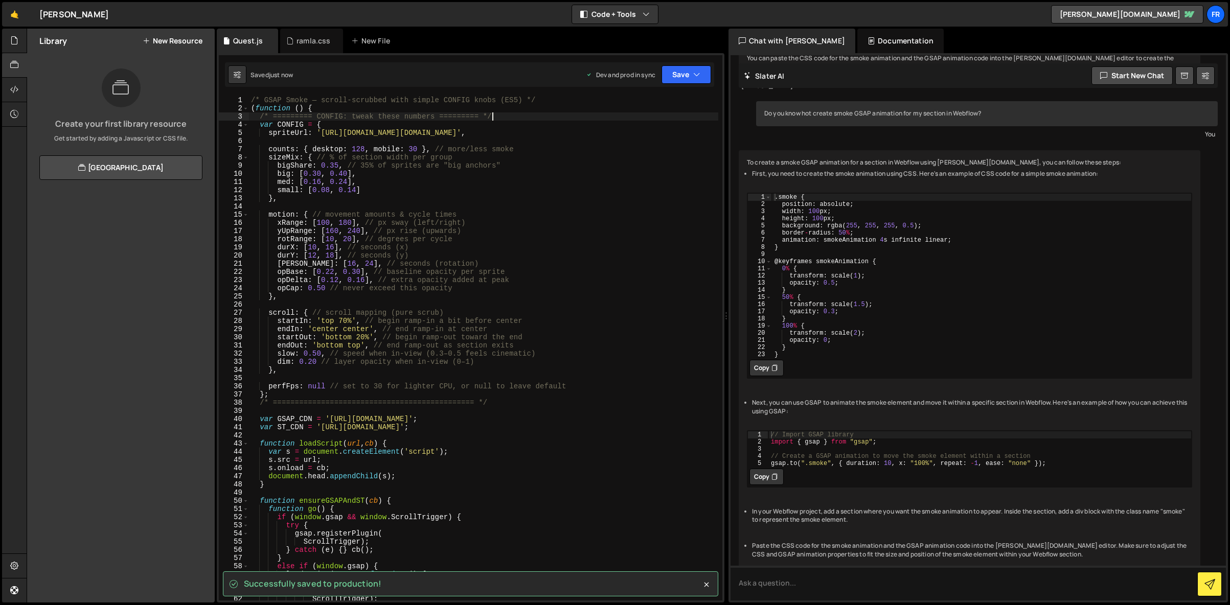
click at [529, 119] on div "/* GSAP Smoke — scroll-scrubbed with simple CONFIG knobs (ES5) */ ( function ( …" at bounding box center [483, 356] width 469 height 521
type textarea "})();"
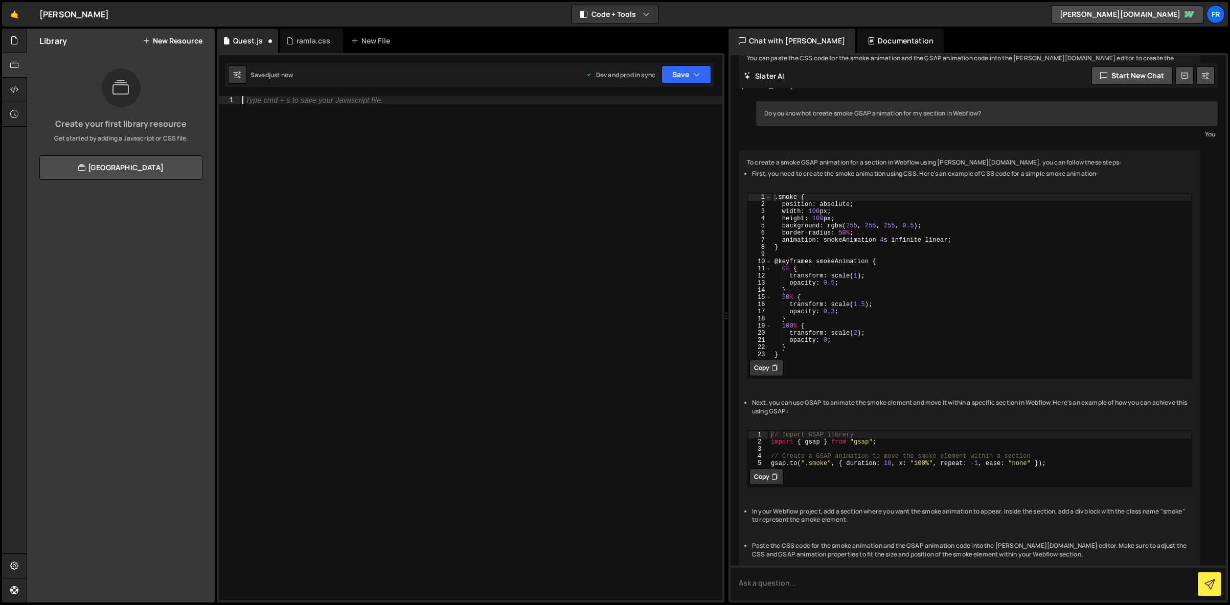
scroll to position [0, 0]
click at [680, 81] on button "Save" at bounding box center [686, 74] width 50 height 18
click at [651, 126] on button "Save to Production S Saved just now" at bounding box center [651, 139] width 123 height 33
click at [303, 42] on div "ramla.css" at bounding box center [313, 41] width 34 height 10
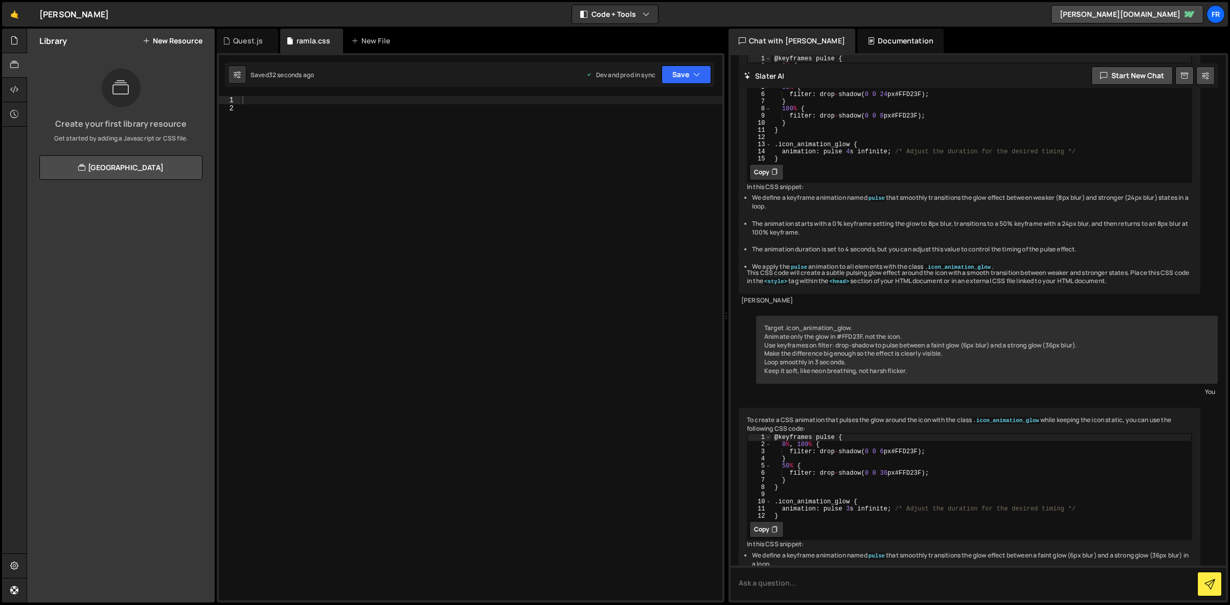
scroll to position [1946, 0]
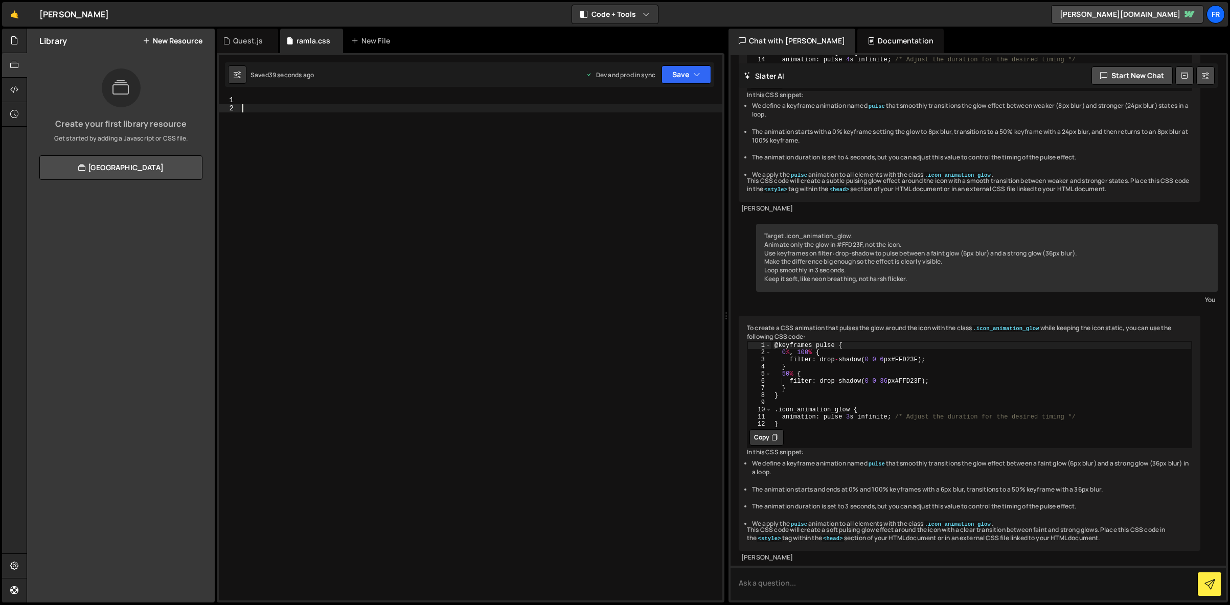
click at [339, 112] on div at bounding box center [481, 356] width 482 height 521
click at [338, 98] on div at bounding box center [481, 356] width 482 height 521
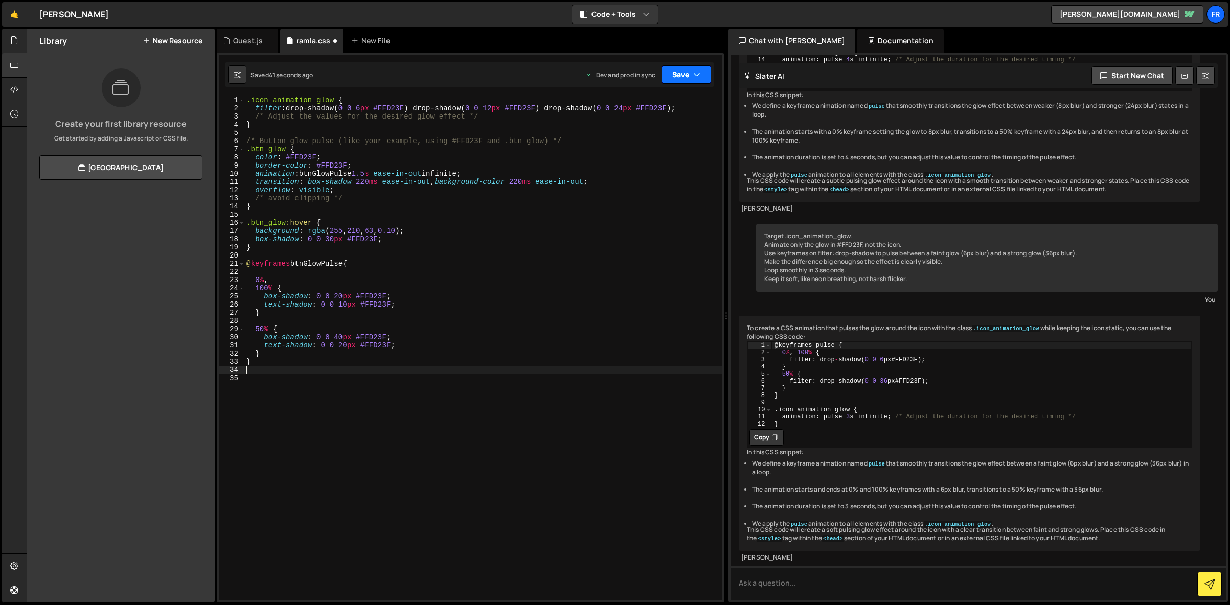
click at [690, 77] on button "Save" at bounding box center [686, 74] width 50 height 18
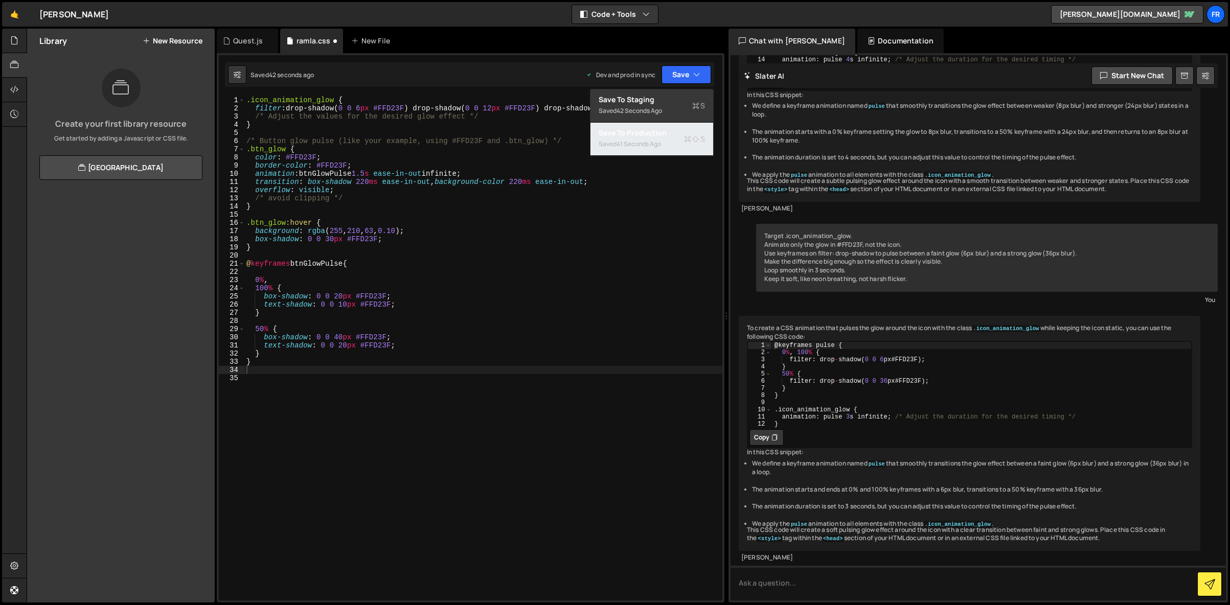
click at [667, 142] on div "Saved 41 seconds ago" at bounding box center [652, 144] width 106 height 12
